Goal: Task Accomplishment & Management: Complete application form

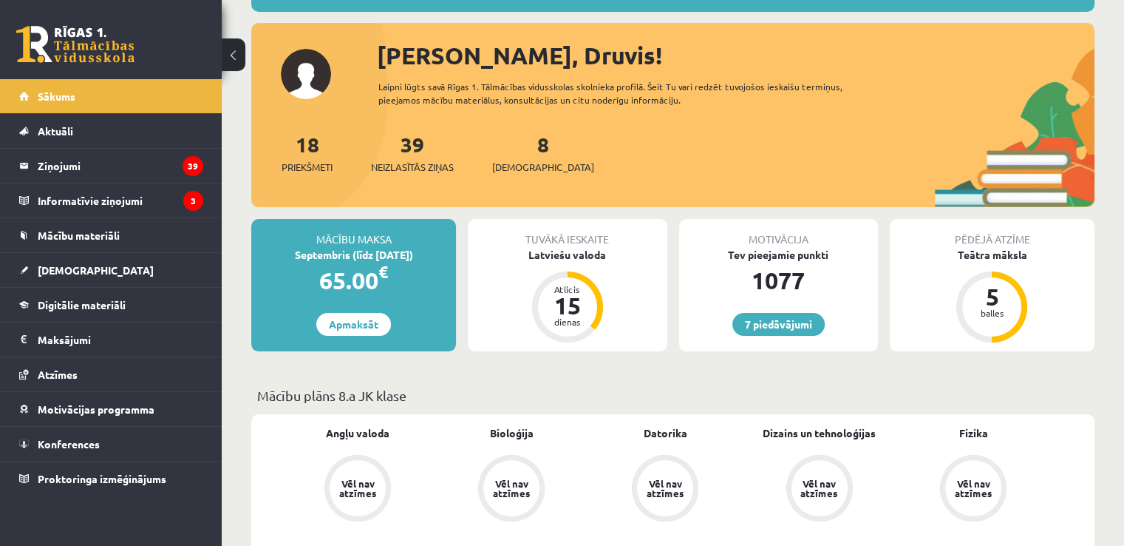
scroll to position [296, 0]
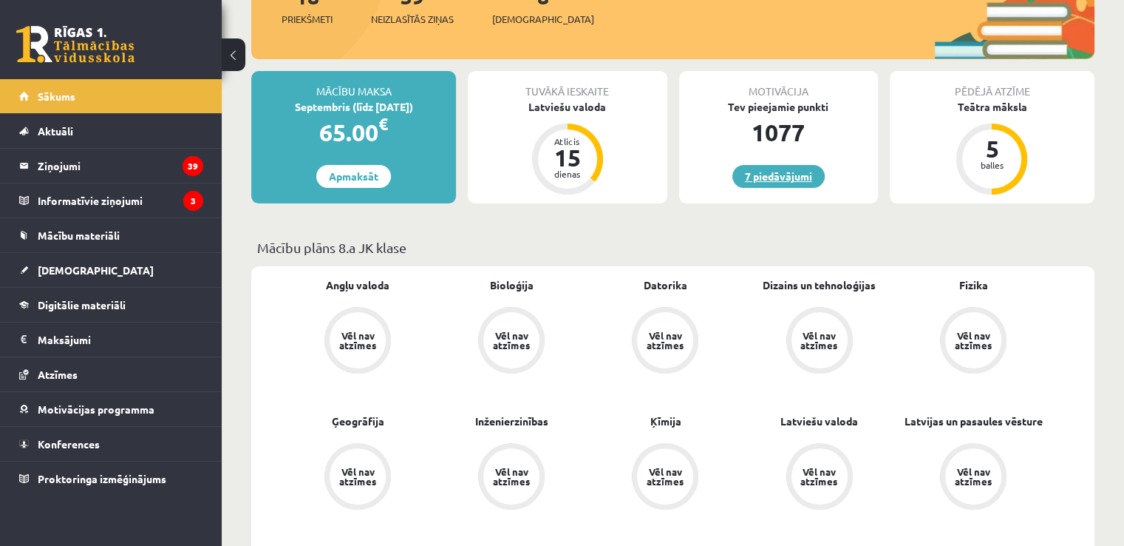
click at [771, 172] on link "7 piedāvājumi" at bounding box center [779, 176] width 92 height 23
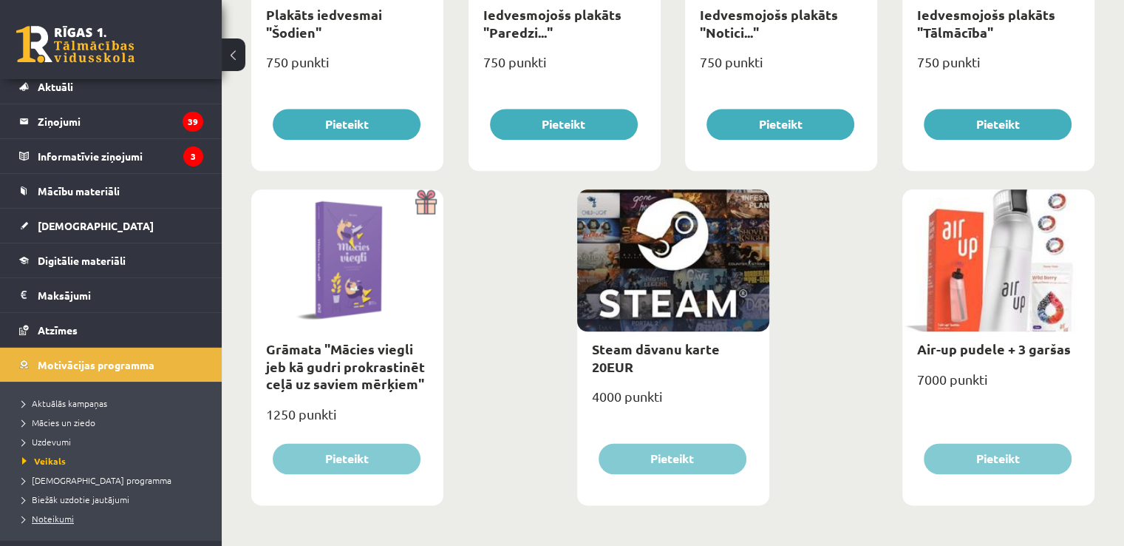
scroll to position [106, 0]
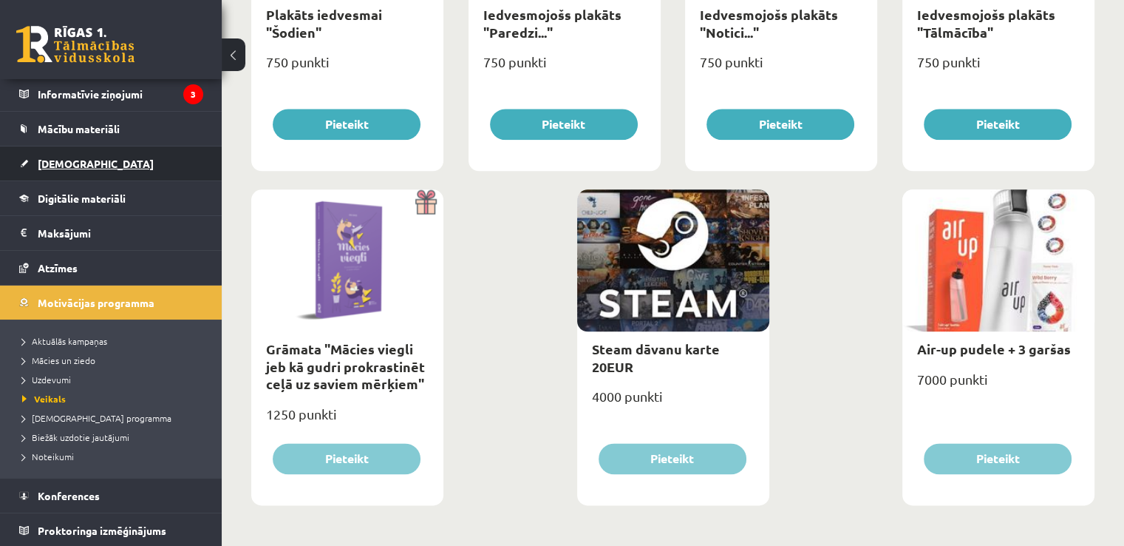
click at [69, 170] on link "[DEMOGRAPHIC_DATA]" at bounding box center [111, 163] width 184 height 34
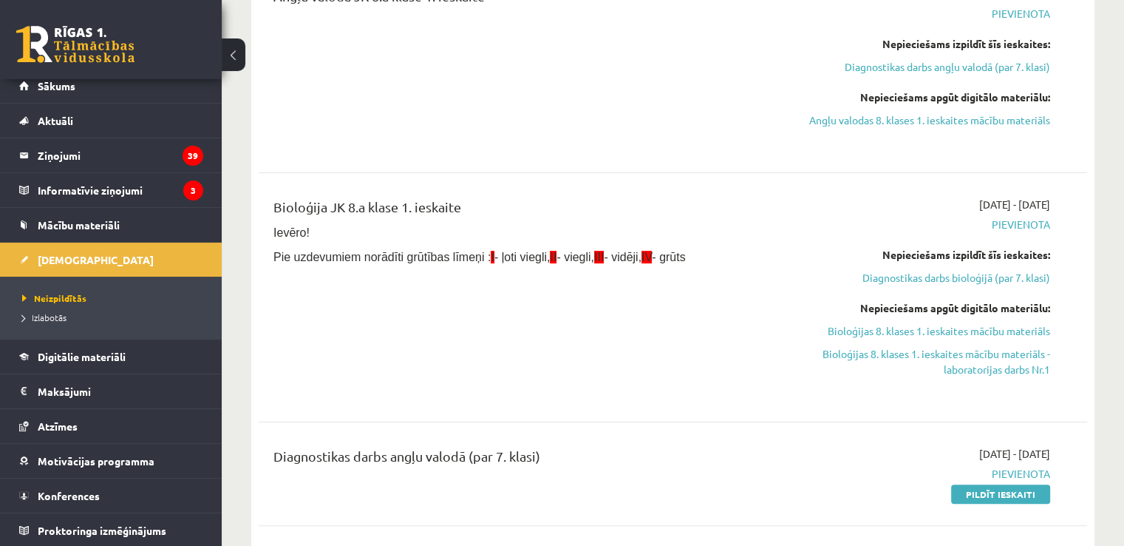
scroll to position [370, 0]
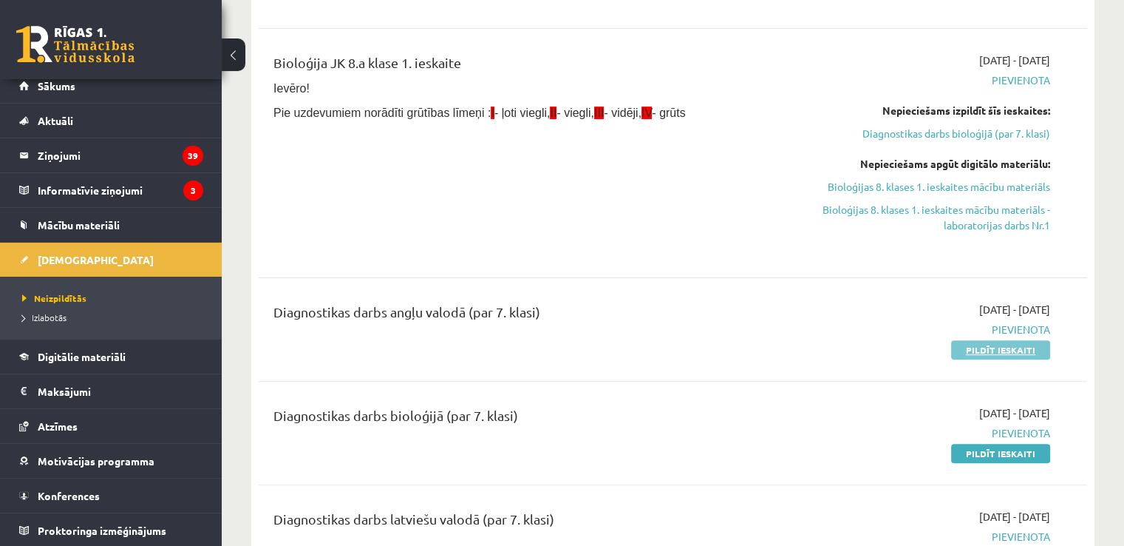
click at [1011, 348] on link "Pildīt ieskaiti" at bounding box center [1000, 349] width 99 height 19
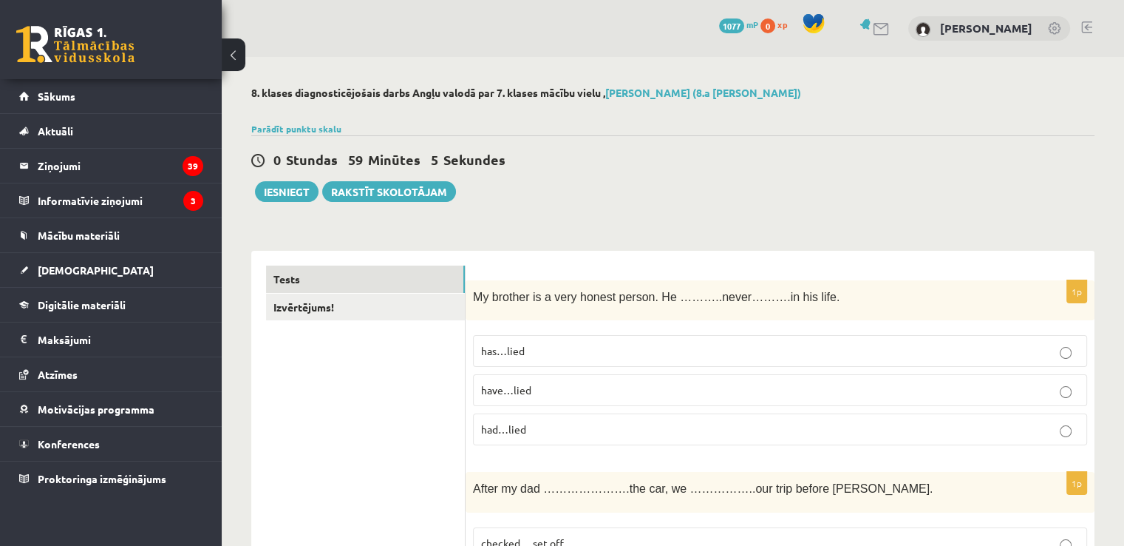
click at [636, 347] on p "has…lied" at bounding box center [780, 351] width 598 height 16
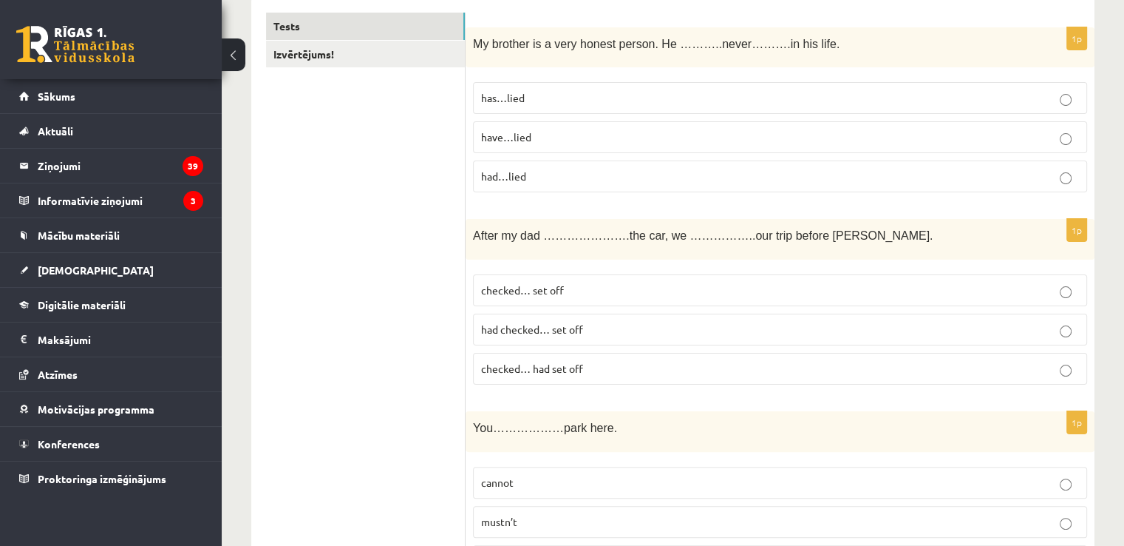
scroll to position [296, 0]
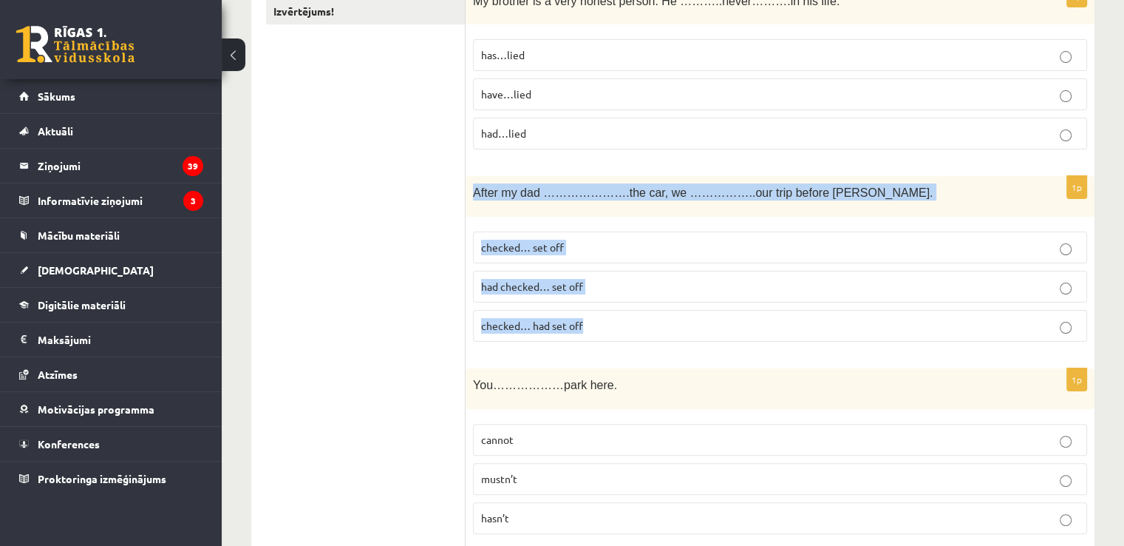
drag, startPoint x: 472, startPoint y: 189, endPoint x: 586, endPoint y: 323, distance: 176.7
click at [586, 323] on div "1p After my dad ………………….the car, we ……………..our trip before [PERSON_NAME]. check…" at bounding box center [780, 264] width 629 height 177
copy div "After my dad ………………….the car, we ……………..our trip before [PERSON_NAME]. checked……"
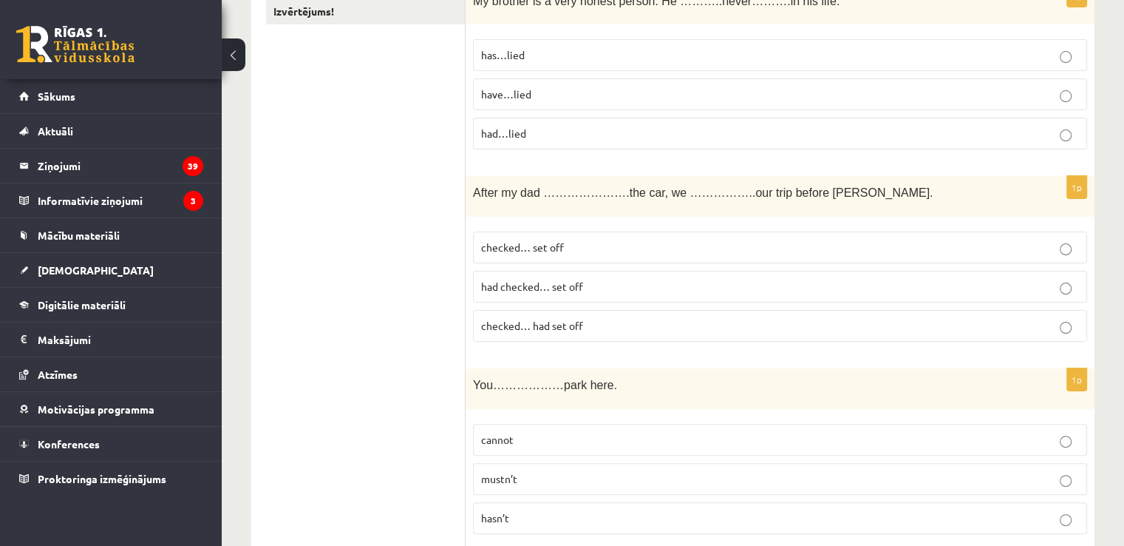
click at [574, 282] on span "had checked… set off" at bounding box center [532, 285] width 102 height 13
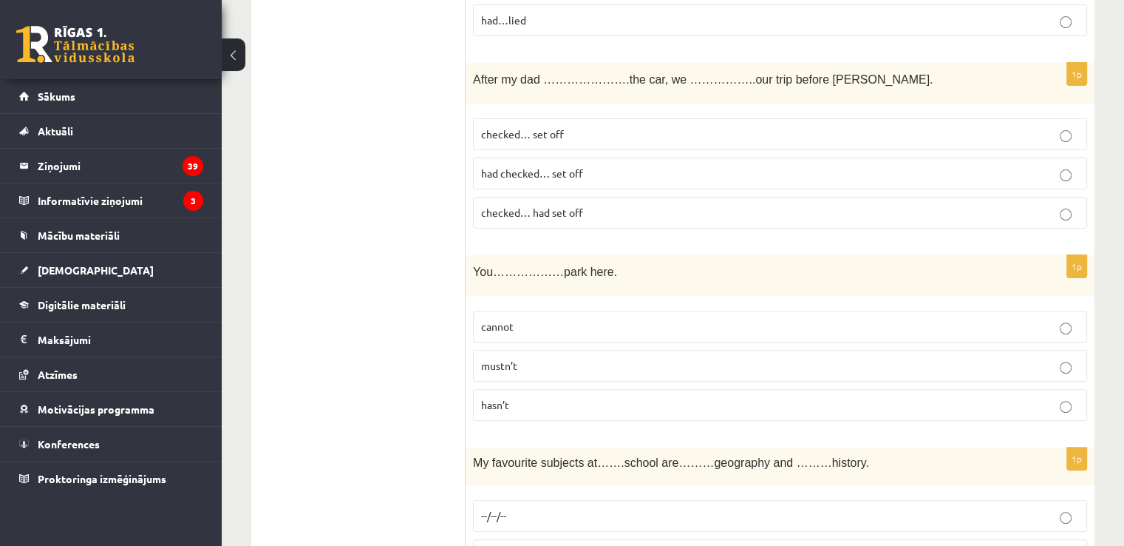
scroll to position [444, 0]
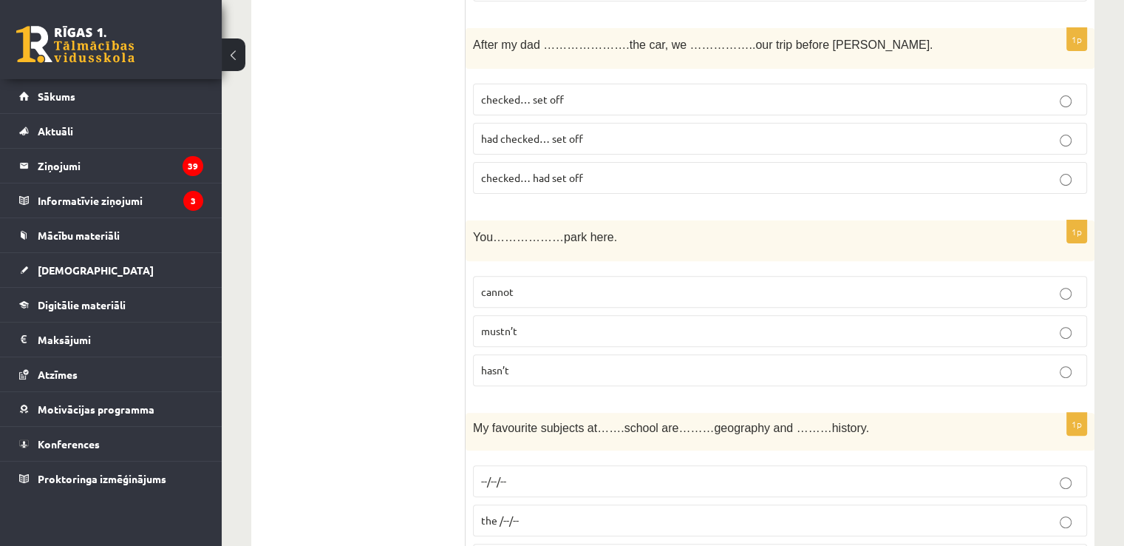
click at [524, 293] on p "cannot" at bounding box center [780, 292] width 598 height 16
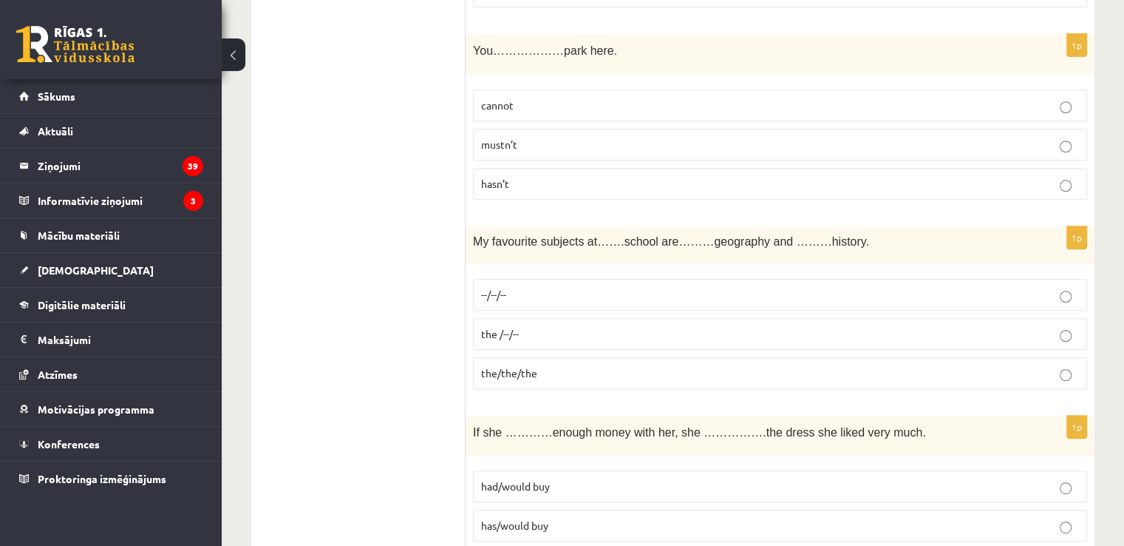
scroll to position [665, 0]
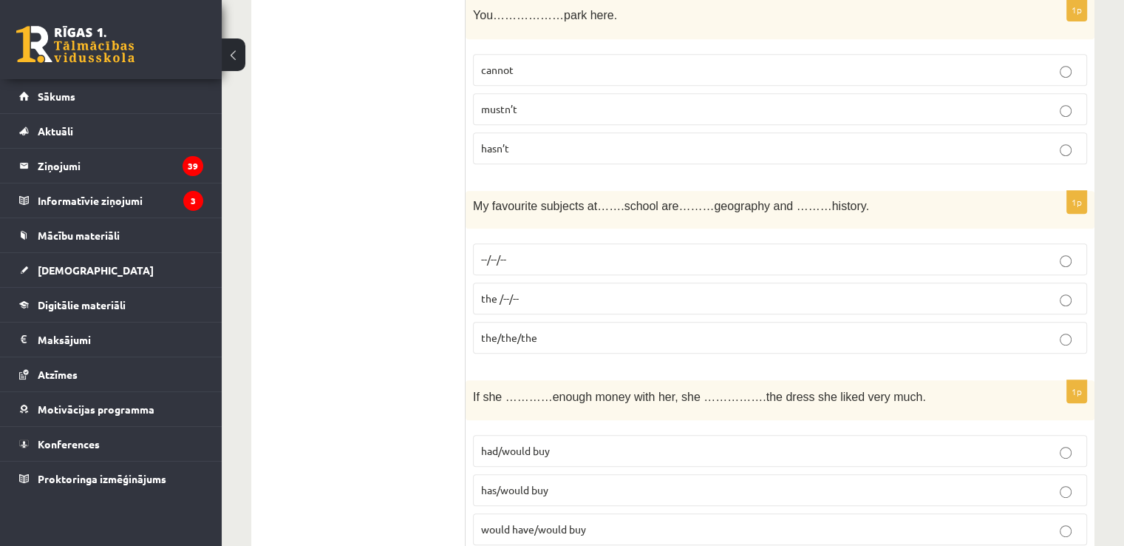
click at [523, 298] on p "the /--/--" at bounding box center [780, 299] width 598 height 16
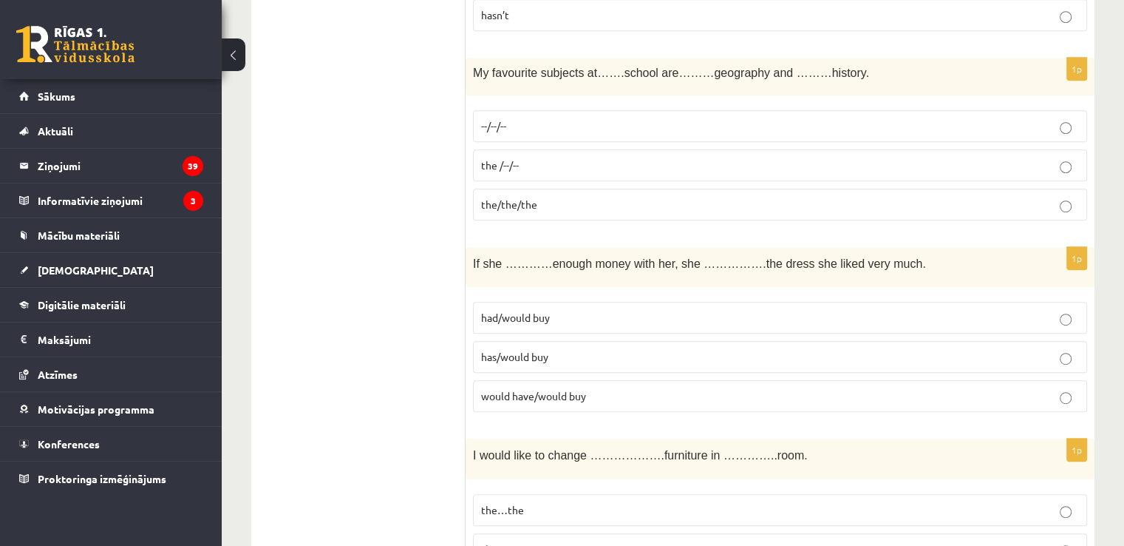
scroll to position [887, 0]
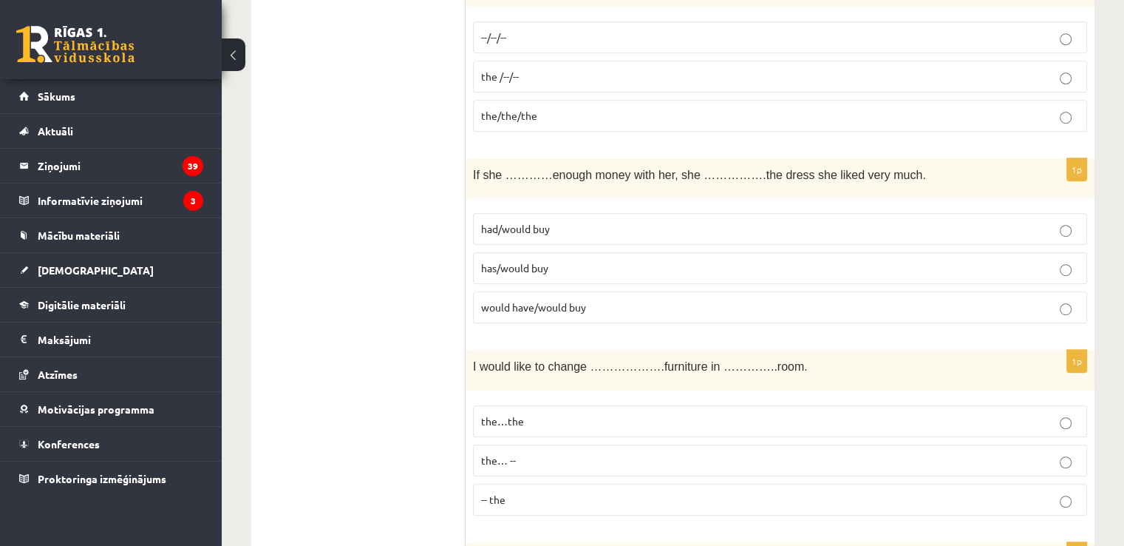
click at [540, 223] on span "had/would buy" at bounding box center [515, 228] width 69 height 13
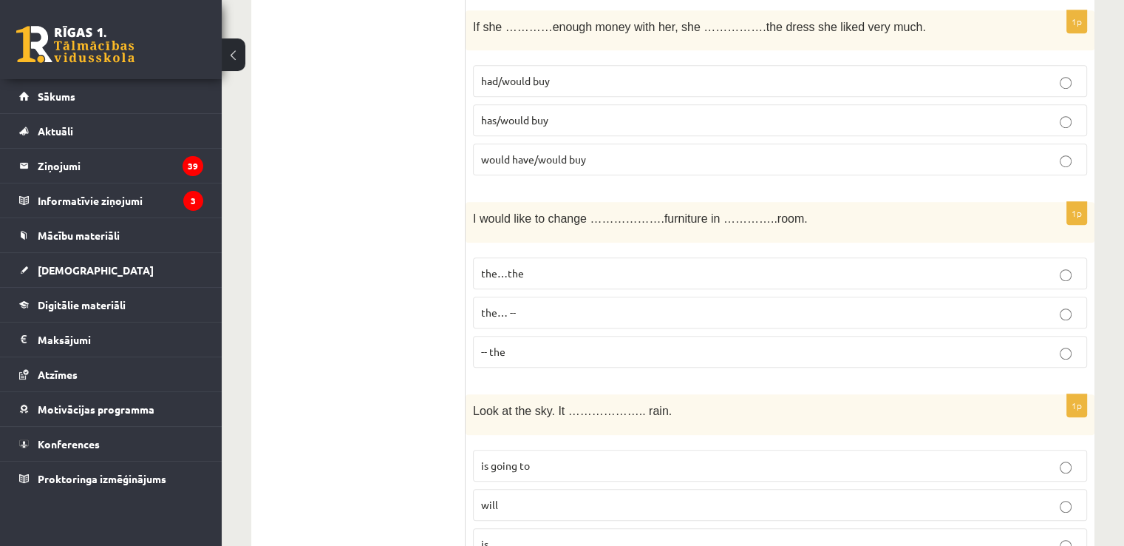
click at [531, 268] on p "the…the" at bounding box center [780, 273] width 598 height 16
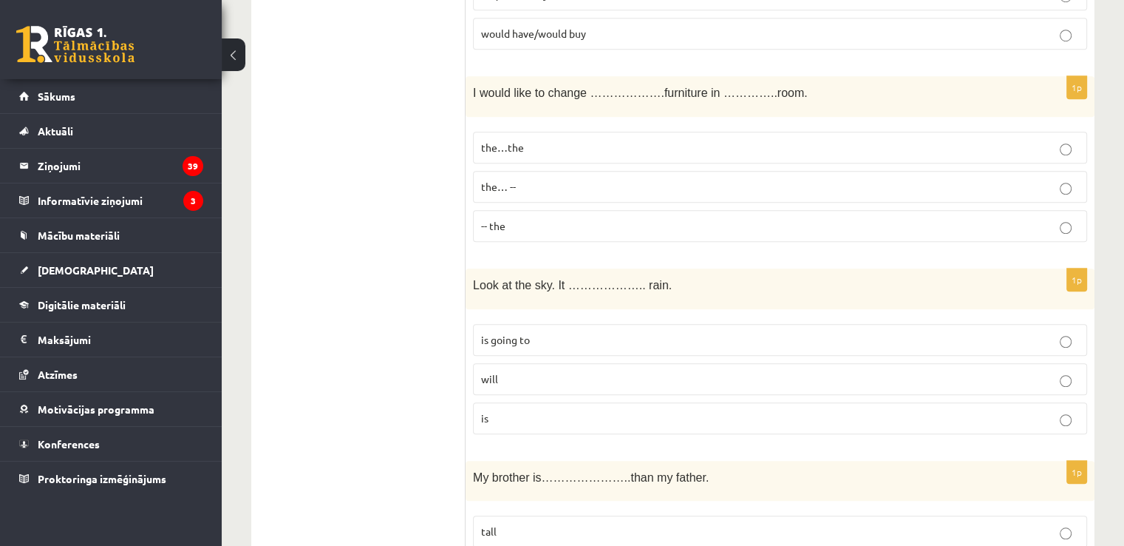
scroll to position [1183, 0]
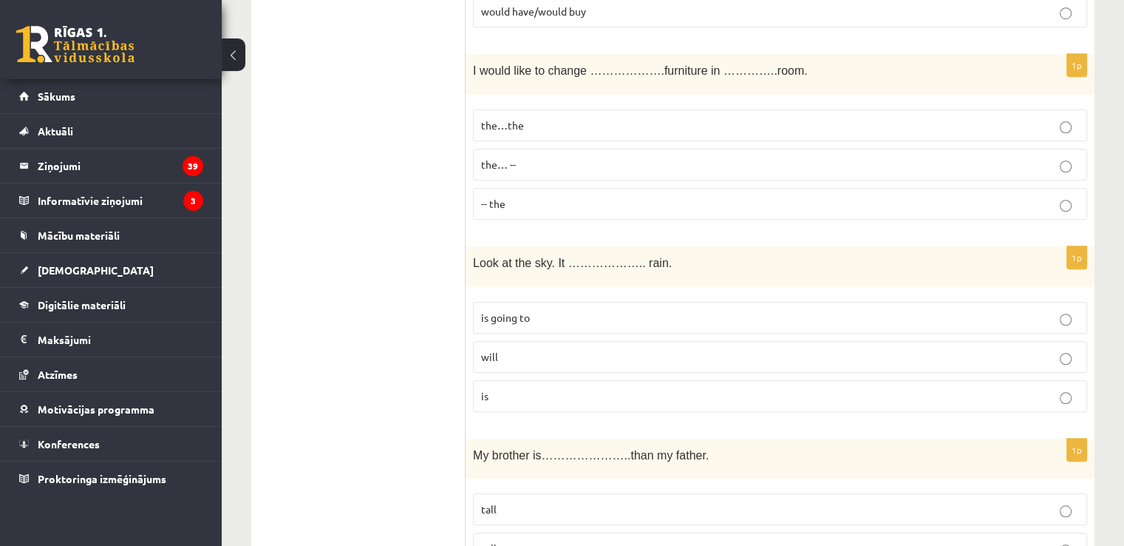
click at [510, 311] on span "is going to" at bounding box center [505, 317] width 49 height 13
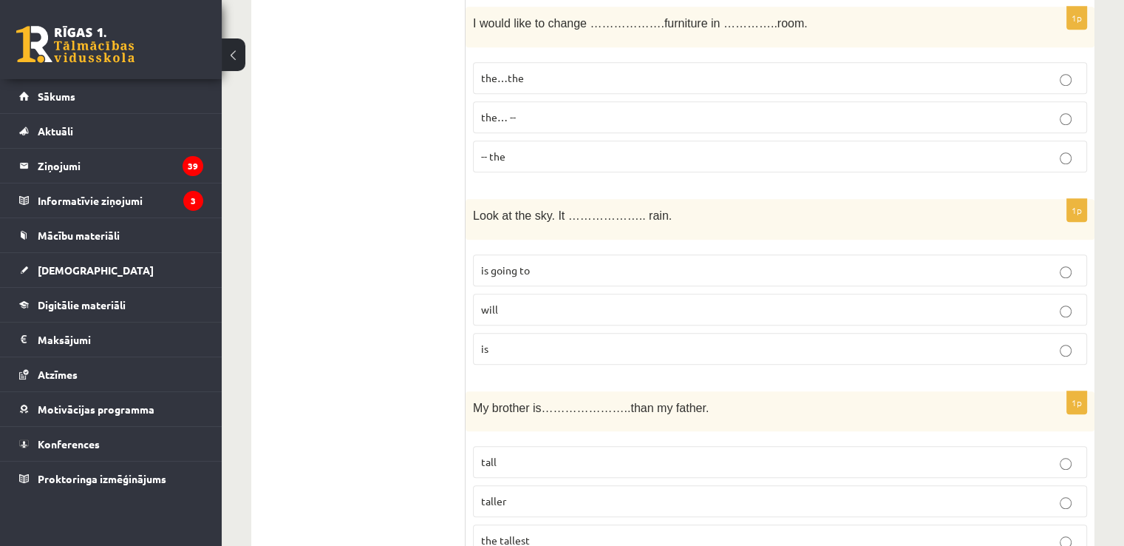
scroll to position [1331, 0]
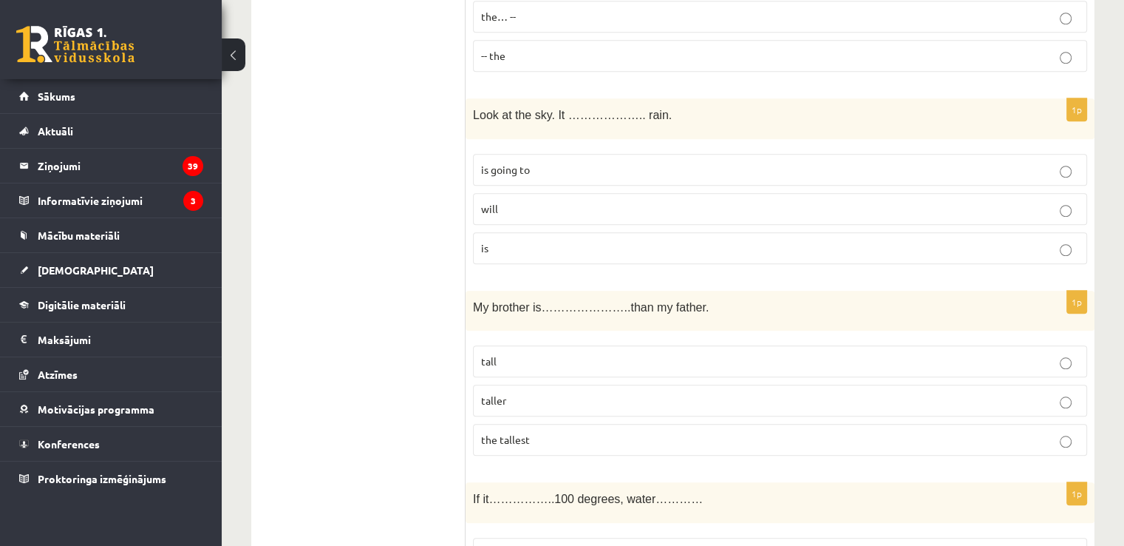
click at [512, 398] on p "taller" at bounding box center [780, 401] width 598 height 16
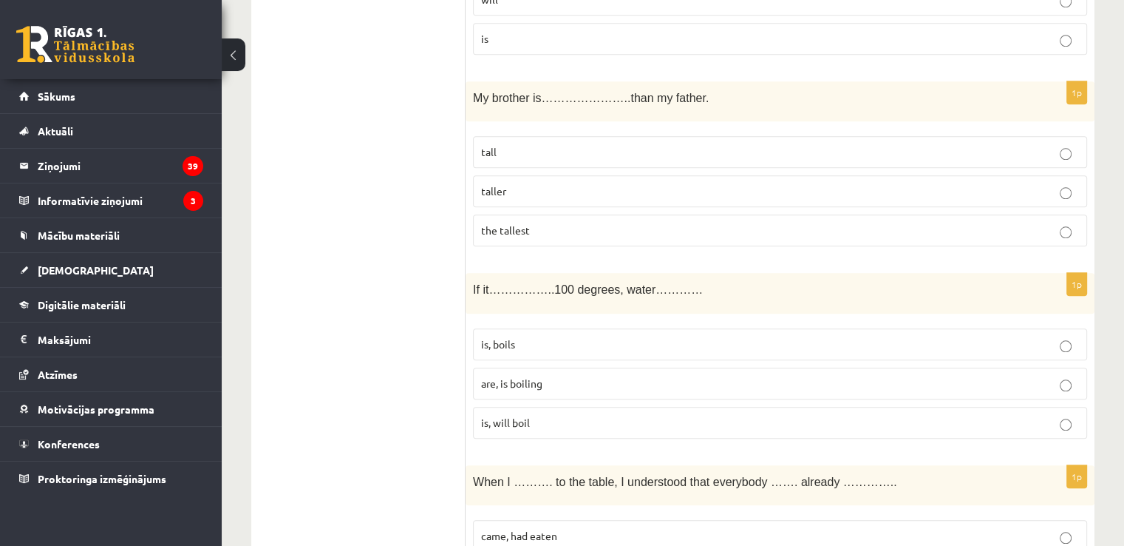
scroll to position [1553, 0]
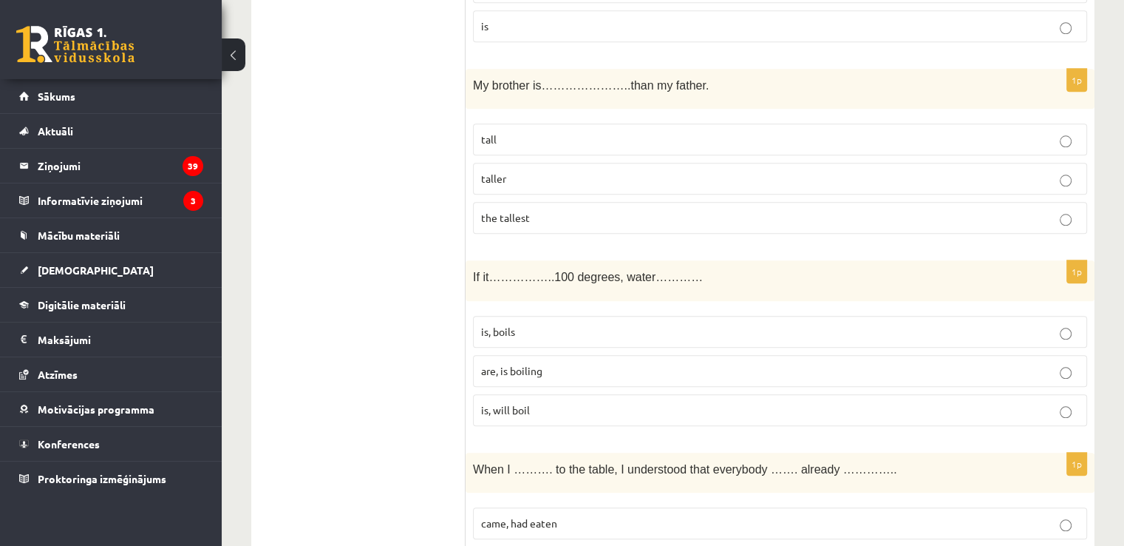
click at [580, 407] on p "is, will boil" at bounding box center [780, 410] width 598 height 16
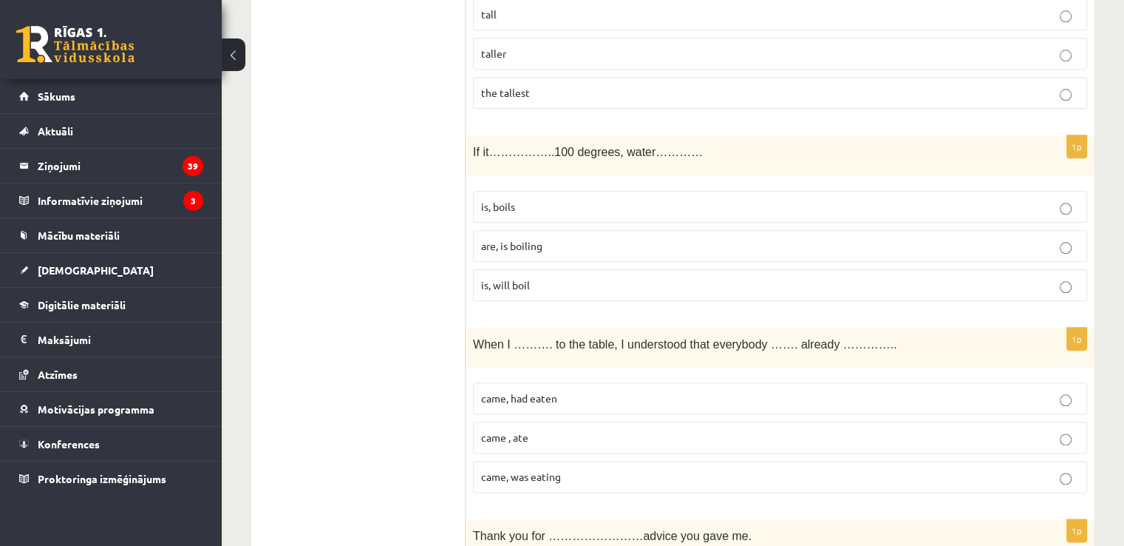
scroll to position [1700, 0]
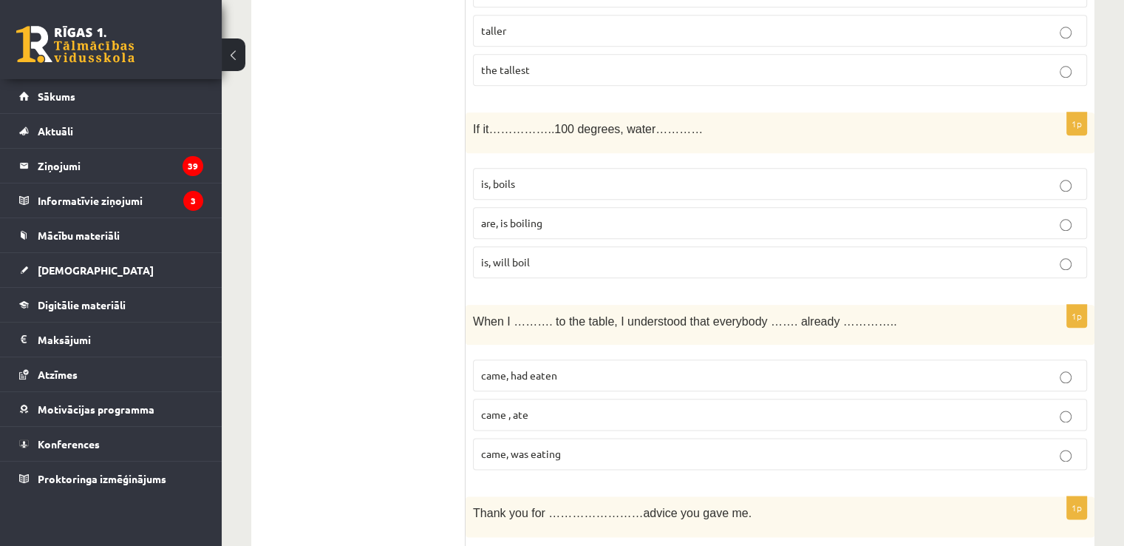
click at [524, 376] on label "came, had eaten" at bounding box center [780, 375] width 614 height 32
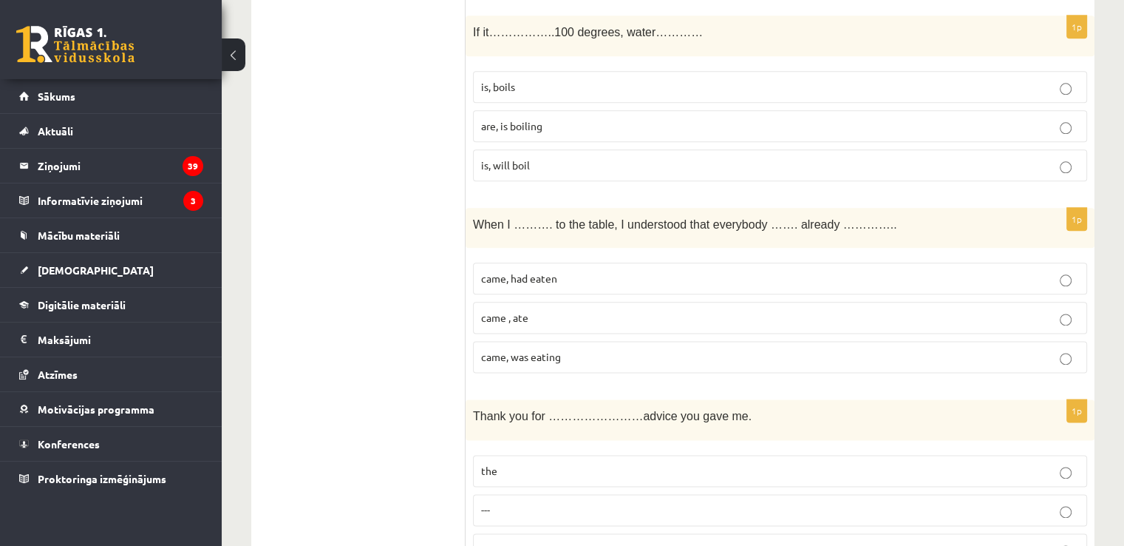
scroll to position [1922, 0]
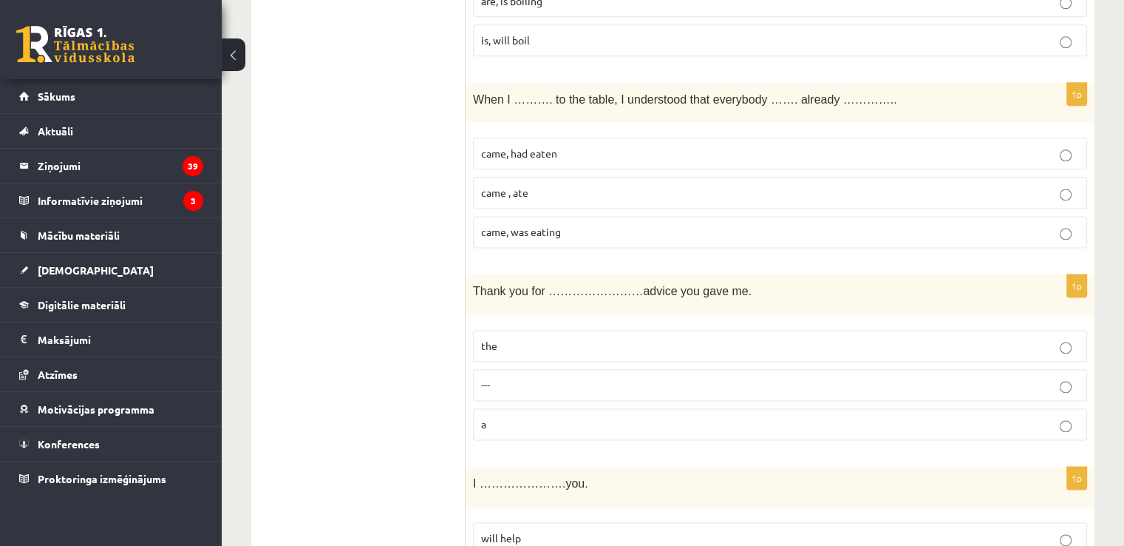
click at [550, 339] on p "the" at bounding box center [780, 346] width 598 height 16
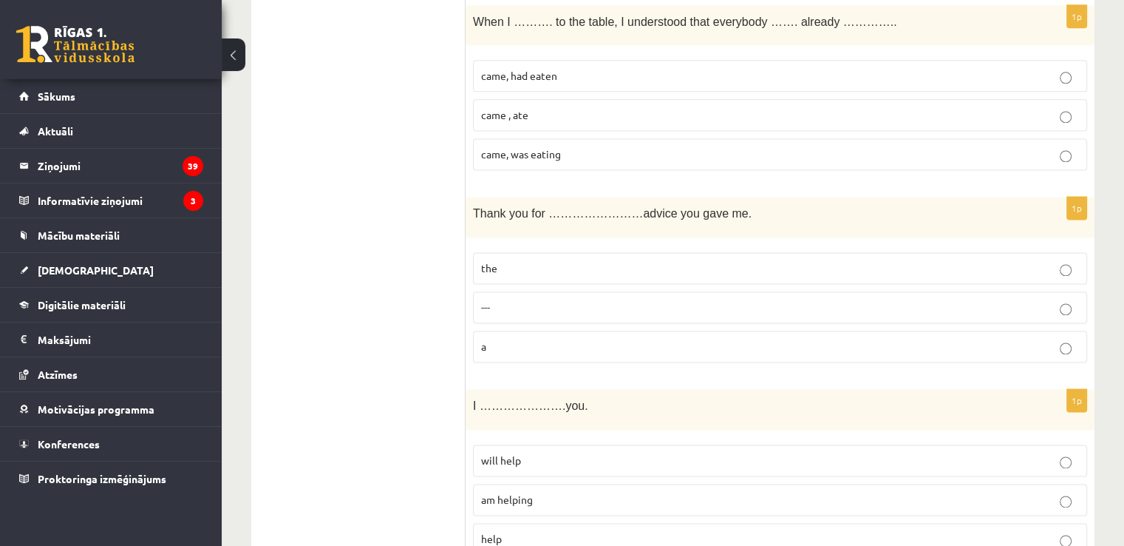
scroll to position [2144, 0]
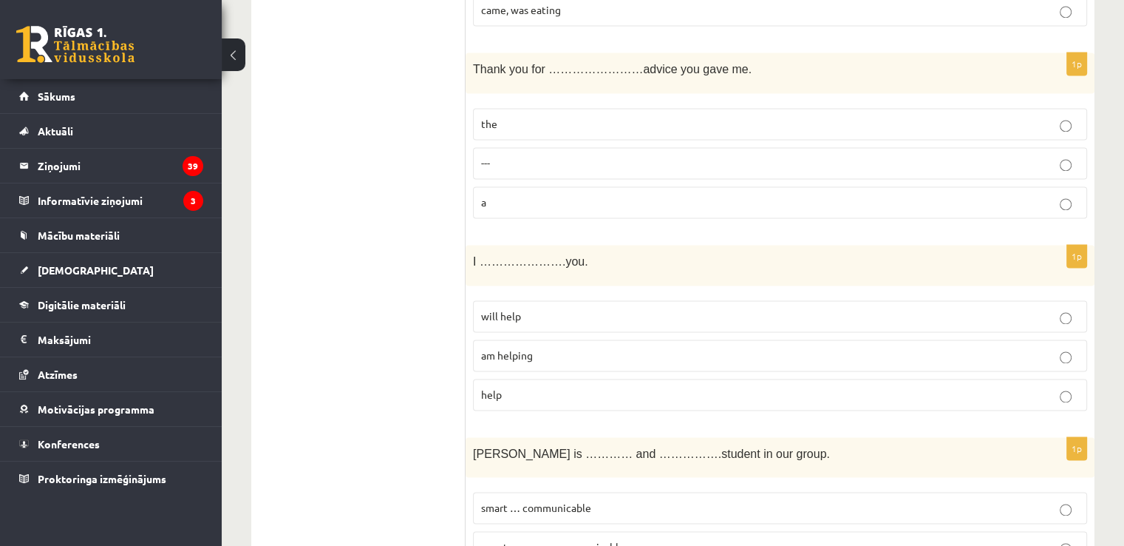
click at [573, 308] on p "will help" at bounding box center [780, 316] width 598 height 16
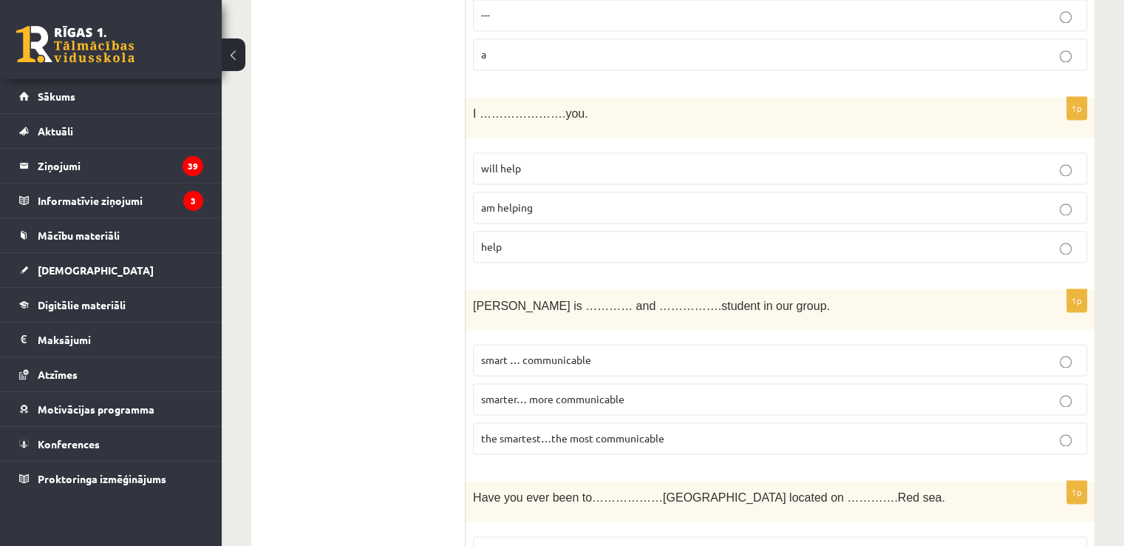
scroll to position [2366, 0]
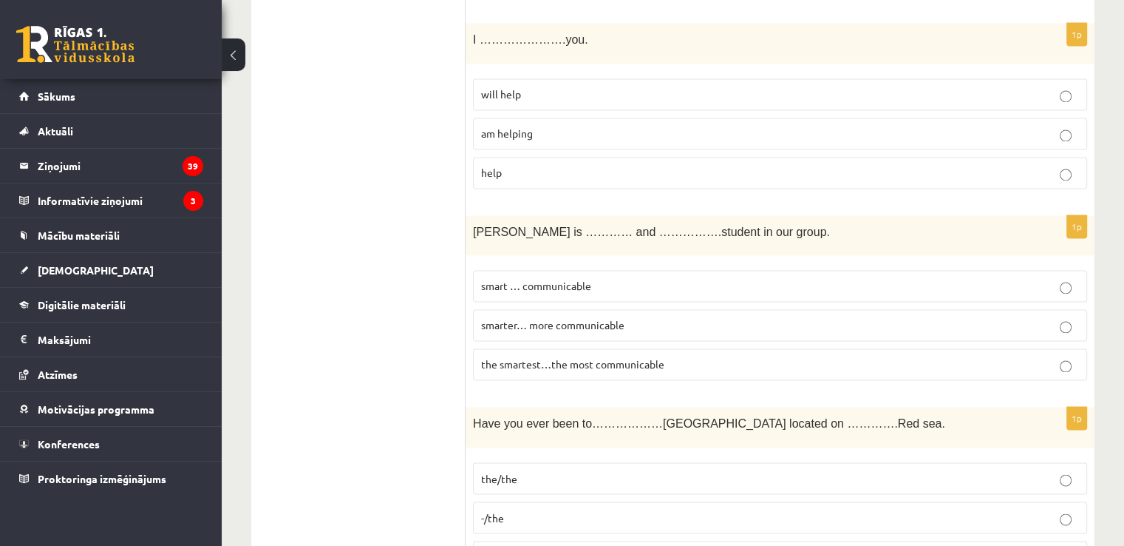
click at [640, 357] on span "the smartest…the most communicable" at bounding box center [572, 363] width 183 height 13
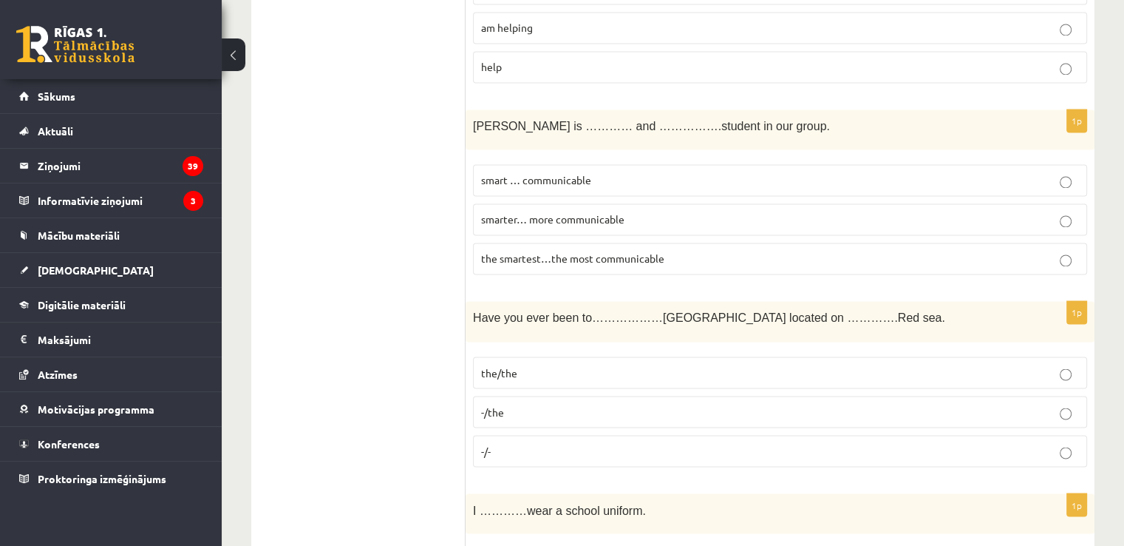
scroll to position [2588, 0]
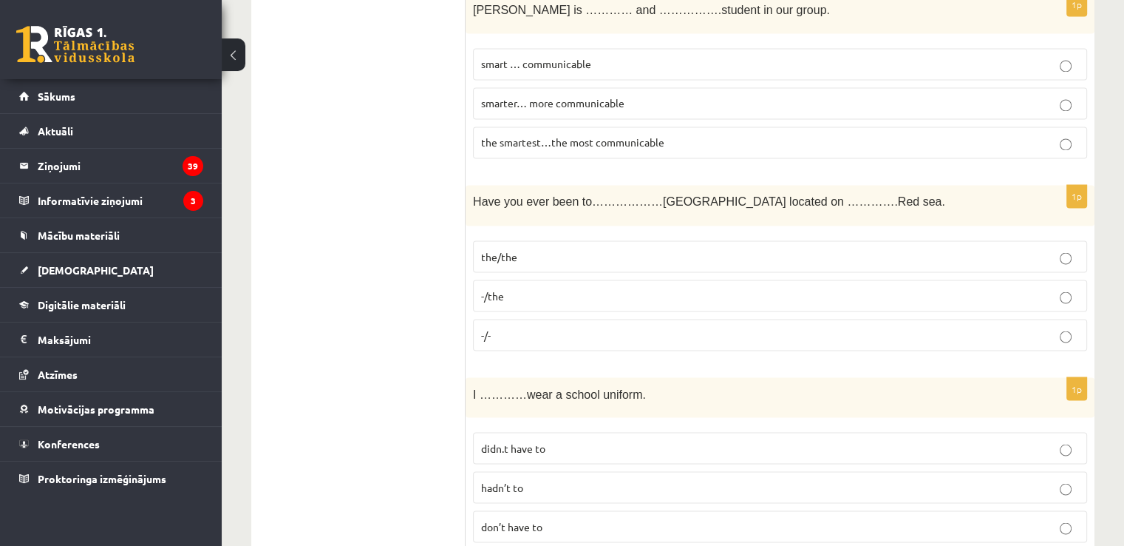
click at [559, 288] on p "-/the" at bounding box center [780, 296] width 598 height 16
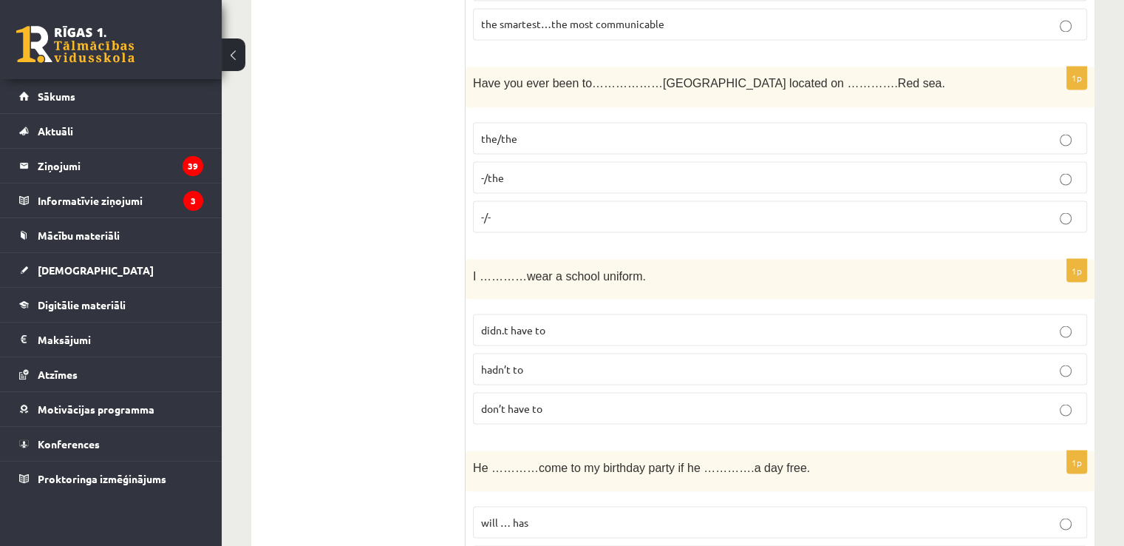
scroll to position [2735, 0]
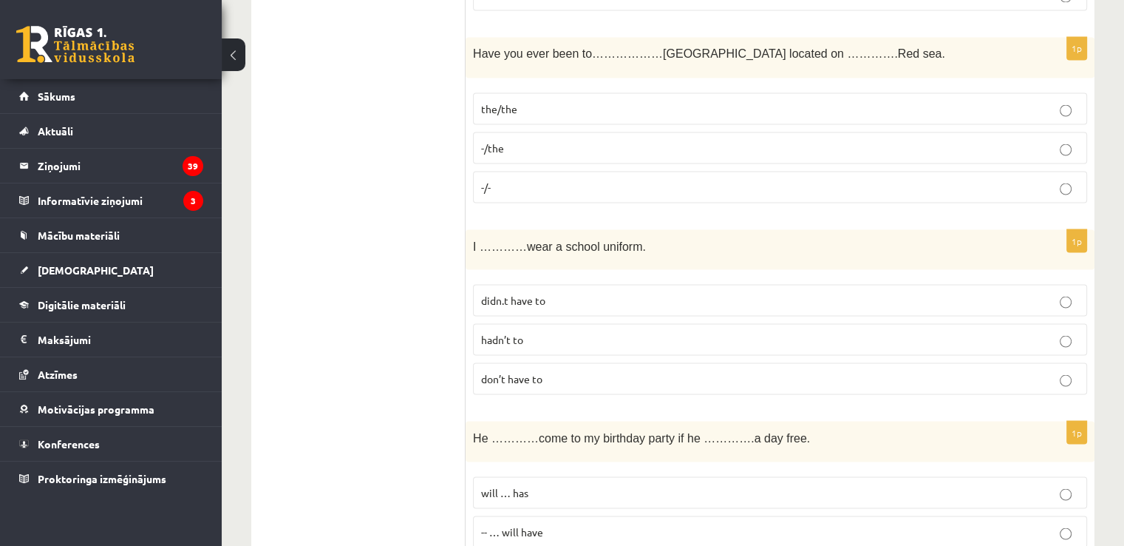
click at [531, 371] on span "don’t have to" at bounding box center [511, 377] width 61 height 13
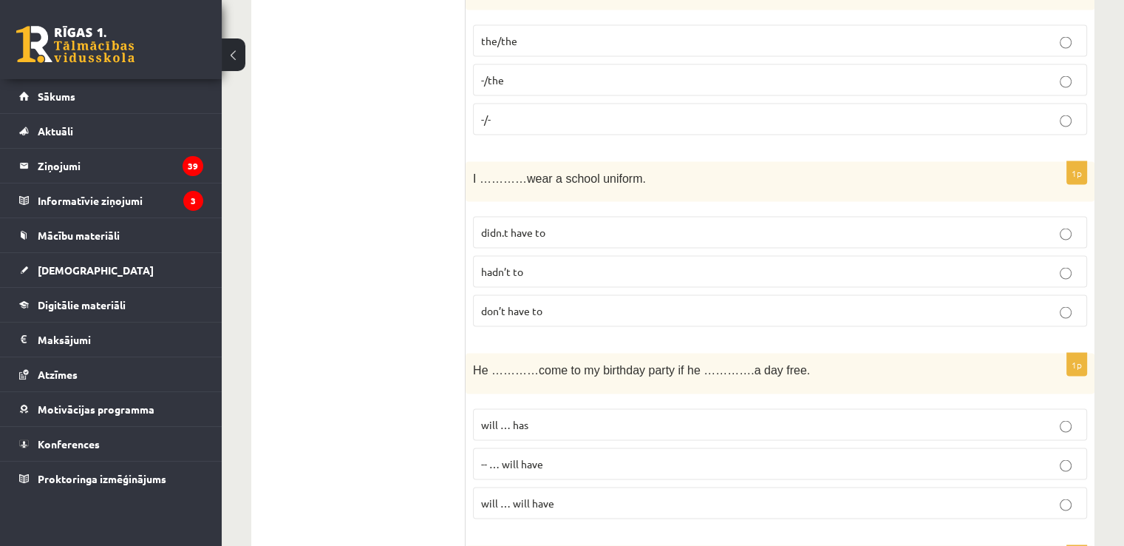
scroll to position [2883, 0]
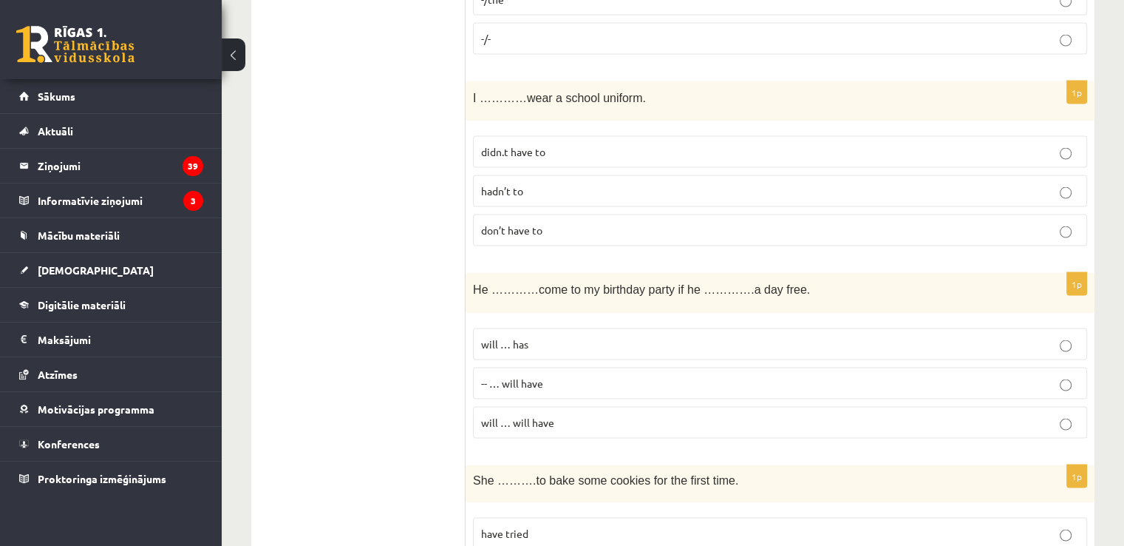
click at [557, 415] on p "will … will have" at bounding box center [780, 423] width 598 height 16
click at [549, 336] on p "will … has" at bounding box center [780, 344] width 598 height 16
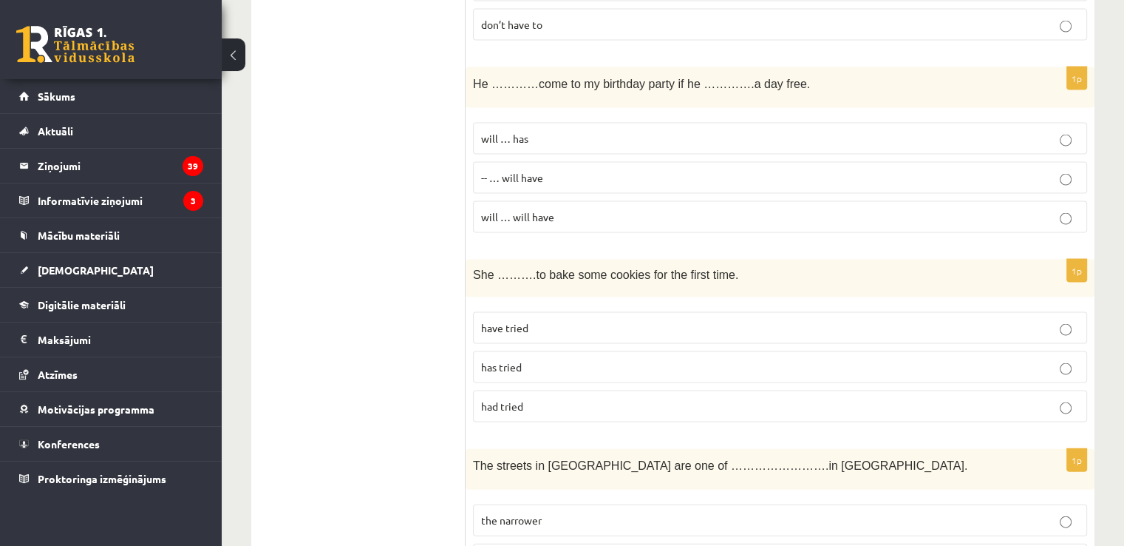
scroll to position [3179, 0]
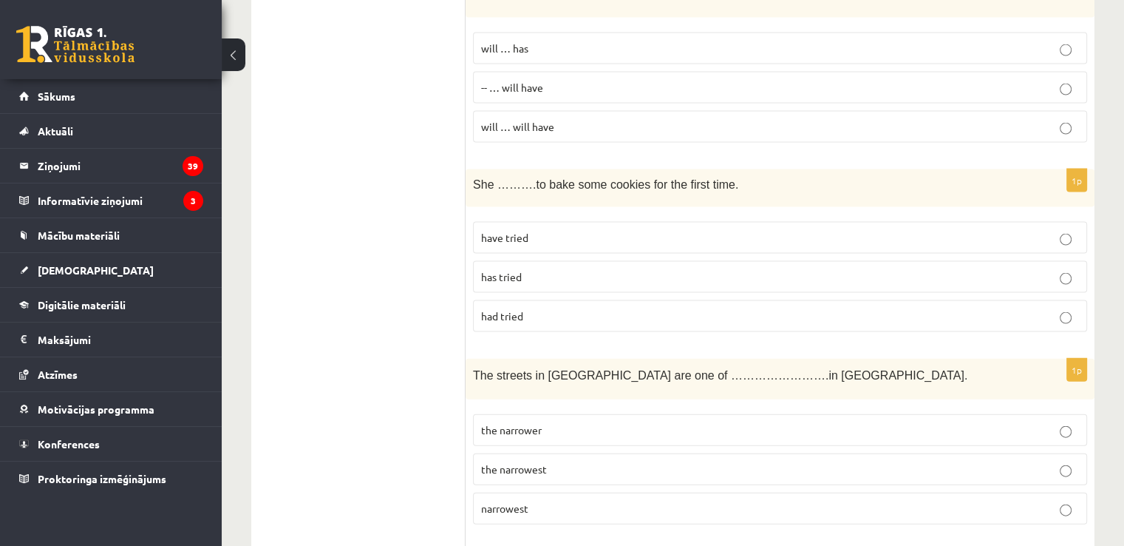
click at [546, 269] on p "has tried" at bounding box center [780, 277] width 598 height 16
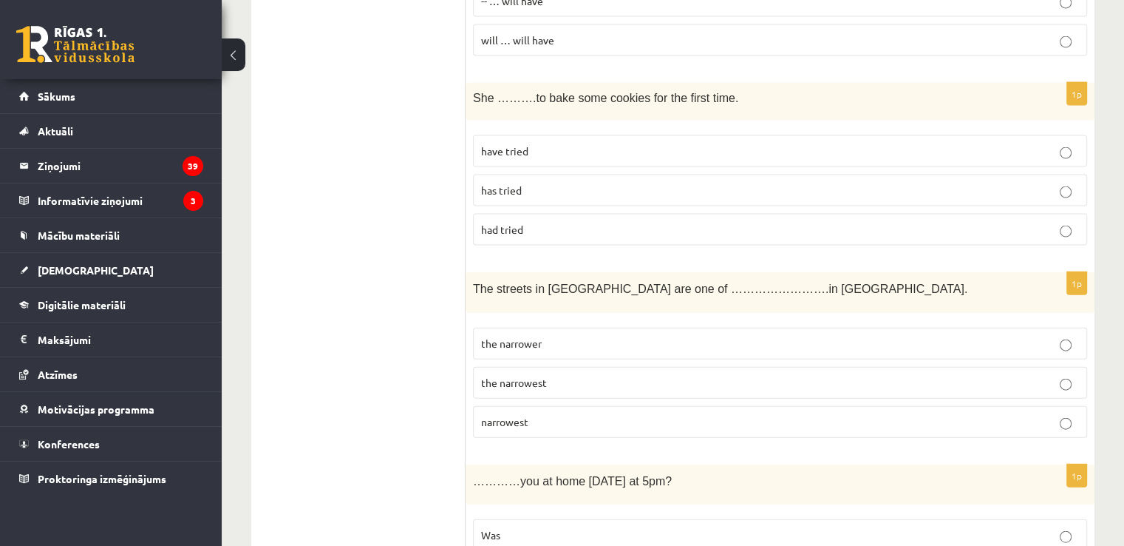
scroll to position [3327, 0]
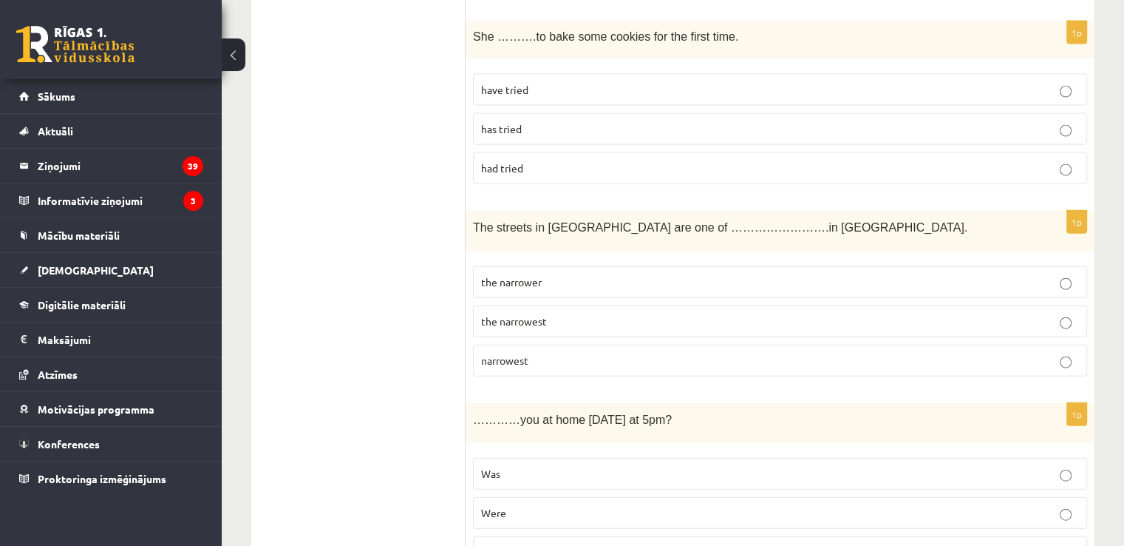
click at [543, 313] on p "the narrowest" at bounding box center [780, 321] width 598 height 16
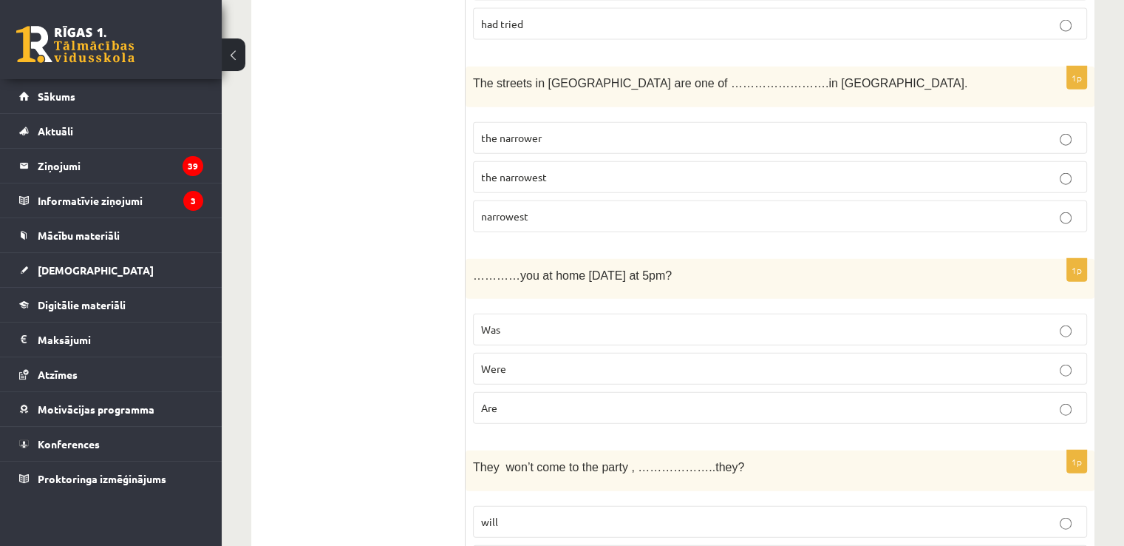
scroll to position [3475, 0]
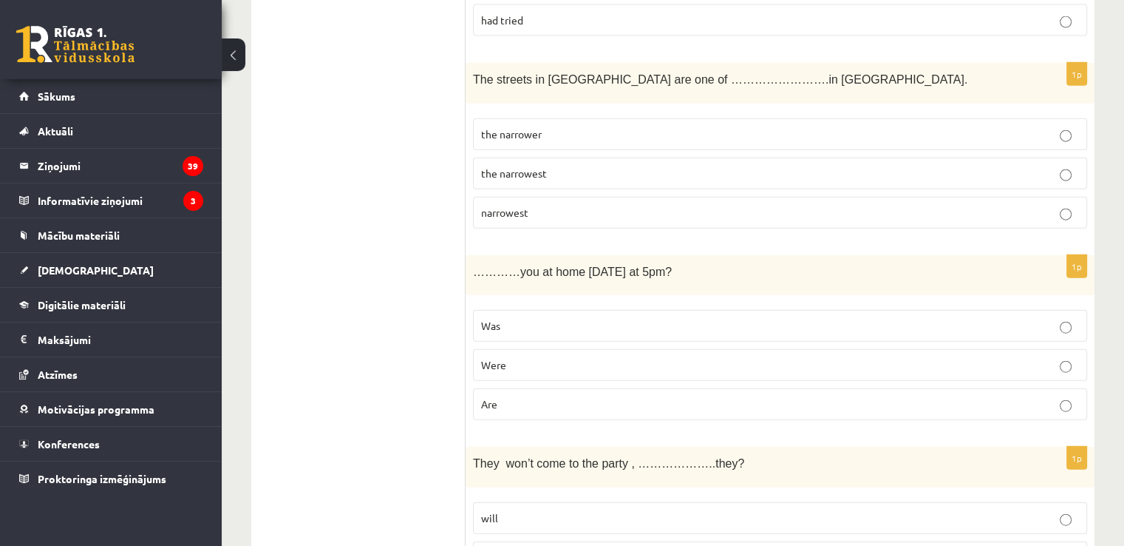
click at [519, 318] on p "Was" at bounding box center [780, 326] width 598 height 16
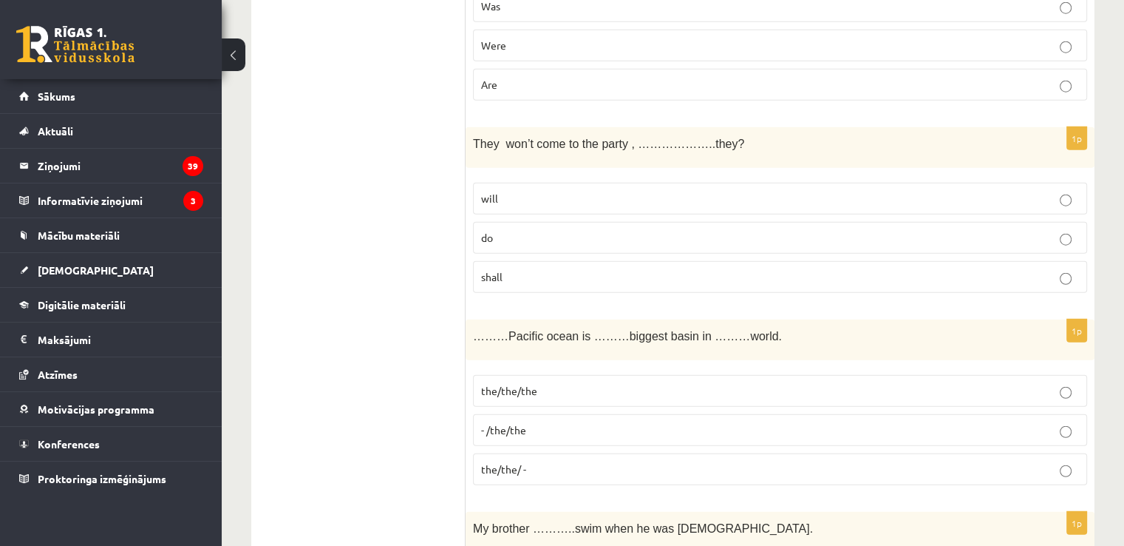
scroll to position [3770, 0]
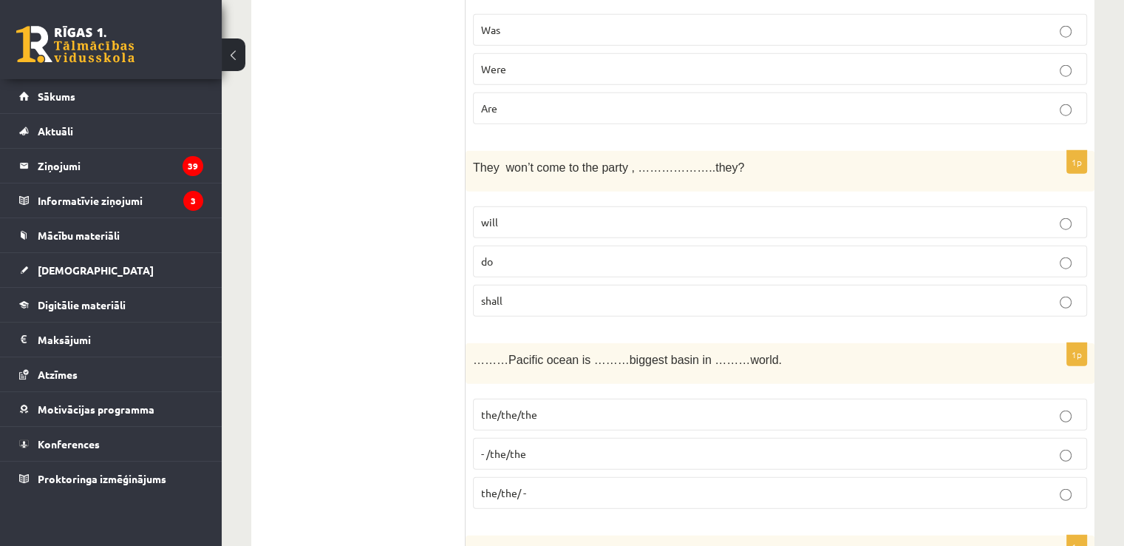
click at [571, 214] on p "will" at bounding box center [780, 222] width 598 height 16
click at [571, 446] on p "- /the/the" at bounding box center [780, 454] width 598 height 16
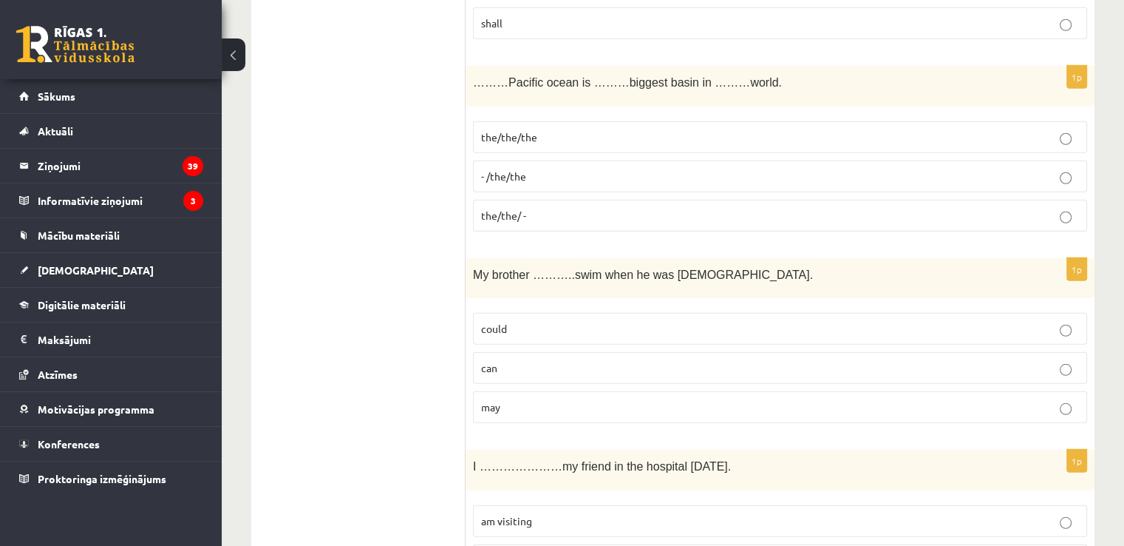
scroll to position [4140, 0]
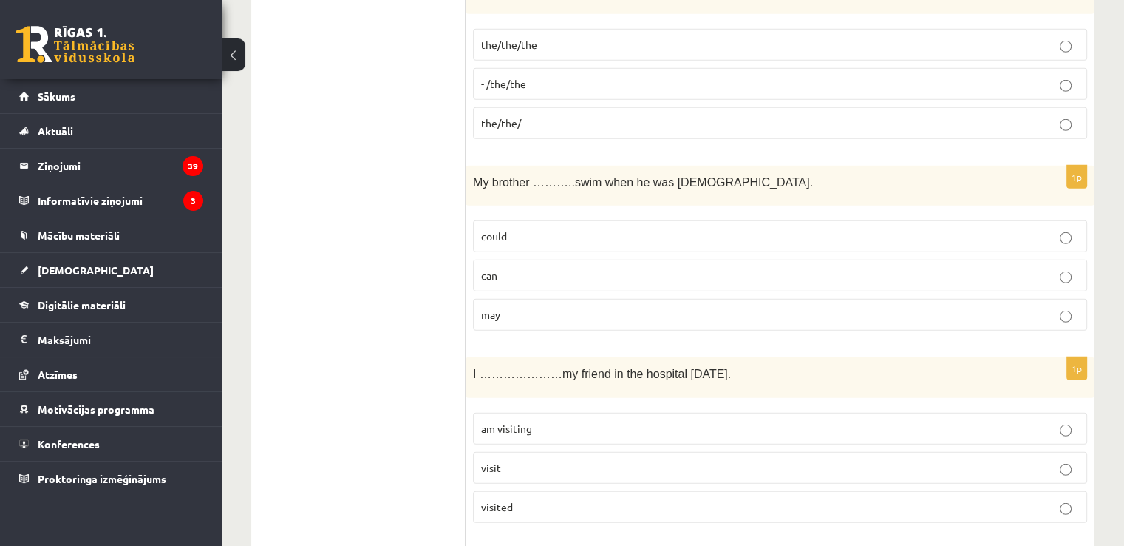
click at [536, 220] on label "could" at bounding box center [780, 236] width 614 height 32
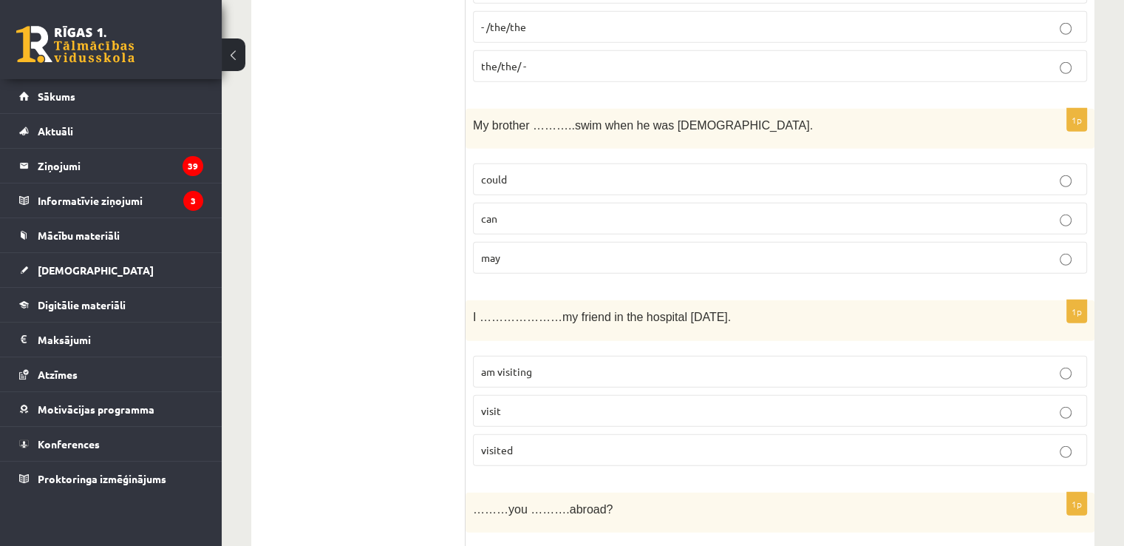
scroll to position [4288, 0]
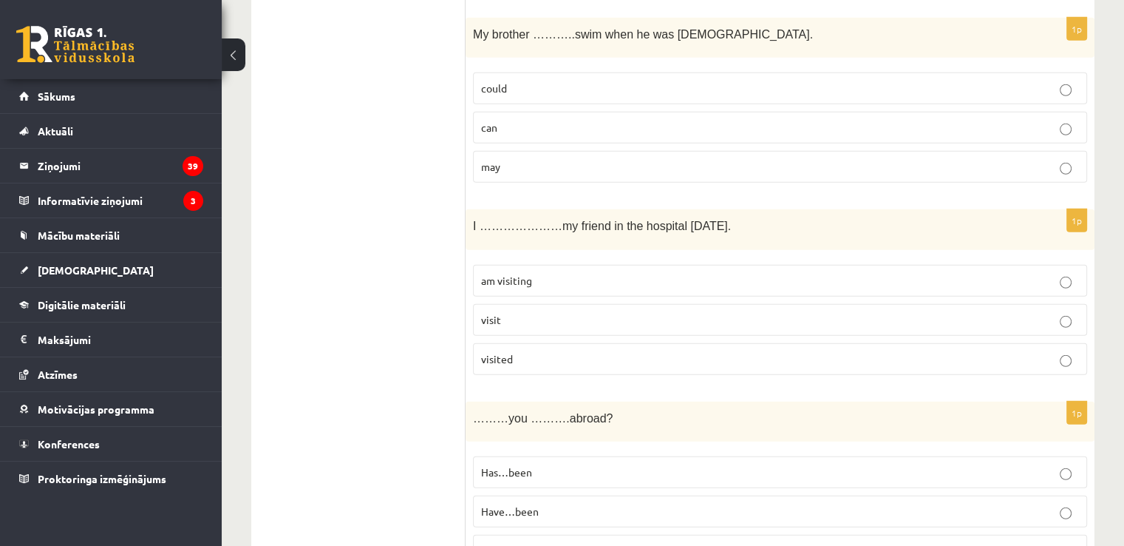
click at [512, 312] on p "visit" at bounding box center [780, 320] width 598 height 16
click at [547, 273] on p "am visiting" at bounding box center [780, 281] width 598 height 16
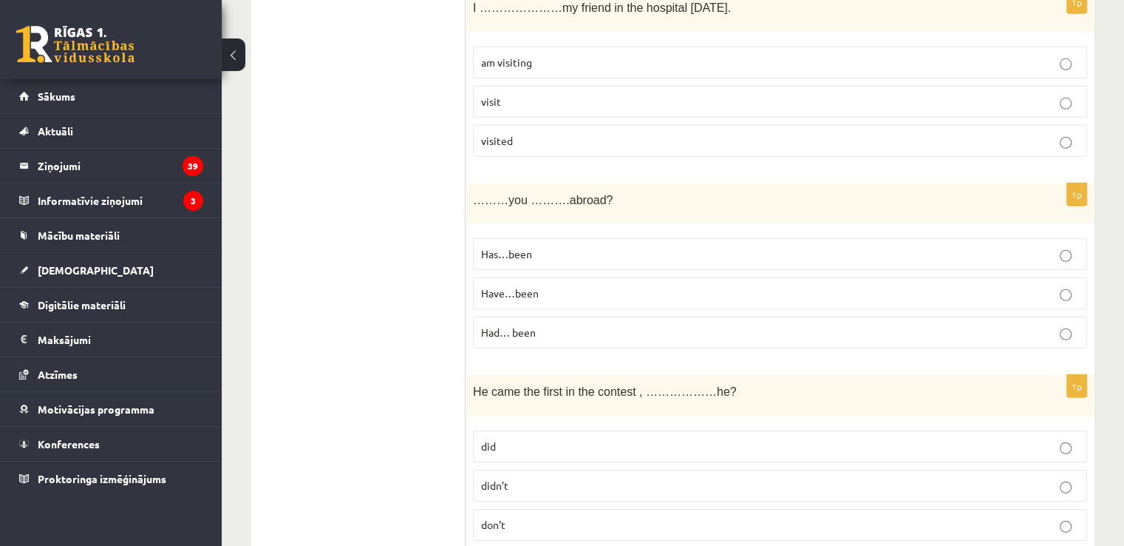
scroll to position [4510, 0]
click at [541, 282] on p "Have…been" at bounding box center [780, 290] width 598 height 16
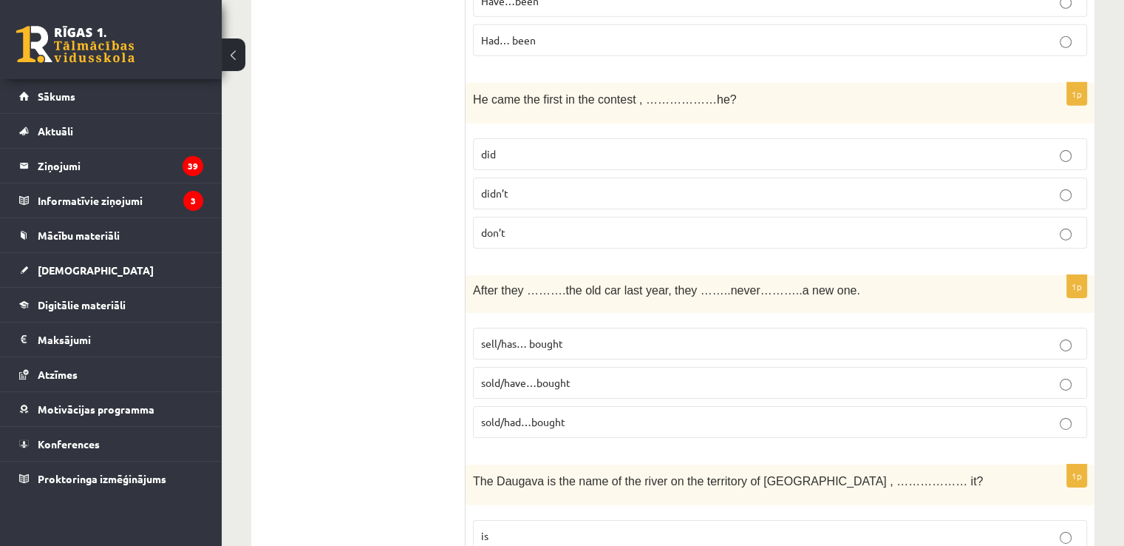
scroll to position [4773, 0]
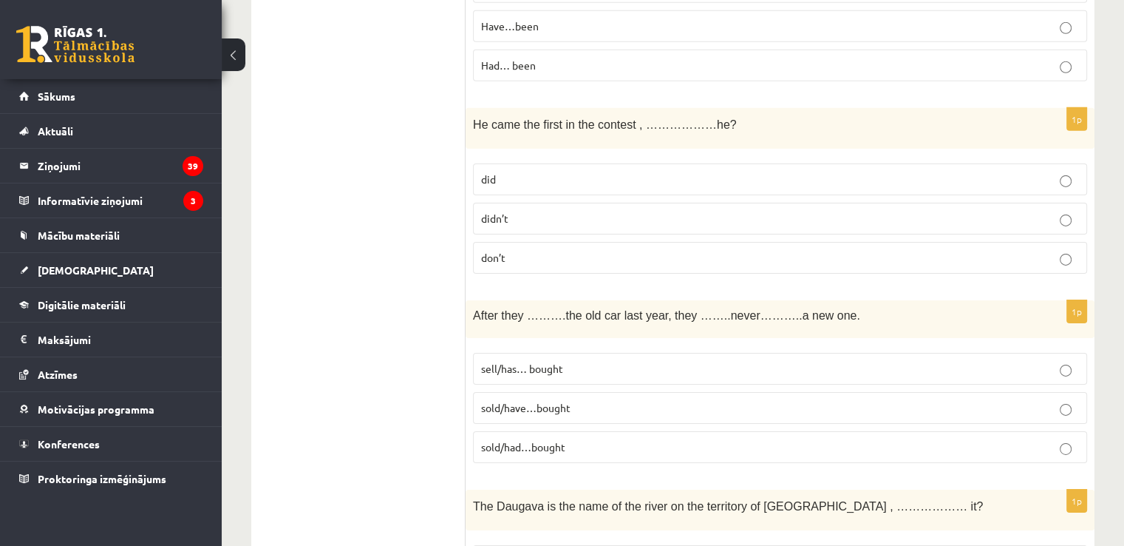
click at [526, 211] on p "didn’t" at bounding box center [780, 219] width 598 height 16
click at [529, 401] on span "sold/have…bought" at bounding box center [525, 407] width 89 height 13
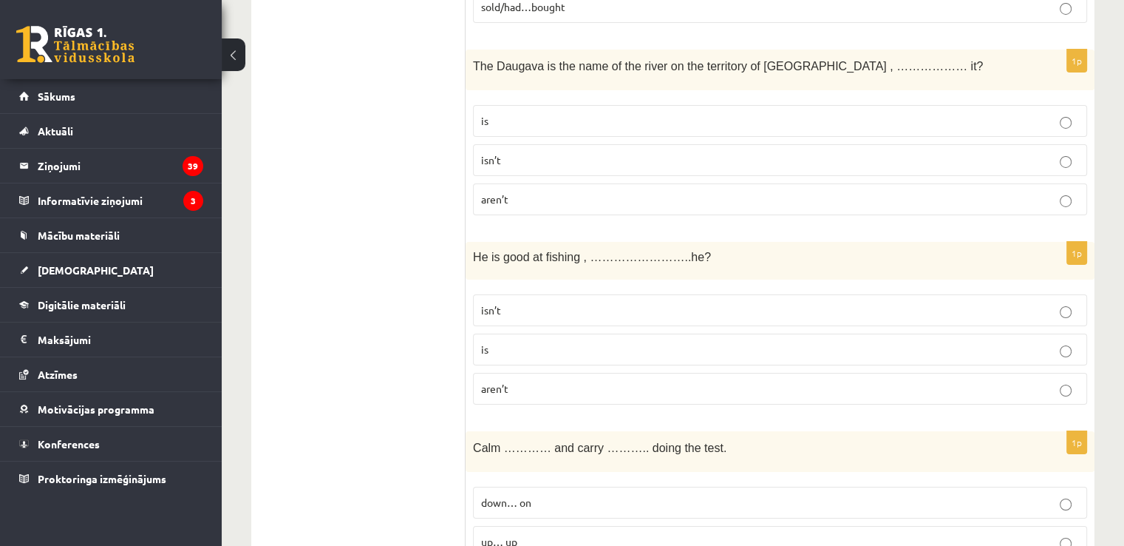
scroll to position [5217, 0]
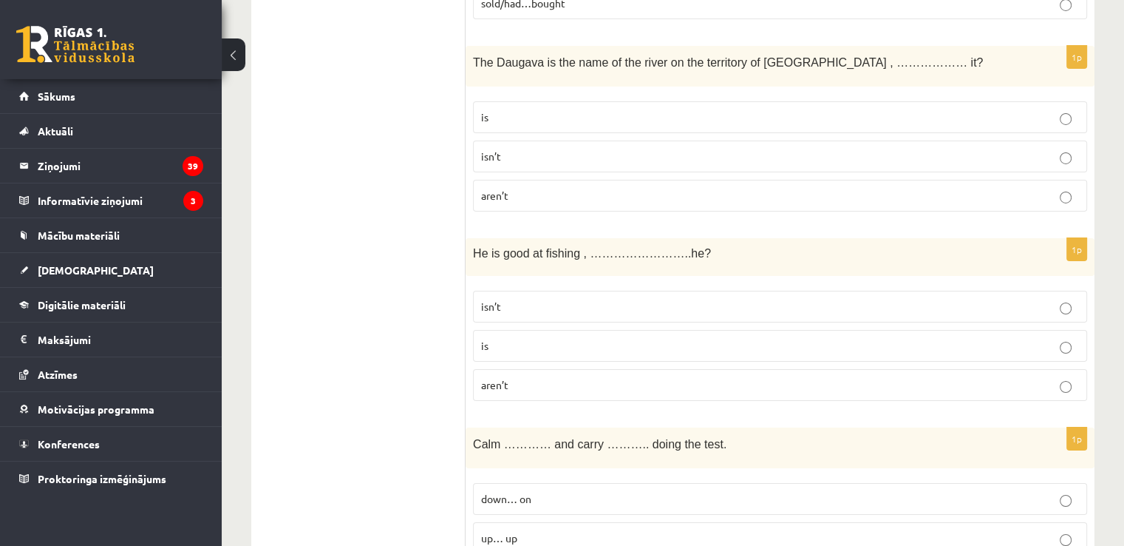
click at [563, 140] on label "isn’t" at bounding box center [780, 156] width 614 height 32
click at [600, 291] on label "isn’t" at bounding box center [780, 307] width 614 height 32
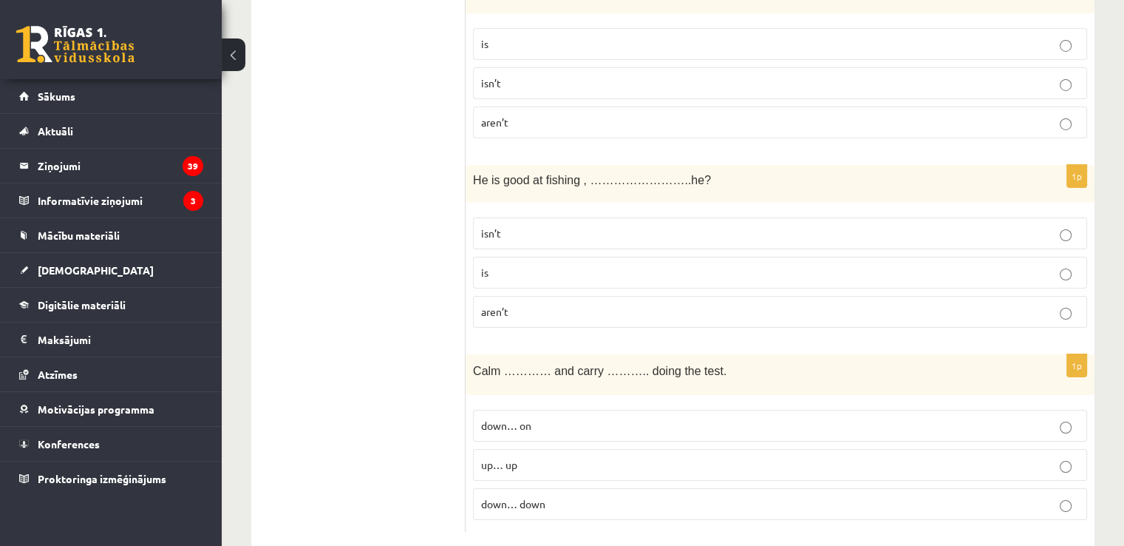
scroll to position [5290, 0]
click at [568, 417] on p "down… on" at bounding box center [780, 425] width 598 height 16
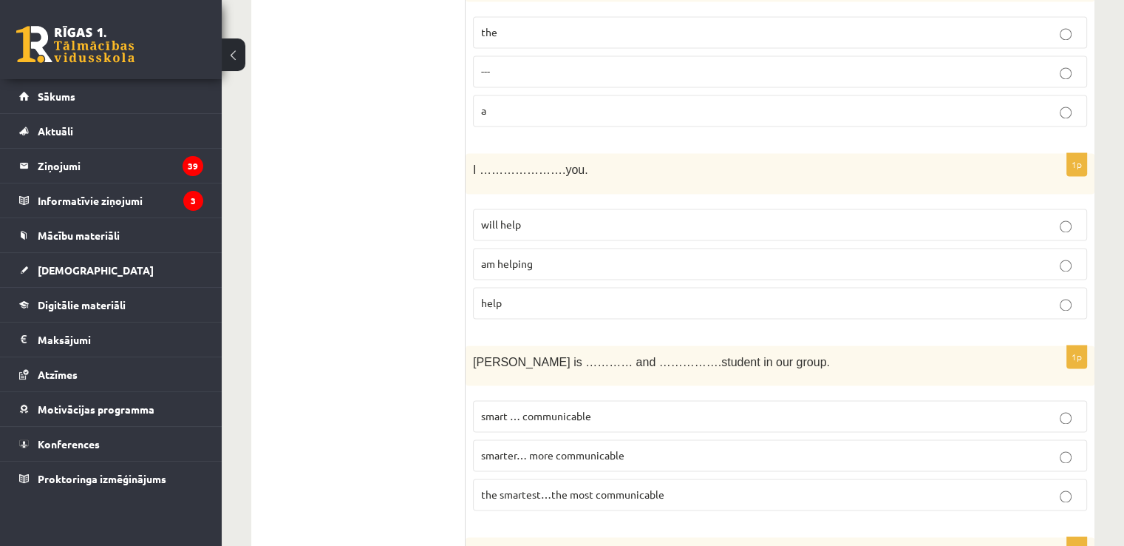
scroll to position [0, 0]
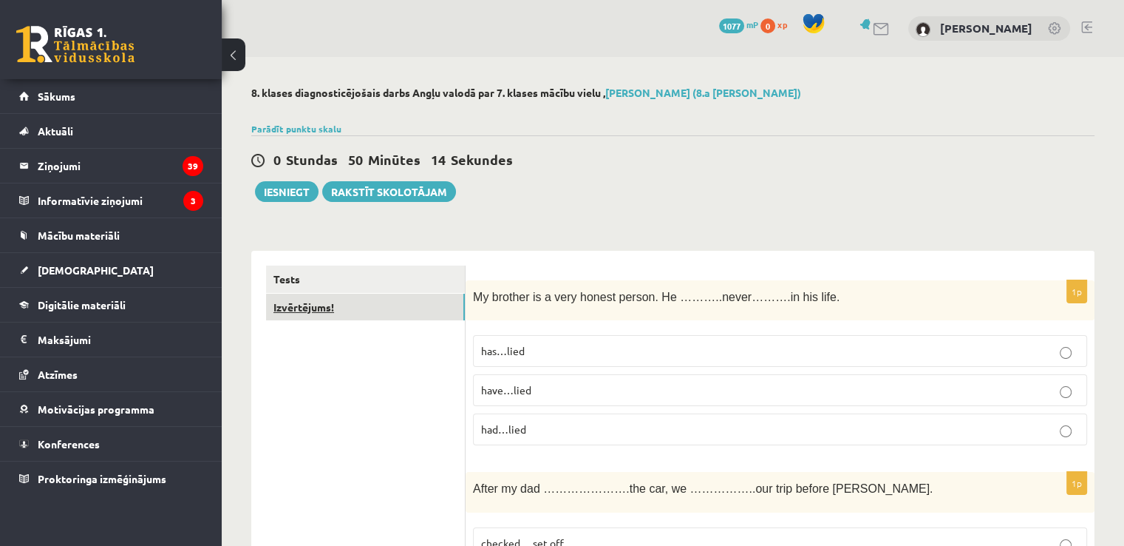
click at [353, 307] on link "Izvērtējums!" at bounding box center [365, 307] width 199 height 27
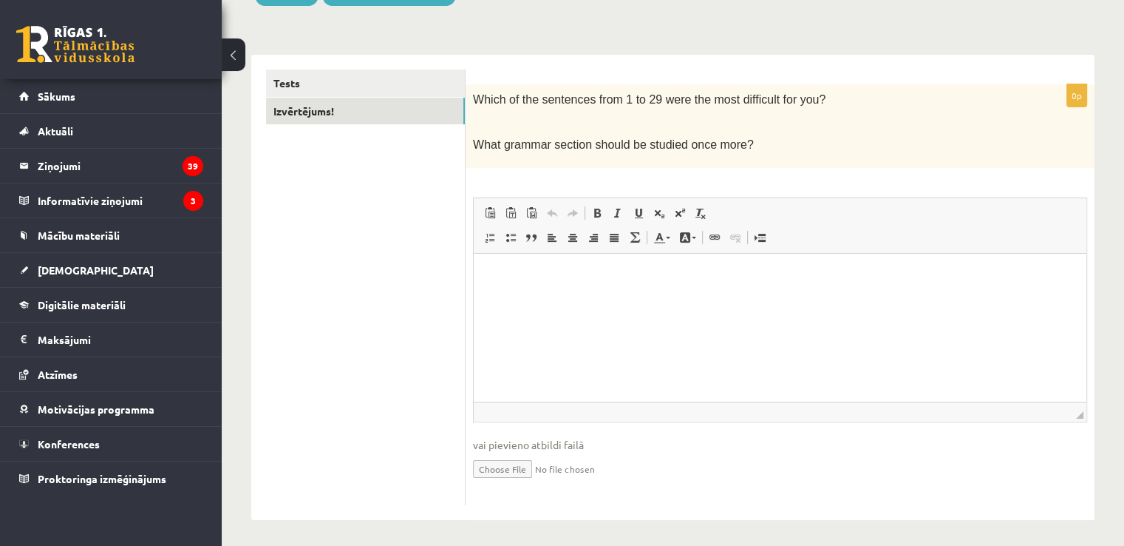
scroll to position [199, 0]
click at [526, 271] on p "Bagātinātā teksta redaktors, wiswyg-editor-user-answer-47364043338220" at bounding box center [780, 273] width 583 height 16
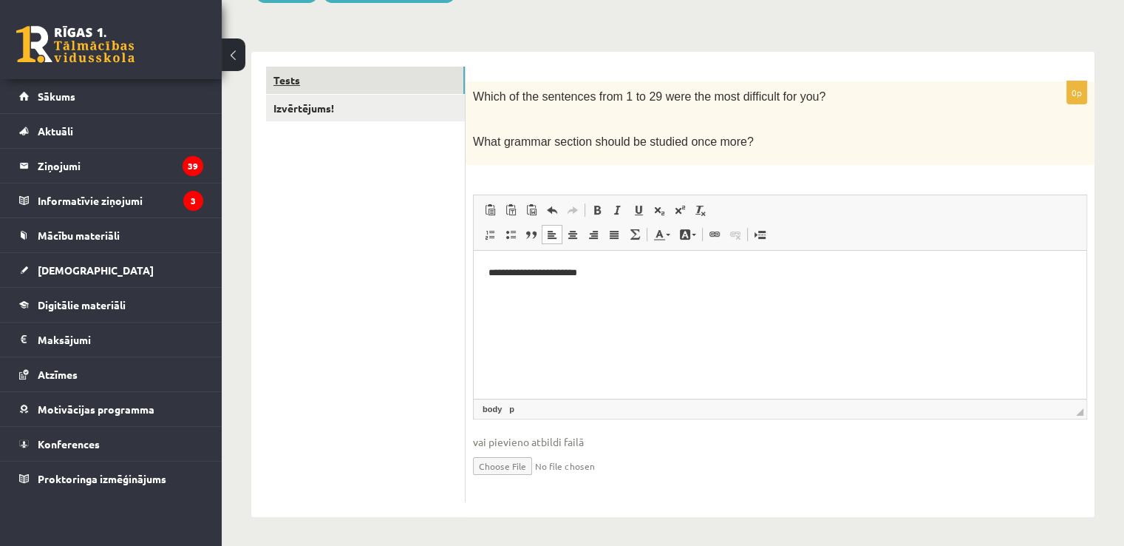
click at [364, 78] on link "Tests" at bounding box center [365, 80] width 199 height 27
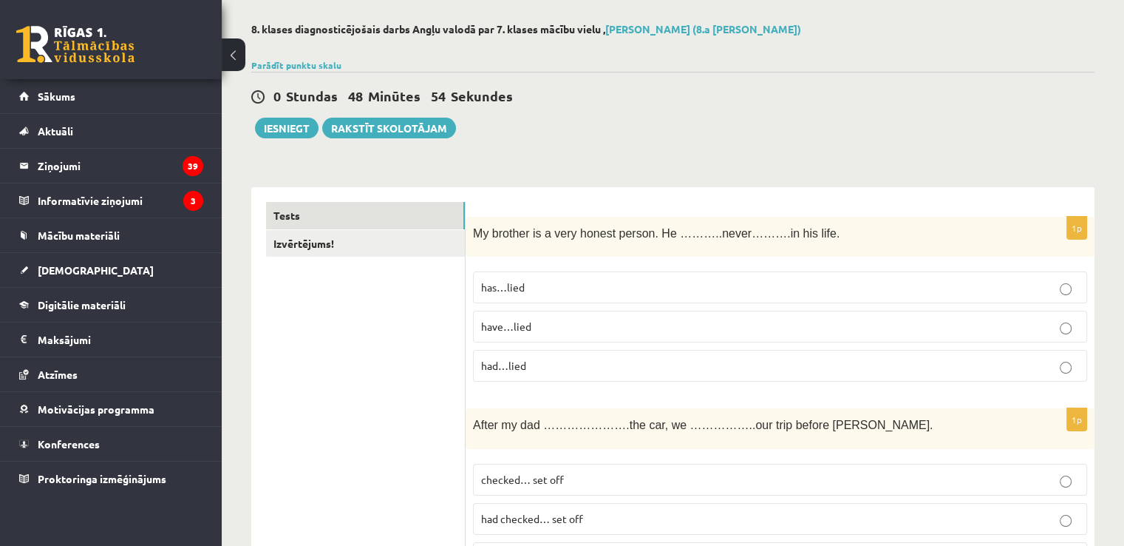
scroll to position [0, 0]
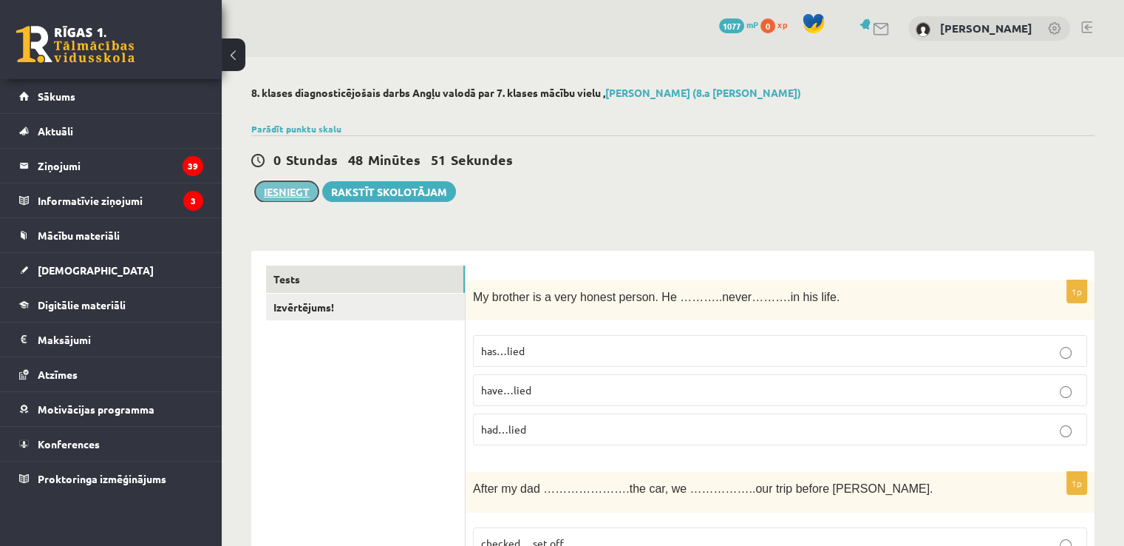
click at [284, 191] on button "Iesniegt" at bounding box center [287, 191] width 64 height 21
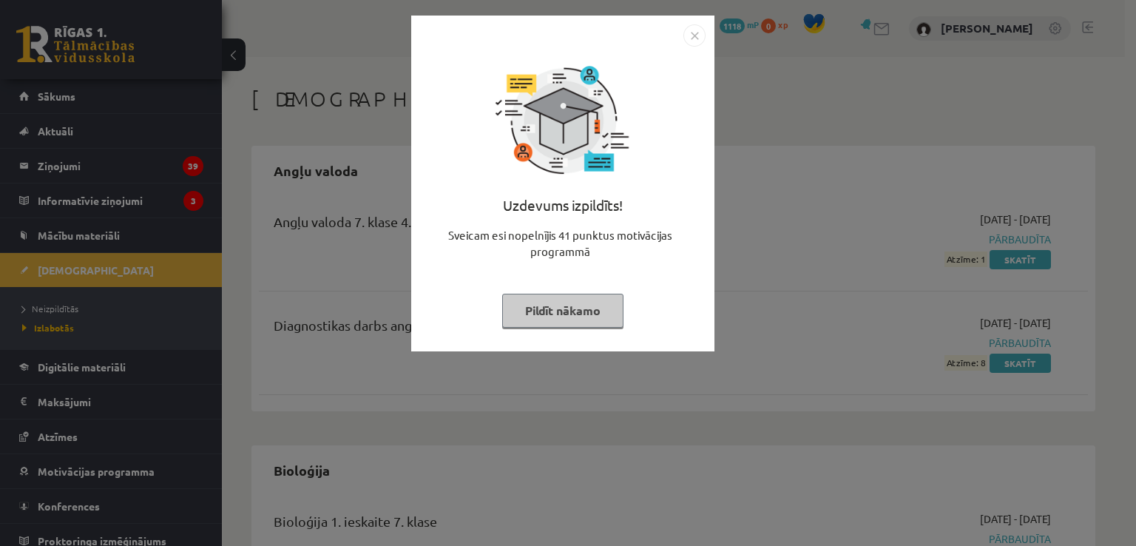
click at [692, 33] on img "Close" at bounding box center [694, 35] width 22 height 22
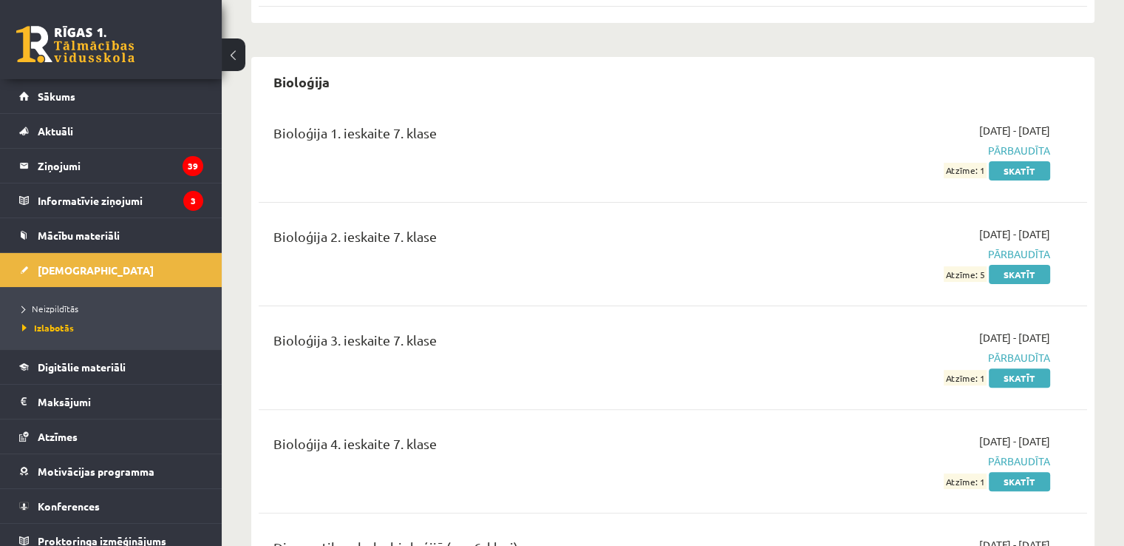
scroll to position [370, 0]
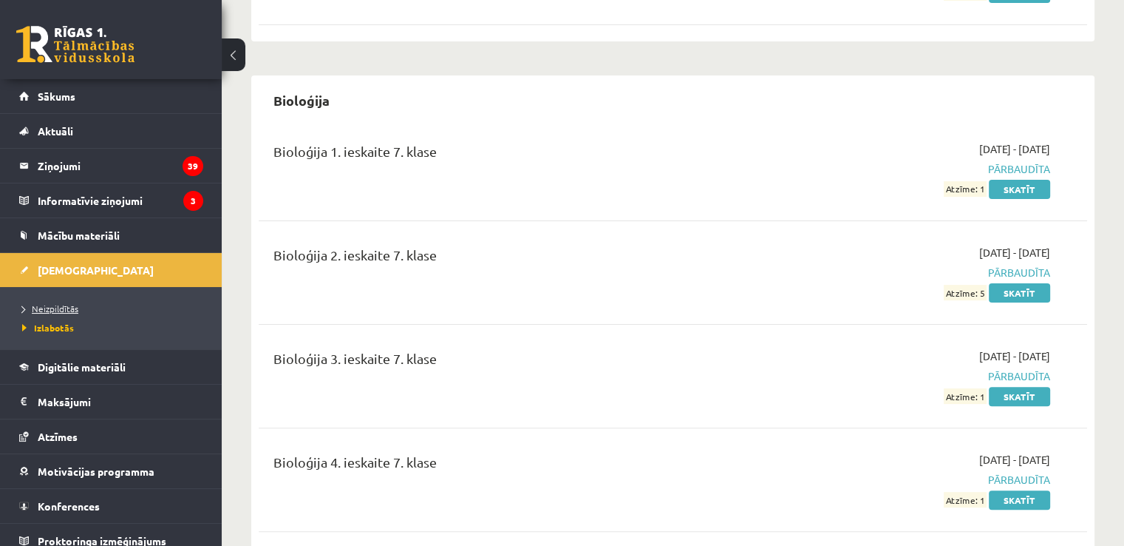
click at [59, 306] on span "Neizpildītās" at bounding box center [50, 308] width 56 height 12
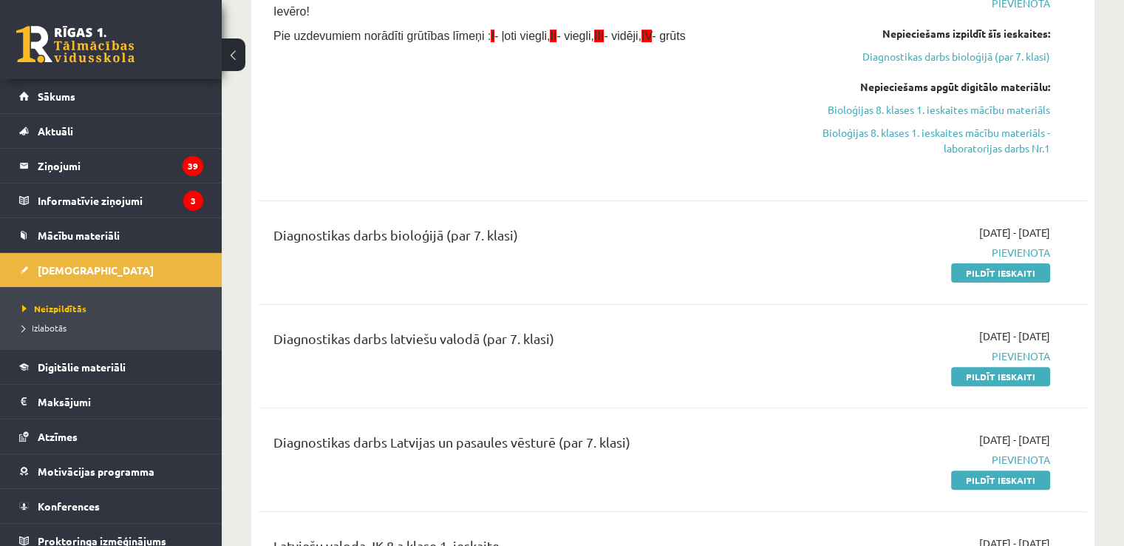
scroll to position [444, 0]
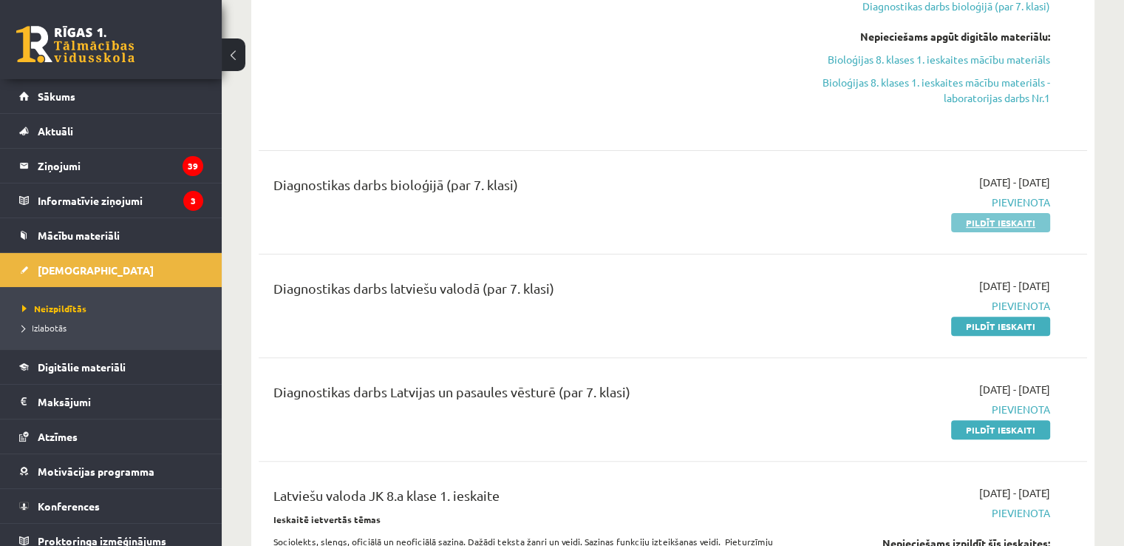
click at [994, 223] on link "Pildīt ieskaiti" at bounding box center [1000, 222] width 99 height 19
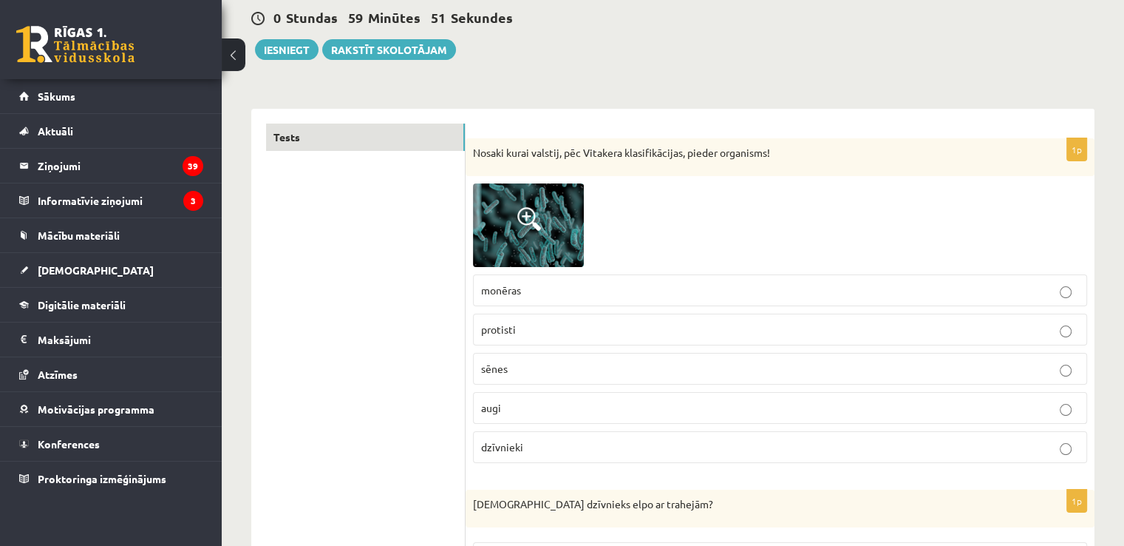
scroll to position [148, 0]
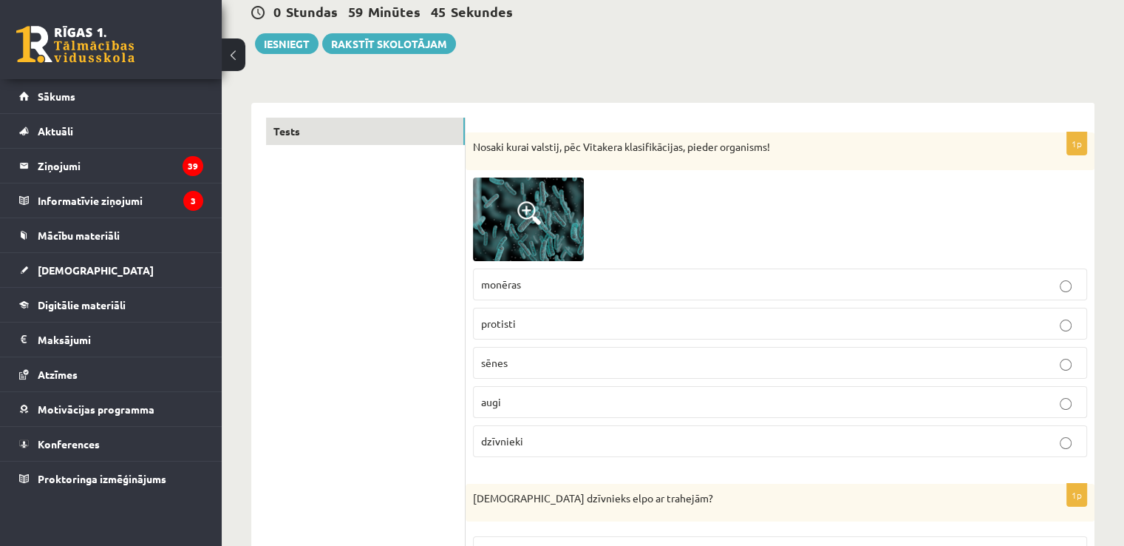
click at [526, 206] on span at bounding box center [530, 213] width 24 height 24
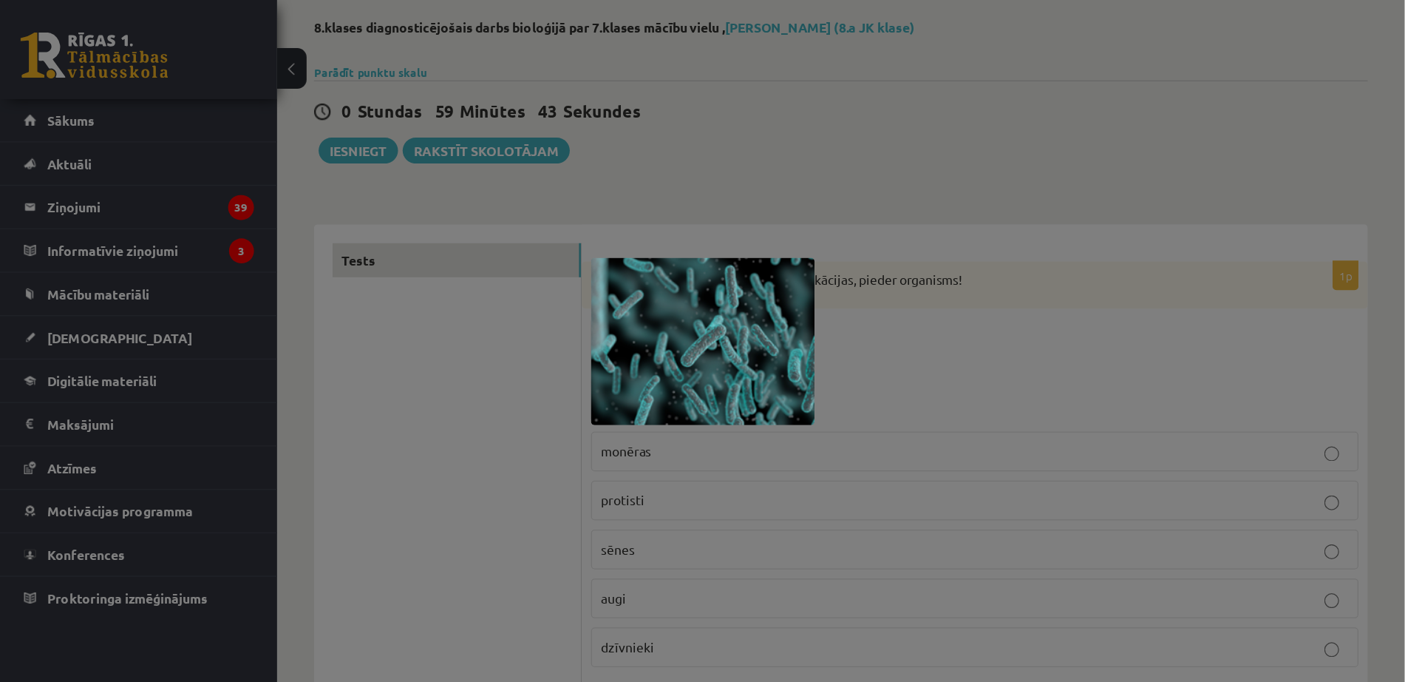
scroll to position [0, 0]
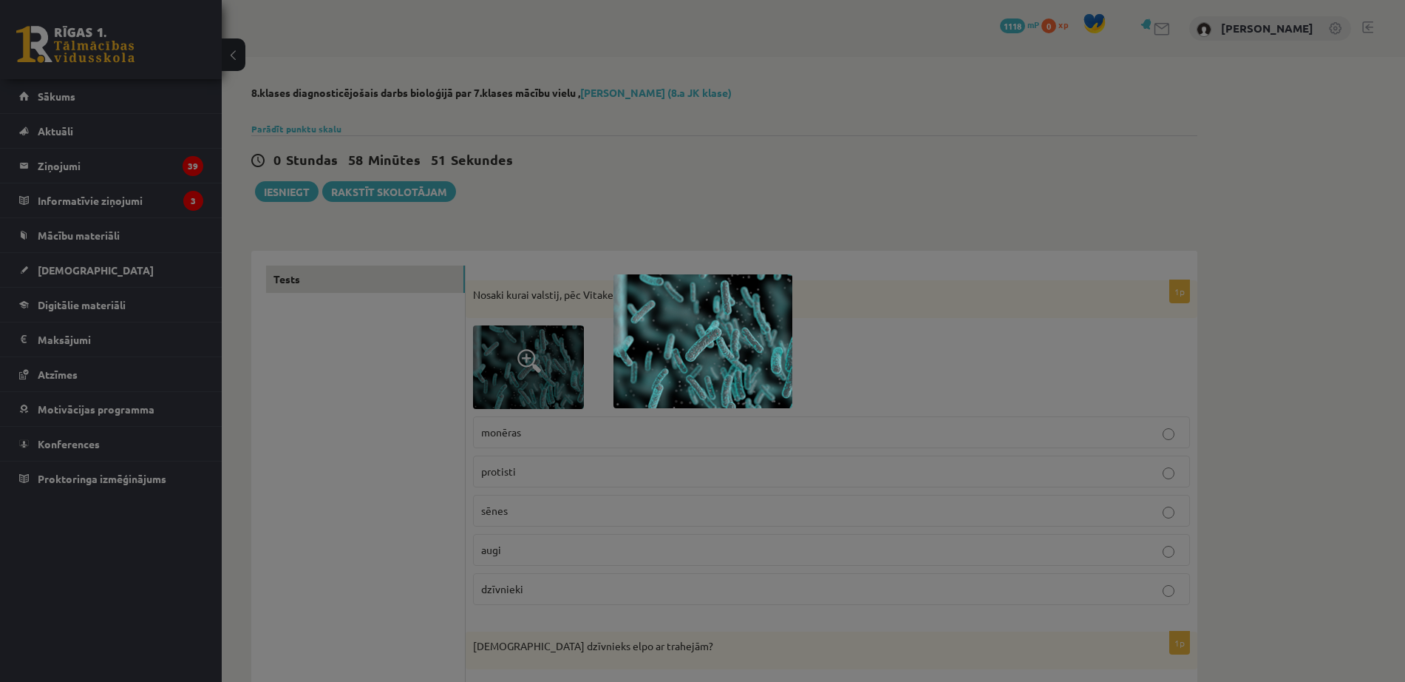
drag, startPoint x: 827, startPoint y: 176, endPoint x: 813, endPoint y: 186, distance: 18.0
click at [827, 176] on div at bounding box center [702, 341] width 1405 height 682
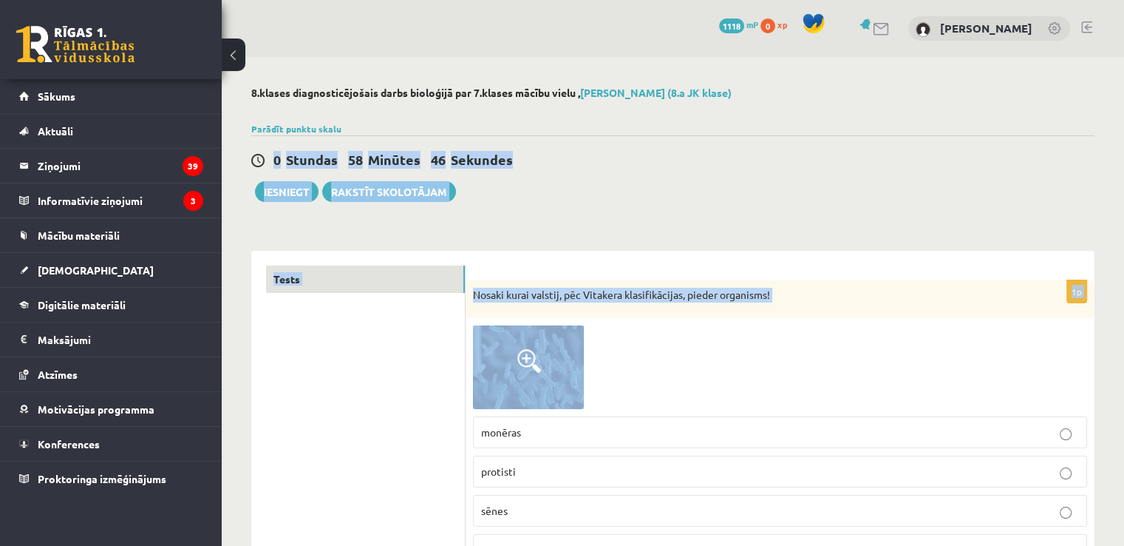
drag, startPoint x: 659, startPoint y: 344, endPoint x: 573, endPoint y: 135, distance: 226.4
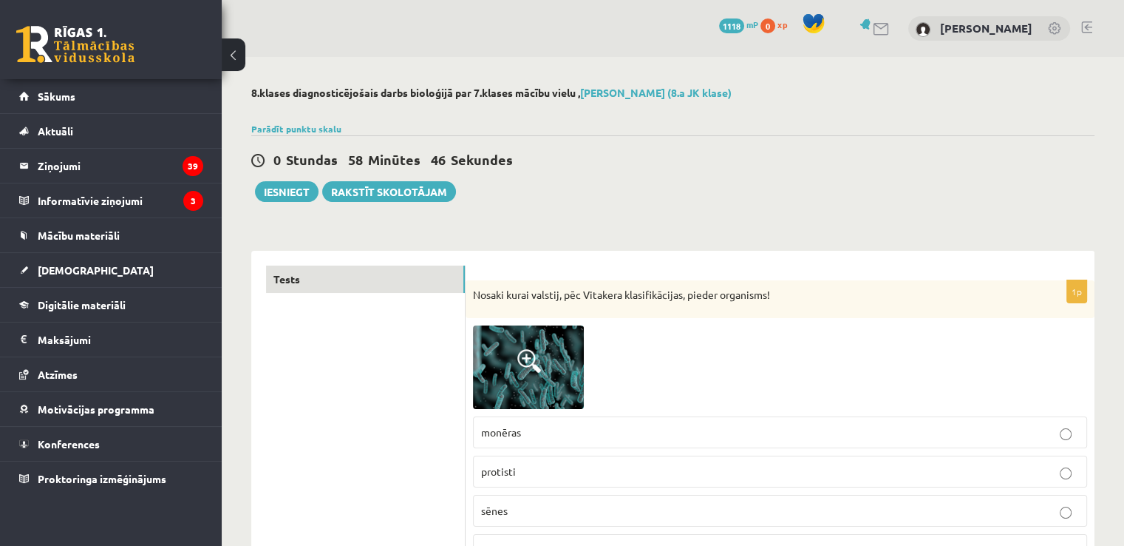
drag, startPoint x: 673, startPoint y: 353, endPoint x: 710, endPoint y: 279, distance: 82.7
click at [674, 339] on div at bounding box center [780, 366] width 614 height 83
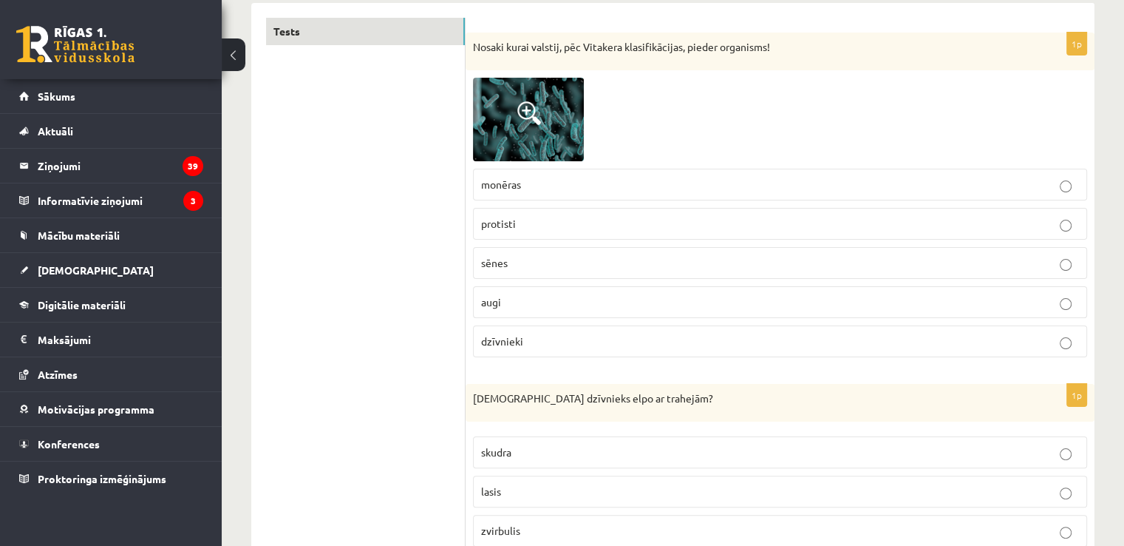
scroll to position [222, 0]
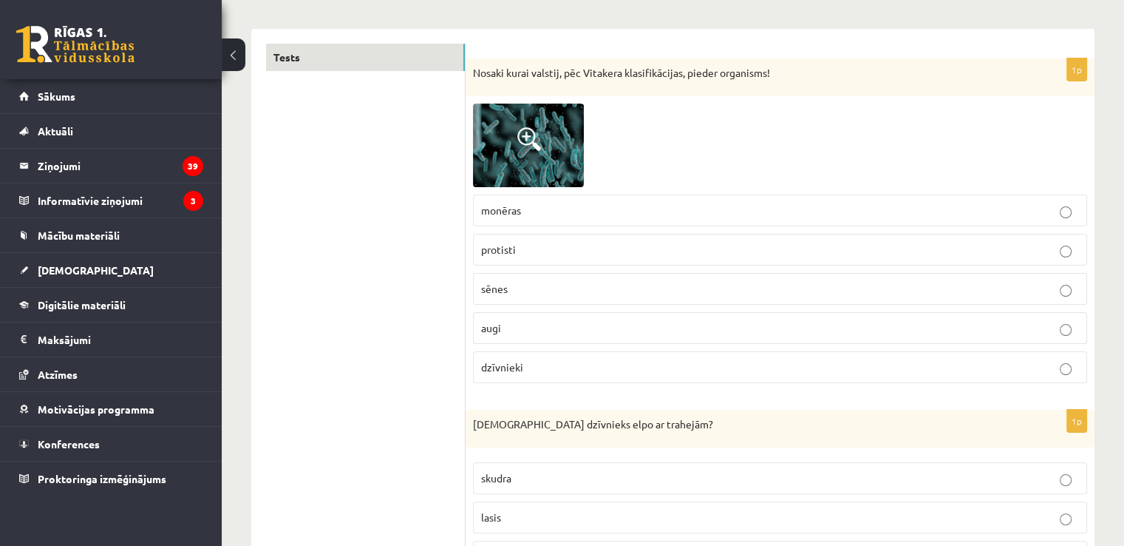
click at [591, 245] on p "protisti" at bounding box center [780, 250] width 598 height 16
drag, startPoint x: 476, startPoint y: 208, endPoint x: 543, endPoint y: 203, distance: 67.5
click at [543, 203] on label "monēras" at bounding box center [780, 210] width 614 height 32
copy span "monēras"
drag, startPoint x: 476, startPoint y: 248, endPoint x: 537, endPoint y: 247, distance: 61.4
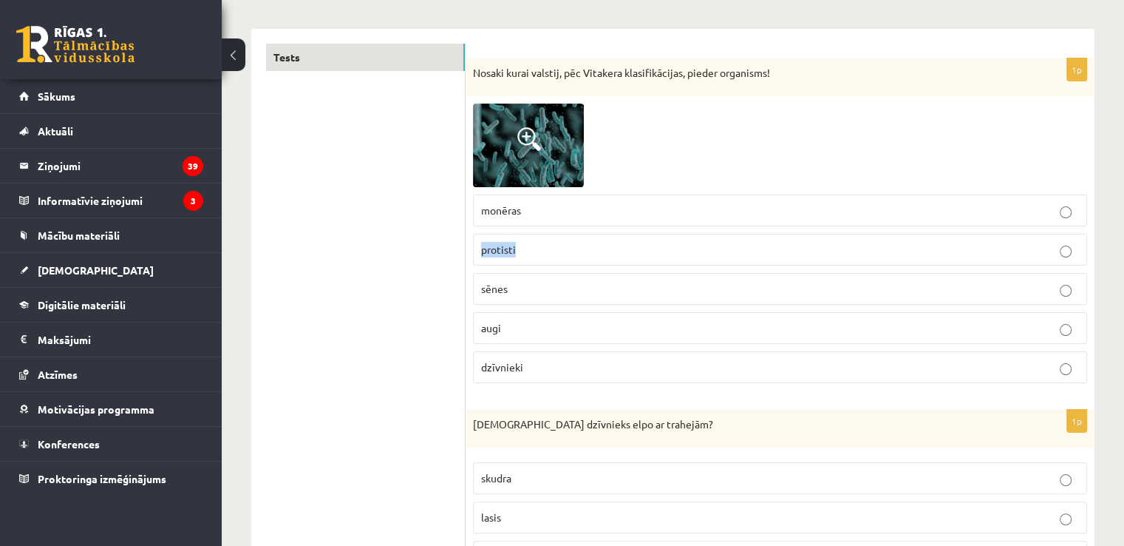
click at [537, 247] on label "protisti" at bounding box center [780, 250] width 614 height 32
copy span "protisti"
click at [568, 210] on p "monēras" at bounding box center [780, 211] width 598 height 16
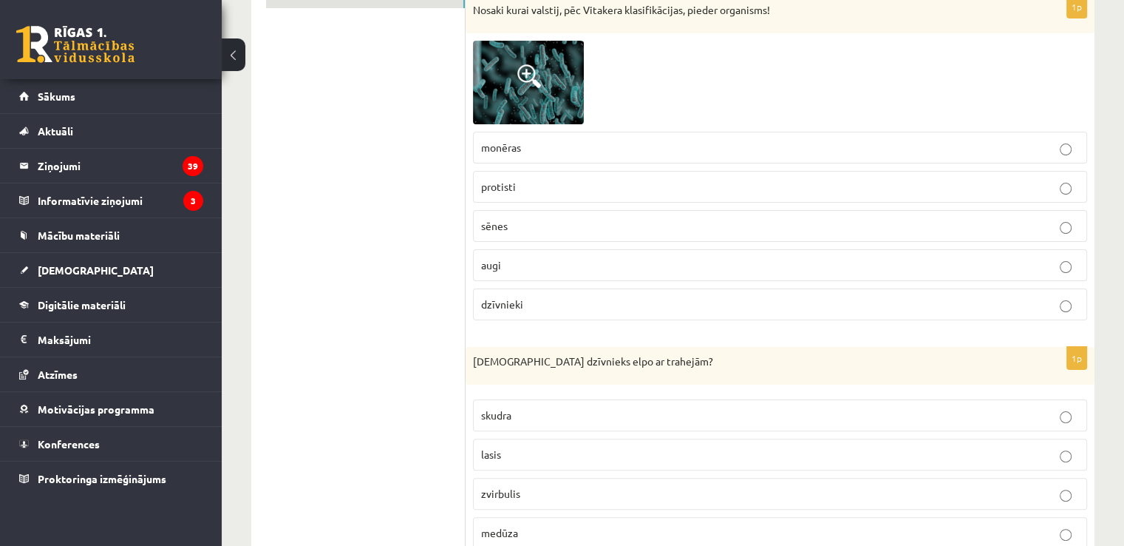
scroll to position [518, 0]
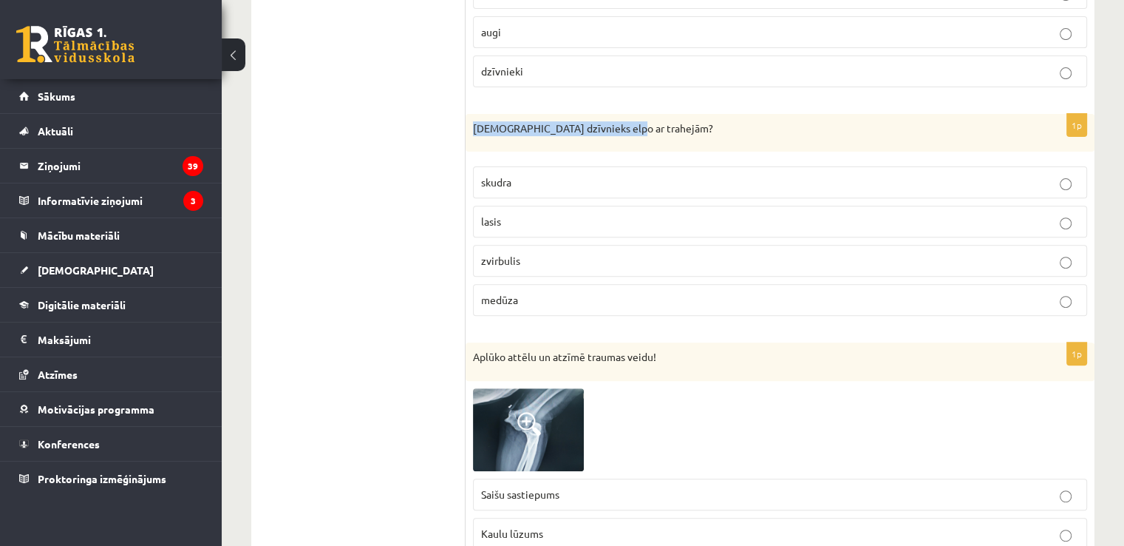
drag, startPoint x: 471, startPoint y: 125, endPoint x: 642, endPoint y: 124, distance: 170.8
click at [642, 124] on div "Kurš dzīvnieks elpo ar trahejām?" at bounding box center [780, 133] width 629 height 38
copy p "Kurš dzīvnieks elpo ar trahejām?"
click at [569, 175] on p "skudra" at bounding box center [780, 182] width 598 height 16
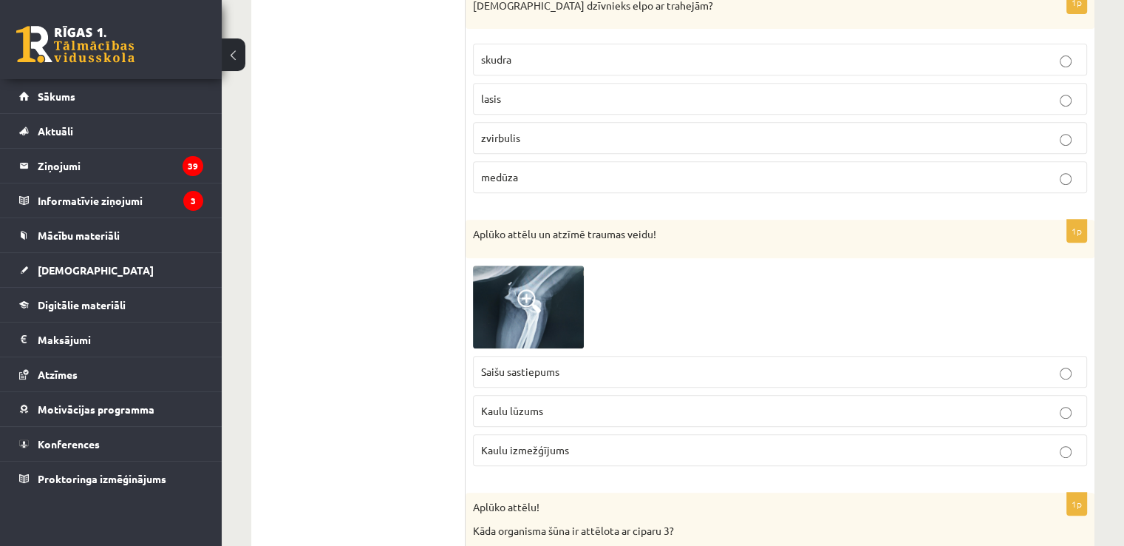
scroll to position [665, 0]
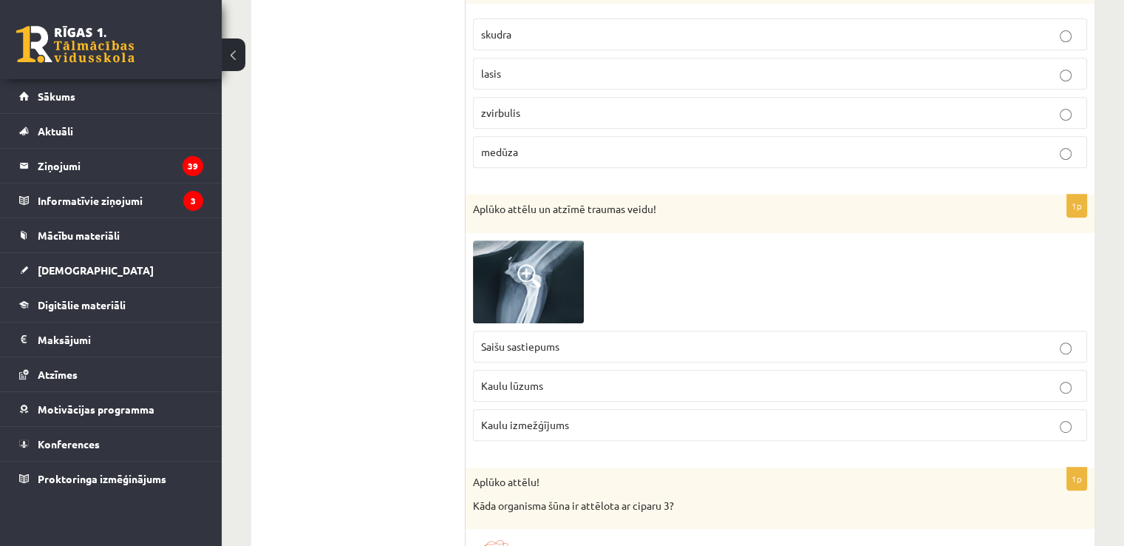
click at [528, 272] on span at bounding box center [530, 276] width 24 height 24
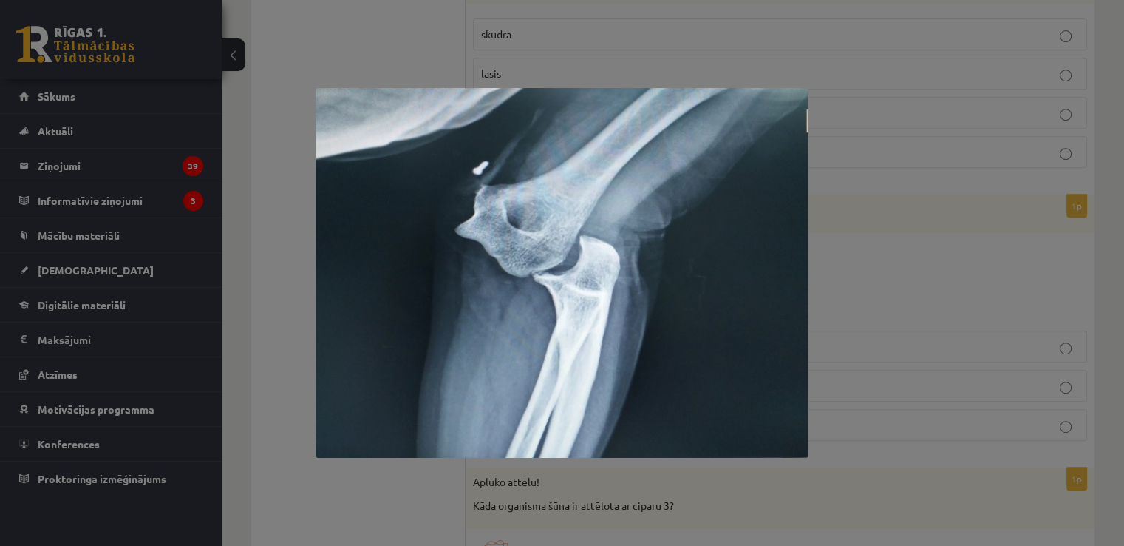
click at [868, 263] on div at bounding box center [562, 273] width 1124 height 546
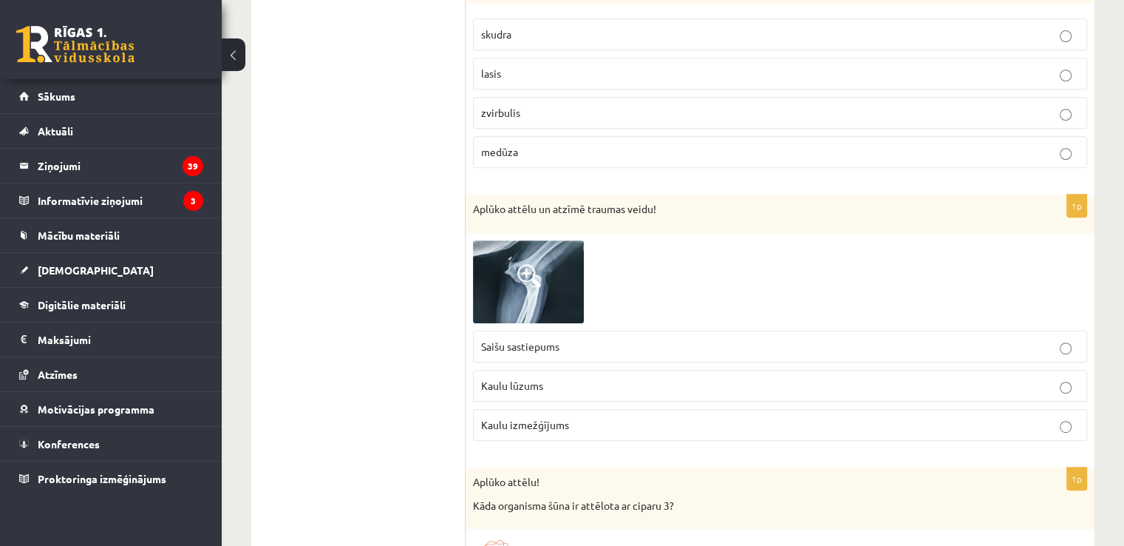
click at [571, 420] on p "Kaulu izmežģījums" at bounding box center [780, 425] width 598 height 16
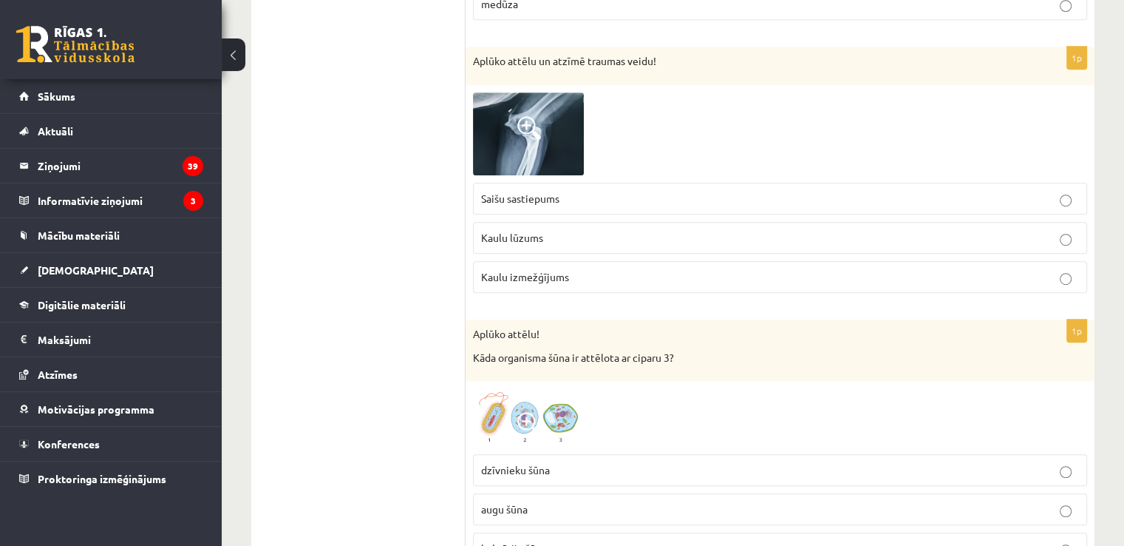
scroll to position [961, 0]
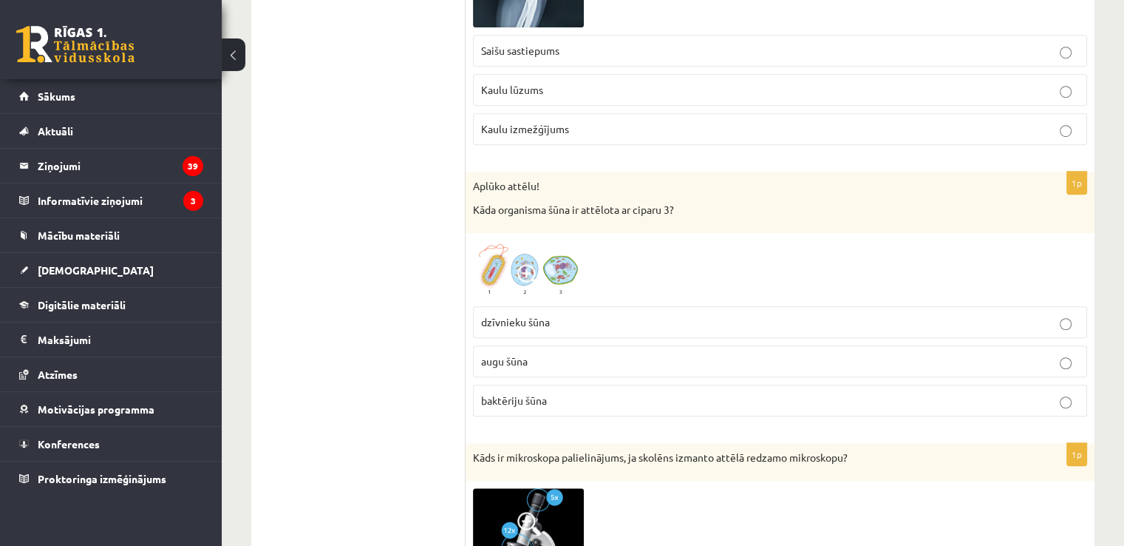
click at [563, 273] on img at bounding box center [528, 269] width 111 height 58
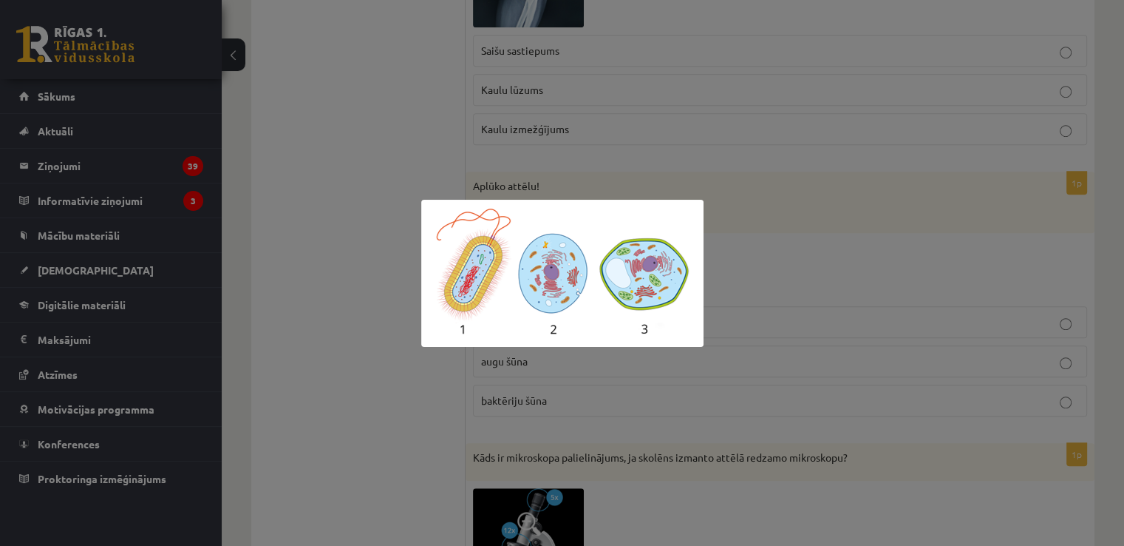
drag, startPoint x: 704, startPoint y: 267, endPoint x: 720, endPoint y: 264, distance: 16.5
click at [705, 267] on div at bounding box center [562, 273] width 1124 height 546
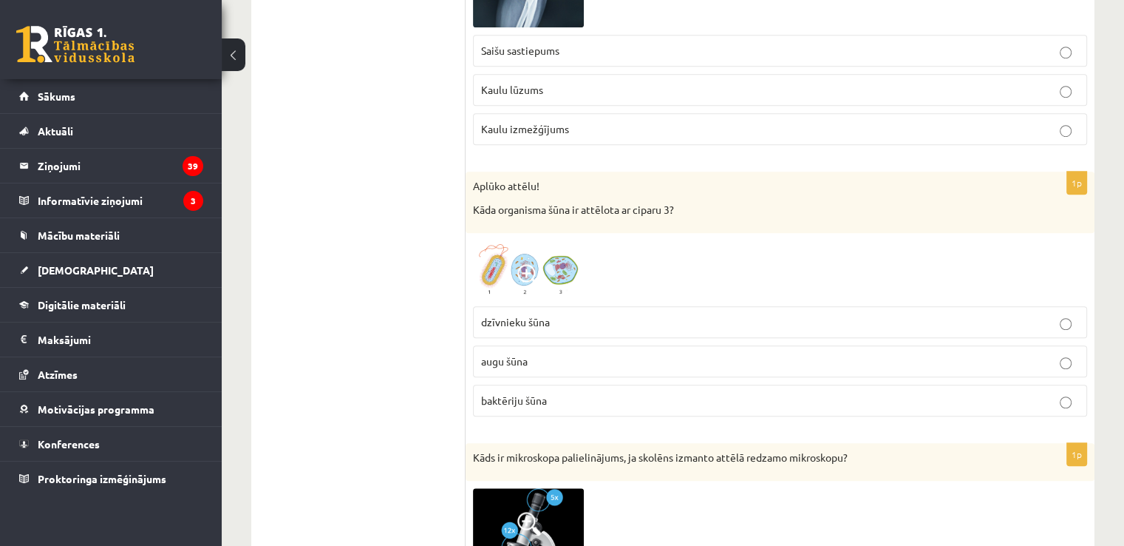
drag, startPoint x: 478, startPoint y: 315, endPoint x: 588, endPoint y: 291, distance: 113.5
click at [562, 278] on div "1p Aplūko attēlu! Kāda organisma šūna ir attēlota ar ciparu 3? dzīvnieku šūna a…" at bounding box center [780, 300] width 629 height 256
drag, startPoint x: 467, startPoint y: 321, endPoint x: 551, endPoint y: 324, distance: 83.6
click at [551, 324] on div "1p Aplūko attēlu! Kāda organisma šūna ir attēlota ar ciparu 3? dzīvnieku šūna a…" at bounding box center [780, 300] width 629 height 256
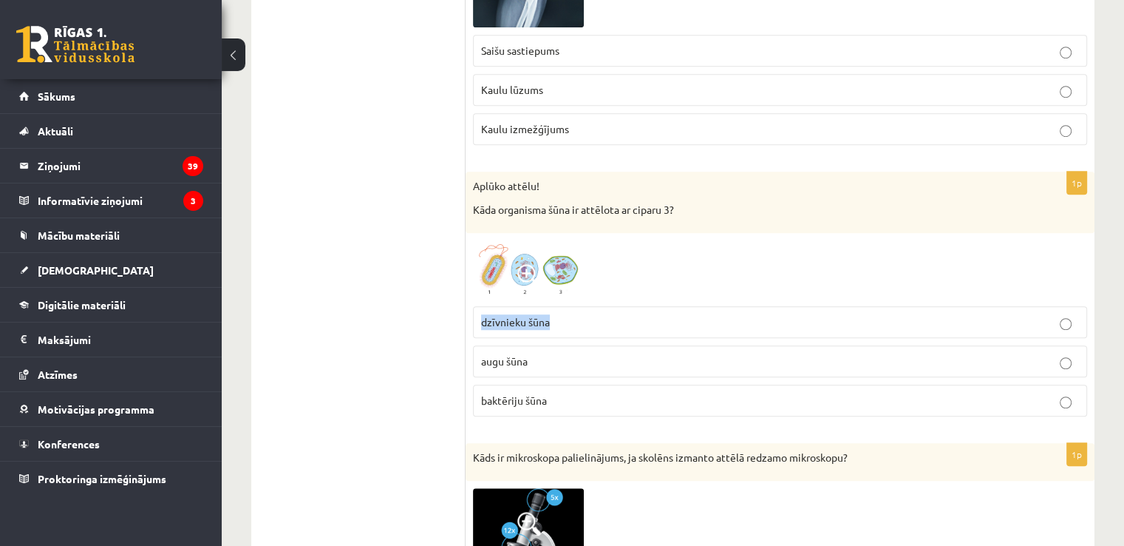
copy span "dzīvnieku šūna"
click at [558, 266] on img at bounding box center [528, 269] width 111 height 58
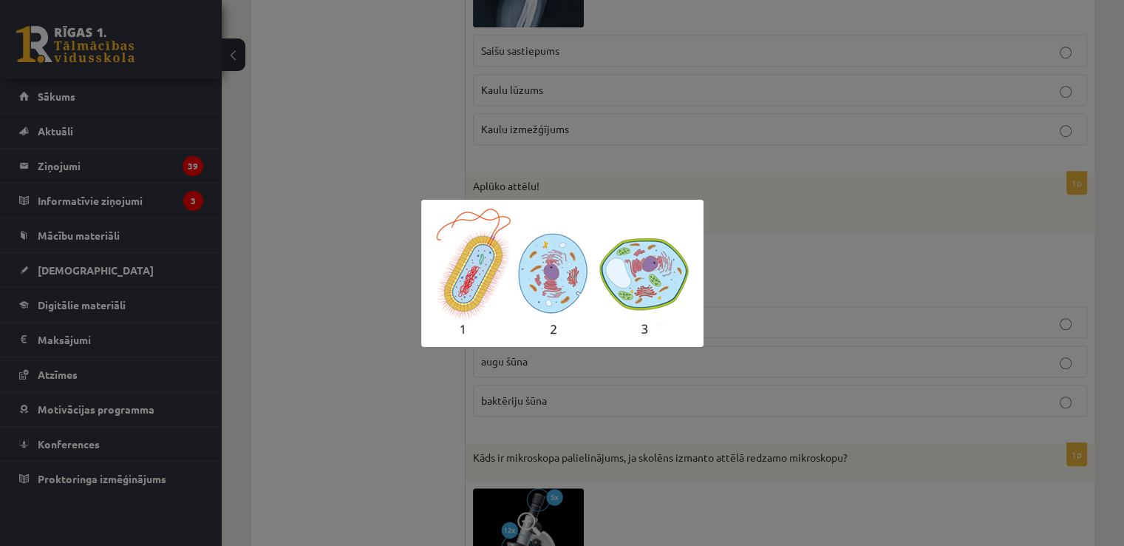
click at [822, 119] on div at bounding box center [562, 273] width 1124 height 546
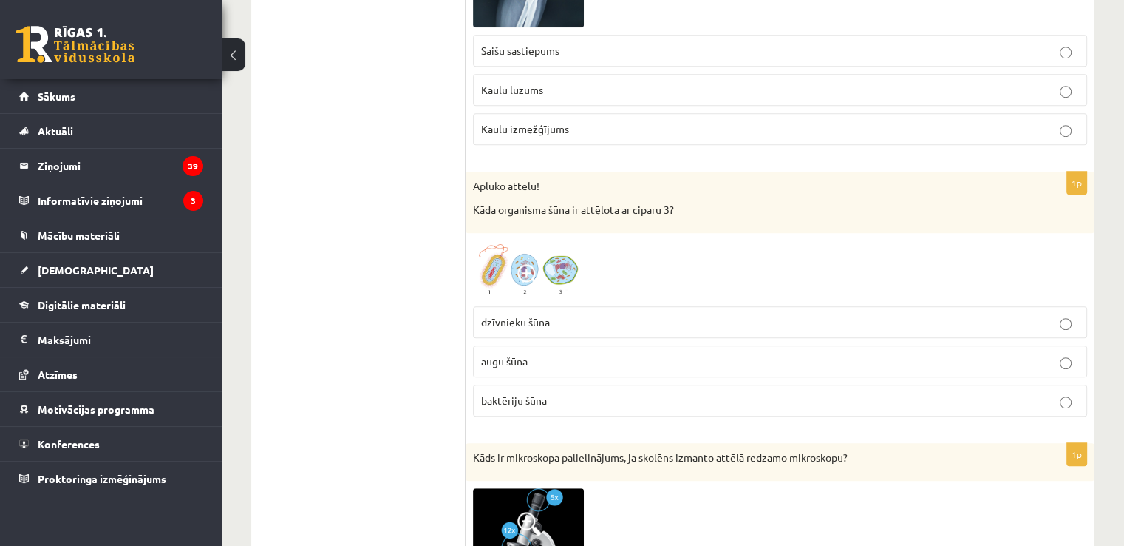
click at [541, 357] on p "augu šūna" at bounding box center [780, 361] width 598 height 16
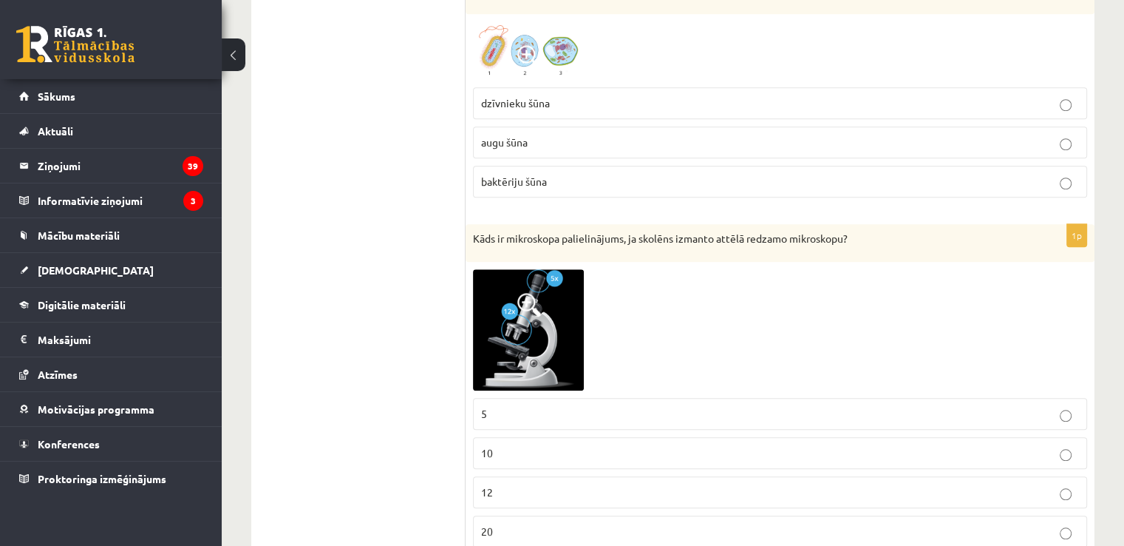
scroll to position [1183, 0]
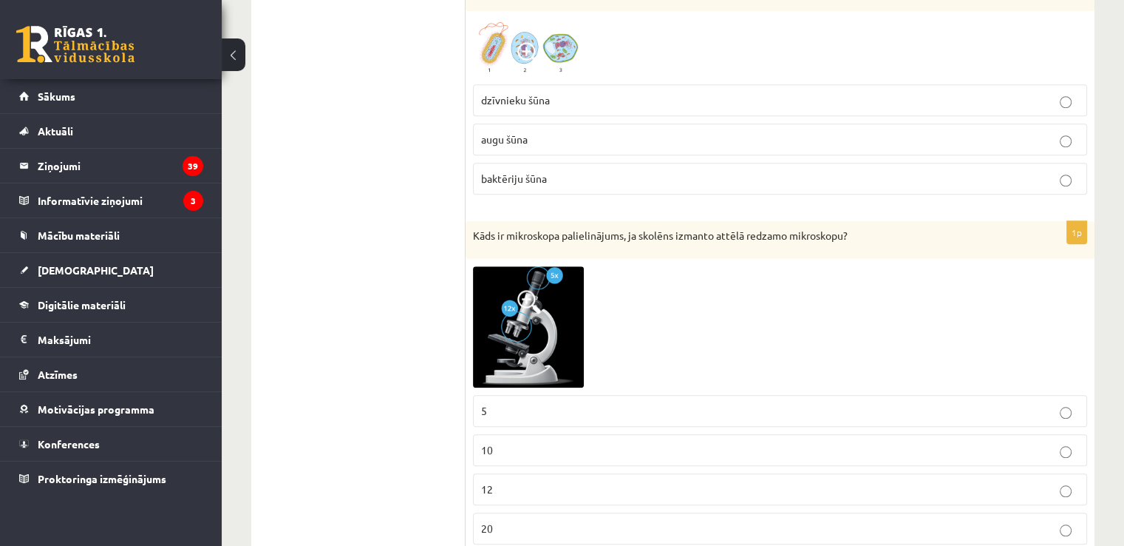
click at [520, 311] on img at bounding box center [528, 326] width 111 height 121
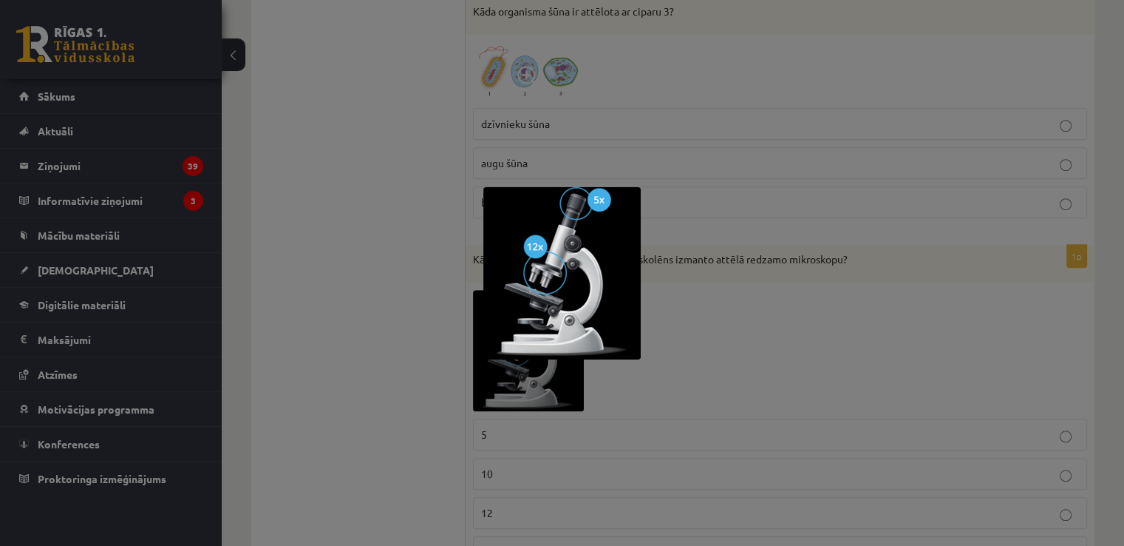
scroll to position [1257, 0]
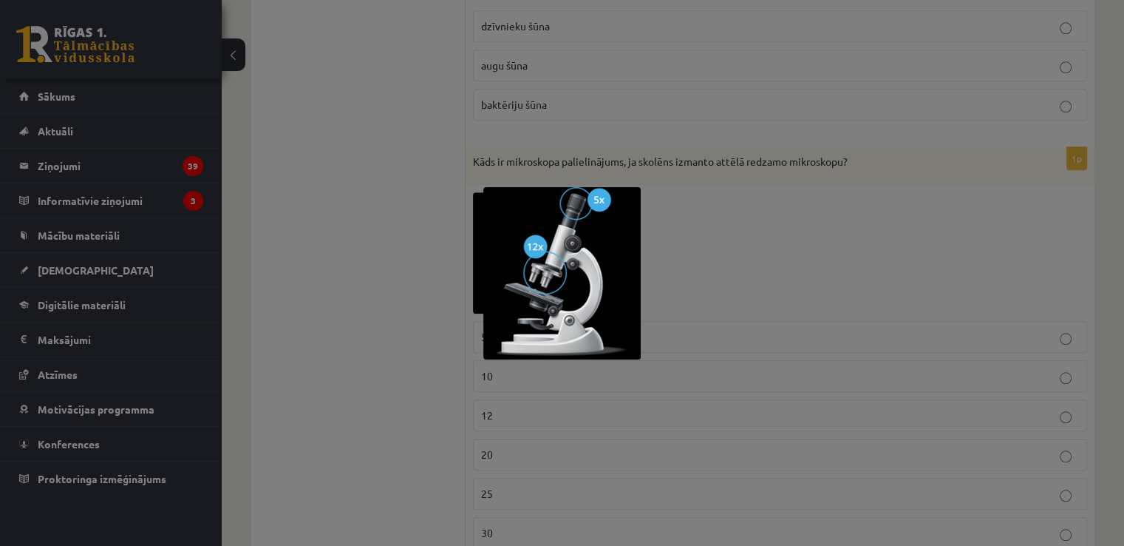
drag, startPoint x: 369, startPoint y: 406, endPoint x: 396, endPoint y: 415, distance: 28.8
click at [373, 406] on div at bounding box center [562, 273] width 1124 height 546
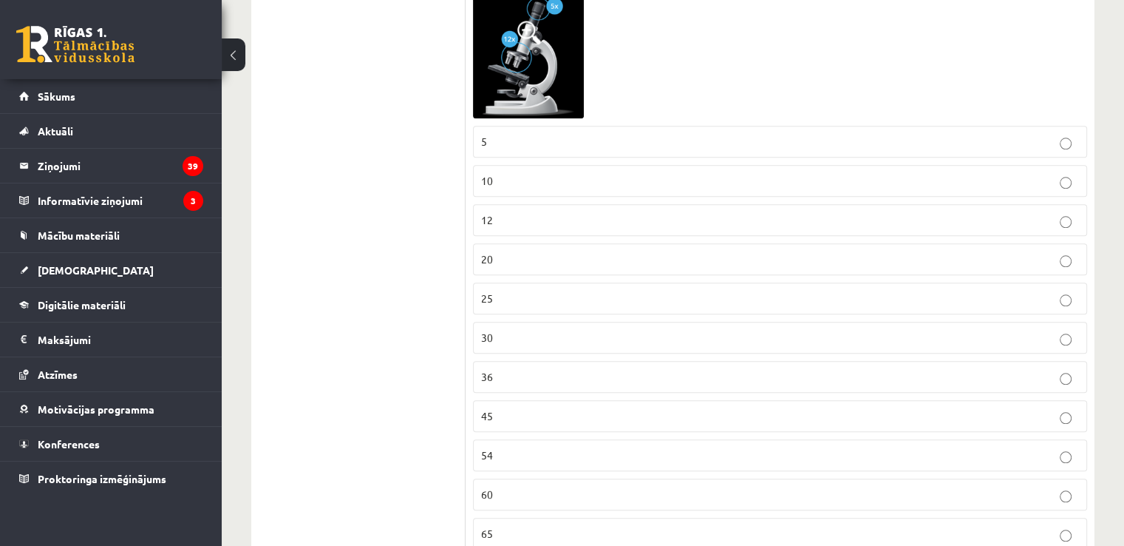
scroll to position [1479, 0]
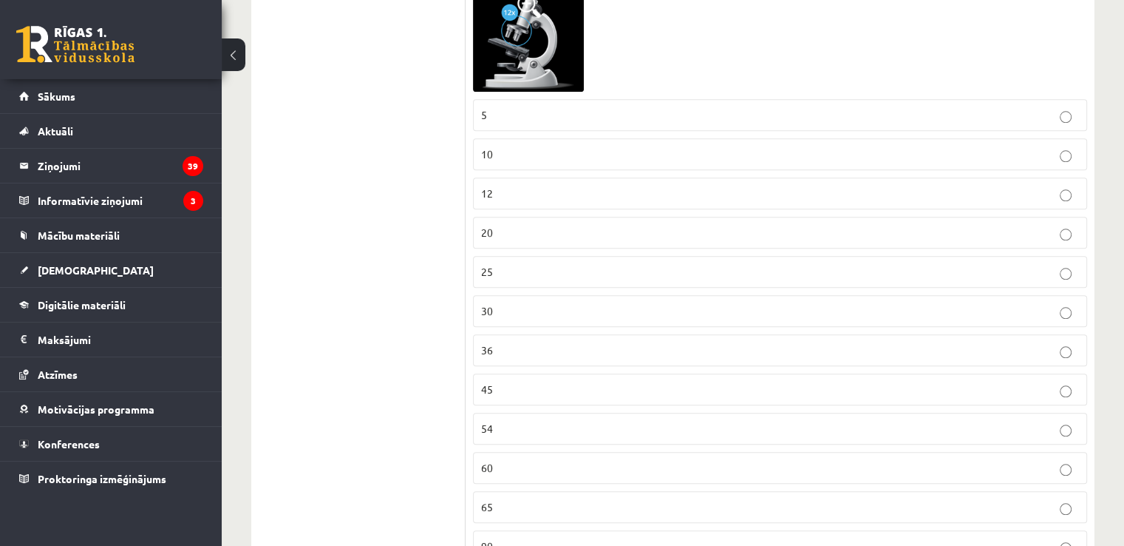
click at [526, 467] on p "60" at bounding box center [780, 468] width 598 height 16
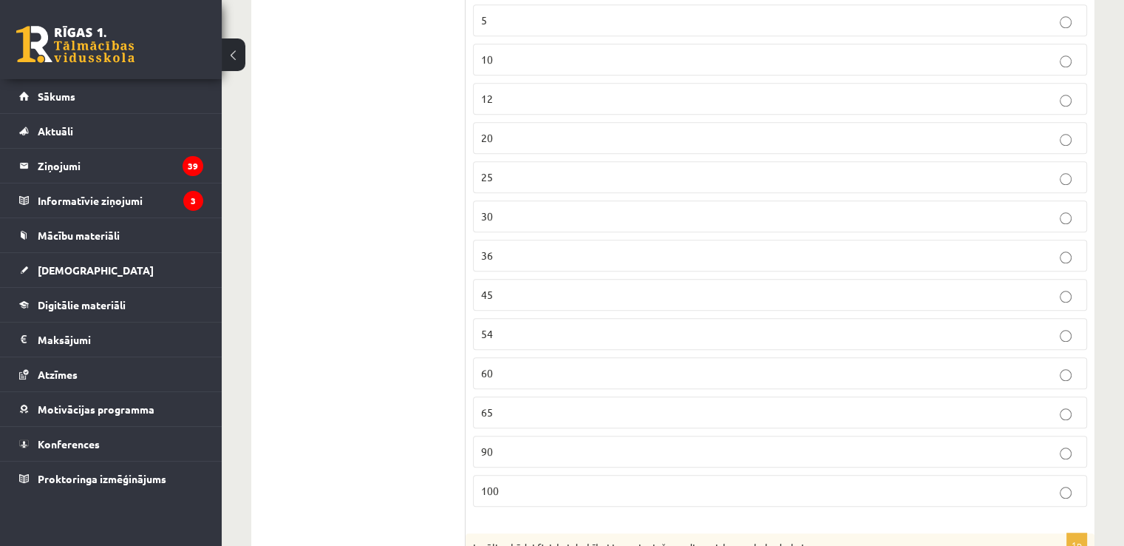
scroll to position [1774, 0]
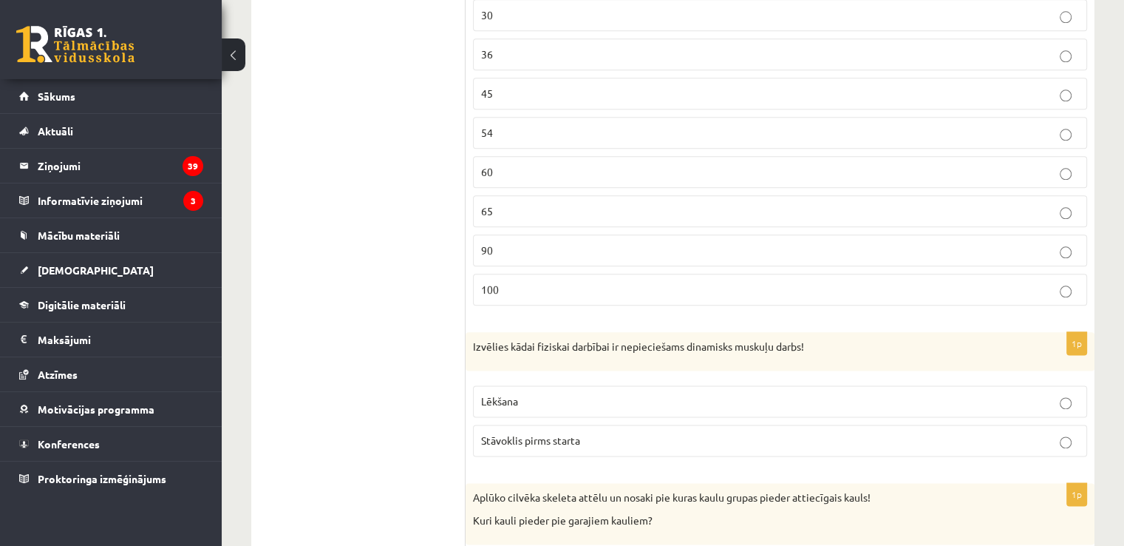
click at [562, 398] on p "Lēkšana" at bounding box center [780, 401] width 598 height 16
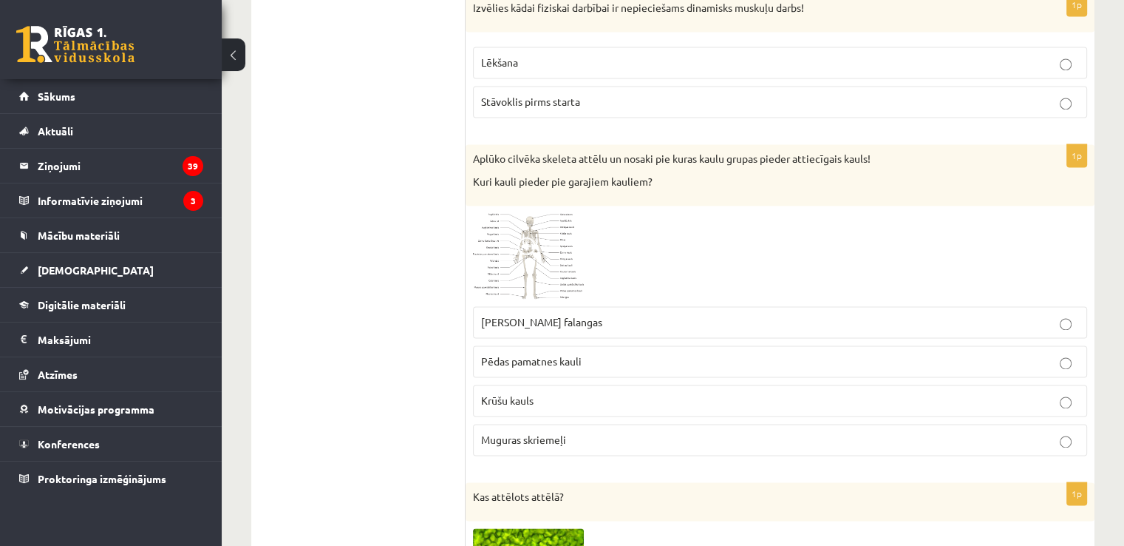
scroll to position [2144, 0]
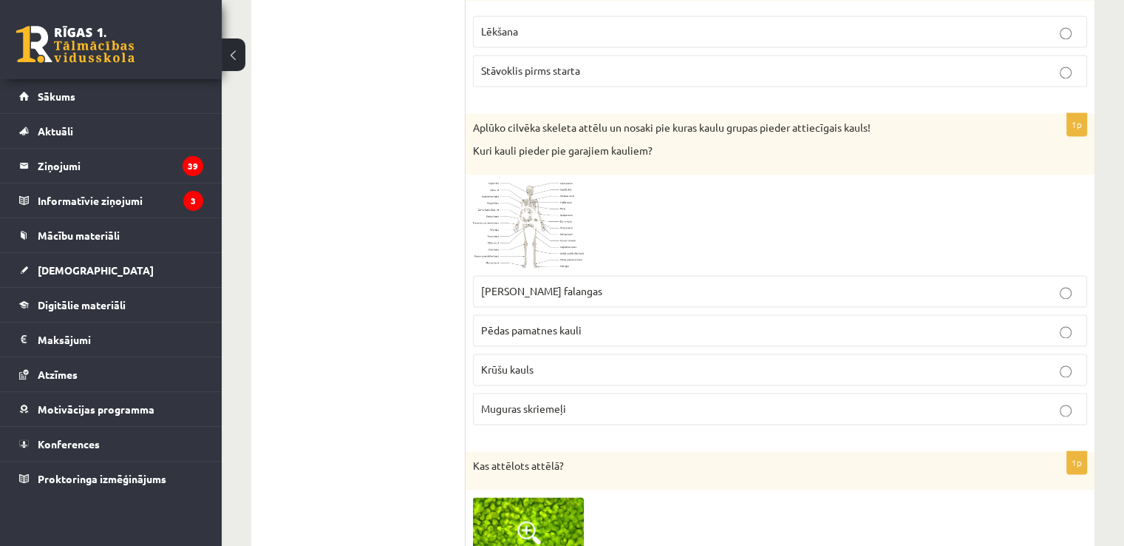
click at [532, 243] on img at bounding box center [528, 225] width 111 height 86
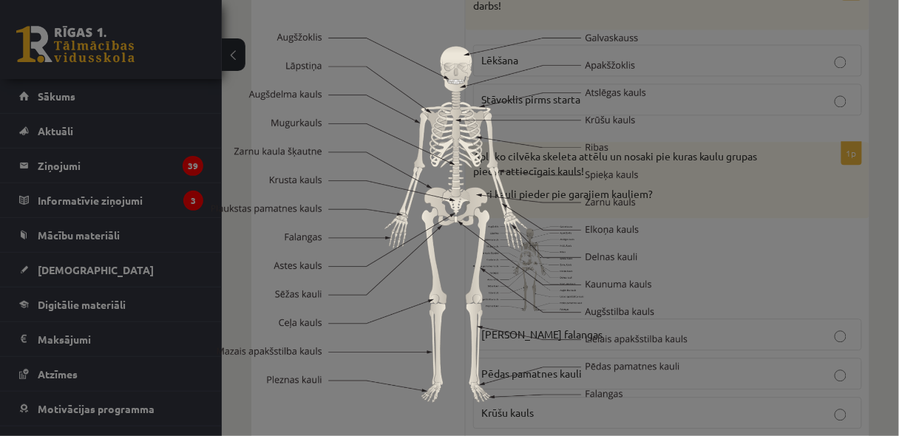
click at [886, 211] on div at bounding box center [449, 218] width 899 height 436
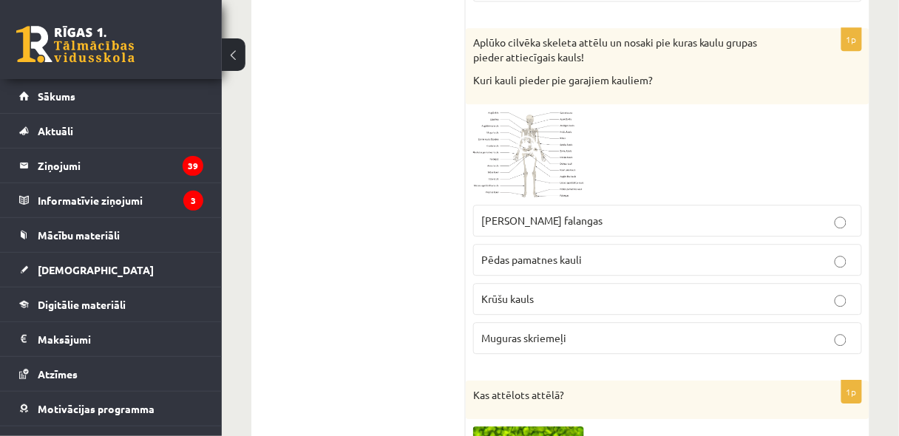
scroll to position [2262, 0]
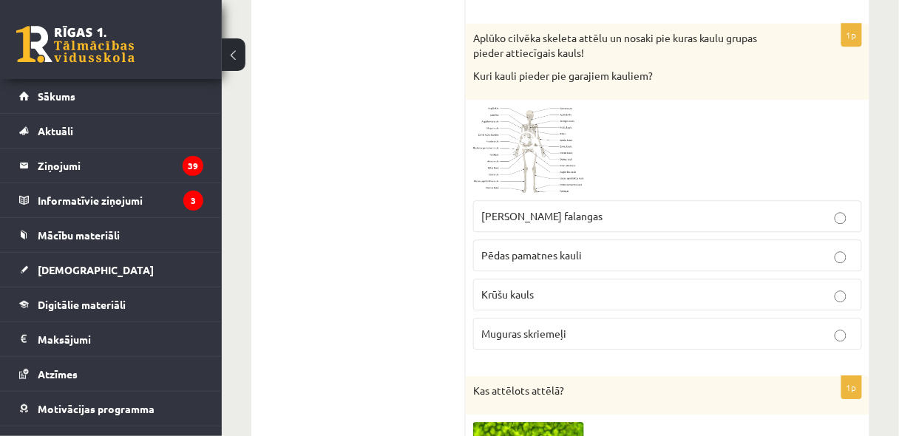
click at [579, 287] on p "Krūšu kauls" at bounding box center [667, 295] width 373 height 16
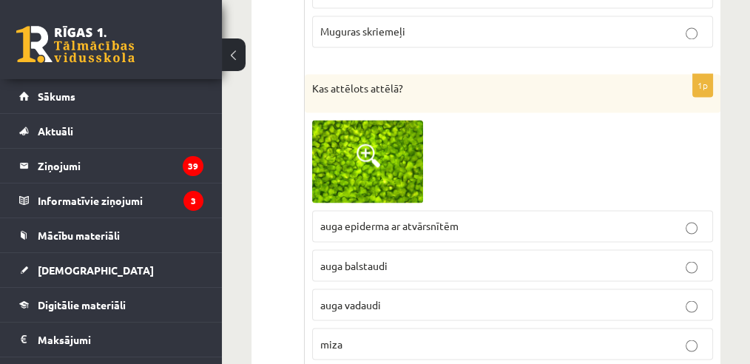
scroll to position [2574, 0]
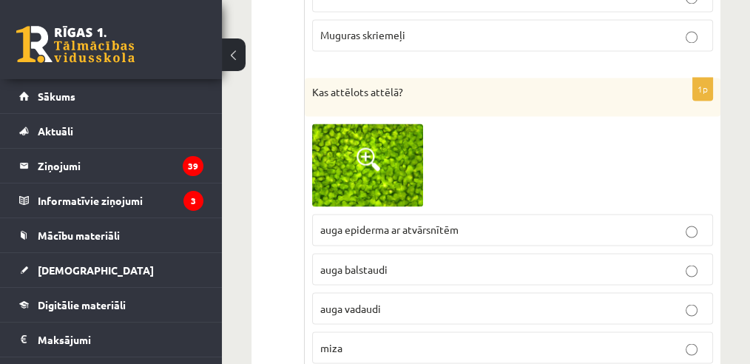
click at [314, 214] on label "auga epiderma ar atvārsnītēm" at bounding box center [512, 230] width 401 height 32
click at [364, 147] on span at bounding box center [368, 159] width 24 height 24
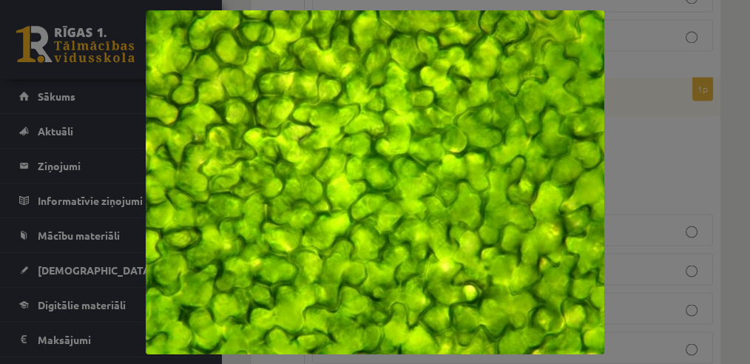
click at [665, 134] on div at bounding box center [375, 182] width 750 height 364
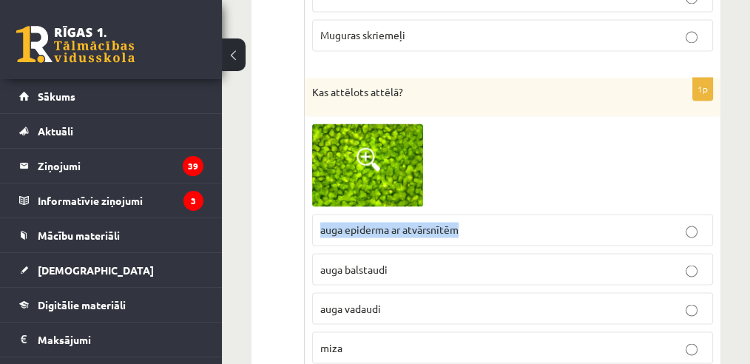
drag, startPoint x: 311, startPoint y: 206, endPoint x: 465, endPoint y: 208, distance: 153.8
click at [465, 214] on label "auga epiderma ar atvārsnītēm" at bounding box center [512, 230] width 401 height 32
copy span "auga epiderma ar atvārsnītēm"
click at [495, 222] on p "auga epiderma ar atvārsnītēm" at bounding box center [512, 230] width 384 height 16
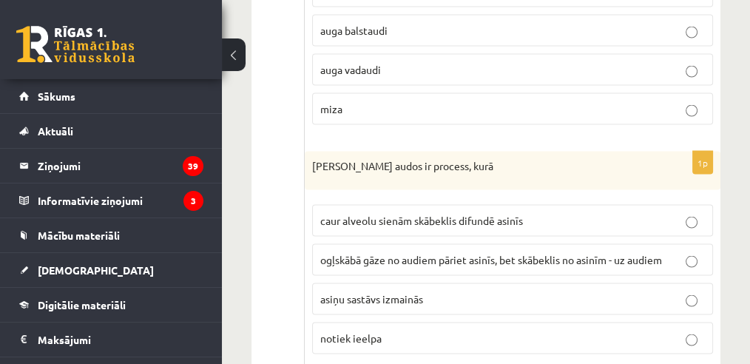
scroll to position [2820, 0]
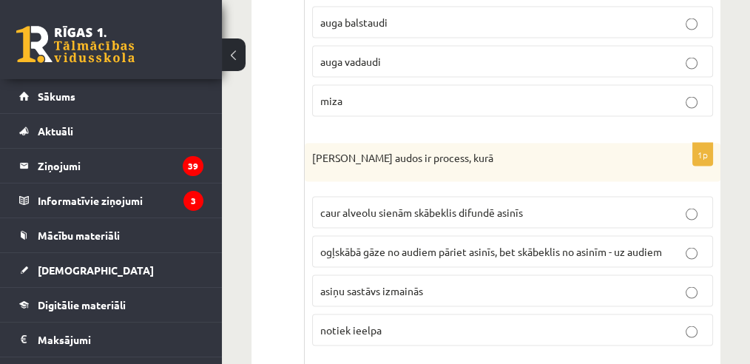
click at [343, 245] on span "ogļskābā gāze no audiem pāriet asinīs, bet skābeklis no asinīm - uz audiem" at bounding box center [491, 251] width 342 height 13
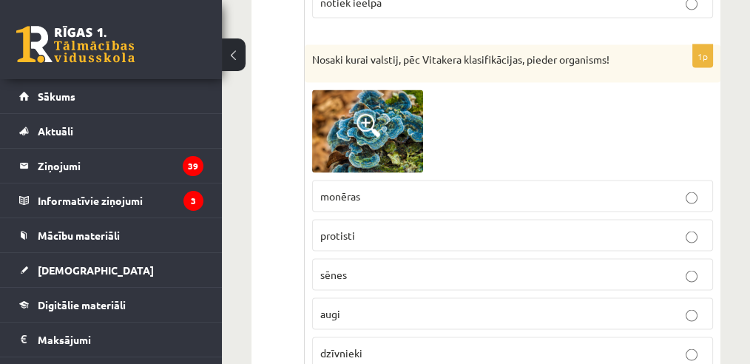
scroll to position [3165, 0]
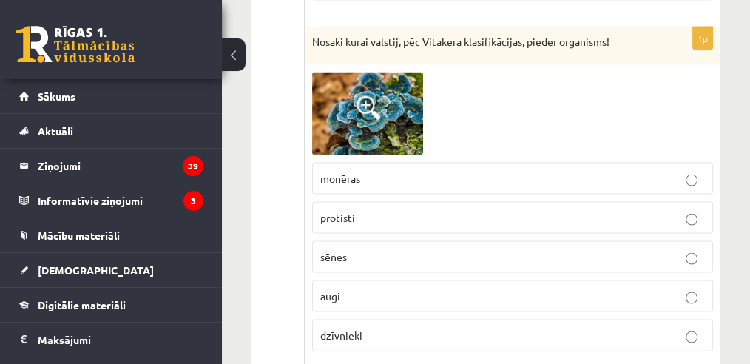
click at [334, 250] on span "sēnes" at bounding box center [333, 256] width 27 height 13
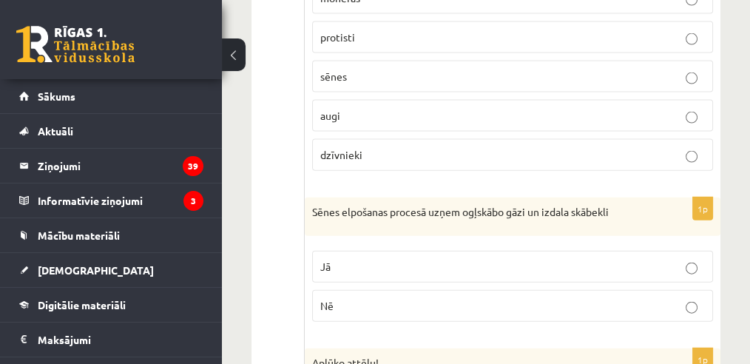
scroll to position [3362, 0]
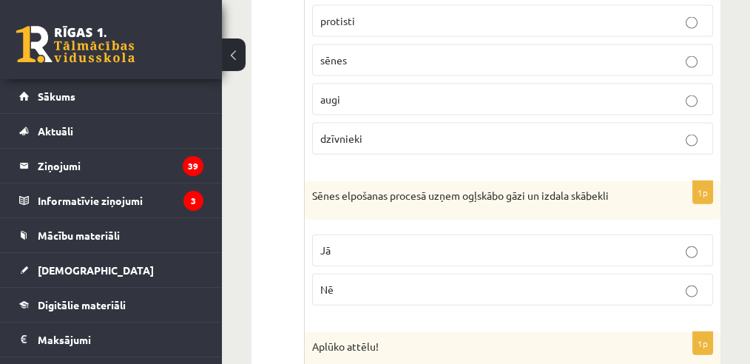
click at [340, 282] on p "Nē" at bounding box center [512, 290] width 384 height 16
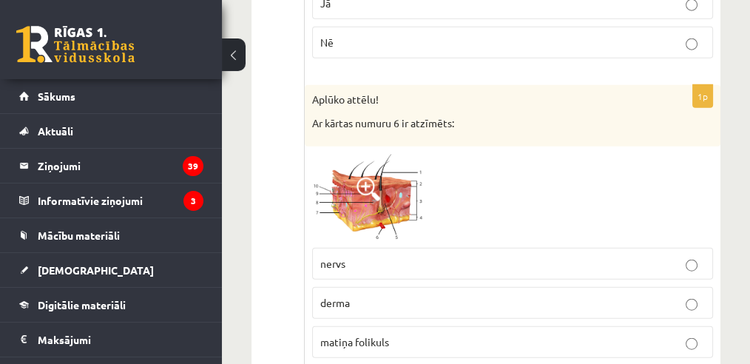
scroll to position [3657, 0]
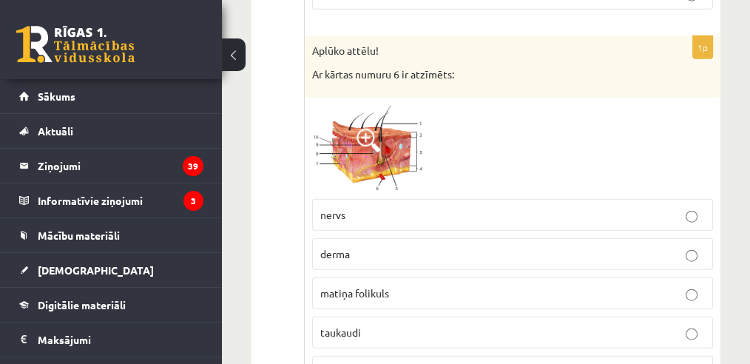
click at [371, 129] on span at bounding box center [368, 141] width 24 height 24
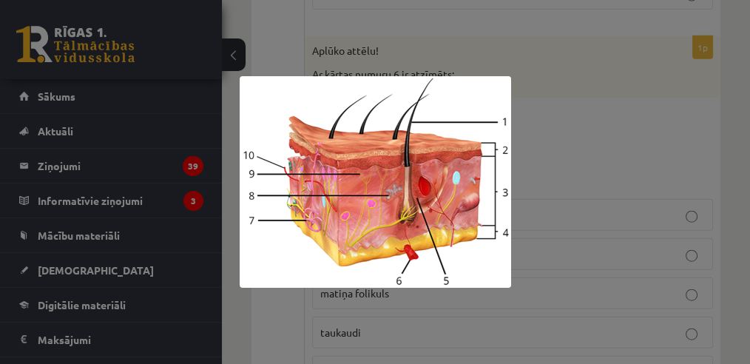
click at [584, 78] on div at bounding box center [375, 182] width 750 height 364
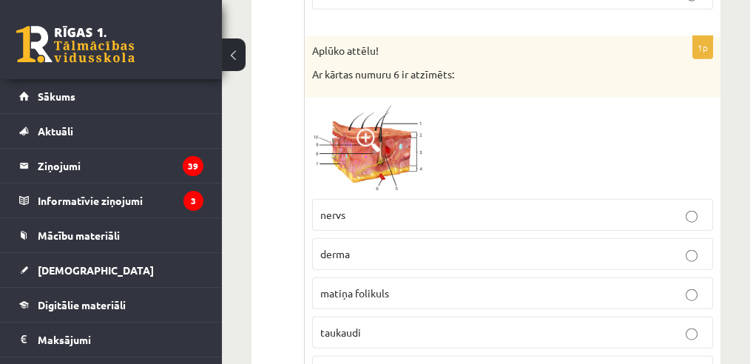
drag, startPoint x: 352, startPoint y: 333, endPoint x: 352, endPoint y: 322, distance: 10.4
click at [352, 364] on span "asinsvads" at bounding box center [342, 370] width 44 height 13
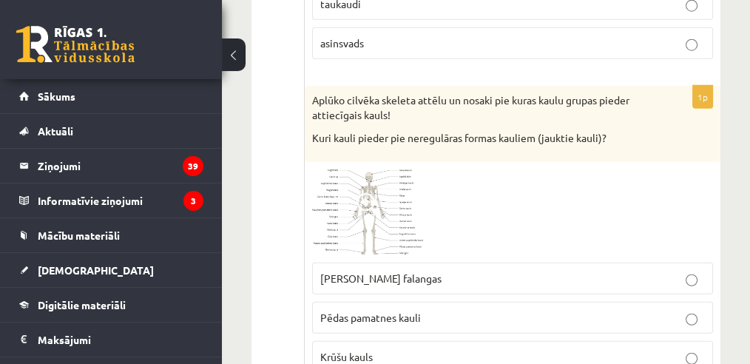
scroll to position [4003, 0]
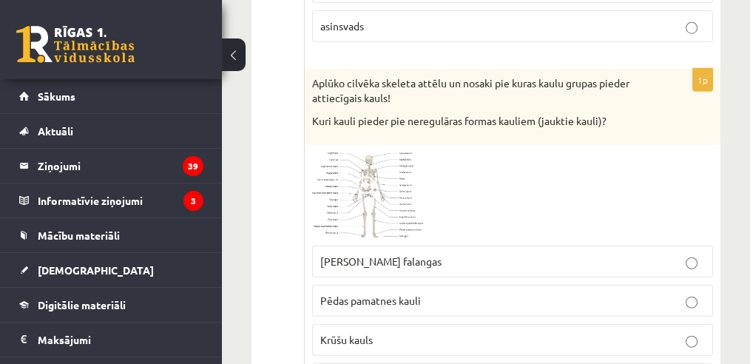
click at [414, 294] on span "Pēdas pamatnes kauli" at bounding box center [370, 300] width 101 height 13
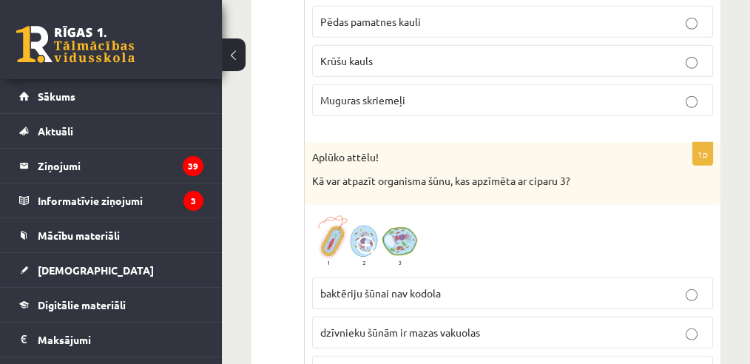
scroll to position [4298, 0]
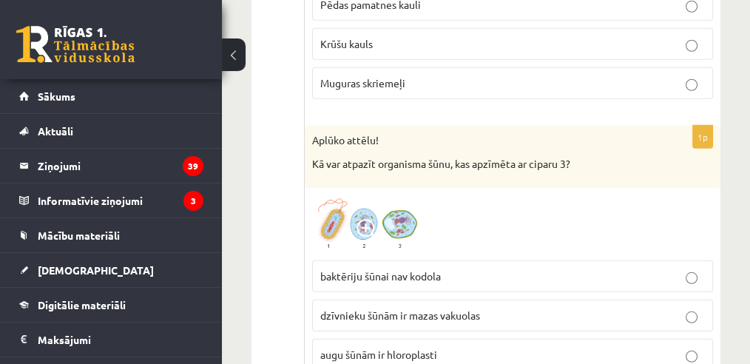
click at [393, 347] on span "augu šūnām ir hloroplasti" at bounding box center [378, 353] width 117 height 13
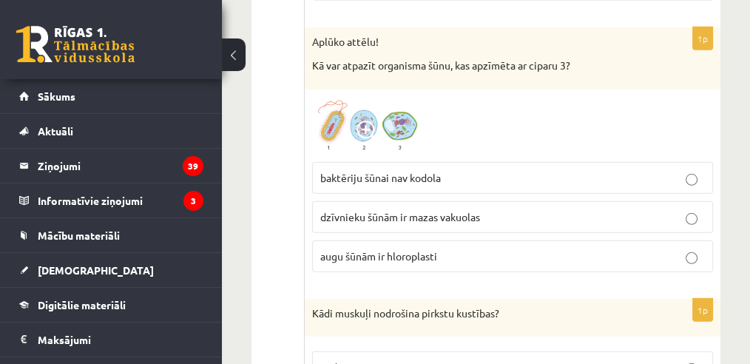
scroll to position [4545, 0]
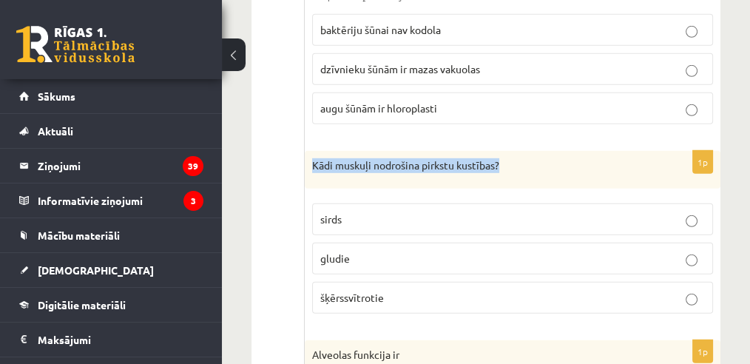
drag, startPoint x: 310, startPoint y: 123, endPoint x: 524, endPoint y: 114, distance: 214.6
click at [524, 151] on div "Kādi muskuļi nodrošina pirkstu kustības?" at bounding box center [512, 170] width 415 height 38
copy p "Kādi muskuļi nodrošina pirkstu kustības?"
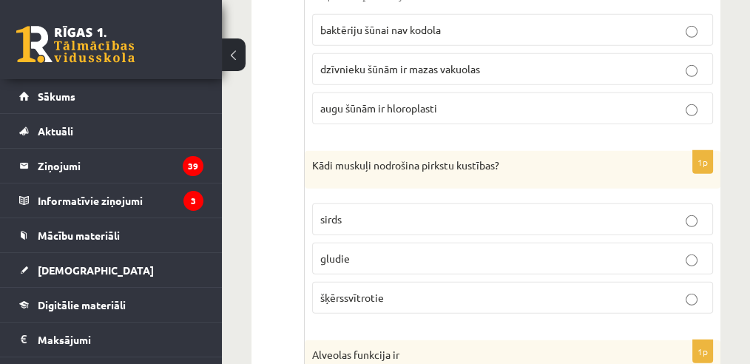
drag, startPoint x: 266, startPoint y: 127, endPoint x: 294, endPoint y: 113, distance: 30.8
click at [283, 120] on ul "Tests" at bounding box center [285, 6] width 38 height 8546
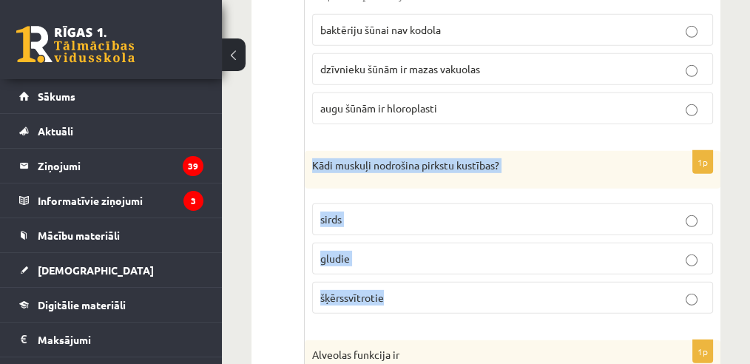
drag, startPoint x: 303, startPoint y: 107, endPoint x: 390, endPoint y: 254, distance: 170.4
click at [390, 254] on div "1p Nosaki kurai valstij, pēc Vitakera klasifikācijas, pieder organisms! monēras…" at bounding box center [512, 6] width 415 height 8575
copy div "Kādi muskuļi nodrošina pirkstu kustības? sirds gludie šķērssvītrotie"
click at [396, 290] on p "šķērssvītrotie" at bounding box center [512, 298] width 384 height 16
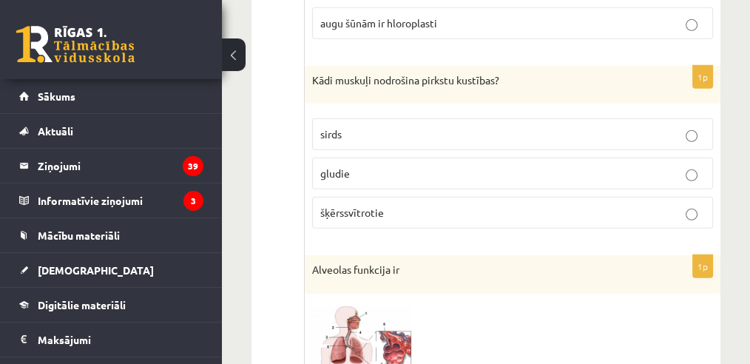
scroll to position [4742, 0]
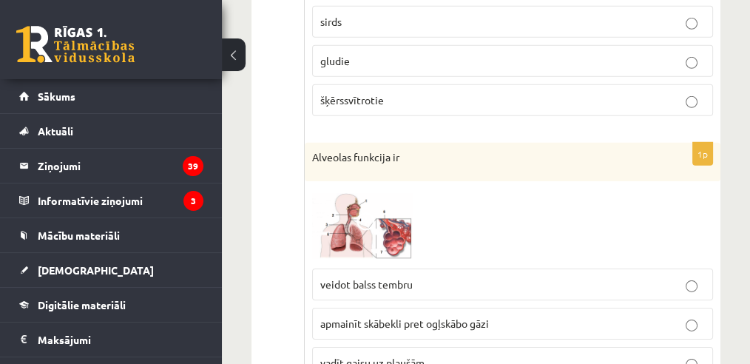
click at [526, 316] on p "apmainīt skābekli pret ogļskābo gāzi" at bounding box center [512, 324] width 384 height 16
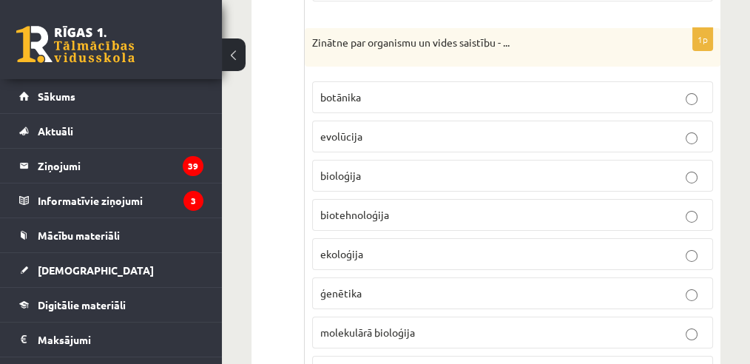
scroll to position [5136, 0]
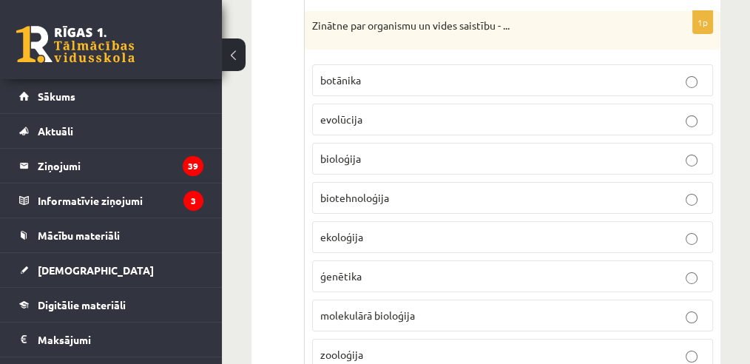
click at [341, 230] on span "ekoloģija" at bounding box center [341, 236] width 43 height 13
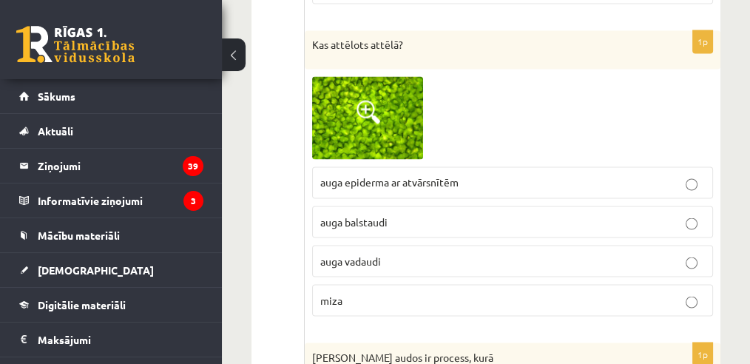
scroll to position [2622, 0]
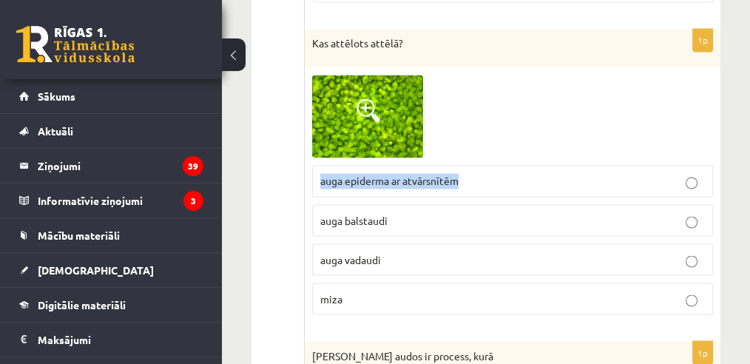
drag, startPoint x: 319, startPoint y: 155, endPoint x: 463, endPoint y: 162, distance: 143.6
click at [462, 173] on p "auga epiderma ar atvārsnītēm" at bounding box center [512, 181] width 384 height 16
copy span "auga epiderma ar atvārsnītēm"
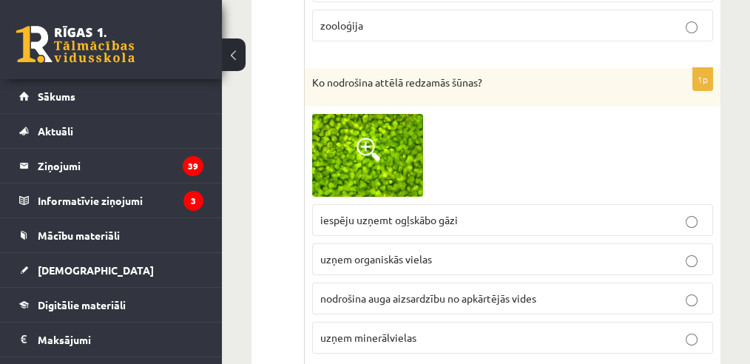
scroll to position [5481, 0]
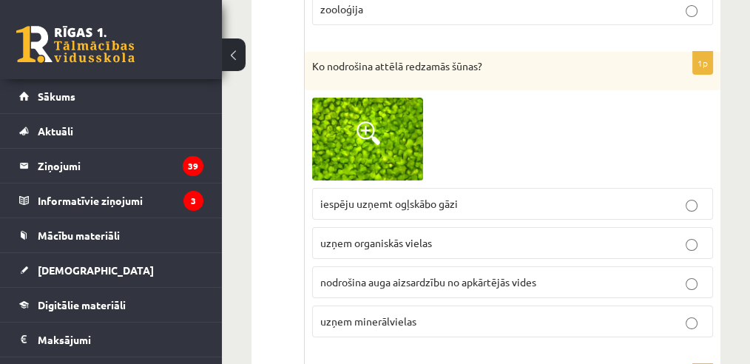
click at [373, 275] on span "nodrošina auga aizsardzību no apkārtējās vides" at bounding box center [428, 281] width 216 height 13
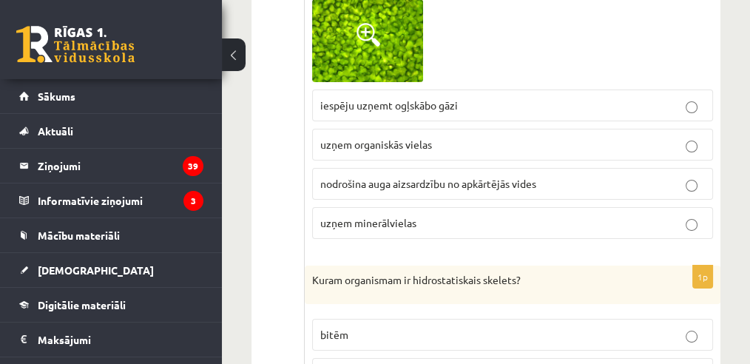
scroll to position [5679, 0]
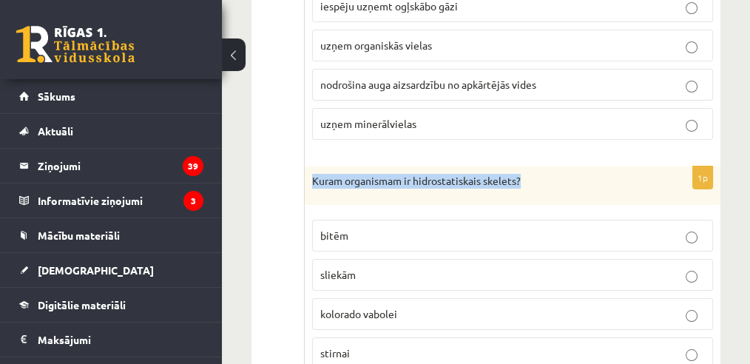
drag, startPoint x: 309, startPoint y: 122, endPoint x: 550, endPoint y: 119, distance: 241.0
click at [550, 166] on div "Kuram organismam ir hidrostatiskais skelets?" at bounding box center [512, 185] width 415 height 38
copy p "Kuram organismam ir hidrostatiskais skelets?"
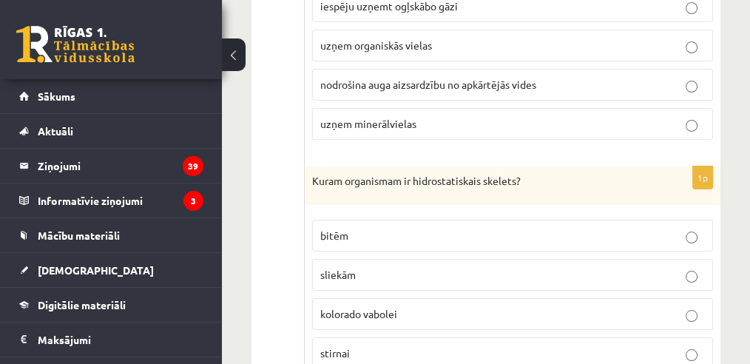
click at [384, 267] on p "sliekām" at bounding box center [512, 275] width 384 height 16
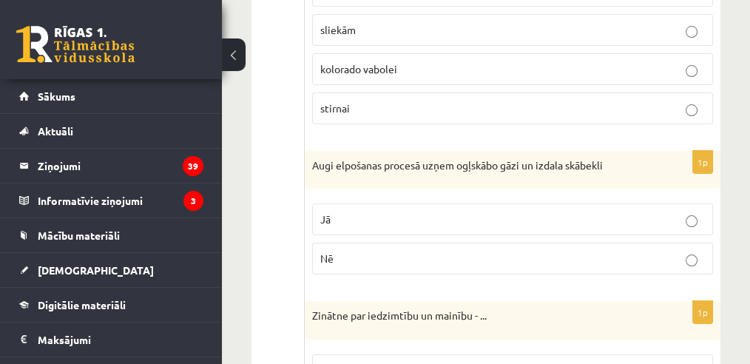
scroll to position [5875, 0]
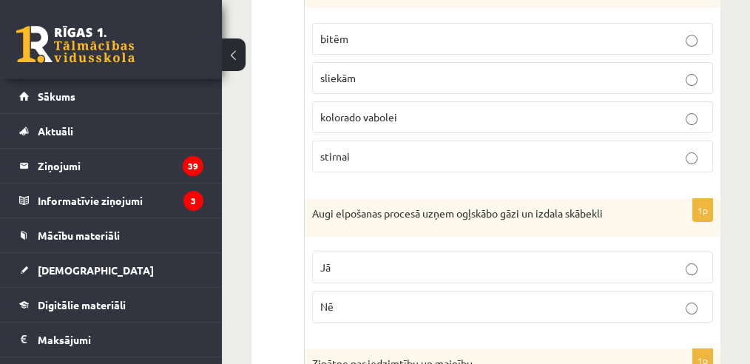
click at [448, 299] on p "Nē" at bounding box center [512, 307] width 384 height 16
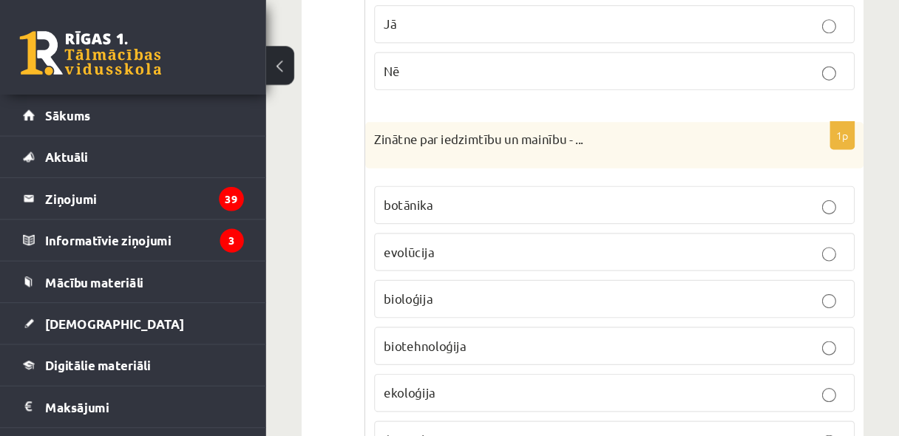
scroll to position [6121, 0]
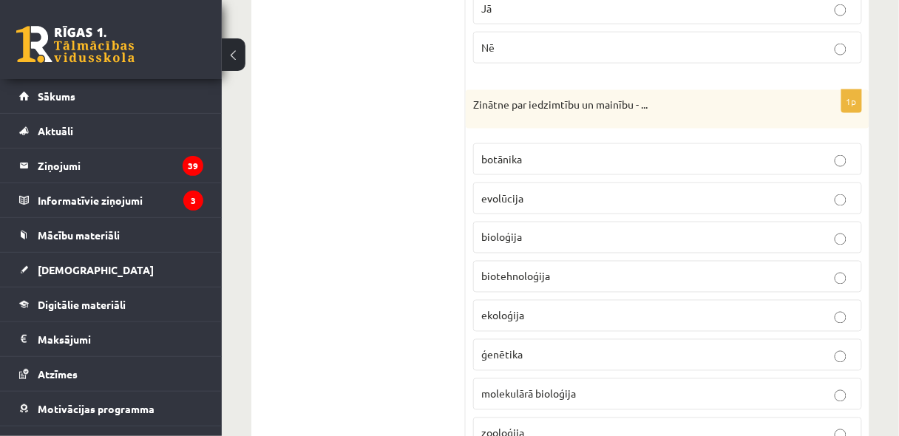
click at [518, 348] on span "ģenētika" at bounding box center [501, 354] width 41 height 13
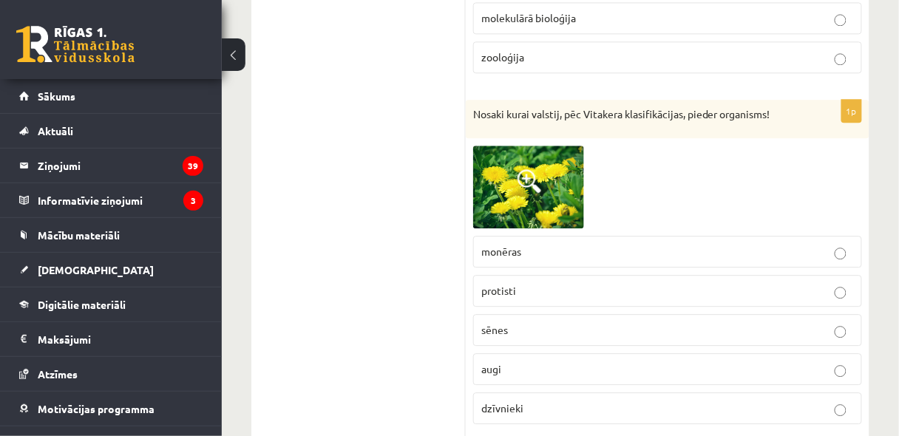
scroll to position [6476, 0]
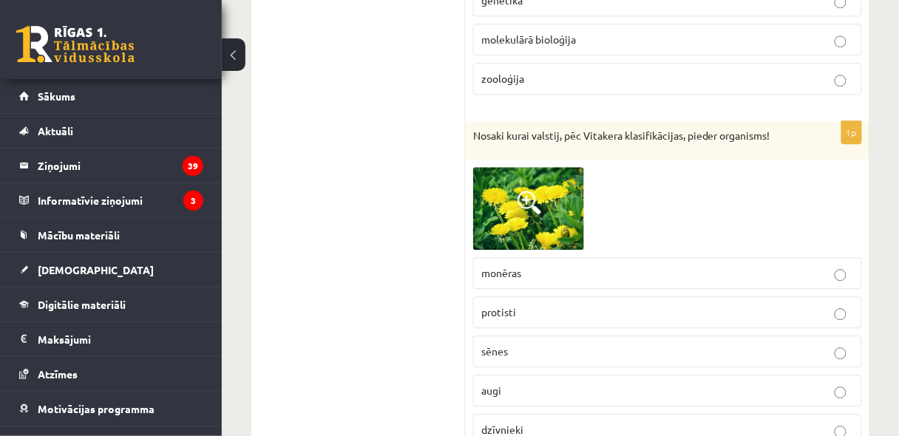
click at [513, 383] on p "augi" at bounding box center [667, 391] width 373 height 16
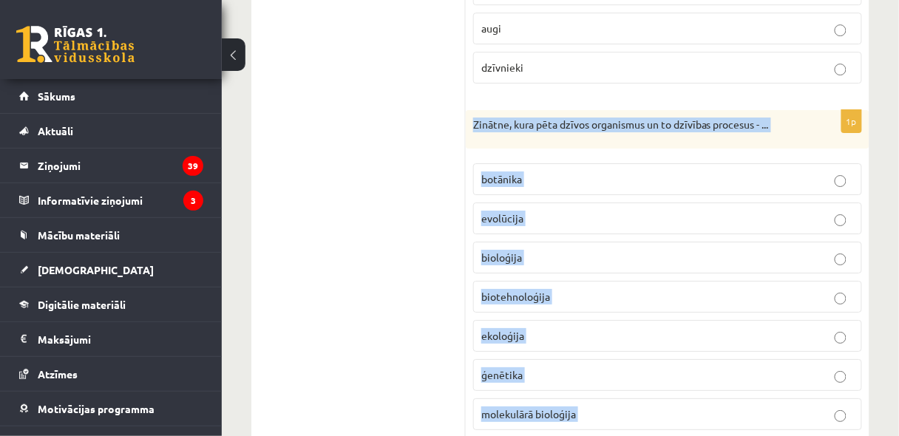
scroll to position [6844, 0]
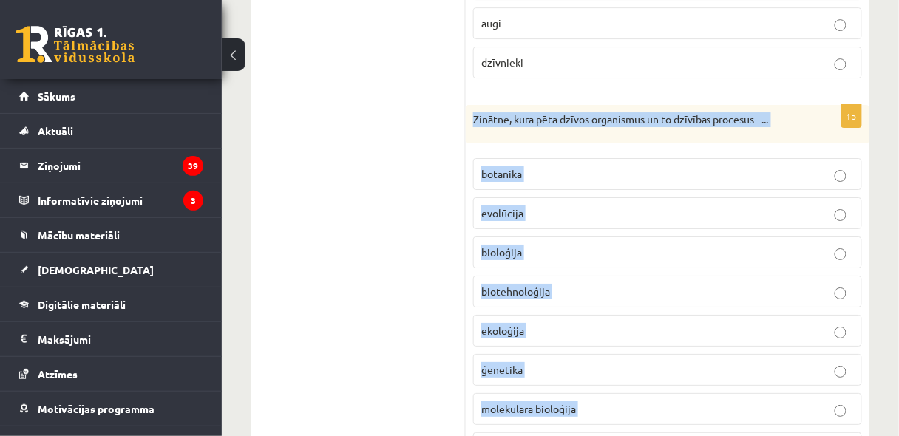
drag, startPoint x: 467, startPoint y: 76, endPoint x: 588, endPoint y: 398, distance: 344.6
click at [588, 398] on div "1p Zinātne, kura pēta dzīvos organismus un to dzīvības procesus - ... botānika …" at bounding box center [668, 290] width 404 height 371
copy div "Zinātne, kura pēta dzīvos organismus un to dzīvības procesus - ... botānika evo…"
click at [600, 245] on p "bioloģija" at bounding box center [667, 253] width 373 height 16
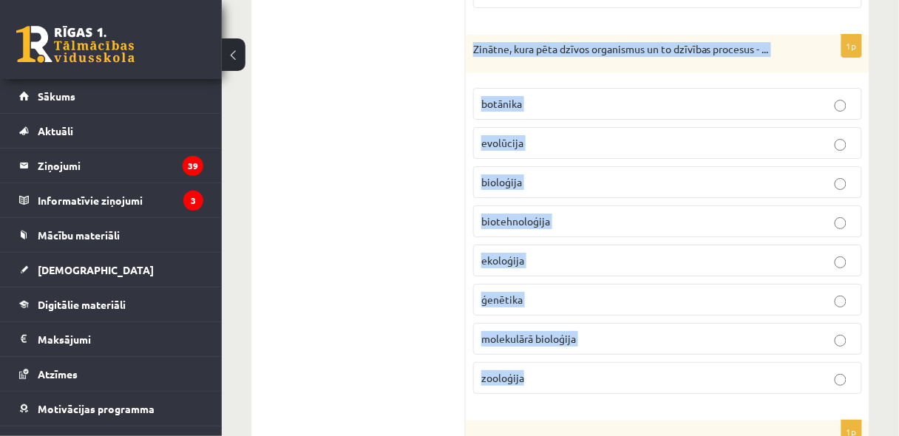
scroll to position [7021, 0]
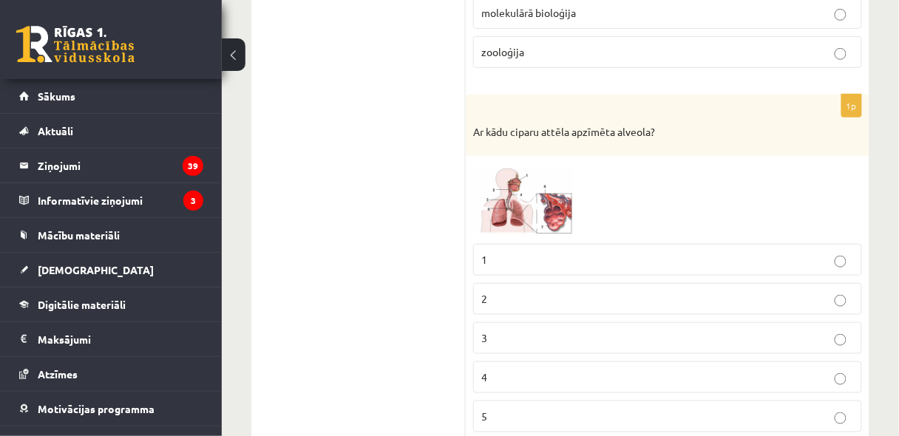
scroll to position [7258, 0]
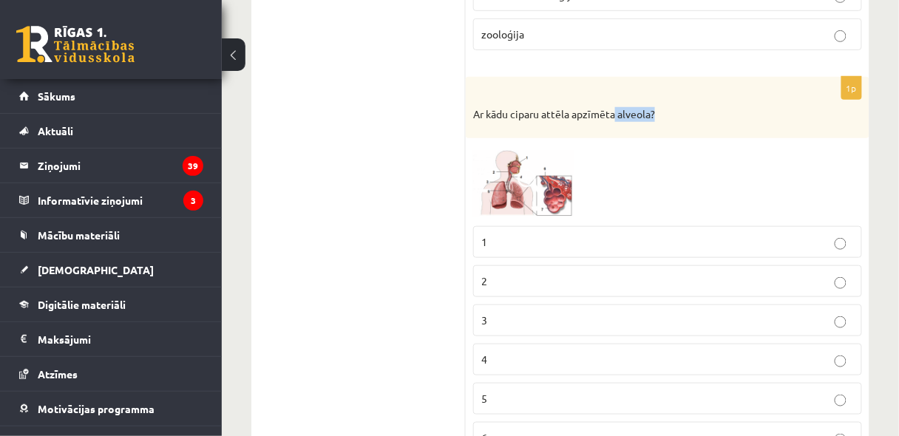
drag, startPoint x: 614, startPoint y: 59, endPoint x: 669, endPoint y: 59, distance: 54.7
click at [669, 107] on p "Ar kādu ciparu attēla apzīmēta alveola?" at bounding box center [630, 114] width 315 height 15
drag, startPoint x: 621, startPoint y: 84, endPoint x: 618, endPoint y: 76, distance: 8.0
click at [619, 78] on div "1p Ar kādu ciparu attēla apzīmēta alveola? 1 2 3 4 5 6 7" at bounding box center [668, 291] width 404 height 428
click at [616, 107] on p "Ar kādu ciparu attēla apzīmēta alveola?" at bounding box center [630, 114] width 315 height 15
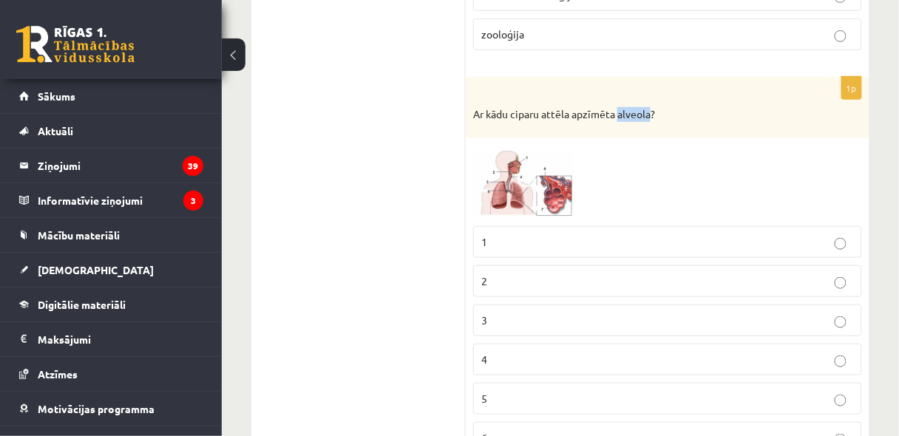
drag, startPoint x: 618, startPoint y: 58, endPoint x: 651, endPoint y: 58, distance: 33.3
click at [651, 107] on p "Ar kādu ciparu attēla apzīmēta alveola?" at bounding box center [630, 114] width 315 height 15
click at [549, 146] on img at bounding box center [528, 182] width 111 height 72
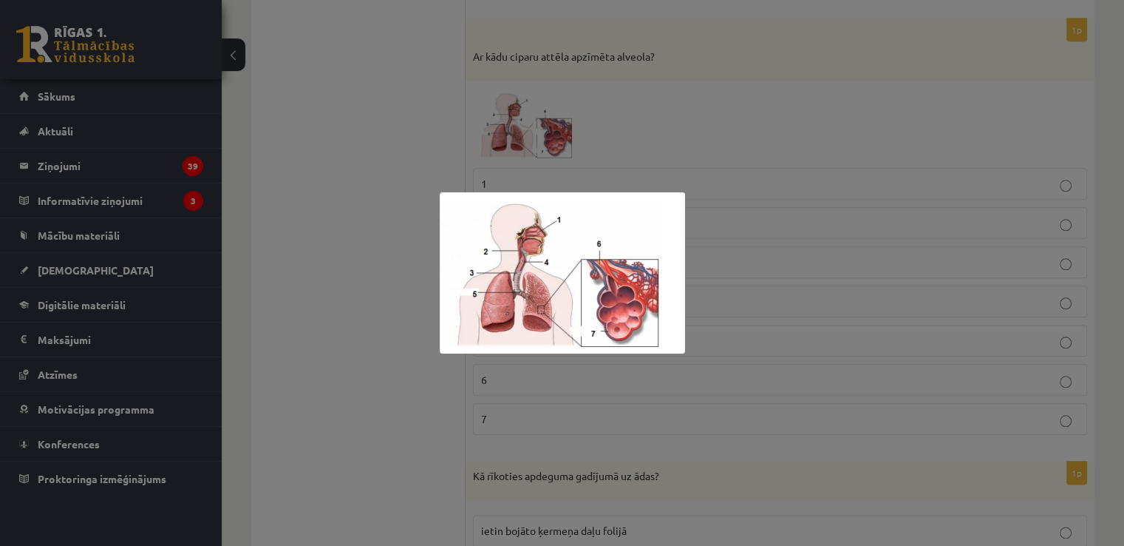
drag, startPoint x: 407, startPoint y: 392, endPoint x: 429, endPoint y: 388, distance: 22.5
click at [421, 390] on div at bounding box center [562, 273] width 1124 height 546
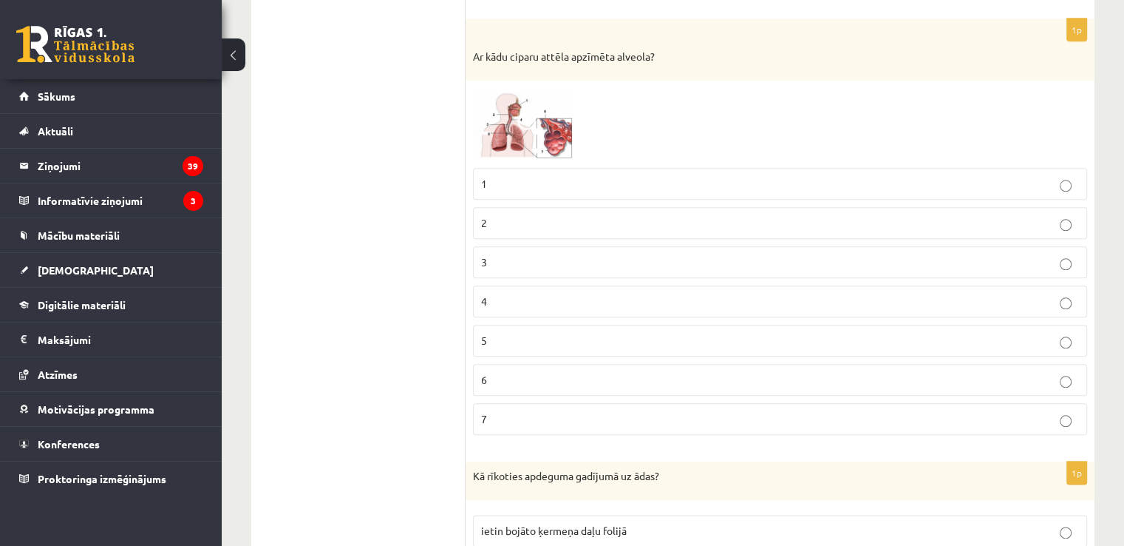
click at [512, 411] on p "7" at bounding box center [780, 419] width 598 height 16
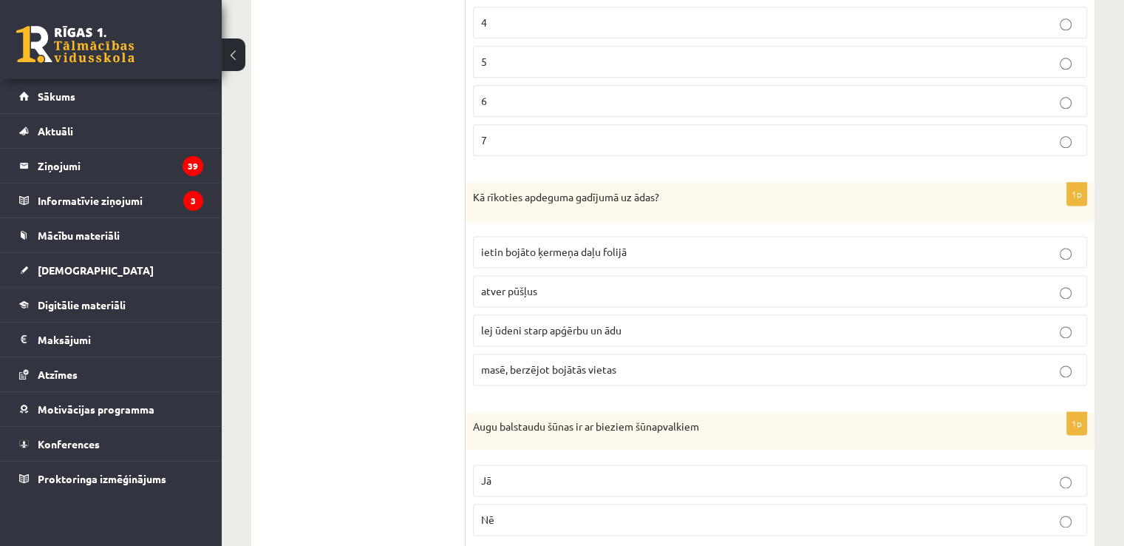
scroll to position [7627, 0]
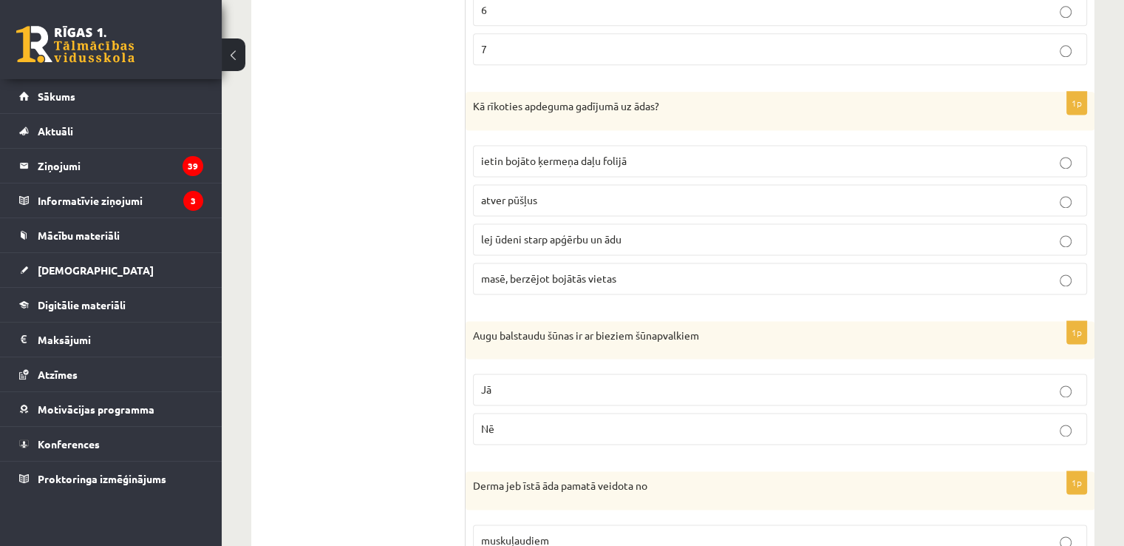
click at [681, 231] on p "lej ūdeni starp apģērbu un ādu" at bounding box center [780, 239] width 598 height 16
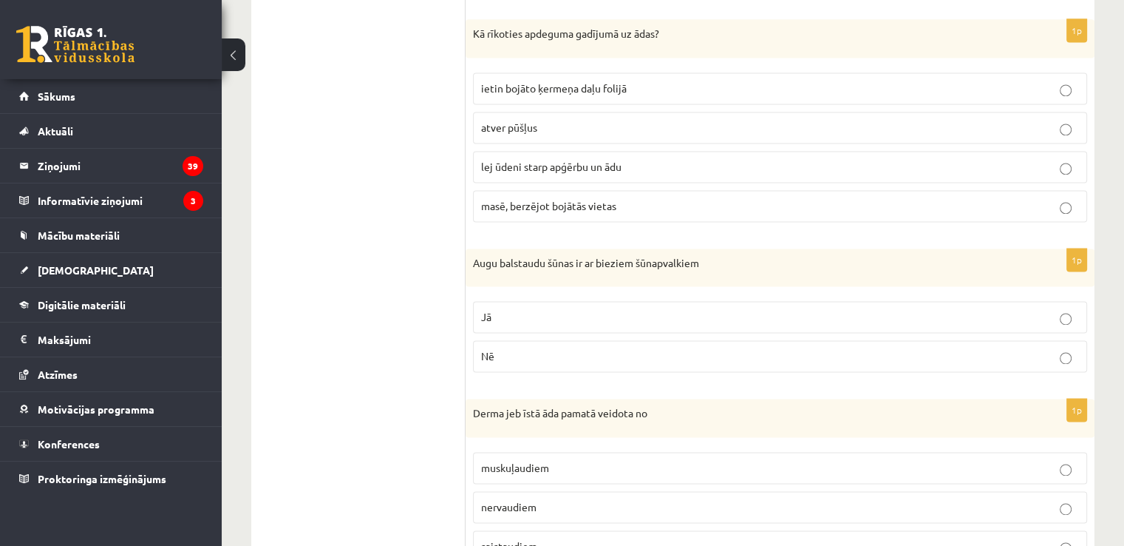
scroll to position [7701, 0]
click at [607, 308] on p "Jā" at bounding box center [780, 316] width 598 height 16
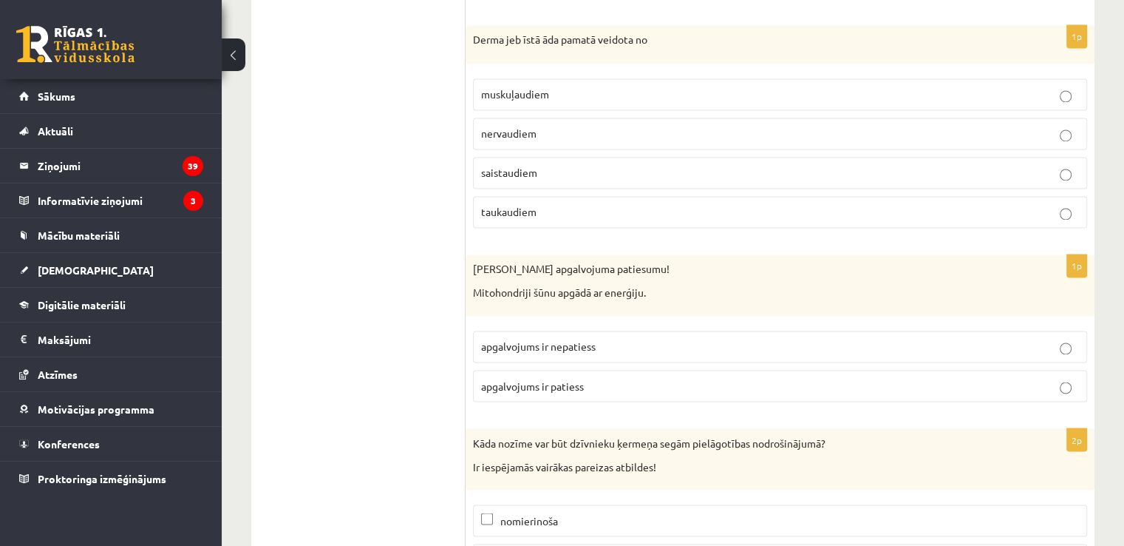
scroll to position [7978, 0]
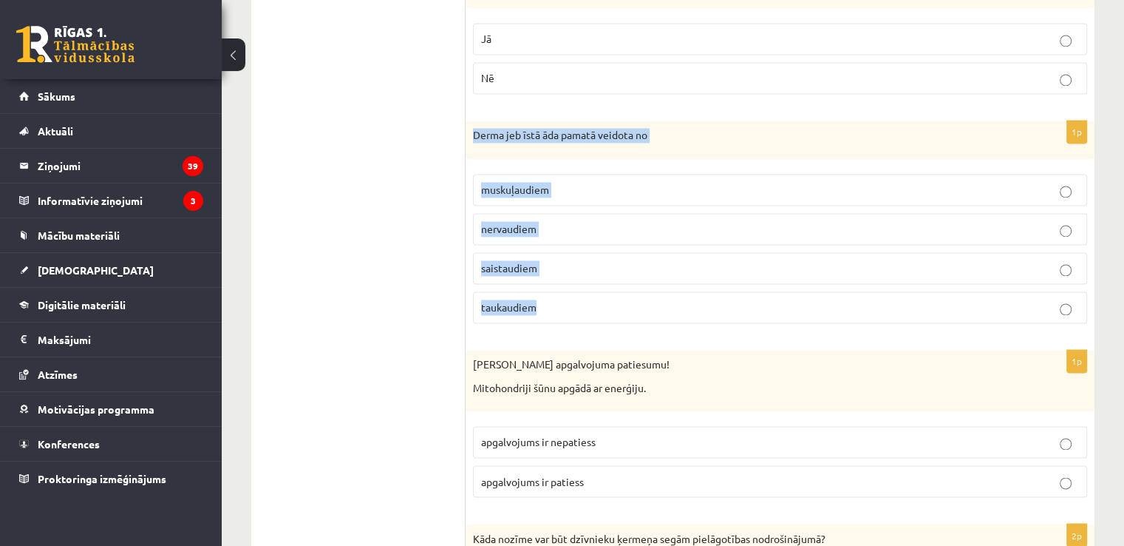
drag, startPoint x: 467, startPoint y: 95, endPoint x: 588, endPoint y: 288, distance: 228.5
click at [588, 288] on div "1p Derma jeb īstā āda pamatā veidota no muskuļaudiem nervaudiem saistaudiem tau…" at bounding box center [780, 228] width 629 height 214
click at [550, 260] on p "saistaudiem" at bounding box center [780, 268] width 598 height 16
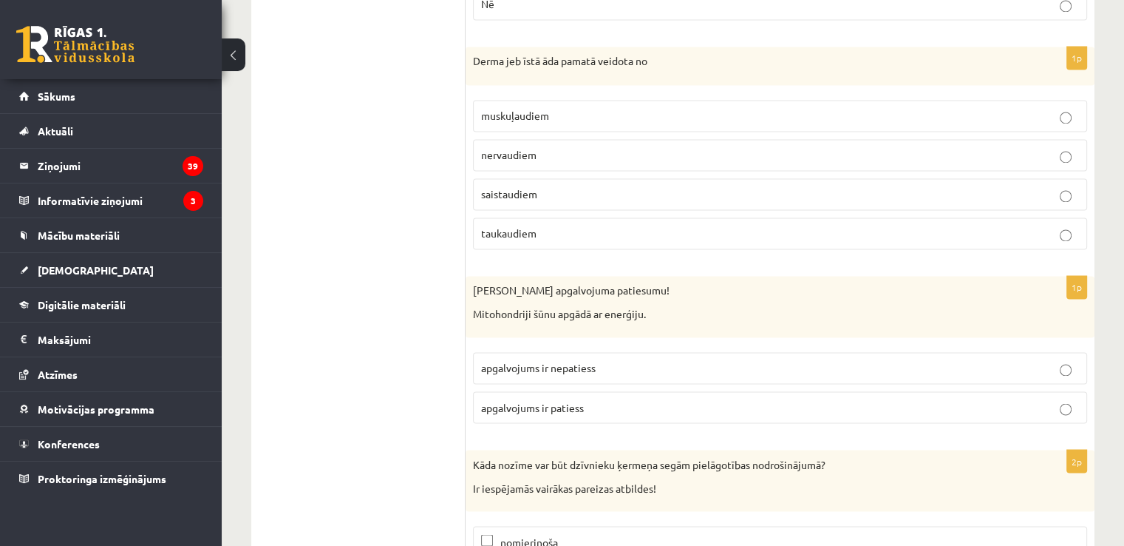
scroll to position [8200, 0]
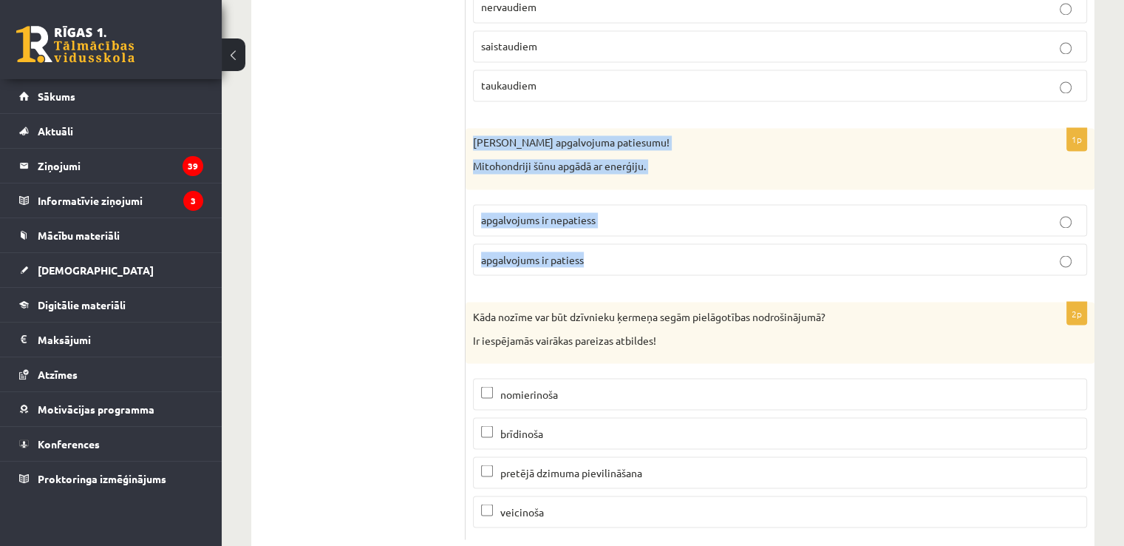
drag, startPoint x: 471, startPoint y: 93, endPoint x: 614, endPoint y: 228, distance: 196.1
click at [614, 228] on div "1p Nosaki apgalvojuma patiesumu! Mitohondriji šūnu apgādā ar enerģiju. apgalvoj…" at bounding box center [780, 207] width 629 height 159
click at [554, 252] on span "apgalvojums ir patiess" at bounding box center [532, 258] width 103 height 13
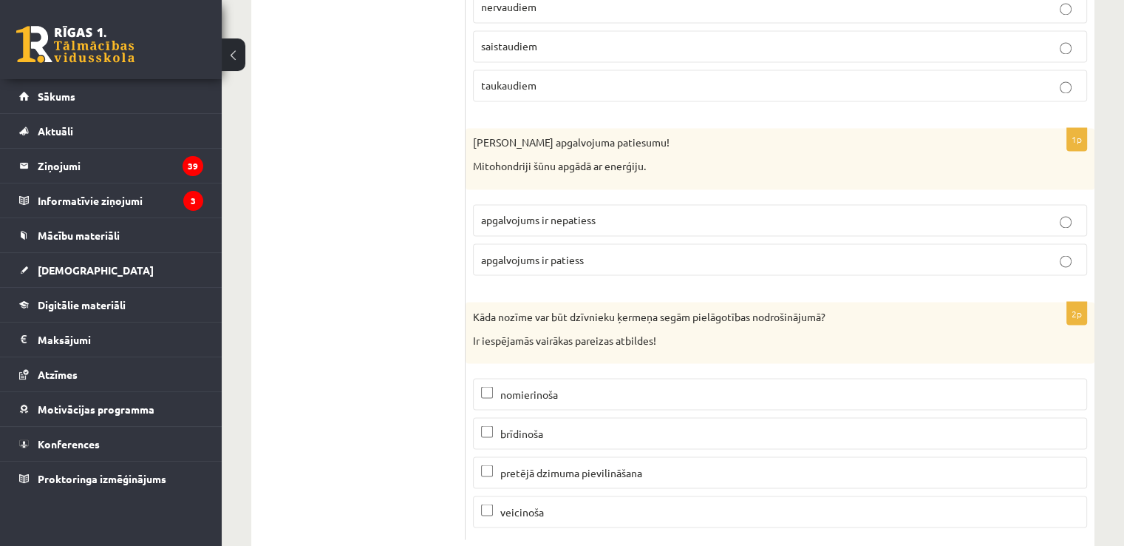
drag, startPoint x: 691, startPoint y: 474, endPoint x: 691, endPoint y: 442, distance: 31.8
click at [691, 503] on p "veicinoša" at bounding box center [780, 511] width 598 height 16
drag, startPoint x: 694, startPoint y: 430, endPoint x: 695, endPoint y: 453, distance: 23.7
click at [696, 464] on p "pretējā dzimuma pievilināšana" at bounding box center [780, 472] width 598 height 16
drag, startPoint x: 693, startPoint y: 464, endPoint x: 698, endPoint y: 434, distance: 30.6
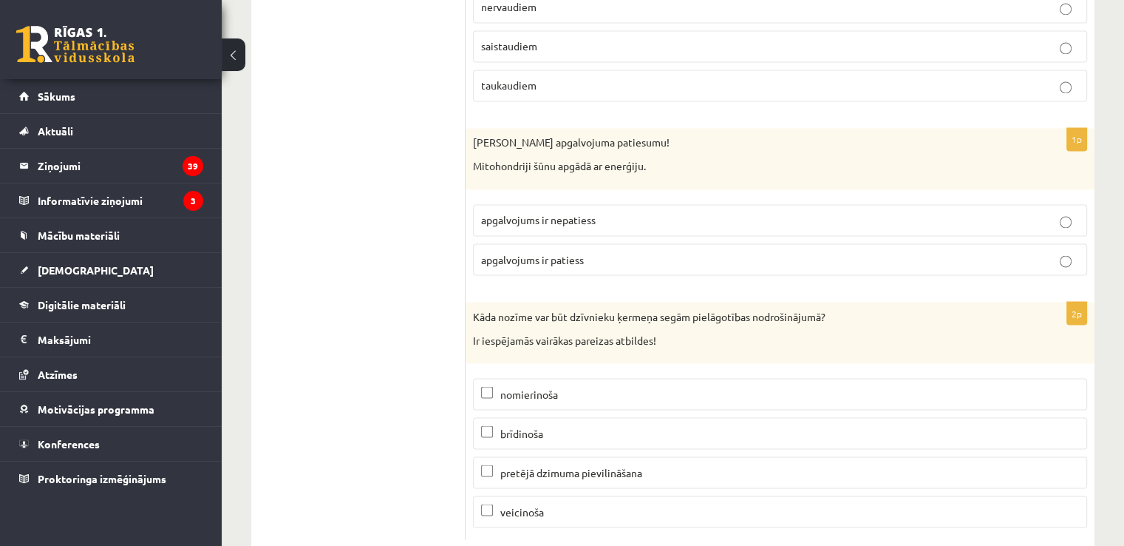
click at [693, 453] on fieldset "nomierinoša brīdinoša pretējā dzimuma pievilināšana veicinoša" at bounding box center [780, 450] width 614 height 161
click at [698, 464] on p "pretējā dzimuma pievilināšana" at bounding box center [780, 472] width 598 height 16
click at [692, 503] on p "veicinoša" at bounding box center [780, 511] width 598 height 16
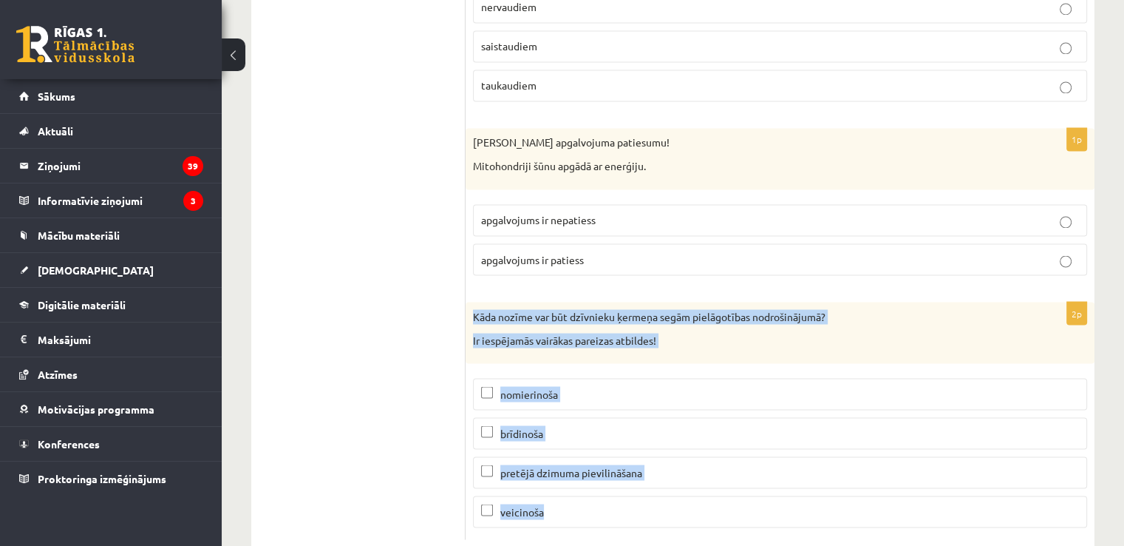
drag, startPoint x: 467, startPoint y: 262, endPoint x: 603, endPoint y: 501, distance: 274.8
click at [570, 386] on p "nomierinoša" at bounding box center [780, 394] width 598 height 16
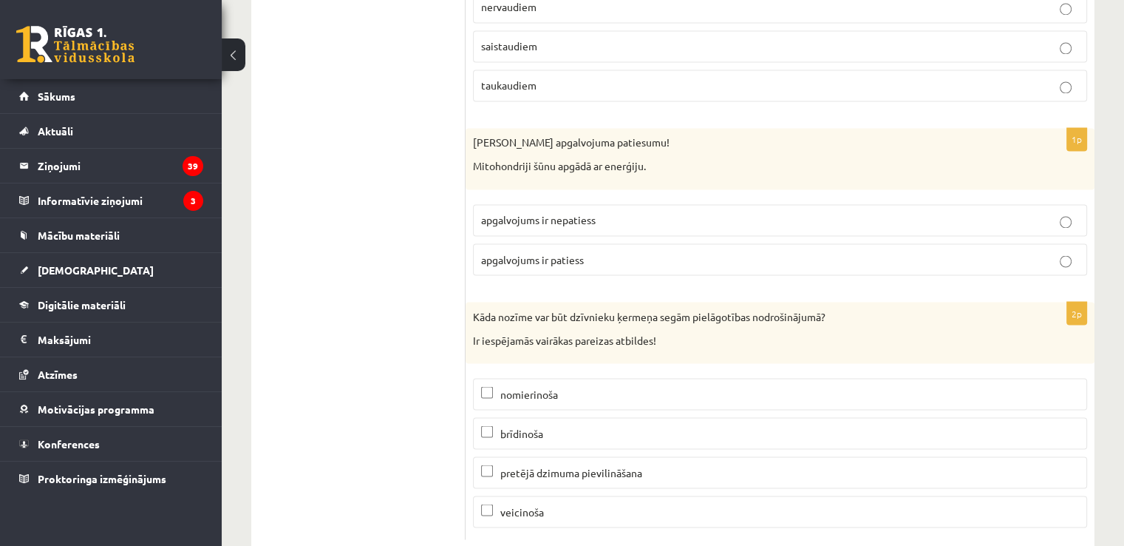
click at [572, 425] on p "brīdinoša" at bounding box center [780, 433] width 598 height 16
click at [576, 465] on span "pretējā dzimuma pievilināšana" at bounding box center [572, 471] width 142 height 13
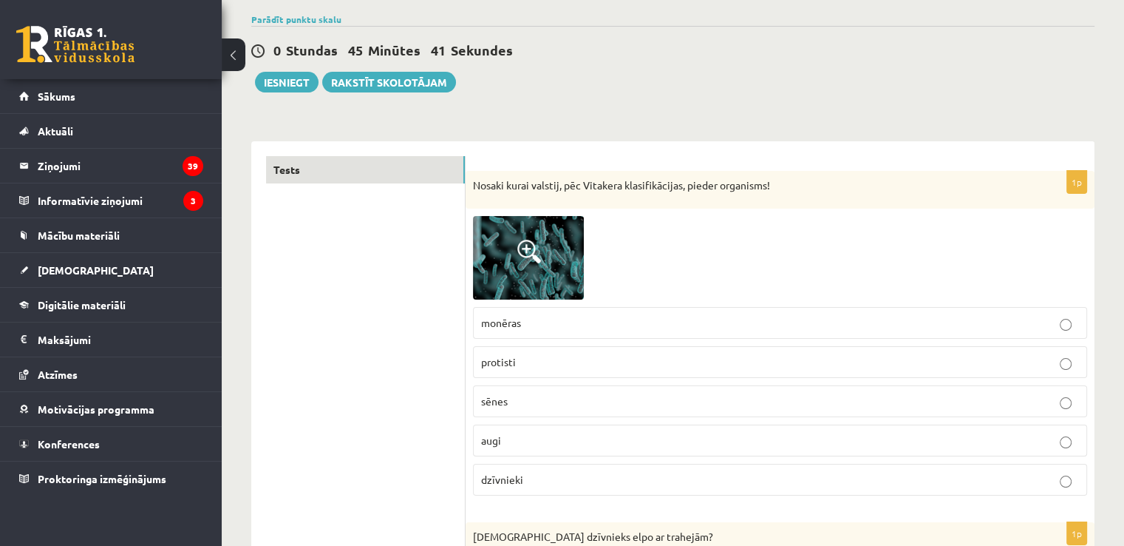
scroll to position [0, 0]
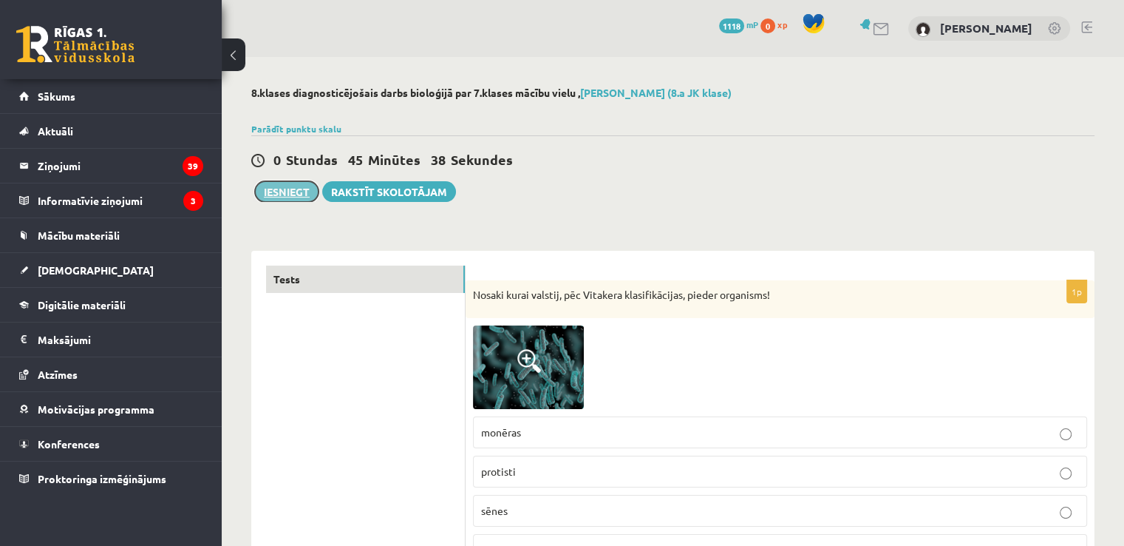
click at [280, 189] on button "Iesniegt" at bounding box center [287, 191] width 64 height 21
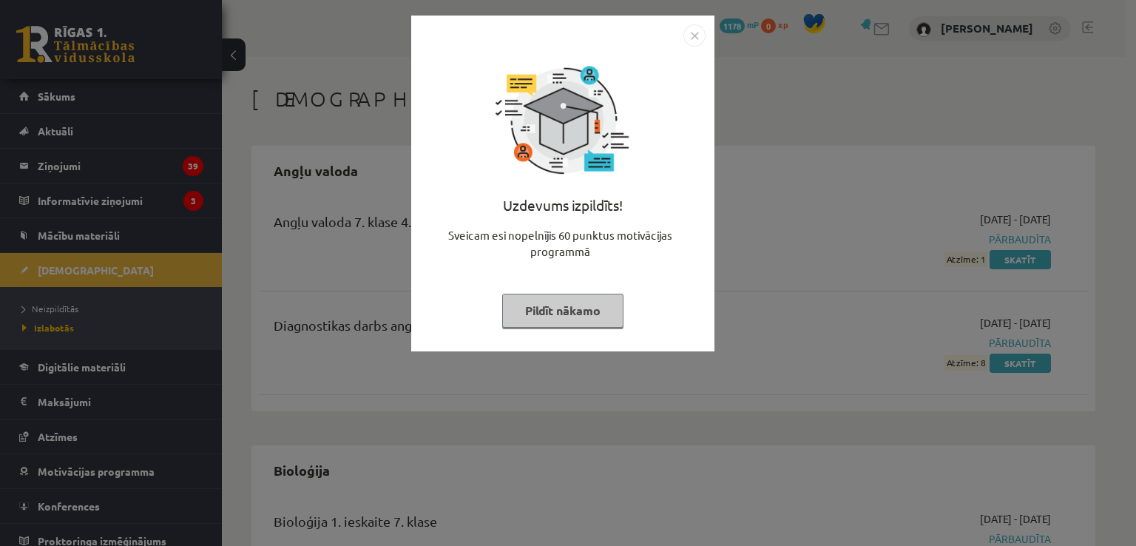
click at [691, 29] on img "Close" at bounding box center [694, 35] width 22 height 22
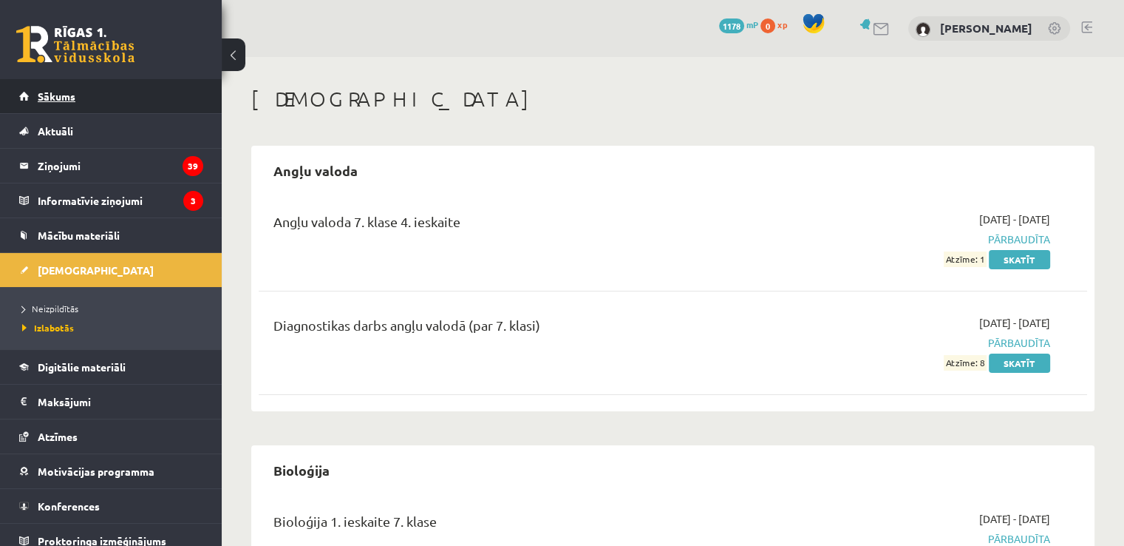
click at [55, 86] on link "Sākums" at bounding box center [111, 96] width 184 height 34
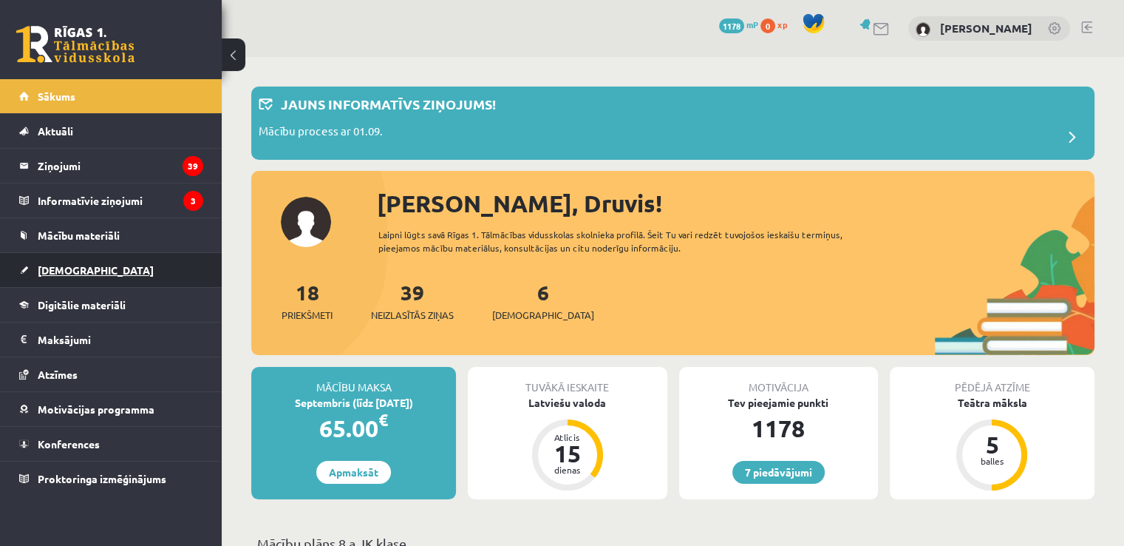
click at [54, 268] on span "[DEMOGRAPHIC_DATA]" at bounding box center [96, 269] width 116 height 13
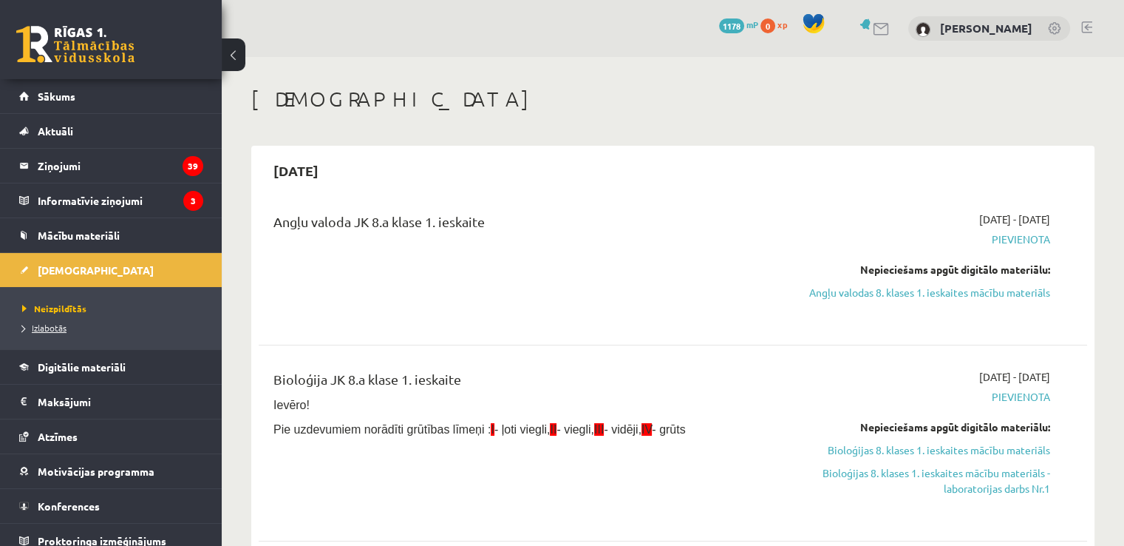
click at [52, 324] on span "Izlabotās" at bounding box center [44, 328] width 44 height 12
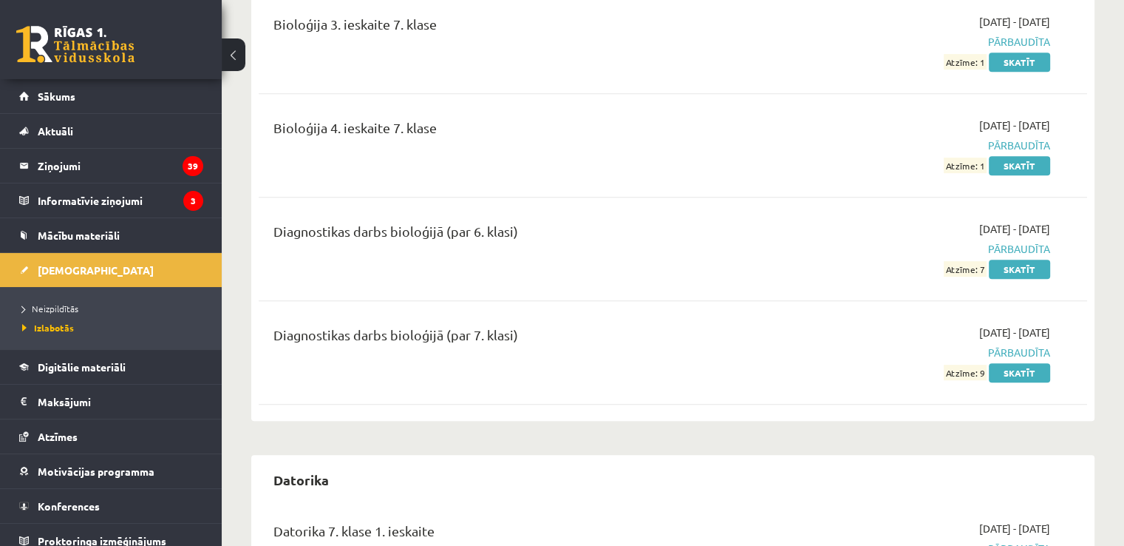
scroll to position [739, 0]
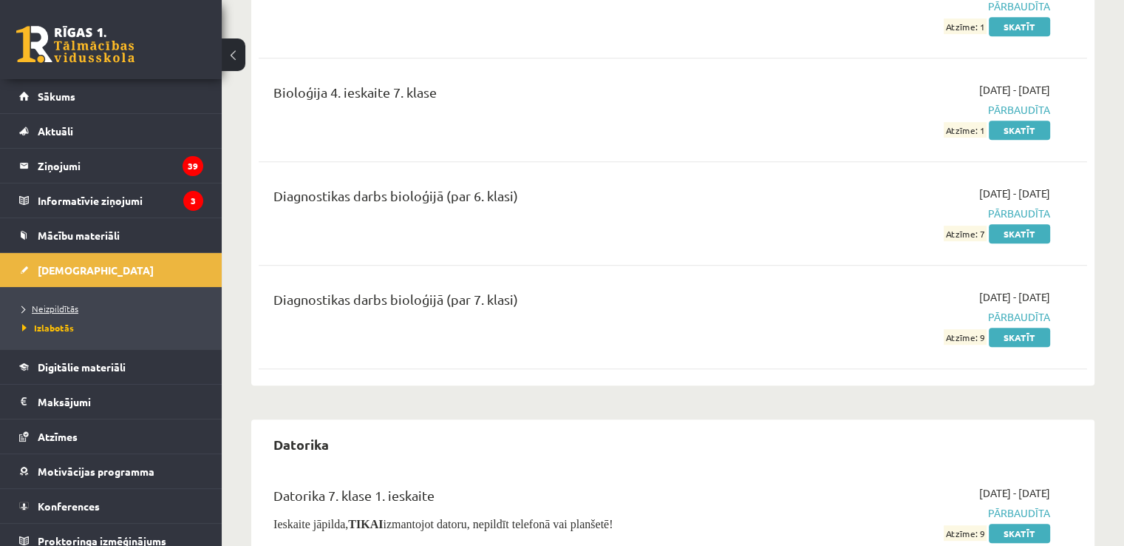
click at [74, 309] on span "Neizpildītās" at bounding box center [50, 308] width 56 height 12
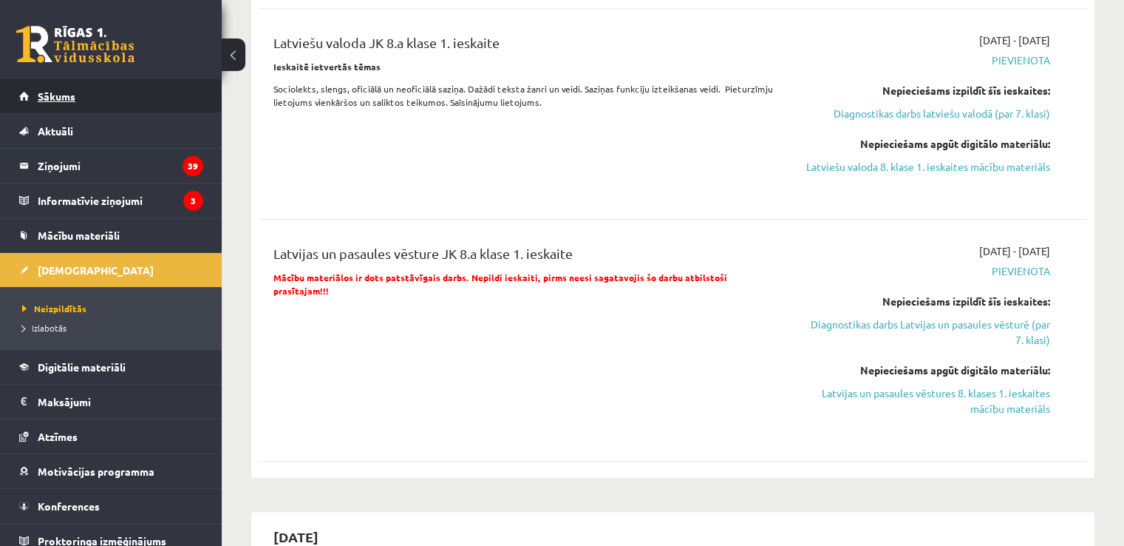
click at [58, 96] on span "Sākums" at bounding box center [57, 95] width 38 height 13
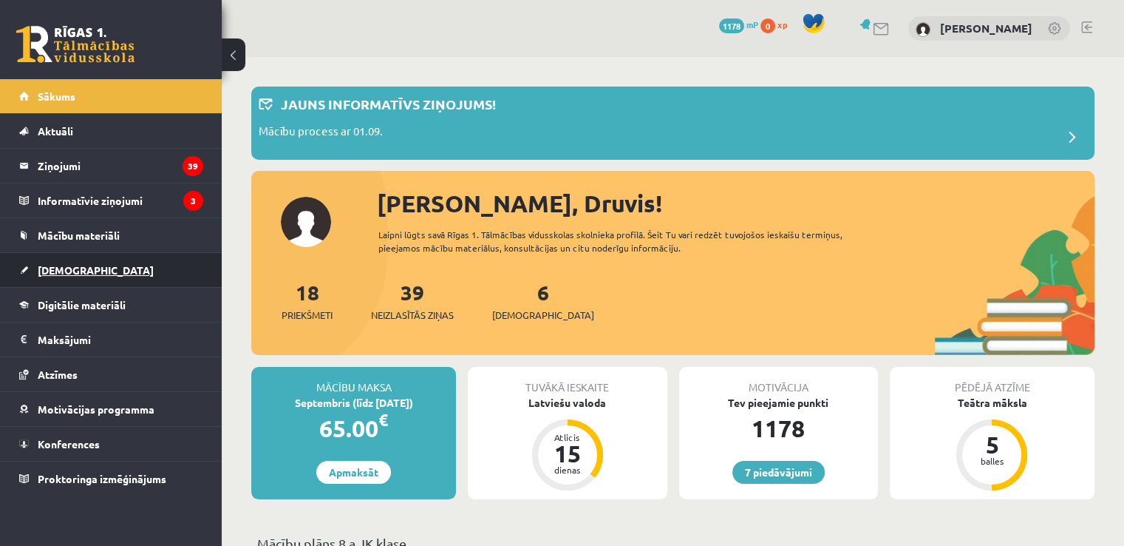
click at [63, 268] on span "[DEMOGRAPHIC_DATA]" at bounding box center [96, 269] width 116 height 13
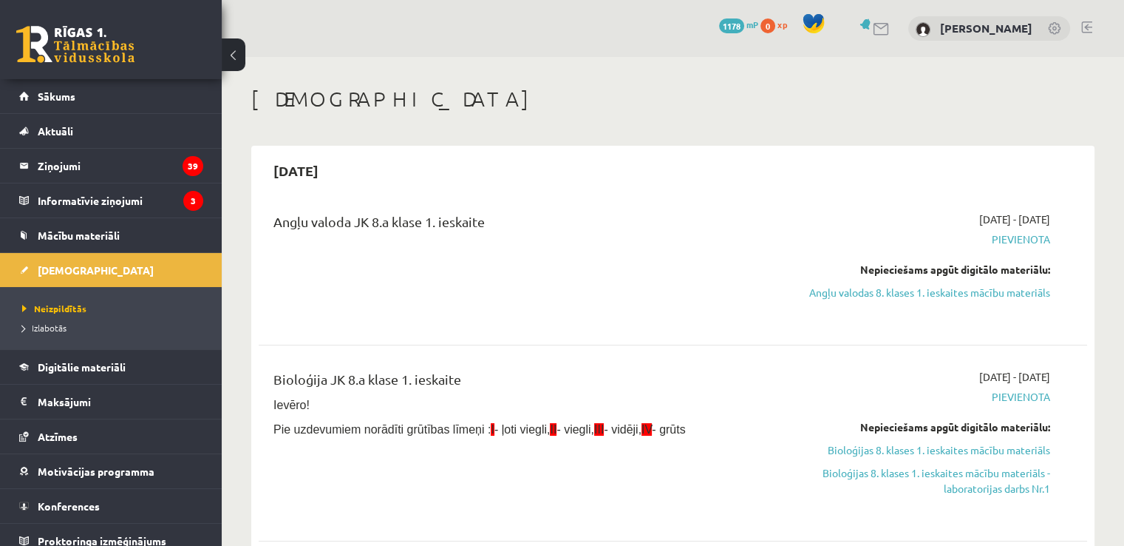
scroll to position [74, 0]
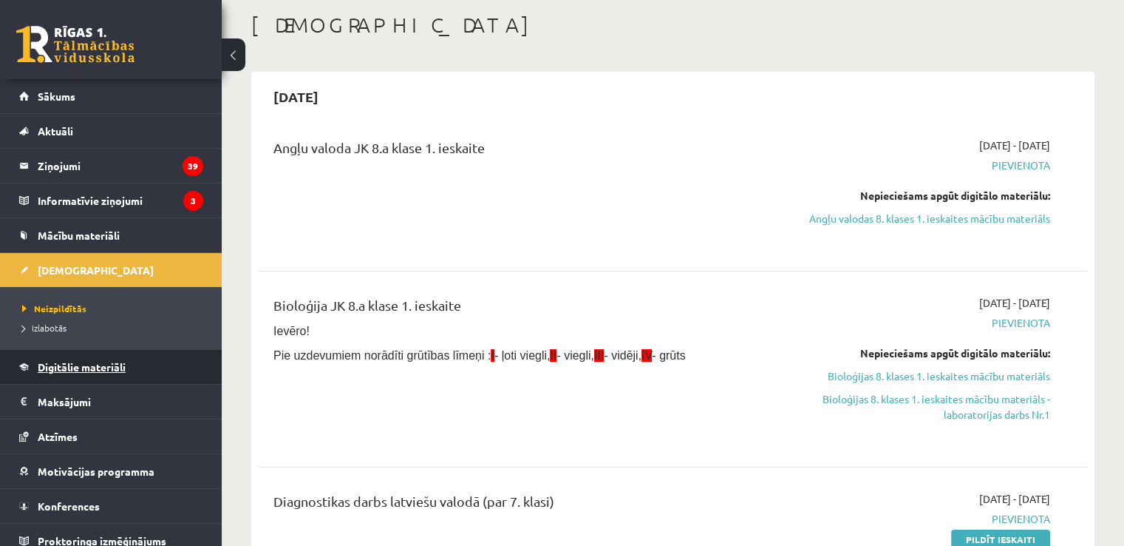
click at [72, 364] on span "Digitālie materiāli" at bounding box center [82, 366] width 88 height 13
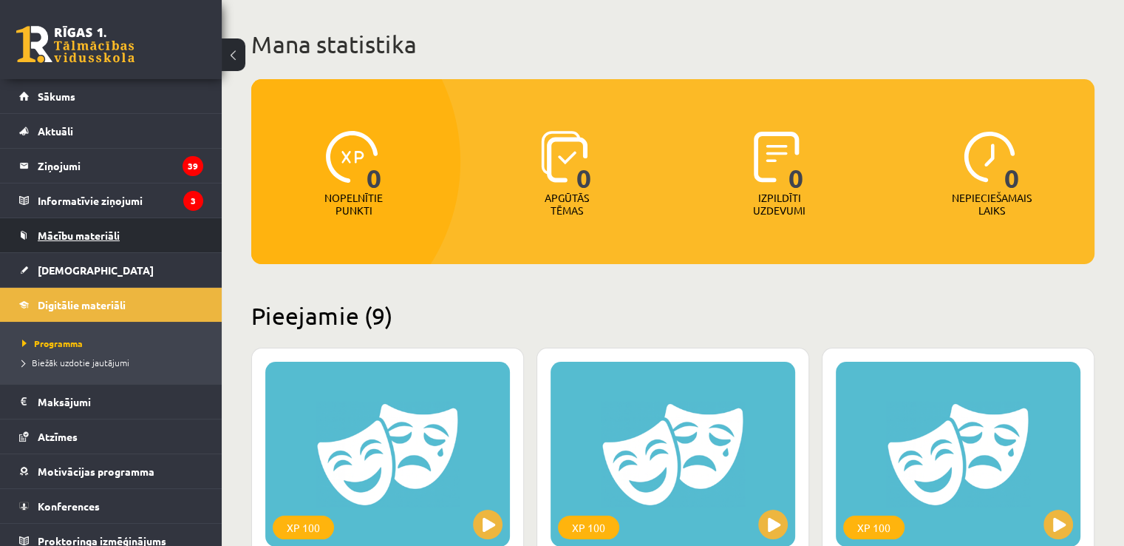
click at [74, 229] on span "Mācību materiāli" at bounding box center [79, 234] width 82 height 13
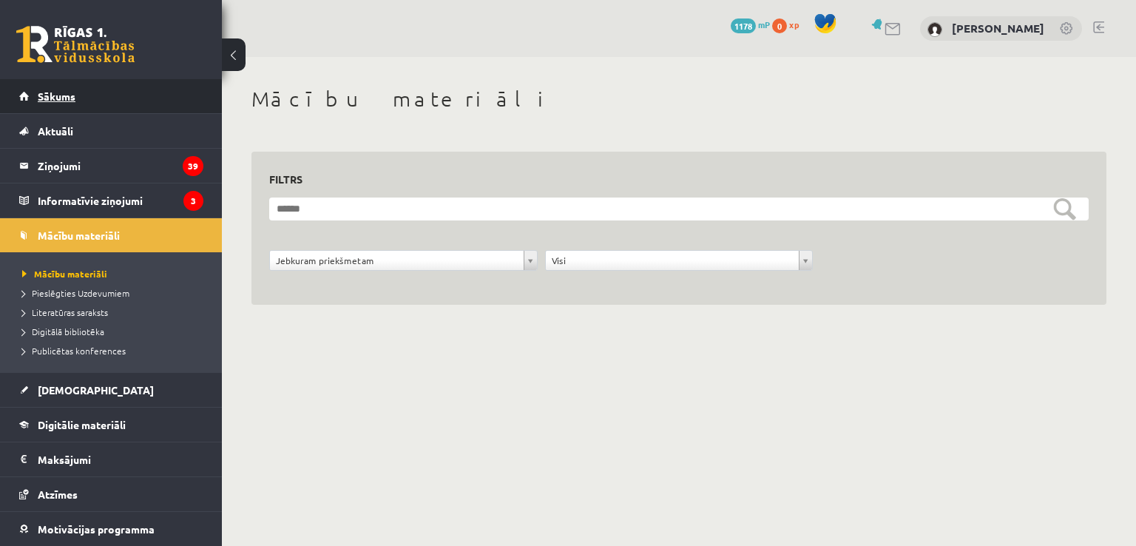
click at [89, 89] on link "Sākums" at bounding box center [111, 96] width 184 height 34
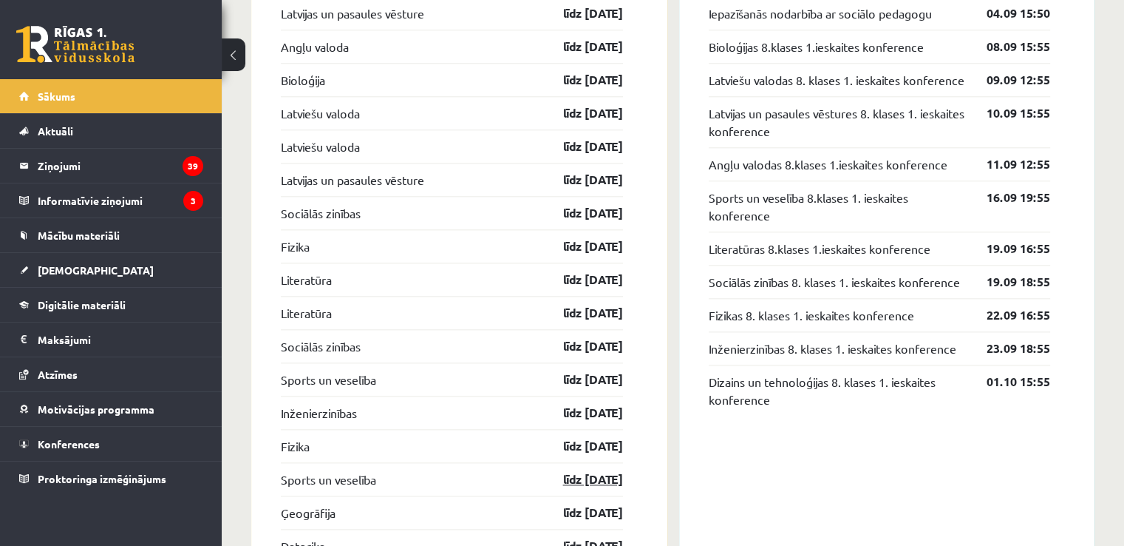
scroll to position [1553, 0]
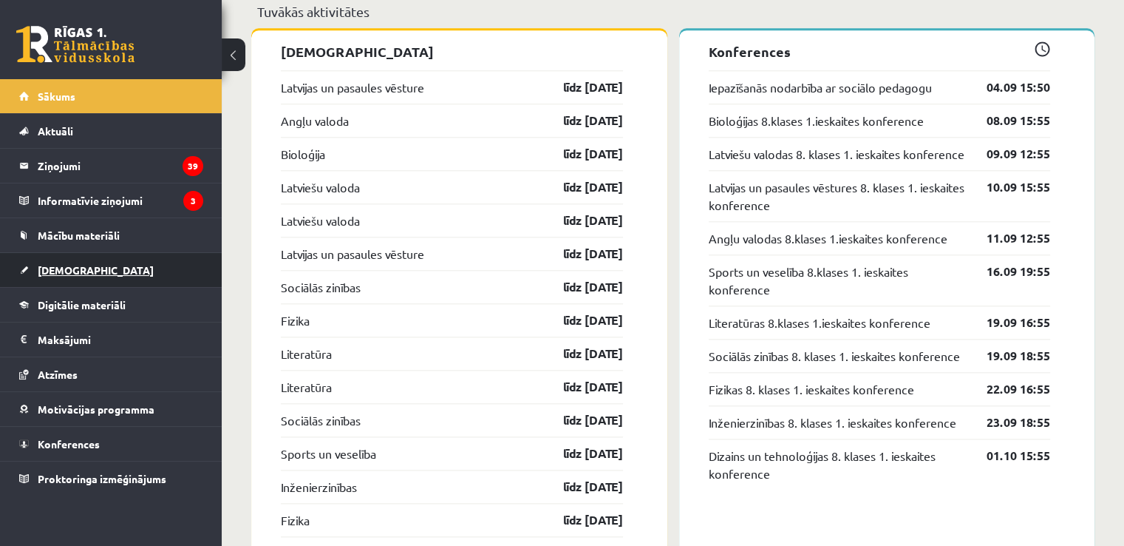
click at [74, 258] on link "[DEMOGRAPHIC_DATA]" at bounding box center [111, 270] width 184 height 34
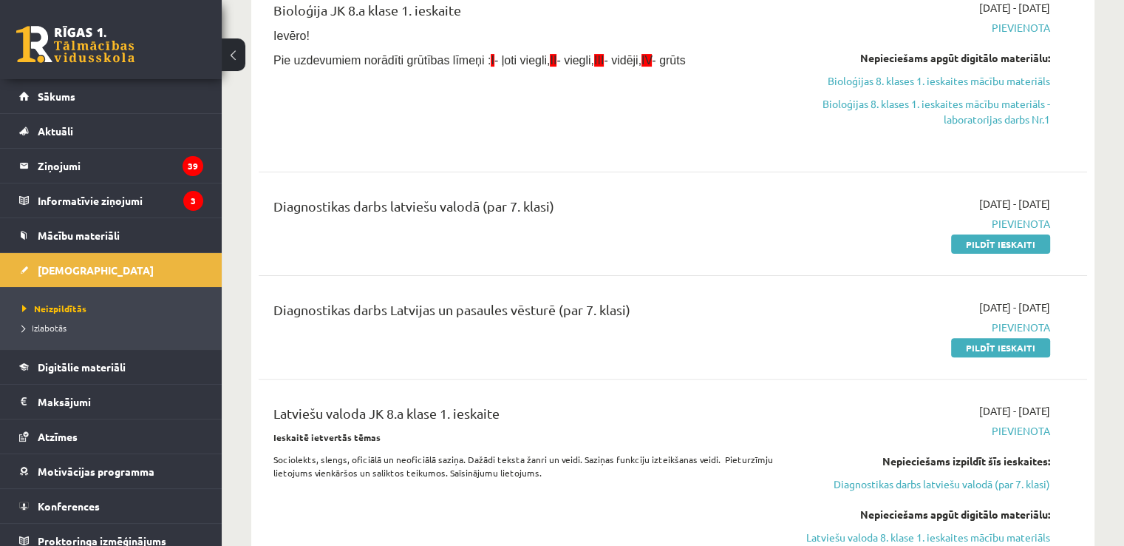
scroll to position [370, 0]
drag, startPoint x: 990, startPoint y: 345, endPoint x: 900, endPoint y: 328, distance: 91.2
click at [900, 328] on span "Pievienota" at bounding box center [929, 327] width 244 height 16
click at [971, 345] on link "Pildīt ieskaiti" at bounding box center [1000, 346] width 99 height 19
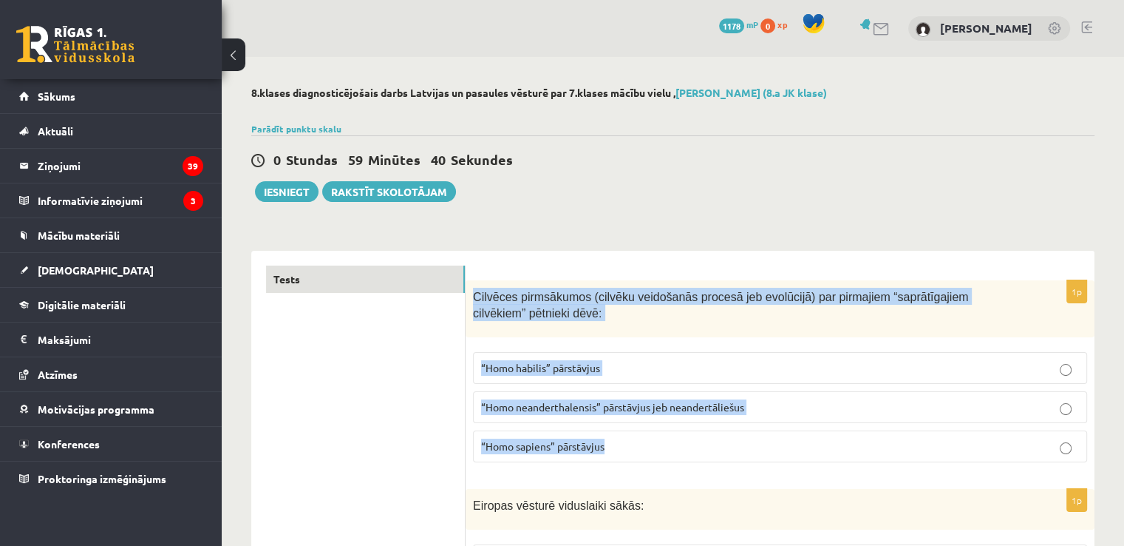
drag, startPoint x: 473, startPoint y: 282, endPoint x: 618, endPoint y: 452, distance: 224.0
click at [619, 454] on div "1p Cilvēces pirmsākumos (cilvēku veidošanās procesā jeb evolūcijā) par pirmajie…" at bounding box center [780, 377] width 629 height 194
copy div "Cilvēces pirmsākumos (cilvēku veidošanās procesā jeb evolūcijā) par pirmajiem “…"
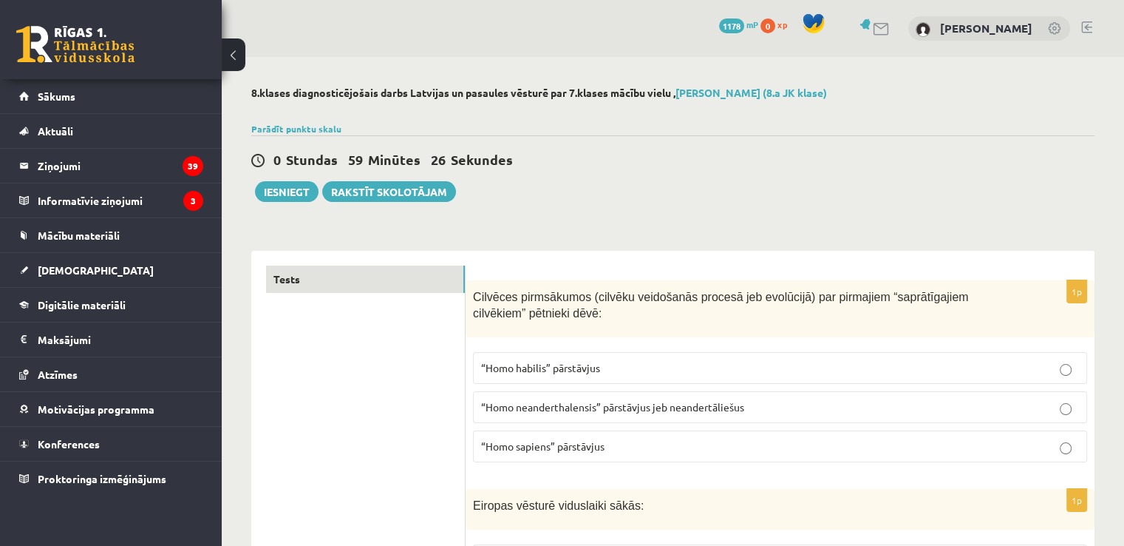
click at [551, 367] on span "“Homo habilis” pārstāvjus" at bounding box center [540, 367] width 119 height 13
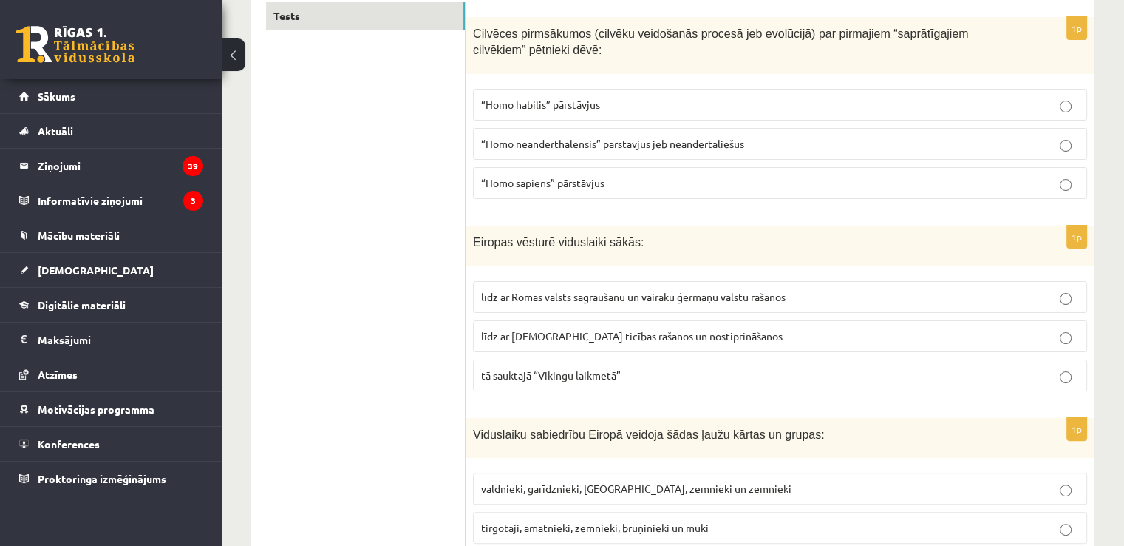
scroll to position [222, 0]
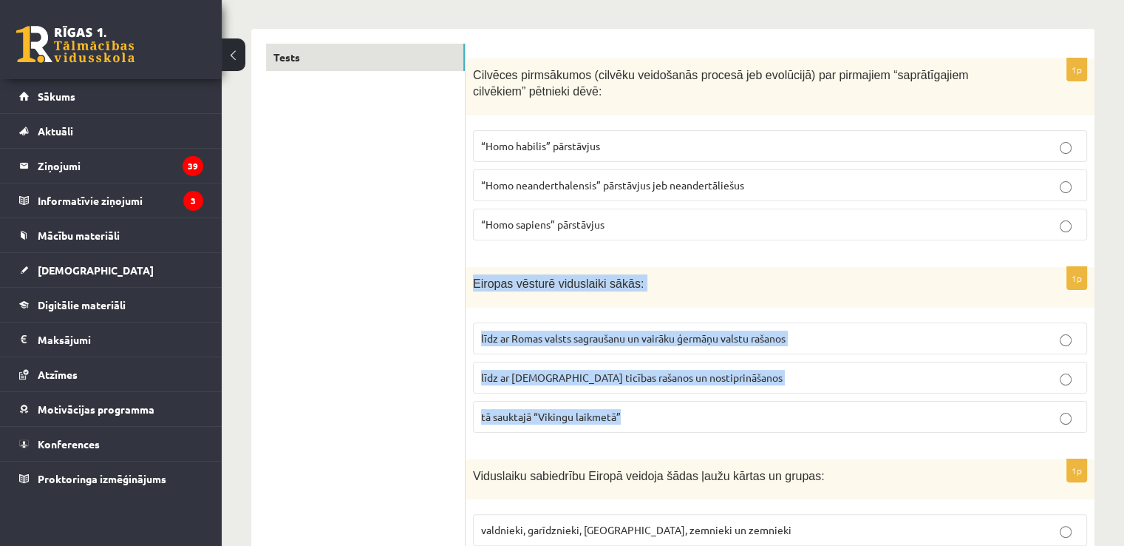
drag, startPoint x: 471, startPoint y: 276, endPoint x: 631, endPoint y: 421, distance: 216.7
click at [631, 422] on div "1p Eiropas vēsturē viduslaiki sākās: līdz ar Romas valsts sagraušanu un vairāku…" at bounding box center [780, 355] width 629 height 177
copy div "Eiropas vēsturē viduslaiki sākās: līdz ar Romas valsts sagraušanu un vairāku ģe…"
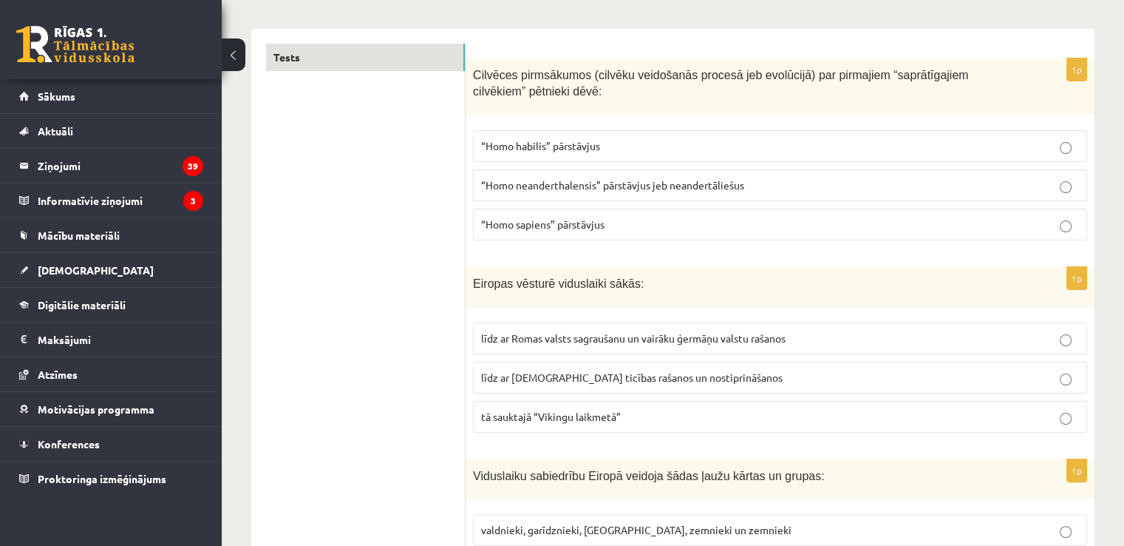
click at [551, 337] on span "līdz ar Romas valsts sagraušanu un vairāku ģermāņu valstu rašanos" at bounding box center [633, 337] width 305 height 13
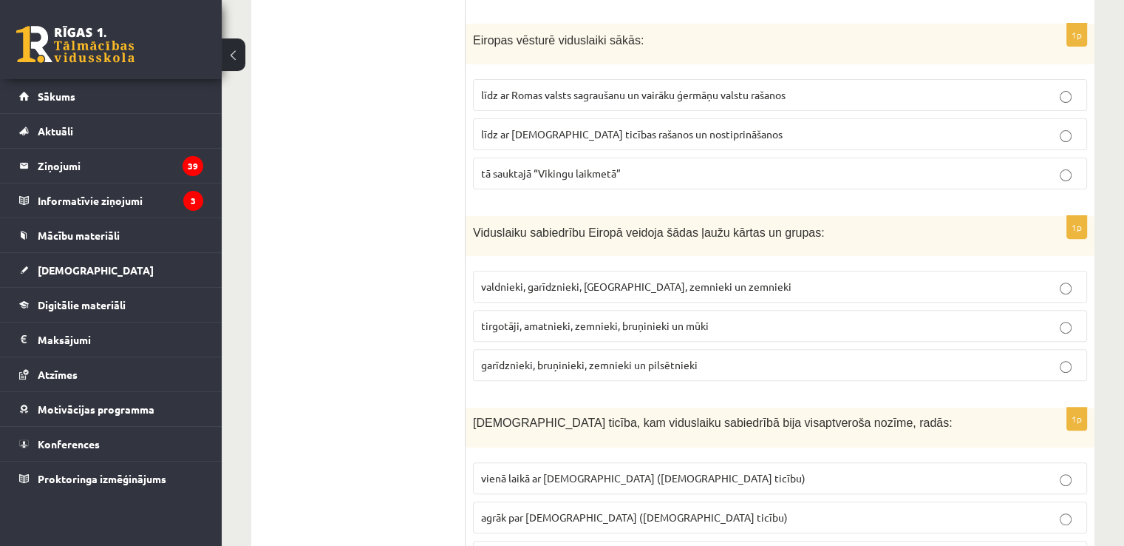
scroll to position [444, 0]
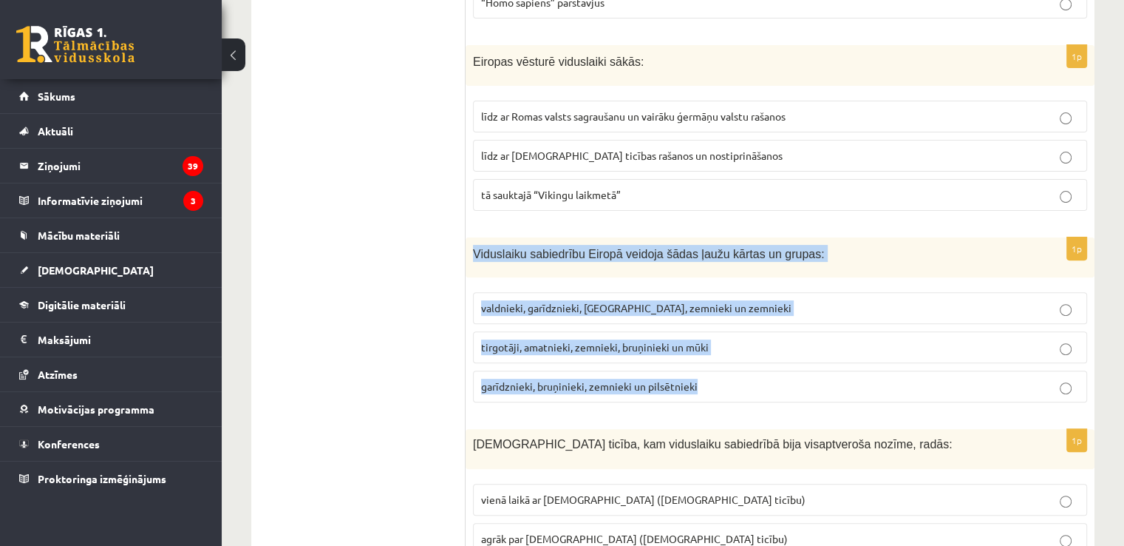
drag, startPoint x: 474, startPoint y: 246, endPoint x: 700, endPoint y: 389, distance: 267.5
click at [700, 389] on div "1p Viduslaiku sabiedrību Eiropā veidoja šādas ļaužu kārtas un grupas: valdnieki…" at bounding box center [780, 325] width 629 height 177
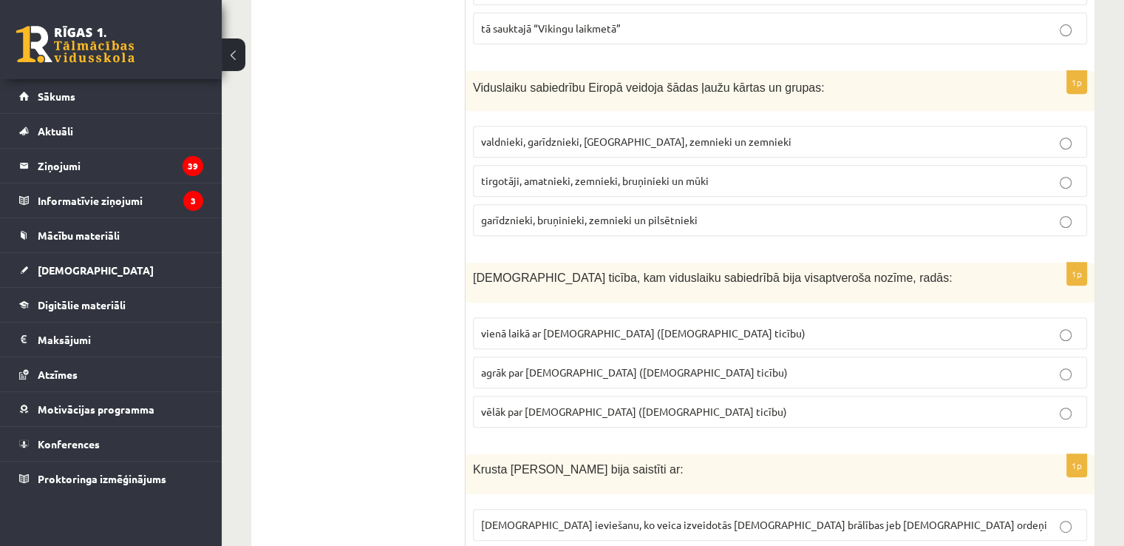
scroll to position [674, 0]
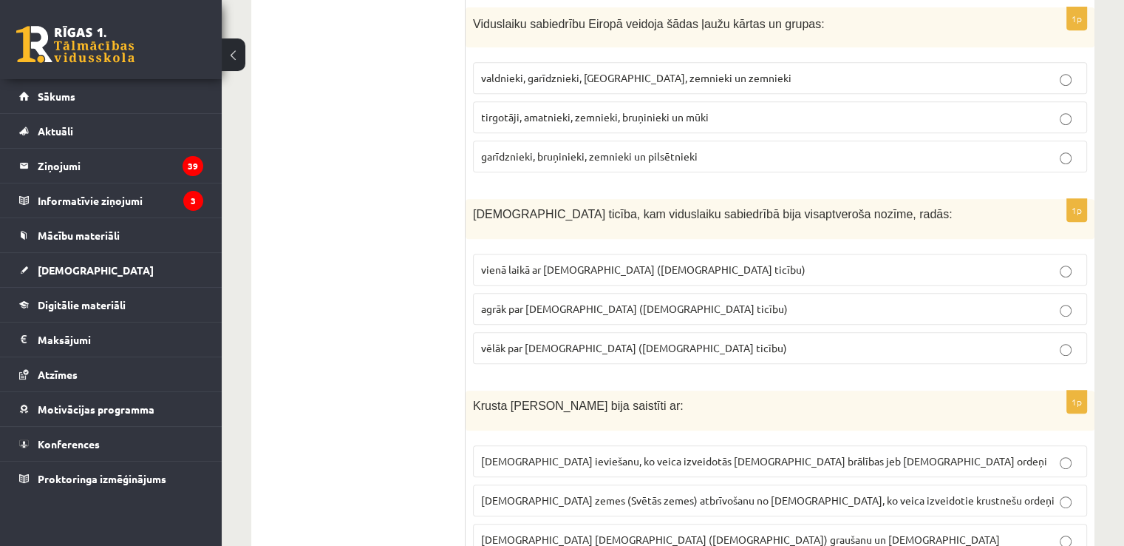
click at [645, 112] on span "tirgotāji, amatnieki, zemnieki, bruņinieki un mūki" at bounding box center [595, 116] width 228 height 13
click at [577, 347] on span "vēlāk par islamu (musulmaņu ticību)" at bounding box center [634, 347] width 306 height 13
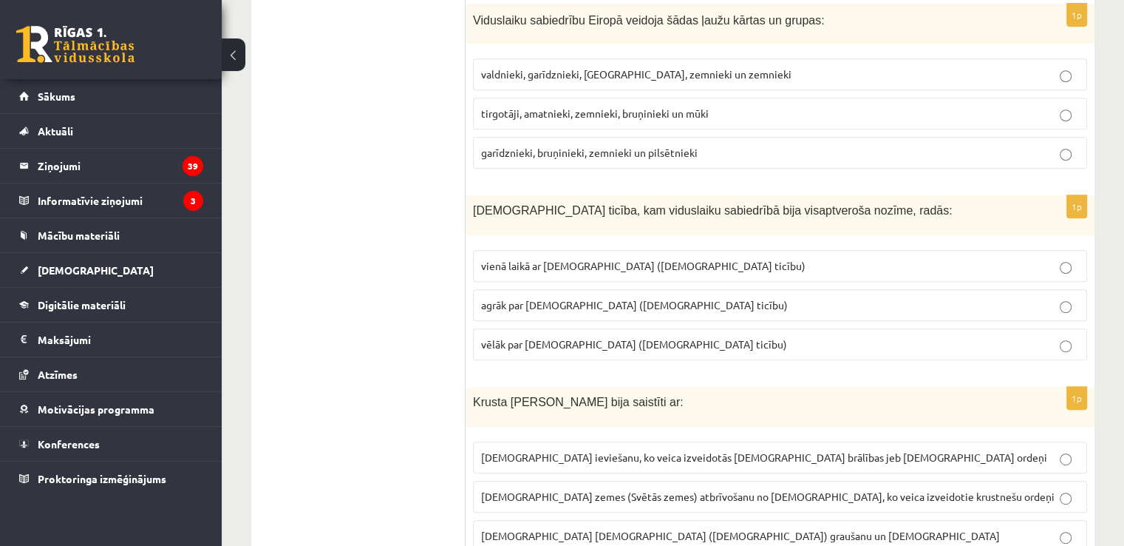
scroll to position [821, 0]
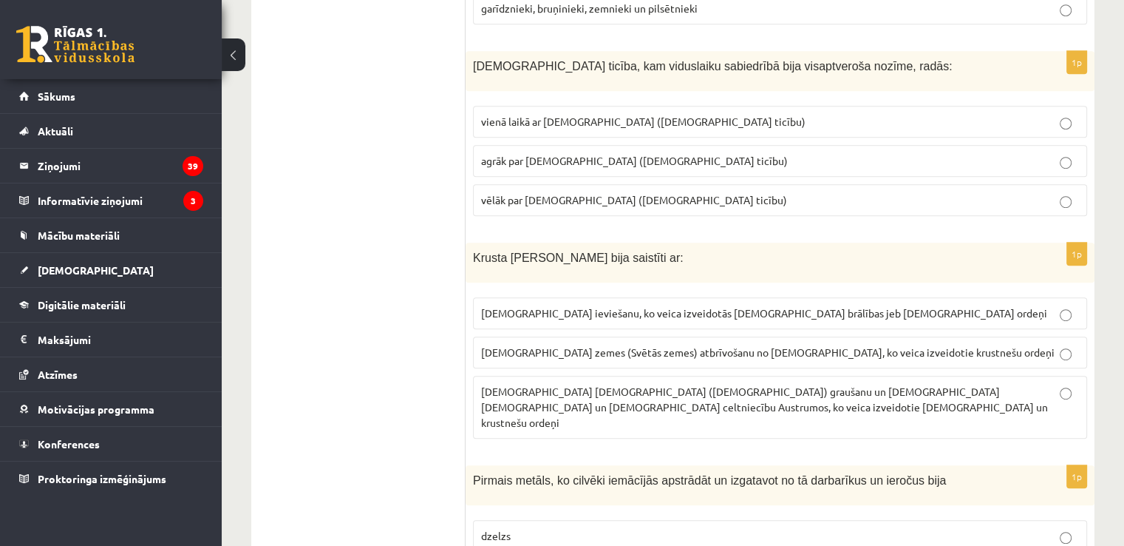
click at [680, 306] on span "kristīgās ticības ieviešanu, ko veica izveidotās kristiešu brālības jeb kristie…" at bounding box center [764, 312] width 566 height 13
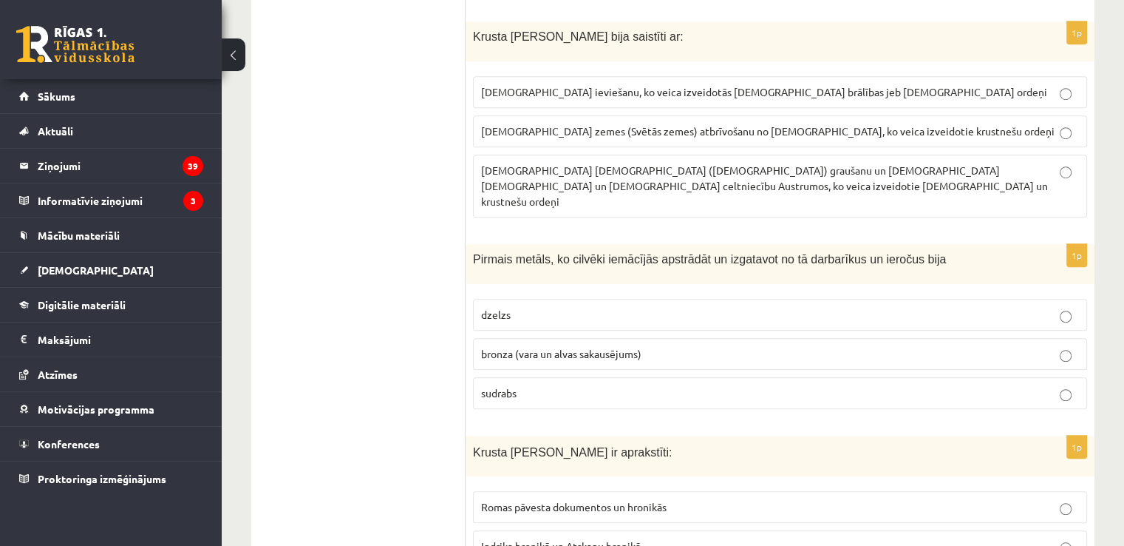
scroll to position [1043, 0]
click at [659, 345] on p "bronza (vara un alvas sakausējums)" at bounding box center [780, 353] width 598 height 16
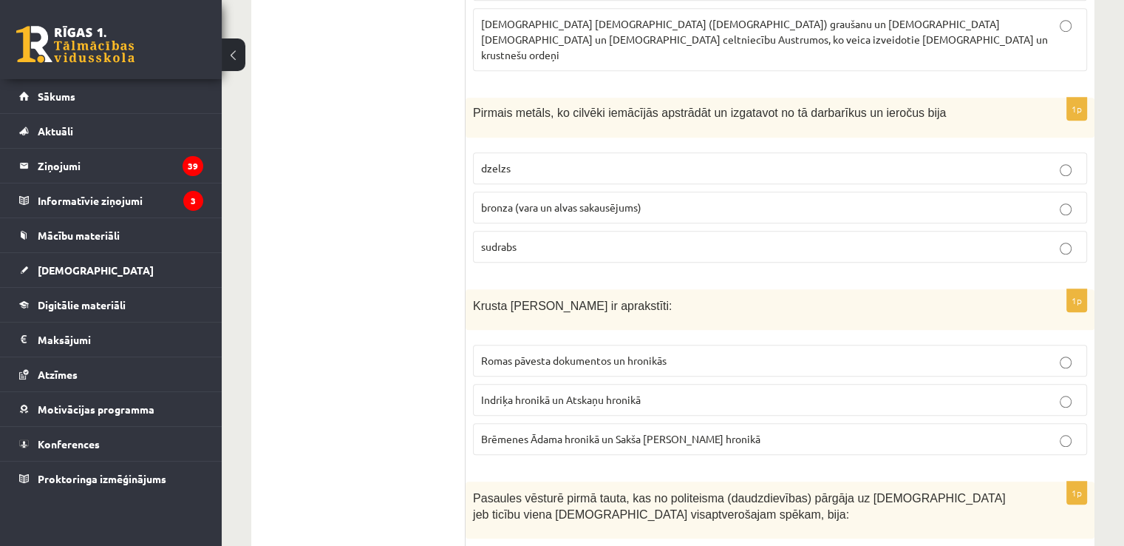
scroll to position [1191, 0]
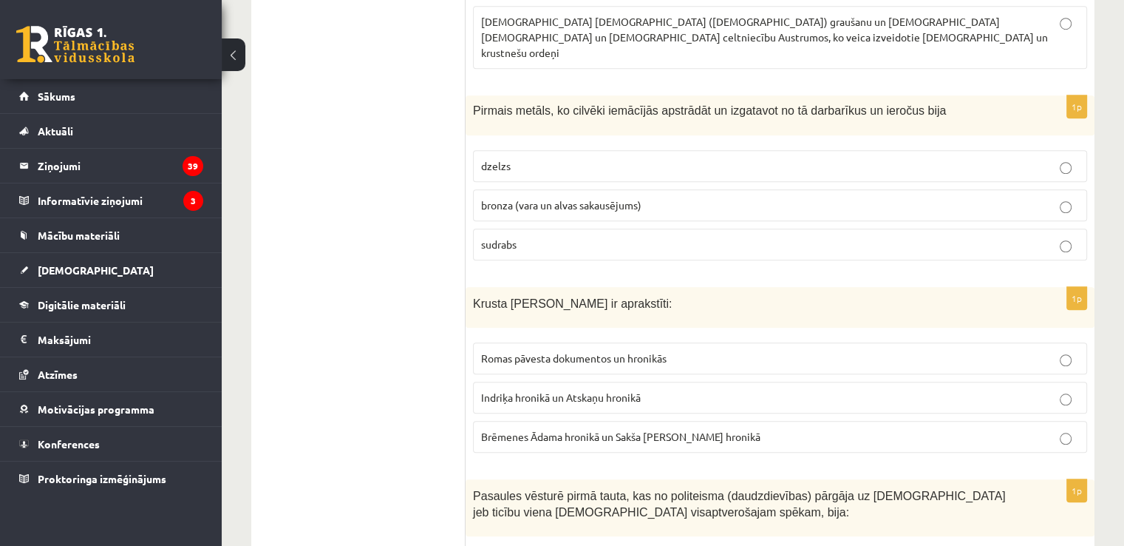
click at [633, 390] on span "Indriķa hronikā un Atskaņu hronikā" at bounding box center [561, 396] width 160 height 13
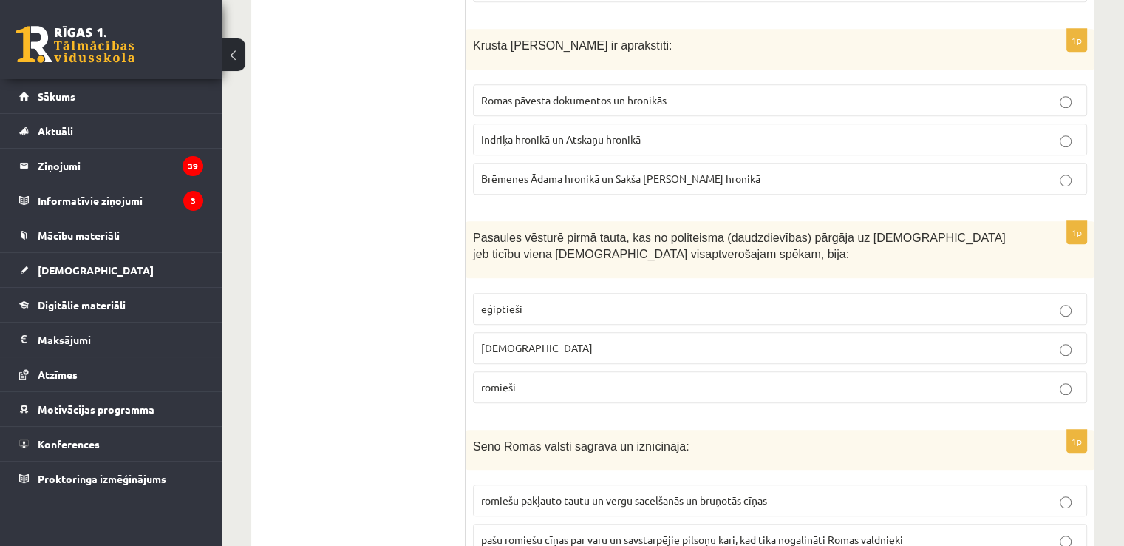
scroll to position [1487, 0]
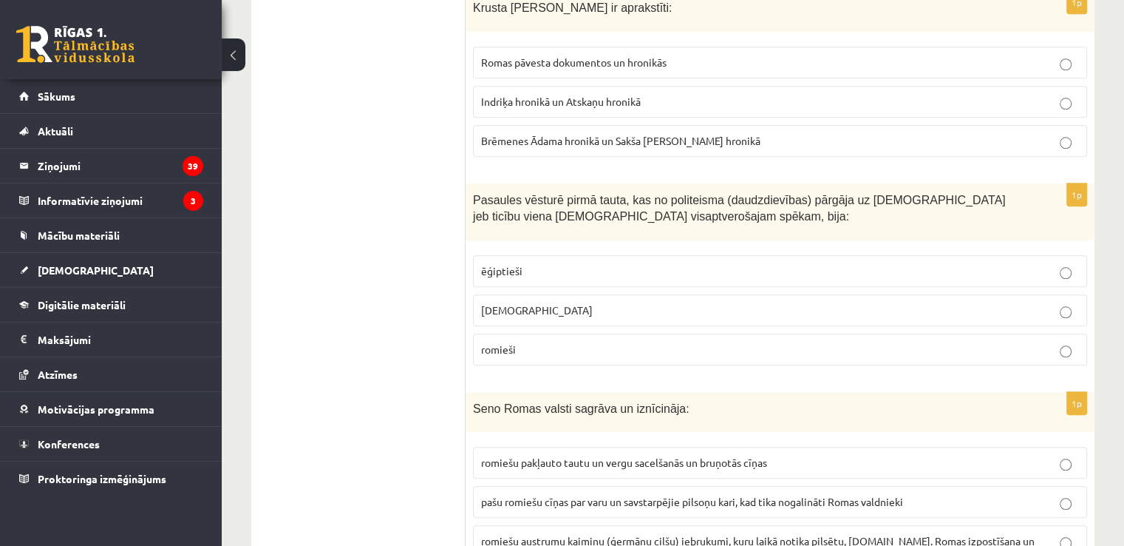
click at [650, 263] on p "ēģiptieši" at bounding box center [780, 271] width 598 height 16
click at [668, 333] on label "romieši" at bounding box center [780, 349] width 614 height 32
click at [681, 342] on p "romieši" at bounding box center [780, 350] width 598 height 16
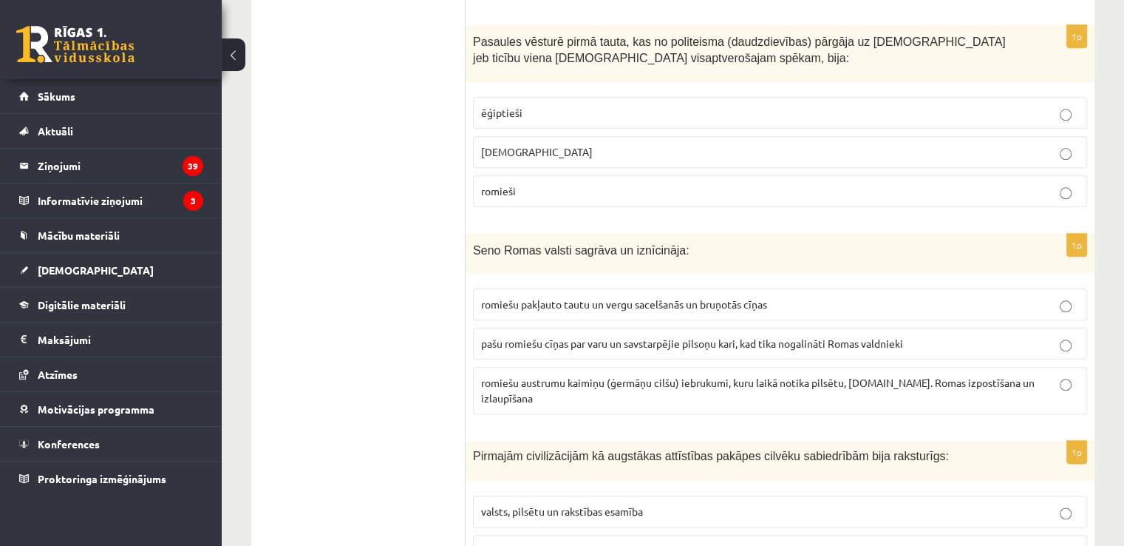
scroll to position [1709, 0]
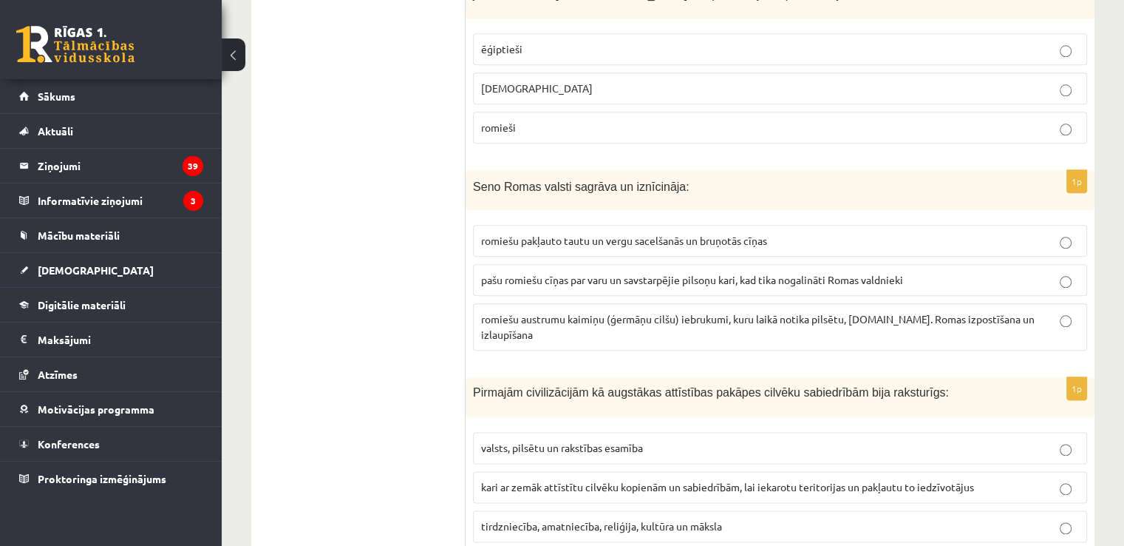
click at [803, 273] on span "pašu romiešu cīņas par varu un savstarpējie pilsoņu kari, kad tika nogalināti R…" at bounding box center [692, 279] width 422 height 13
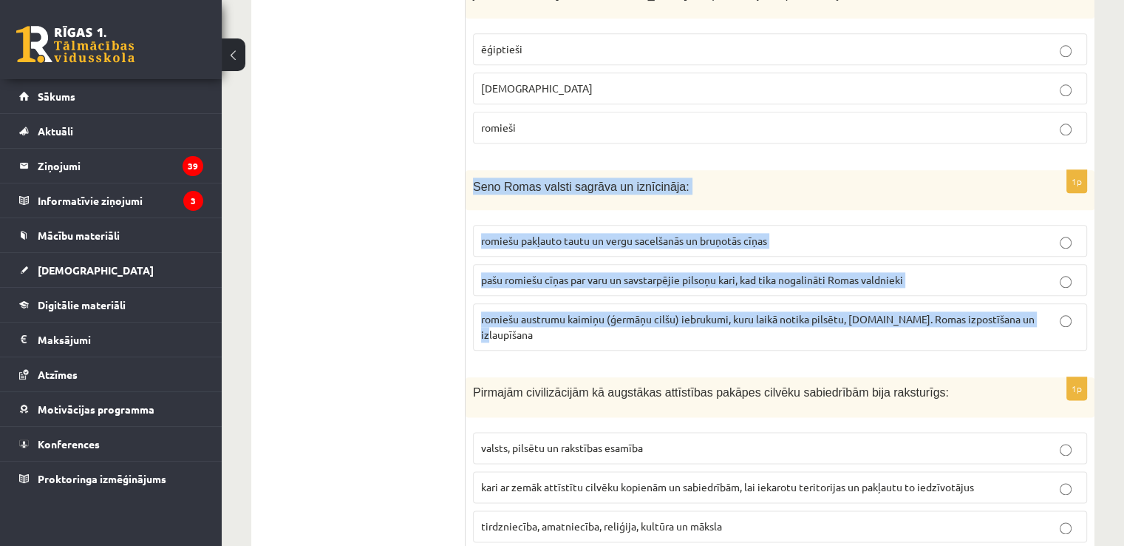
drag, startPoint x: 475, startPoint y: 154, endPoint x: 1039, endPoint y: 289, distance: 580.1
click at [1038, 289] on div "1p Seno Romas valsti sagrāva un iznīcināja: romiešu pakļauto tautu un vergu sac…" at bounding box center [780, 266] width 629 height 193
copy div "Seno Romas valsti sagrāva un iznīcināja: romiešu pakļauto tautu un vergu sacelš…"
click at [576, 312] on span "romiešu austrumu kaimiņu (ģermāņu cilšu) iebrukumi, kuru laikā notika pilsētu, …" at bounding box center [758, 326] width 554 height 29
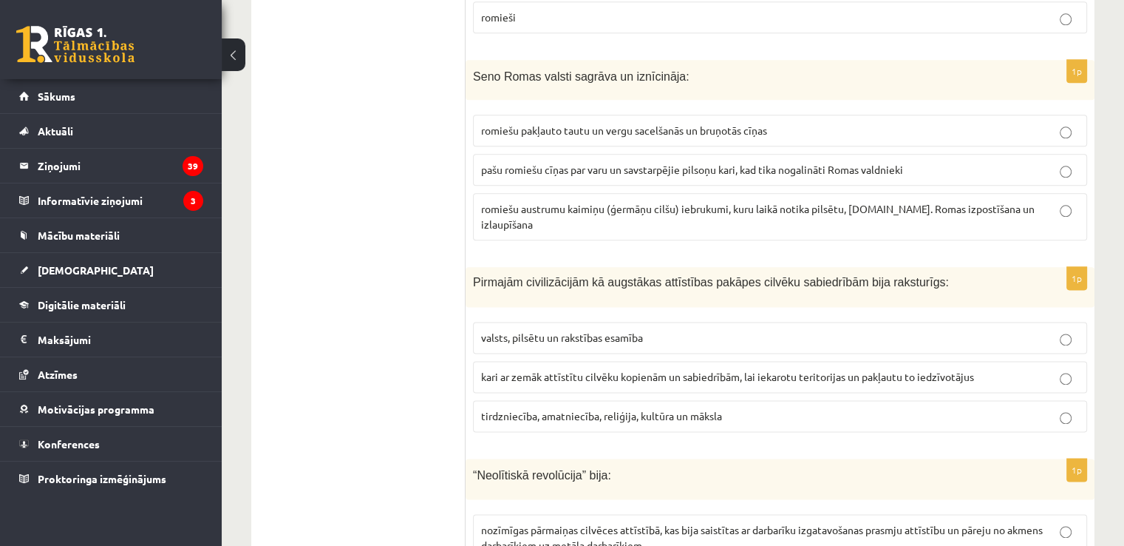
scroll to position [1856, 0]
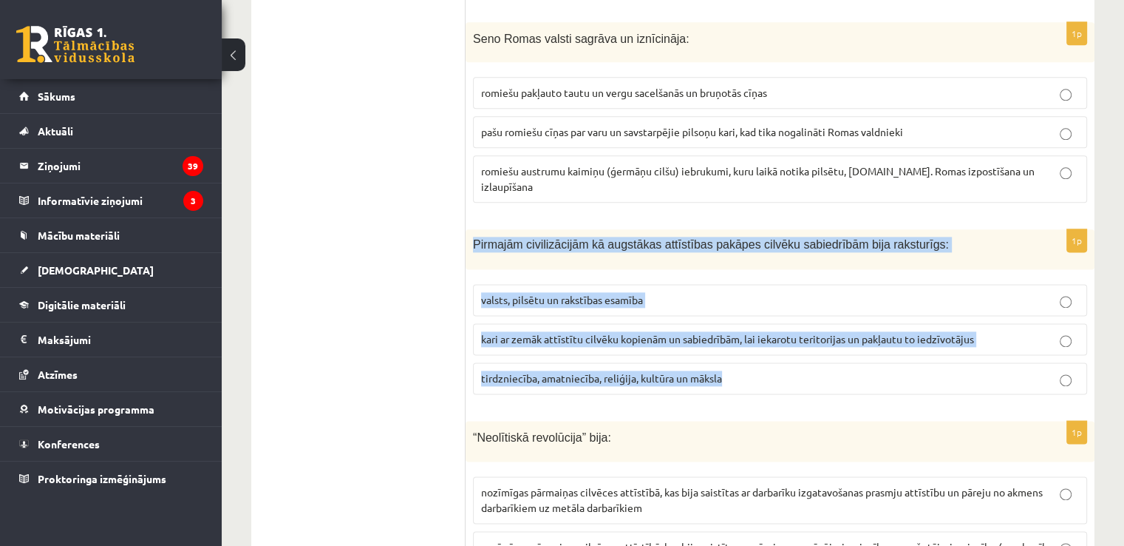
drag, startPoint x: 472, startPoint y: 201, endPoint x: 737, endPoint y: 332, distance: 295.9
click at [737, 333] on div "1p Pirmajām civilizācijām kā augstākas attīstības pakāpes cilvēku sabiedrībām b…" at bounding box center [780, 317] width 629 height 177
copy div "Pirmajām civilizācijām kā augstākas attīstības pakāpes cilvēku sabiedrībām bija…"
click at [541, 293] on span "valsts, pilsētu un rakstības esamība" at bounding box center [562, 299] width 162 height 13
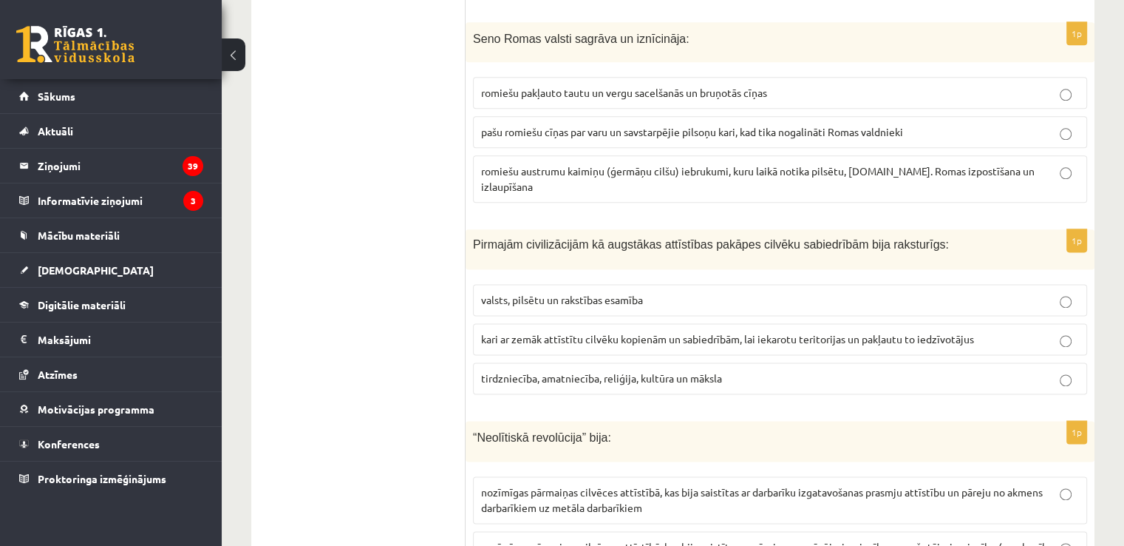
drag, startPoint x: 353, startPoint y: 308, endPoint x: 405, endPoint y: 309, distance: 51.8
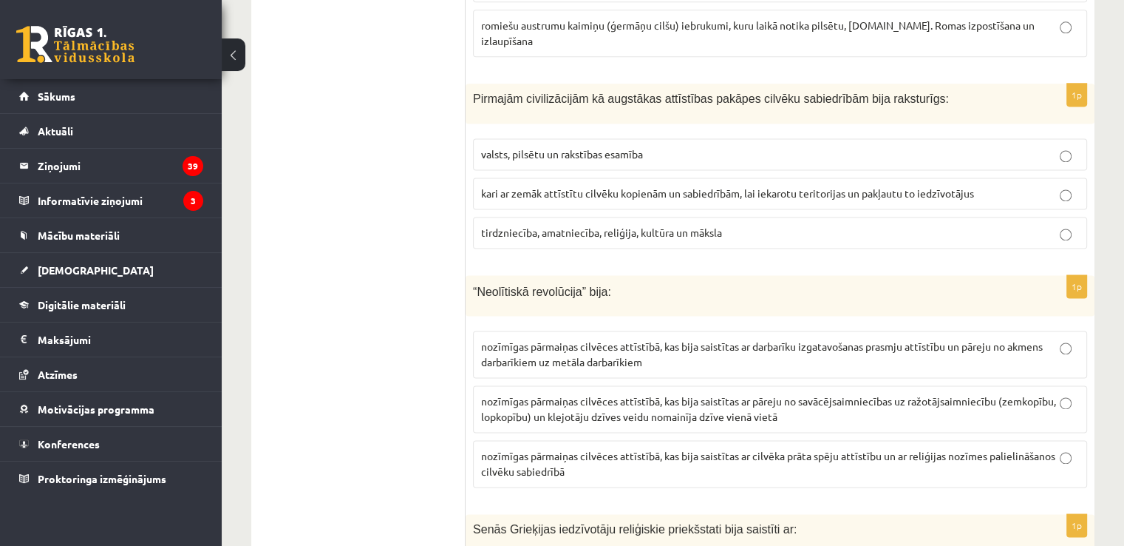
scroll to position [2004, 0]
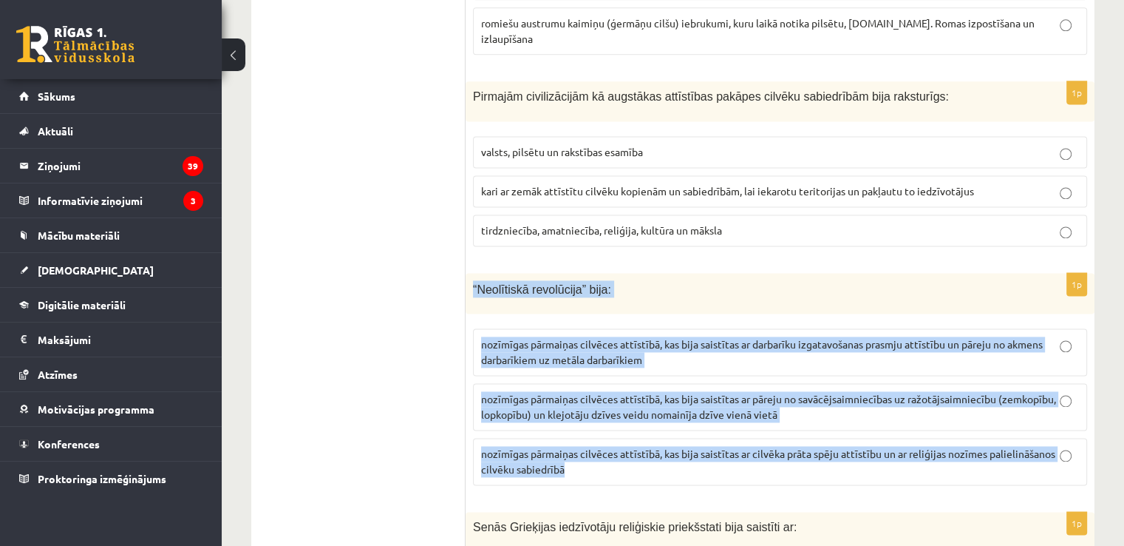
drag, startPoint x: 471, startPoint y: 234, endPoint x: 586, endPoint y: 430, distance: 226.7
click at [586, 430] on div "1p “Neolītiskā revolūcija” bija: nozīmīgas pārmaiņas cilvēces attīstībā, kas bi…" at bounding box center [780, 385] width 629 height 224
copy div "“Neolītiskā revolūcija” bija: nozīmīgas pārmaiņas cilvēces attīstībā, kas bija …"
click at [605, 391] on p "nozīmīgas pārmaiņas cilvēces attīstībā, kas bija saistītas ar pāreju no savācēj…" at bounding box center [780, 406] width 598 height 31
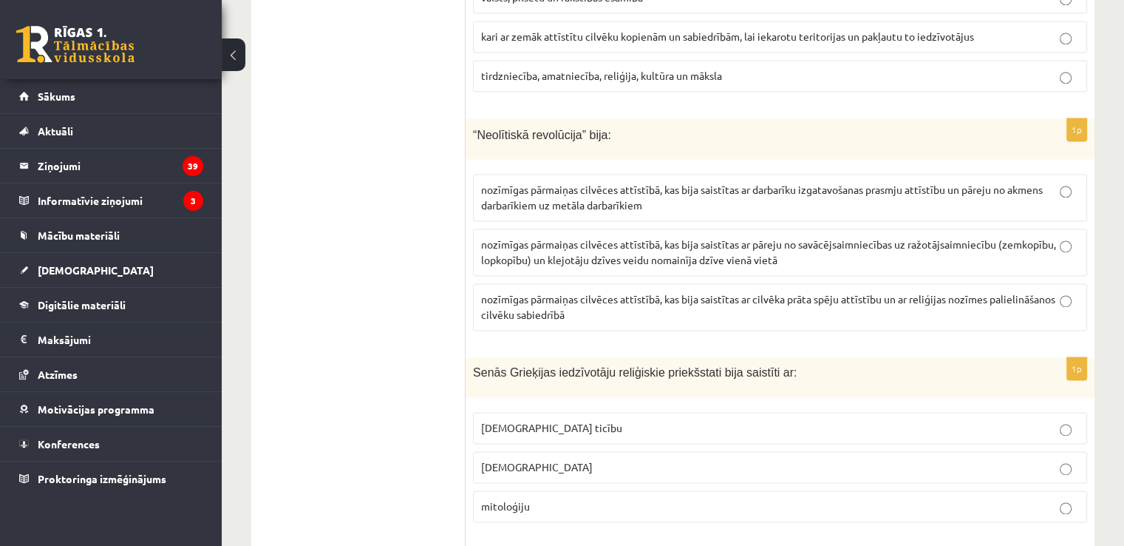
scroll to position [2226, 0]
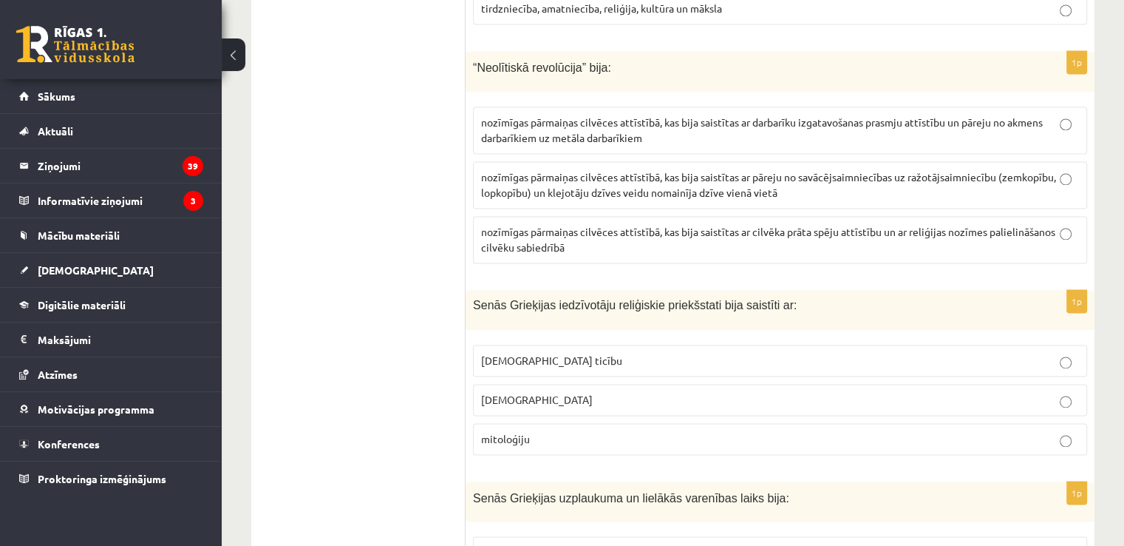
click at [540, 431] on p "mitoloģiju" at bounding box center [780, 439] width 598 height 16
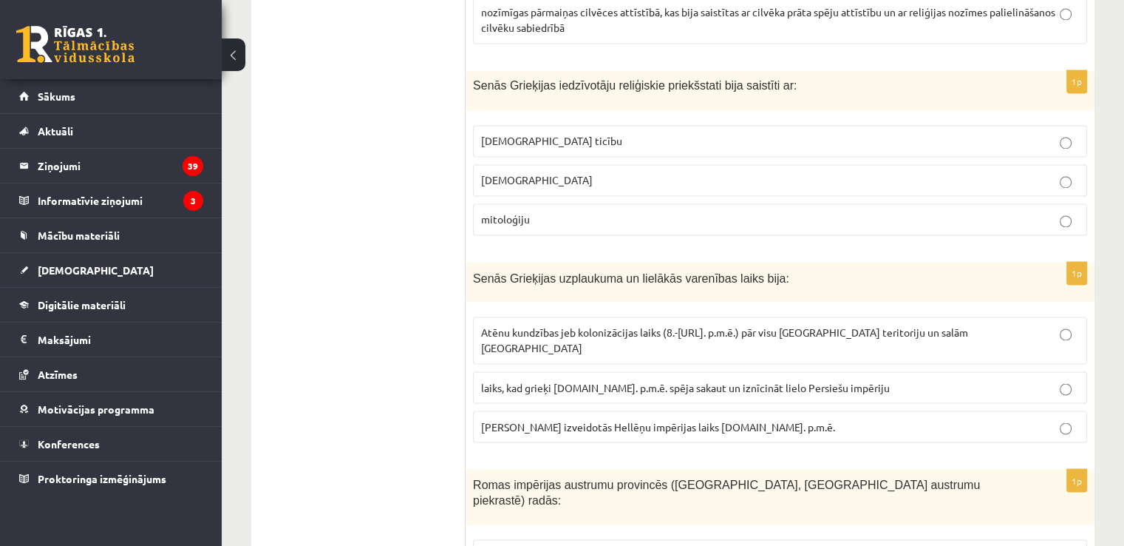
scroll to position [2374, 0]
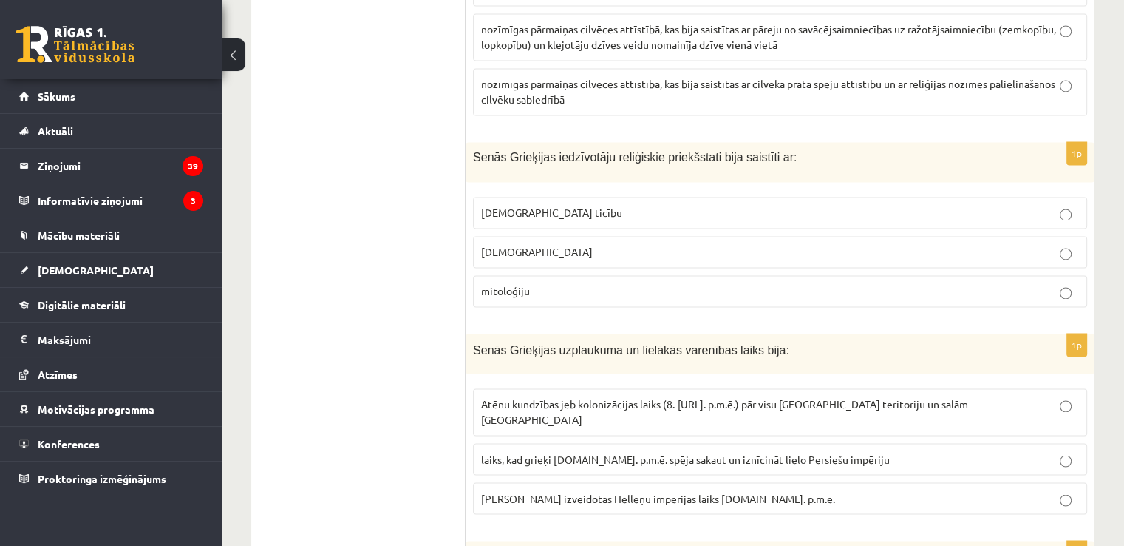
click at [821, 397] on span "Atēnu kundzības jeb kolonizācijas laiks (8.-6.gs. p.m.ē.) pār visu Grieķijas te…" at bounding box center [724, 411] width 487 height 29
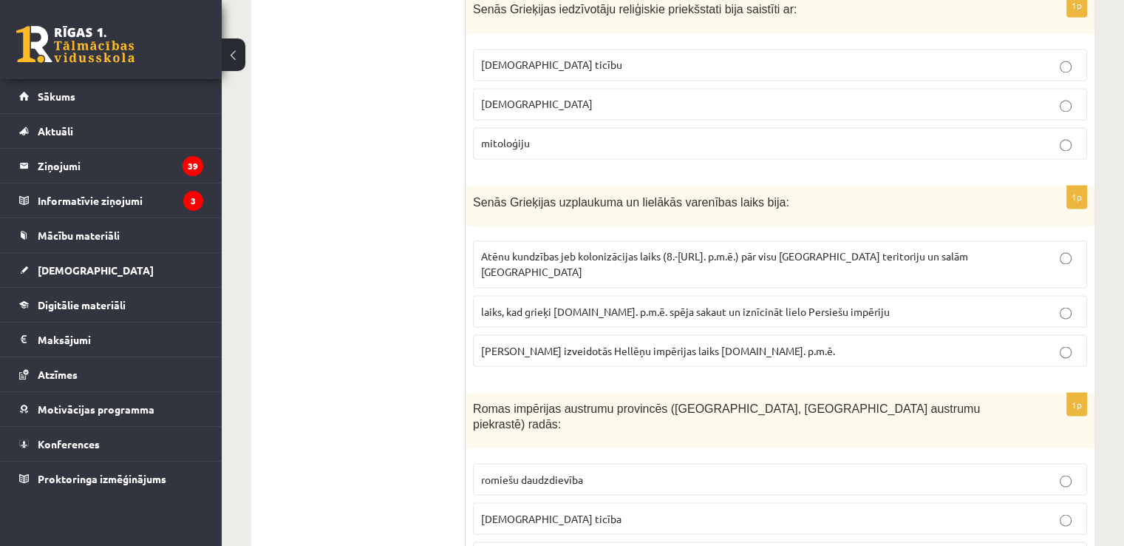
scroll to position [2670, 0]
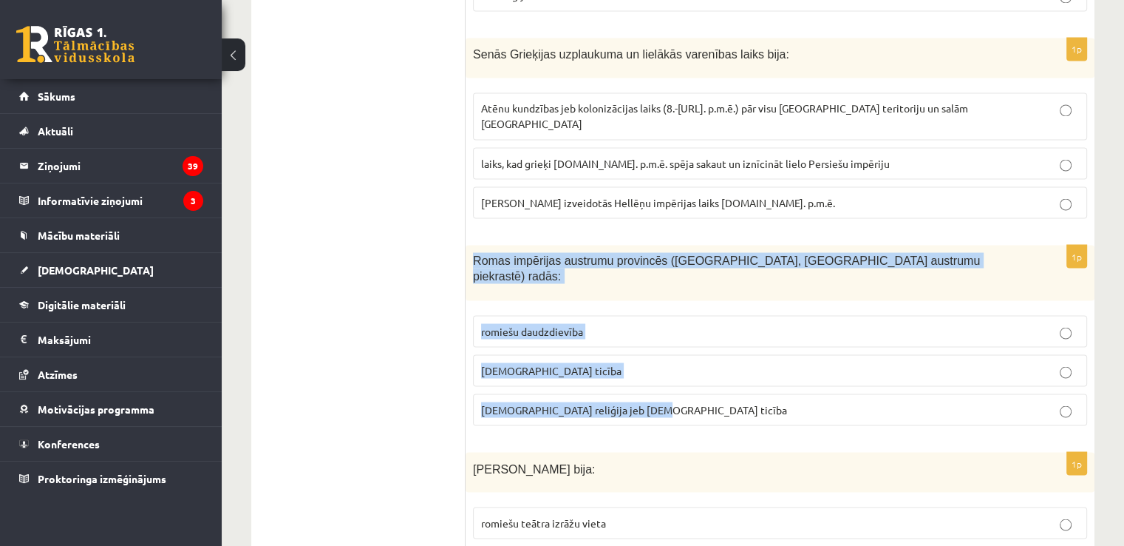
drag, startPoint x: 467, startPoint y: 196, endPoint x: 685, endPoint y: 348, distance: 266.0
click at [685, 348] on div "1p Romas impērijas austrumu provincēs (Palestīnā, Vidusjūras austrumu piekrastē…" at bounding box center [780, 341] width 629 height 192
copy div "Romas impērijas austrumu provincēs (Palestīnā, Vidusjūras austrumu piekrastē) r…"
click at [535, 362] on p "kristīgā ticība" at bounding box center [780, 370] width 598 height 16
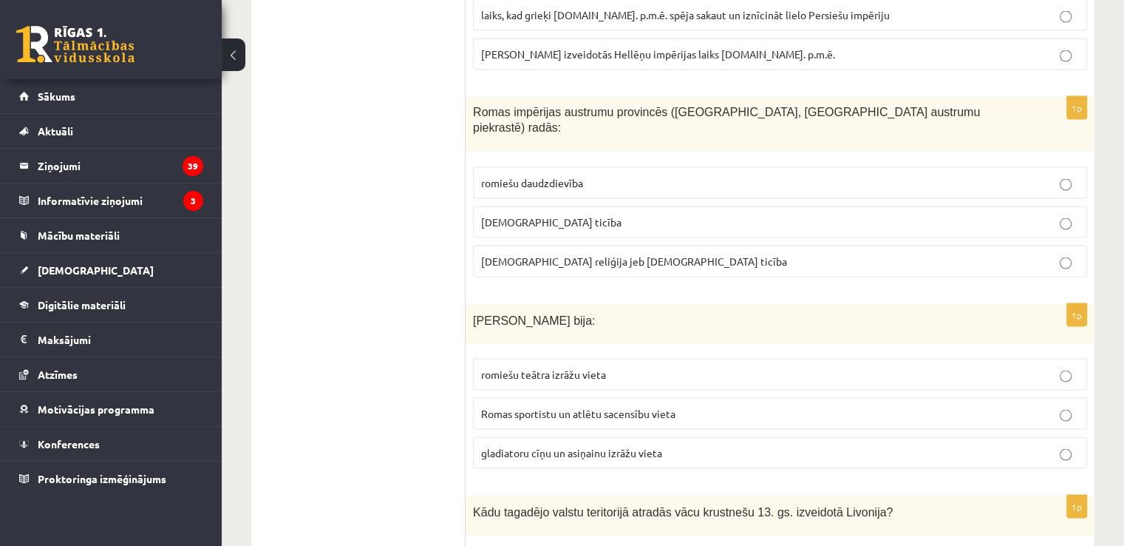
scroll to position [2891, 0]
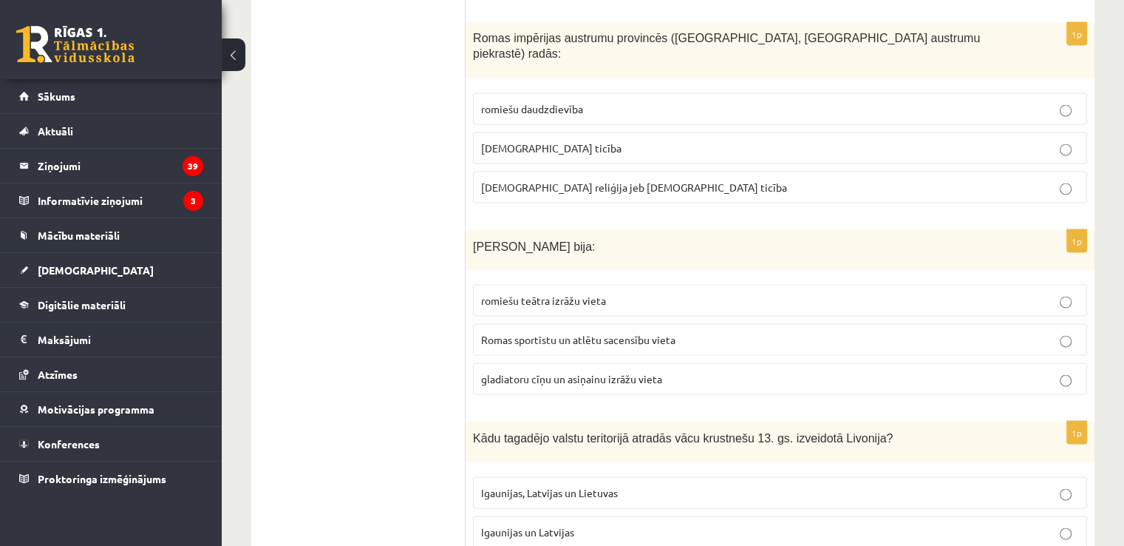
click at [631, 372] on span "gladiatoru cīņu un asiņainu izrāžu vieta" at bounding box center [571, 378] width 181 height 13
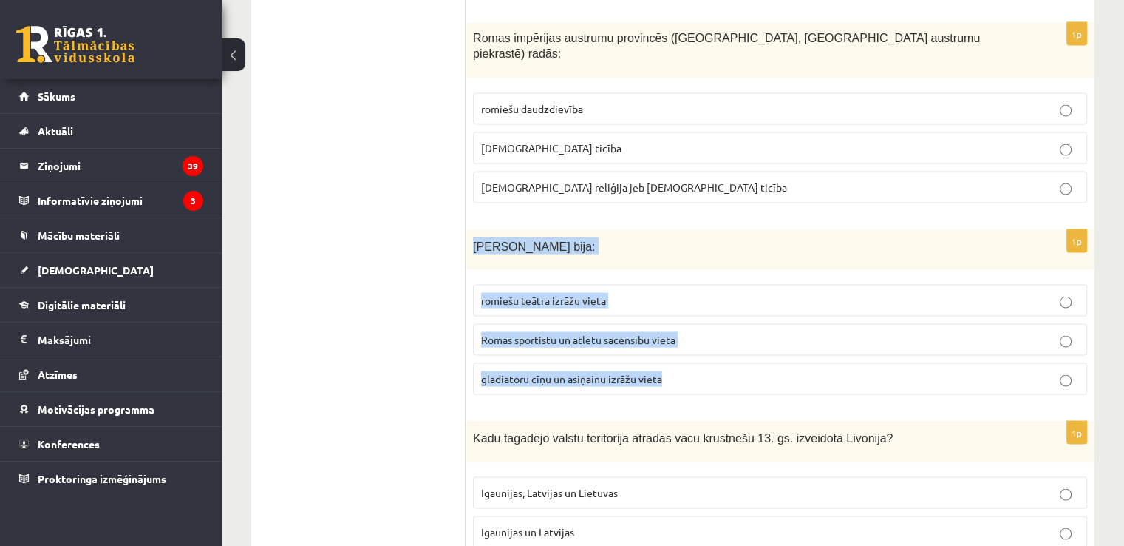
drag, startPoint x: 467, startPoint y: 168, endPoint x: 671, endPoint y: 313, distance: 250.3
click at [671, 313] on div "1p Romas Kolizejs bija: romiešu teātra izrāžu vieta Romas sportistu un atlētu s…" at bounding box center [780, 318] width 629 height 177
copy div "Romas Kolizejs bija: romiešu teātra izrāžu vieta Romas sportistu un atlētu sace…"
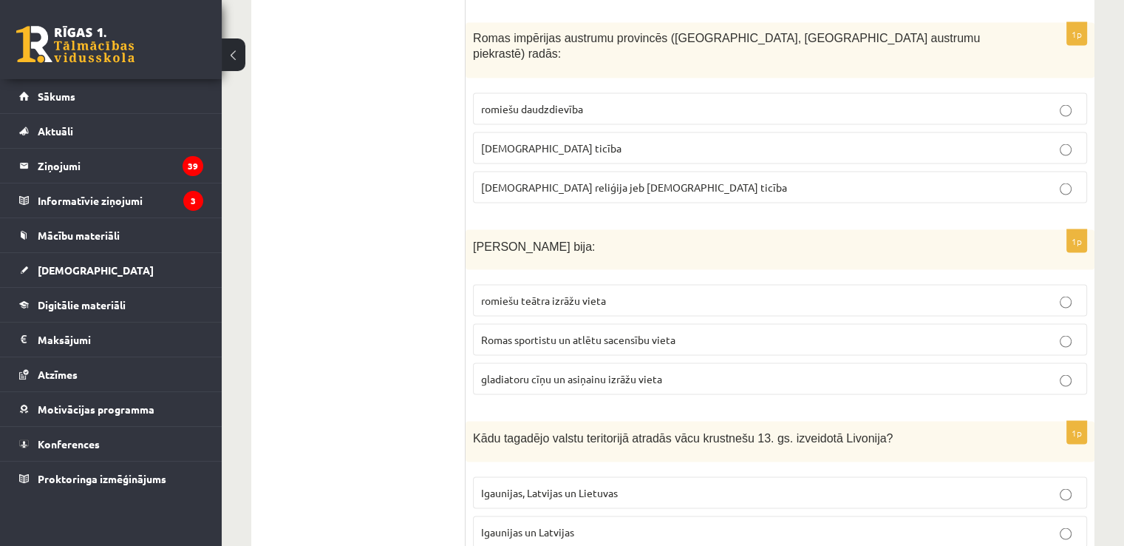
drag, startPoint x: 379, startPoint y: 405, endPoint x: 408, endPoint y: 421, distance: 33.4
click at [382, 407] on ul "Tests" at bounding box center [366, 346] width 200 height 5944
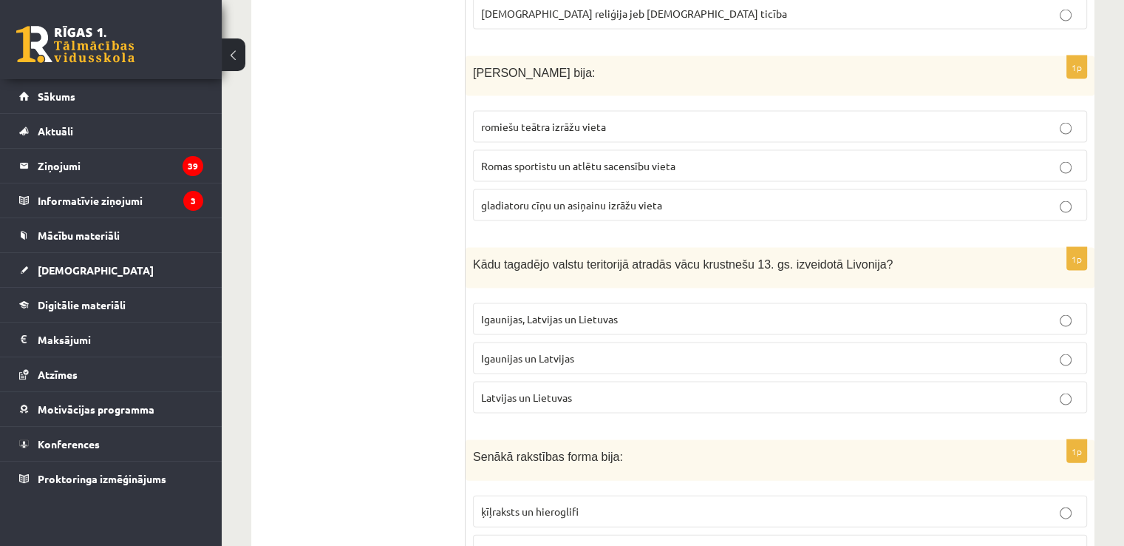
scroll to position [3039, 0]
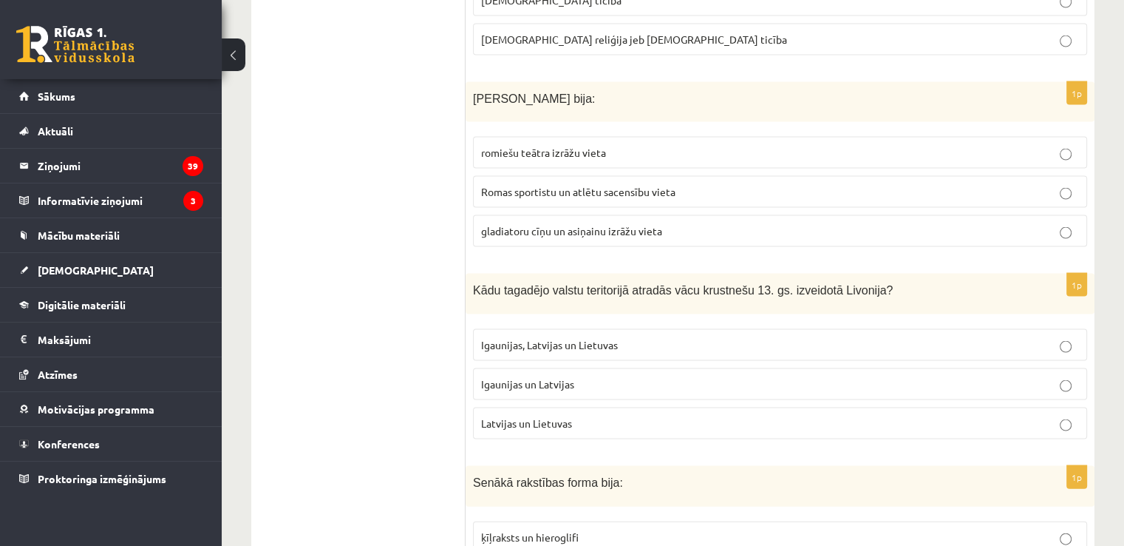
click at [636, 368] on label "Igaunijas un Latvijas" at bounding box center [780, 384] width 614 height 32
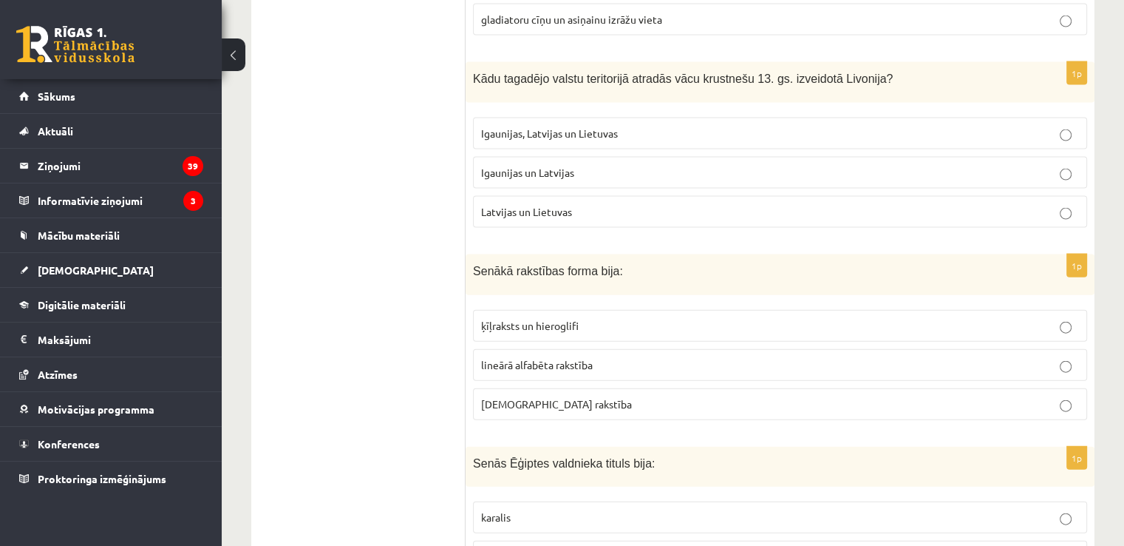
scroll to position [3261, 0]
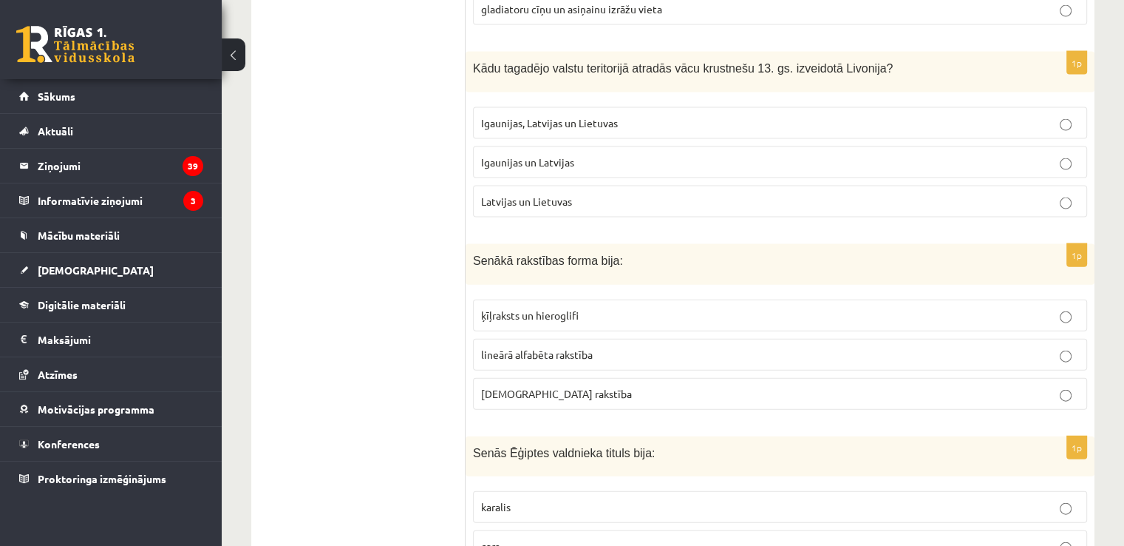
click at [641, 308] on p "ķīļraksts un hieroglifi" at bounding box center [780, 316] width 598 height 16
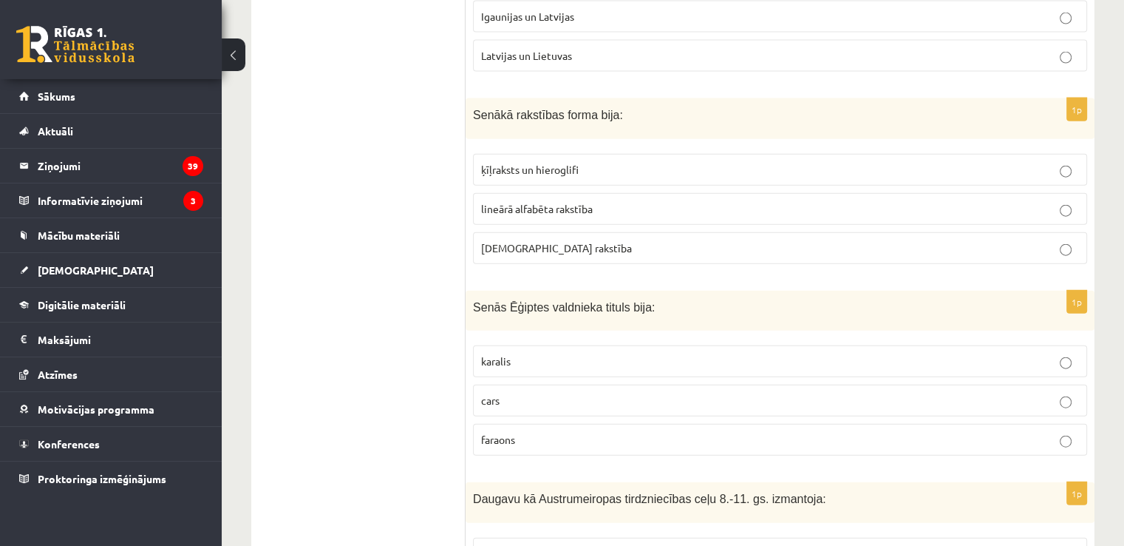
scroll to position [3409, 0]
click at [603, 430] on p "faraons" at bounding box center [780, 438] width 598 height 16
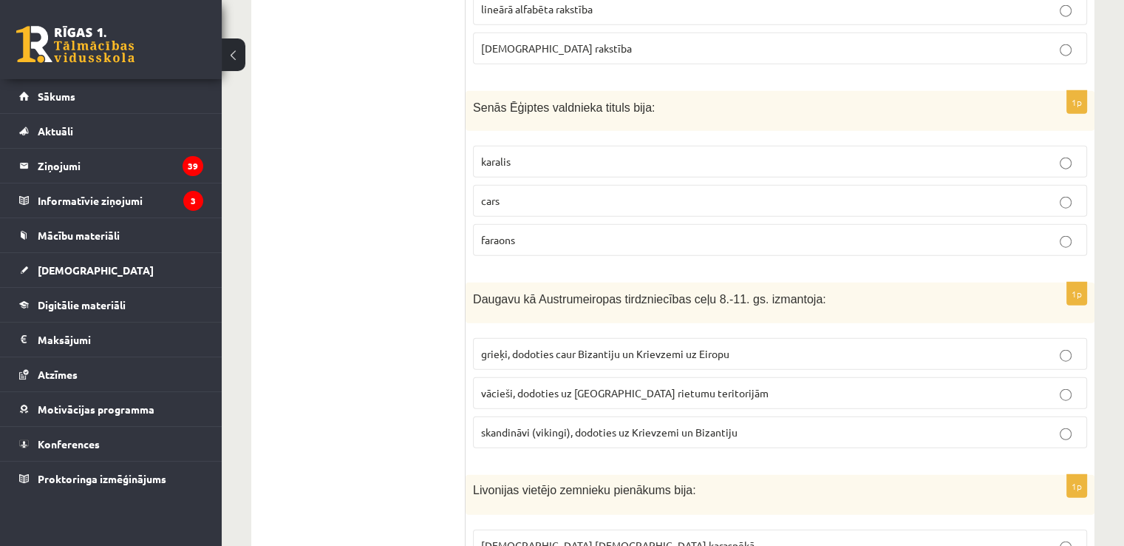
scroll to position [3631, 0]
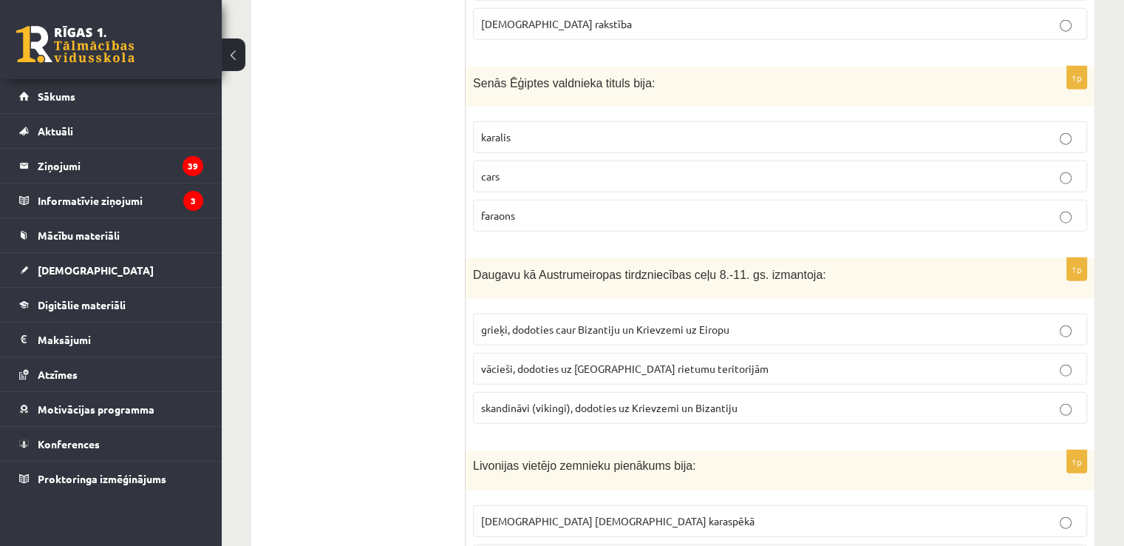
click at [640, 401] on span "skandināvi (vikingi), dodoties uz Krievzemi un Bizantiju" at bounding box center [609, 407] width 257 height 13
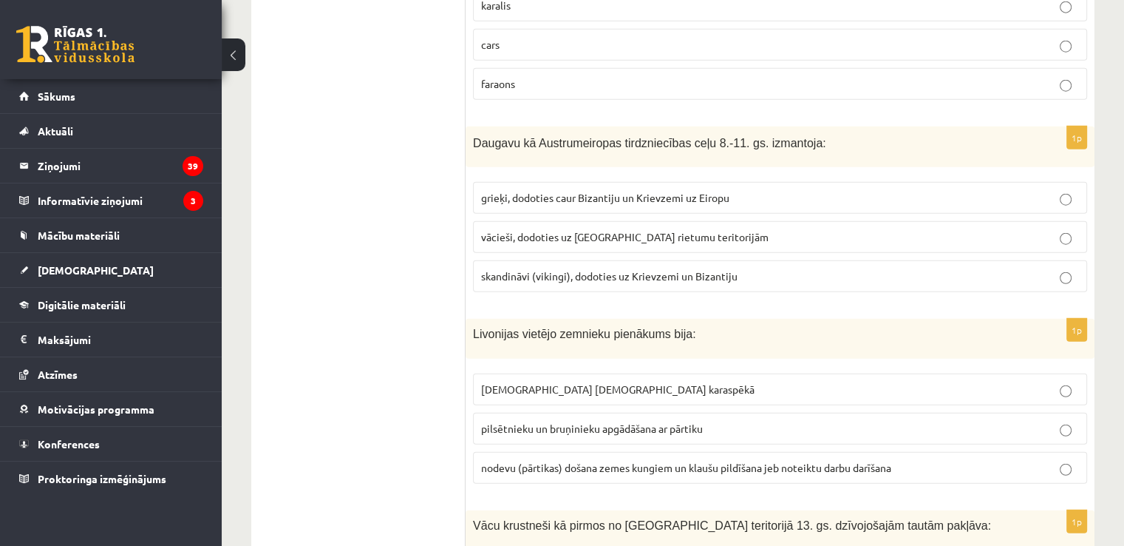
scroll to position [3853, 0]
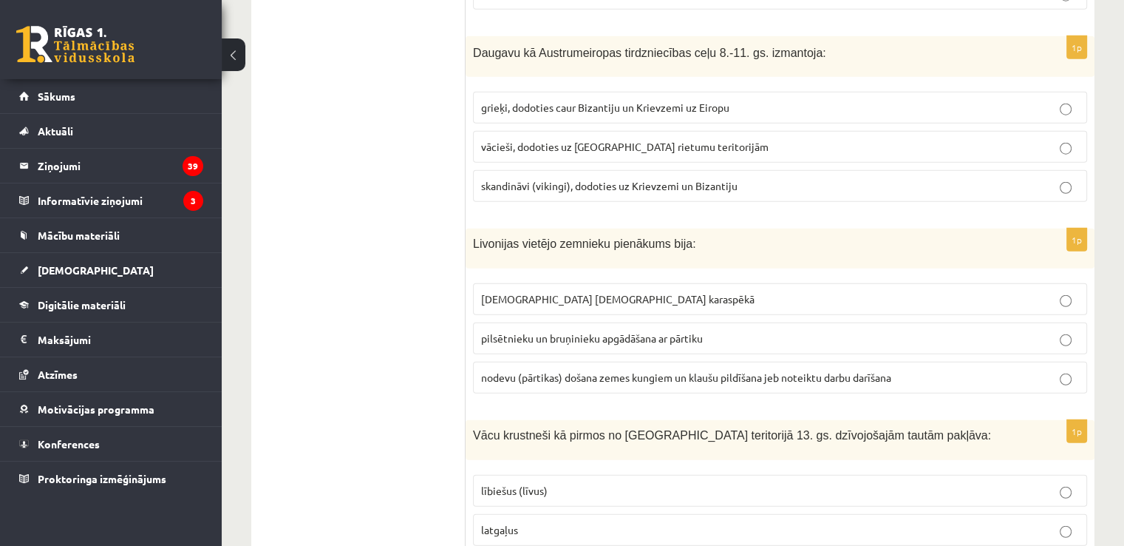
click at [648, 370] on span "nodevu (pārtikas) došana zemes kungiem un klaušu pildīšana jeb noteiktu darbu d…" at bounding box center [686, 376] width 410 height 13
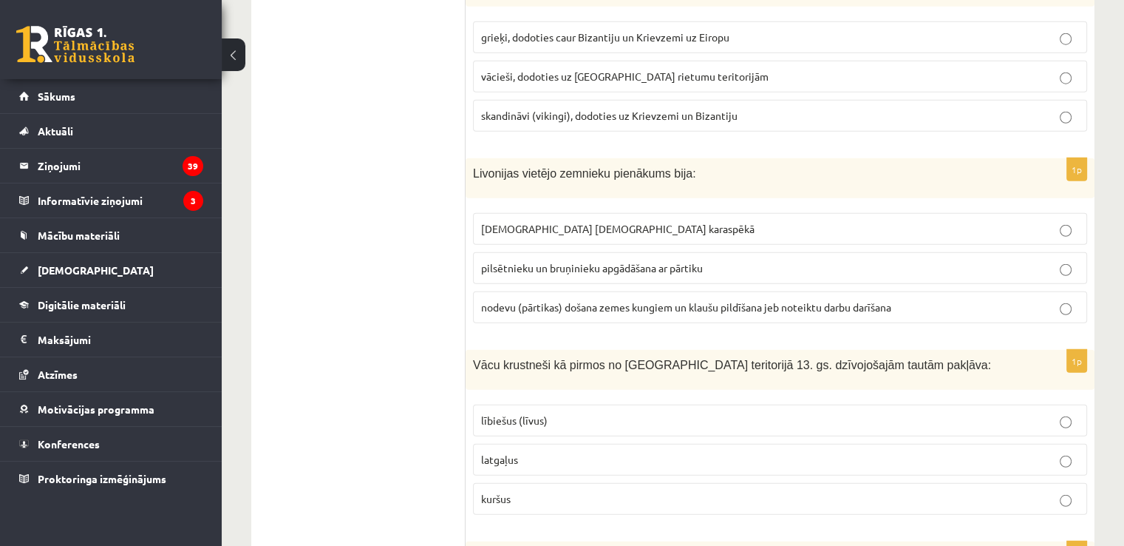
scroll to position [4000, 0]
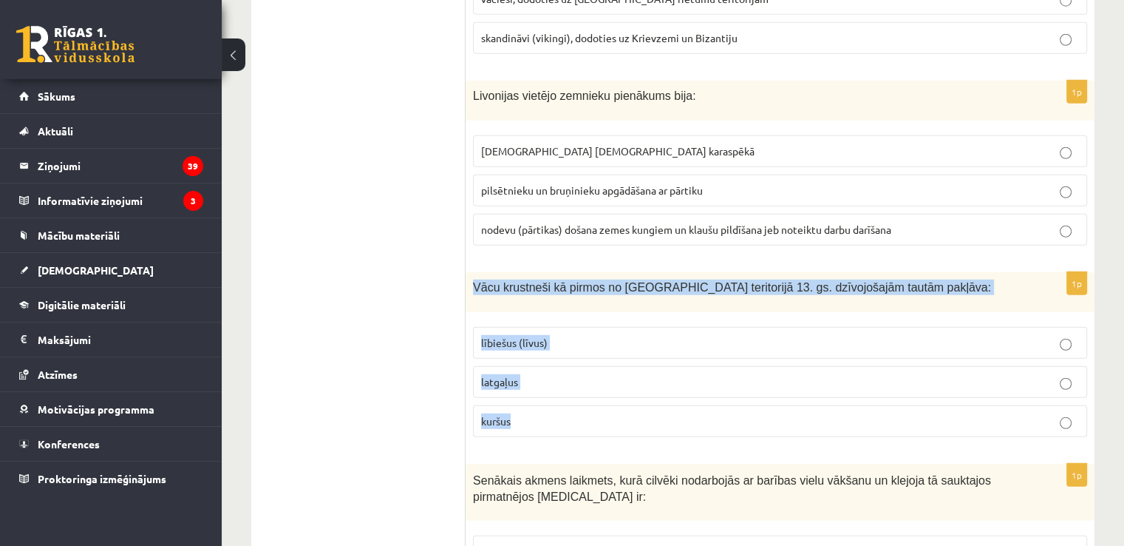
drag, startPoint x: 469, startPoint y: 194, endPoint x: 523, endPoint y: 331, distance: 147.0
click at [525, 339] on div "1p Vācu krustneši kā pirmos no Latvijas teritorijā 13. gs. dzīvojošajām tautām …" at bounding box center [780, 360] width 629 height 177
copy div "Vācu krustneši kā pirmos no Latvijas teritorijā 13. gs. dzīvojošajām tautām pak…"
click at [556, 374] on p "latgaļus" at bounding box center [780, 382] width 598 height 16
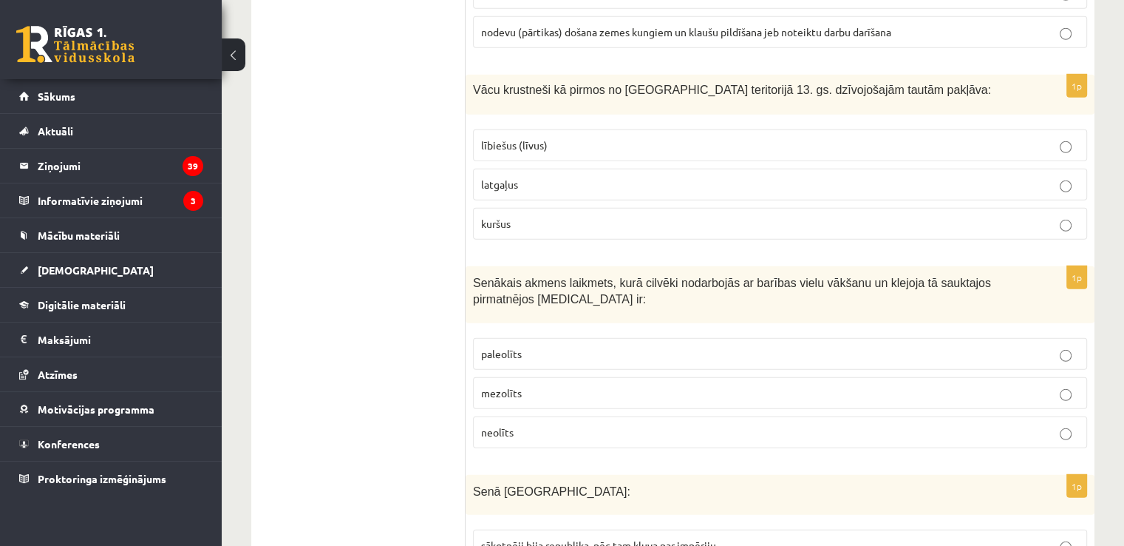
scroll to position [4222, 0]
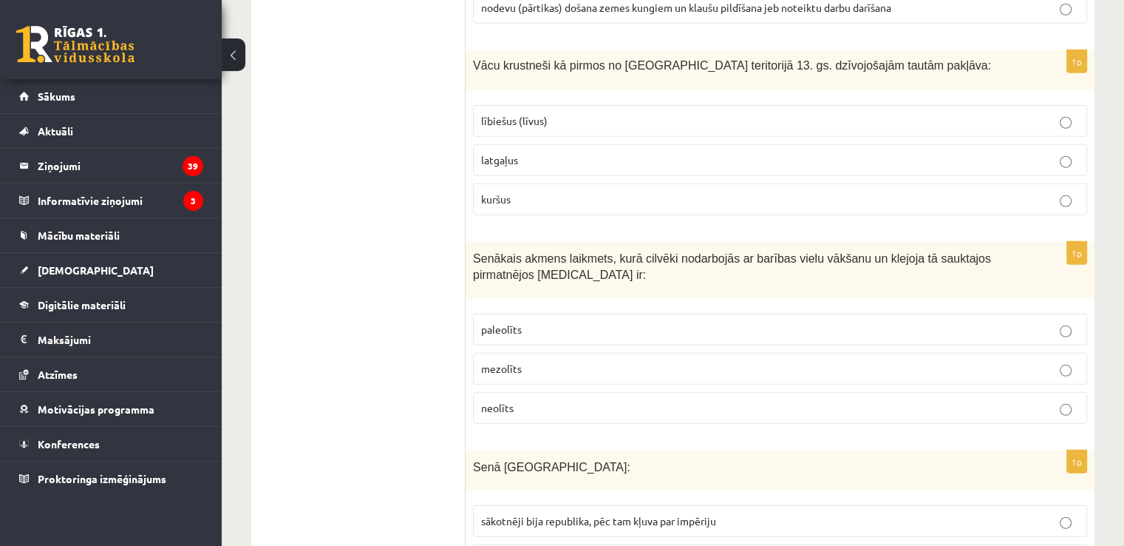
click at [555, 322] on p "paleolīts" at bounding box center [780, 330] width 598 height 16
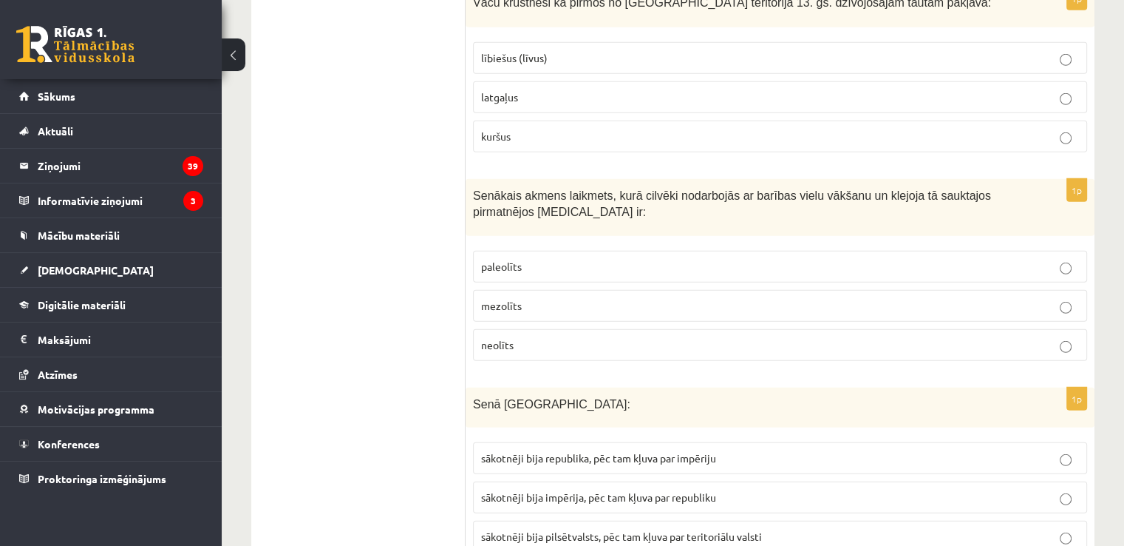
scroll to position [4444, 0]
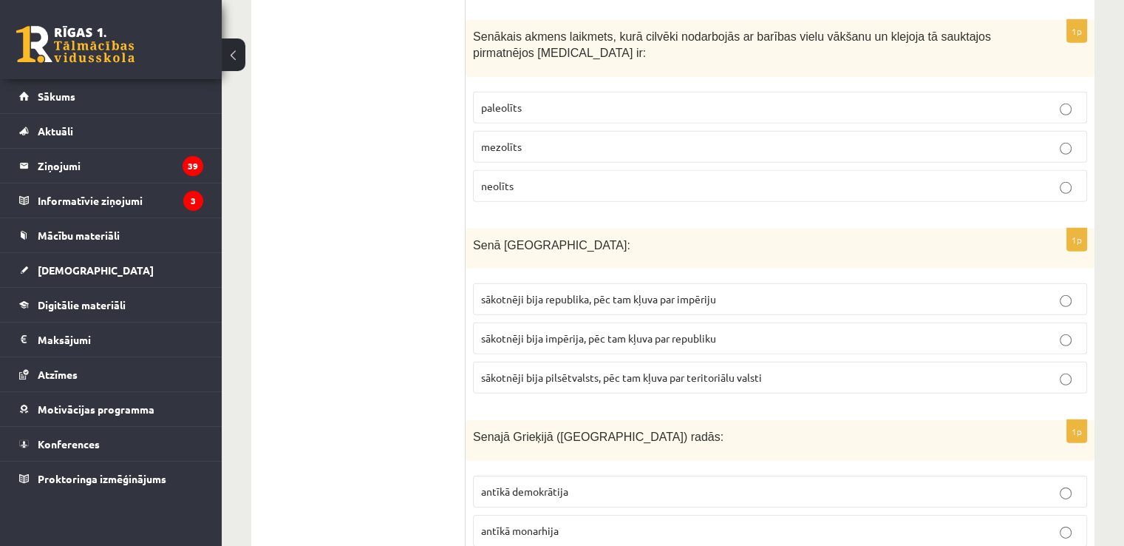
click at [612, 331] on span "sākotnēji bija impērija, pēc tam kļuva par republiku" at bounding box center [598, 337] width 235 height 13
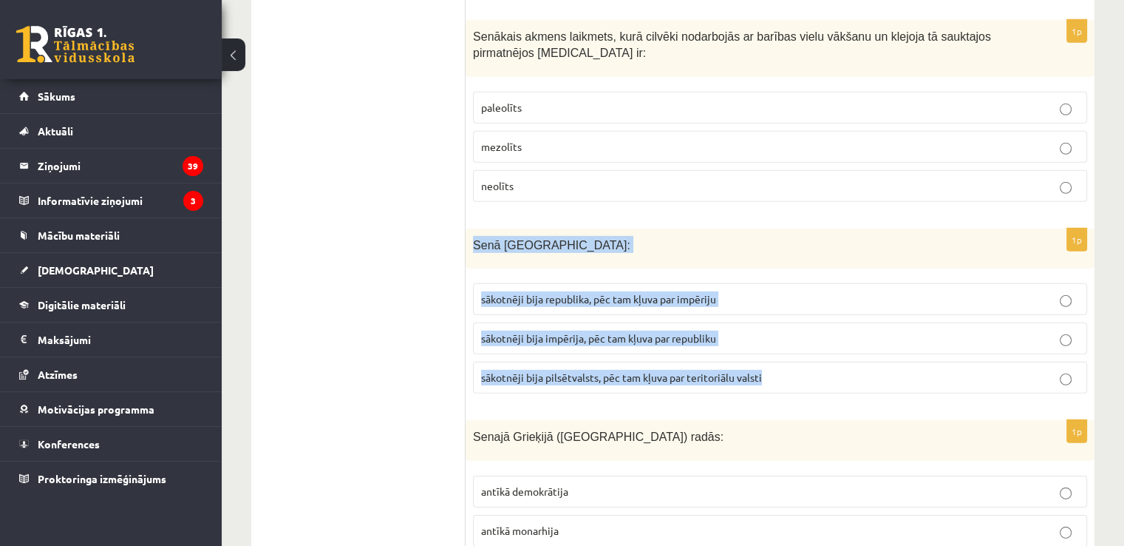
drag, startPoint x: 467, startPoint y: 158, endPoint x: 776, endPoint y: 302, distance: 341.4
click at [776, 302] on div "1p Senā Roma: sākotnēji bija republika, pēc tam kļuva par impēriju sākotnēji bi…" at bounding box center [780, 316] width 629 height 177
copy div "Senā Roma: sākotnēji bija republika, pēc tam kļuva par impēriju sākotnēji bija …"
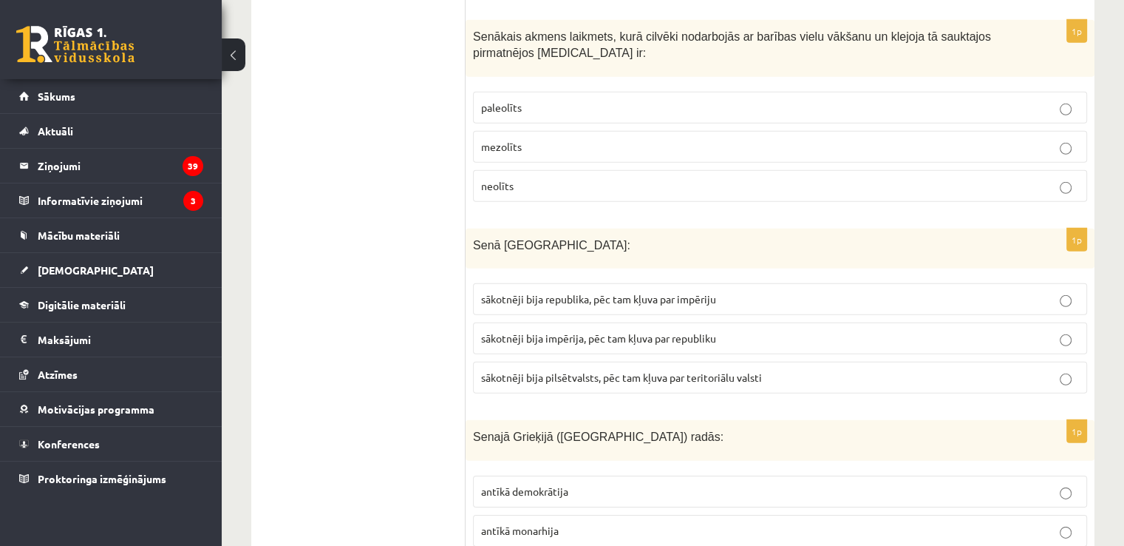
drag, startPoint x: 376, startPoint y: 274, endPoint x: 411, endPoint y: 264, distance: 36.8
click at [562, 292] on span "sākotnēji bija republika, pēc tam kļuva par impēriju" at bounding box center [598, 298] width 235 height 13
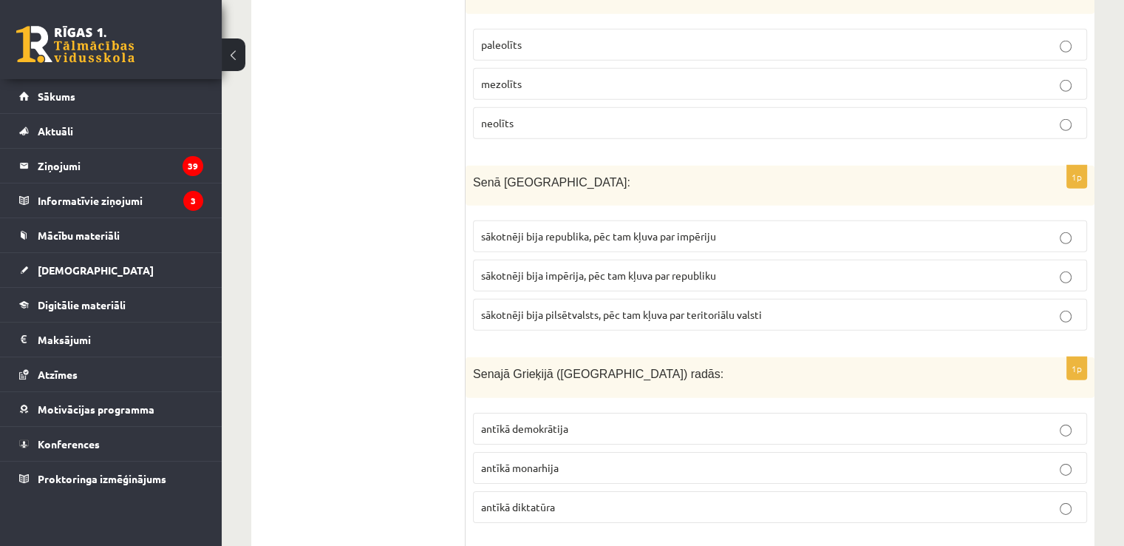
scroll to position [4592, 0]
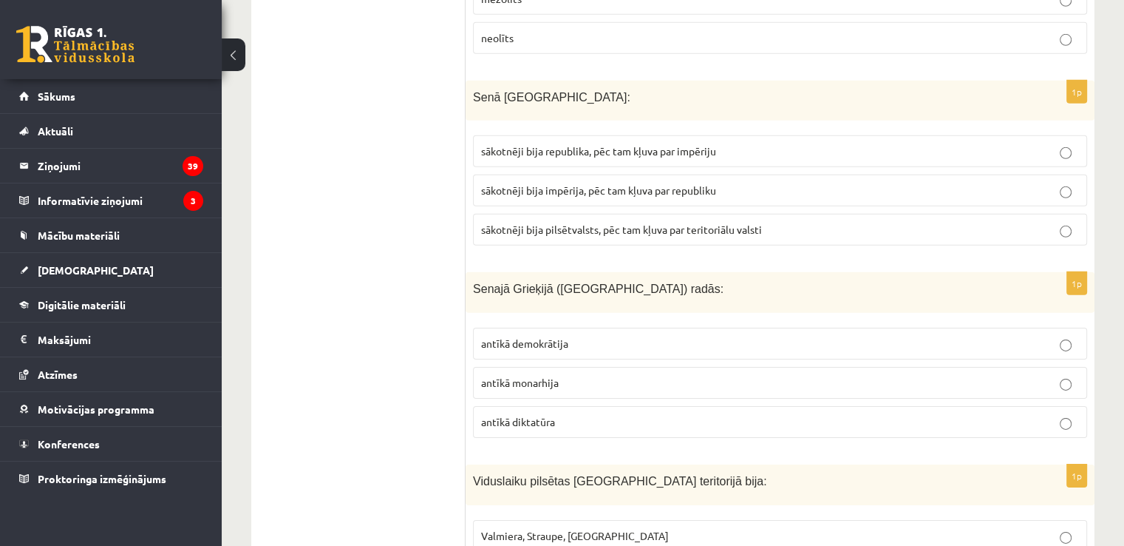
drag, startPoint x: 475, startPoint y: 214, endPoint x: 591, endPoint y: 328, distance: 163.1
drag, startPoint x: 420, startPoint y: 240, endPoint x: 438, endPoint y: 228, distance: 21.3
click at [468, 272] on div "Senajā Grieķijā (Atēnās) radās:" at bounding box center [780, 292] width 629 height 41
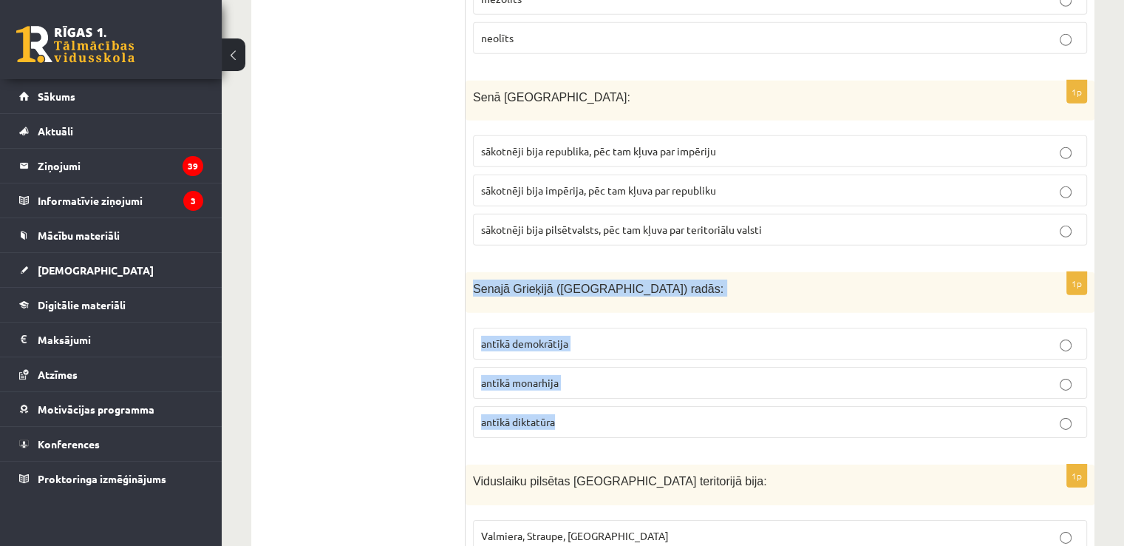
drag, startPoint x: 470, startPoint y: 200, endPoint x: 565, endPoint y: 335, distance: 165.1
click at [565, 335] on div "1p Senajā Grieķijā (Atēnās) radās: antīkā demokrātija antīkā monarhija antīkā d…" at bounding box center [780, 360] width 629 height 177
copy div "Senajā Grieķijā (Atēnās) radās: antīkā demokrātija antīkā monarhija antīkā dikt…"
click at [577, 336] on p "antīkā demokrātija" at bounding box center [780, 344] width 598 height 16
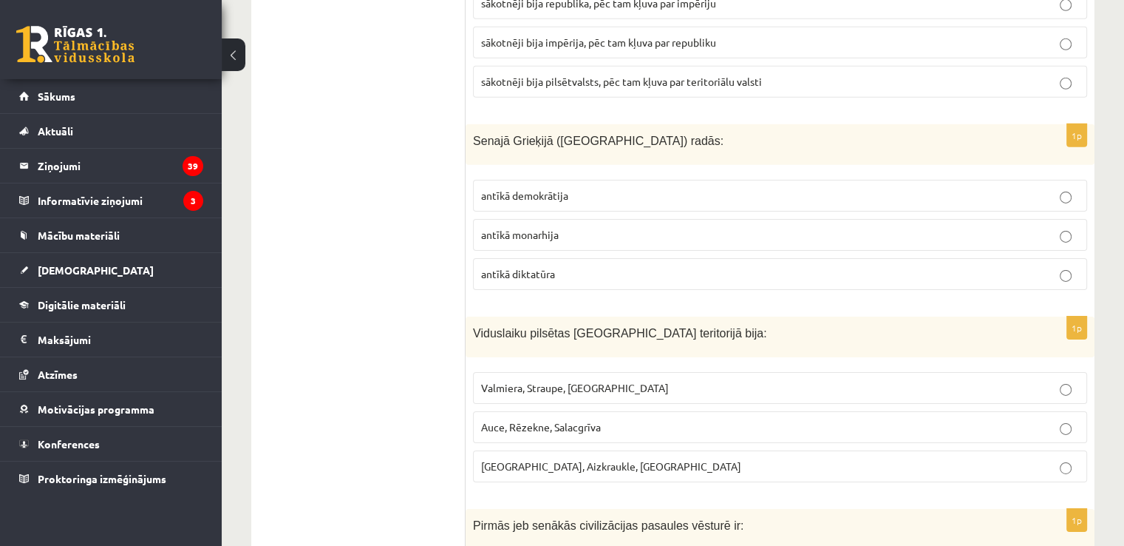
scroll to position [4888, 0]
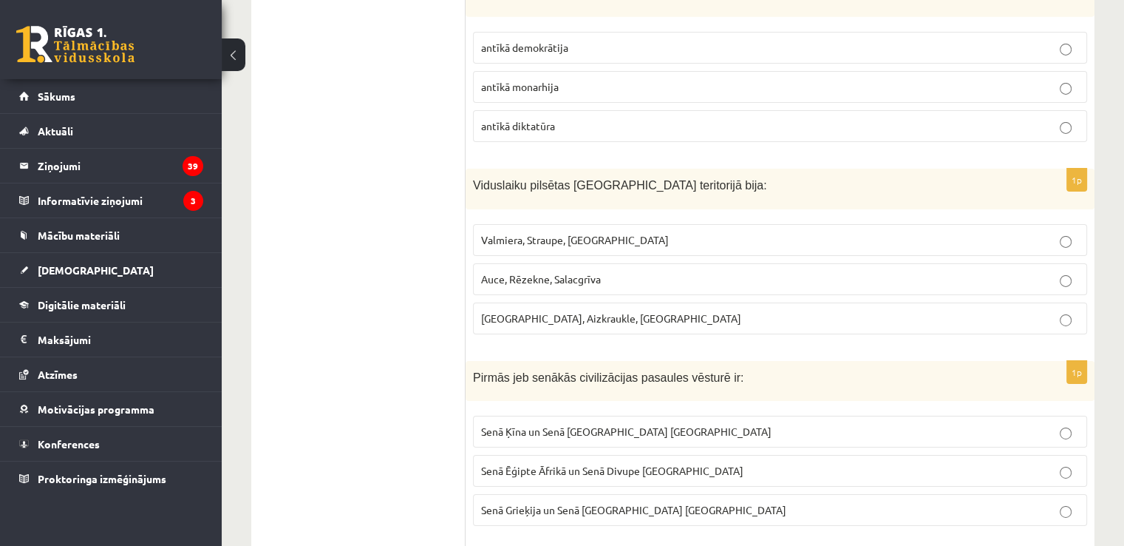
click at [588, 311] on span "Rīga, Aizkraukle, Ludza" at bounding box center [611, 317] width 260 height 13
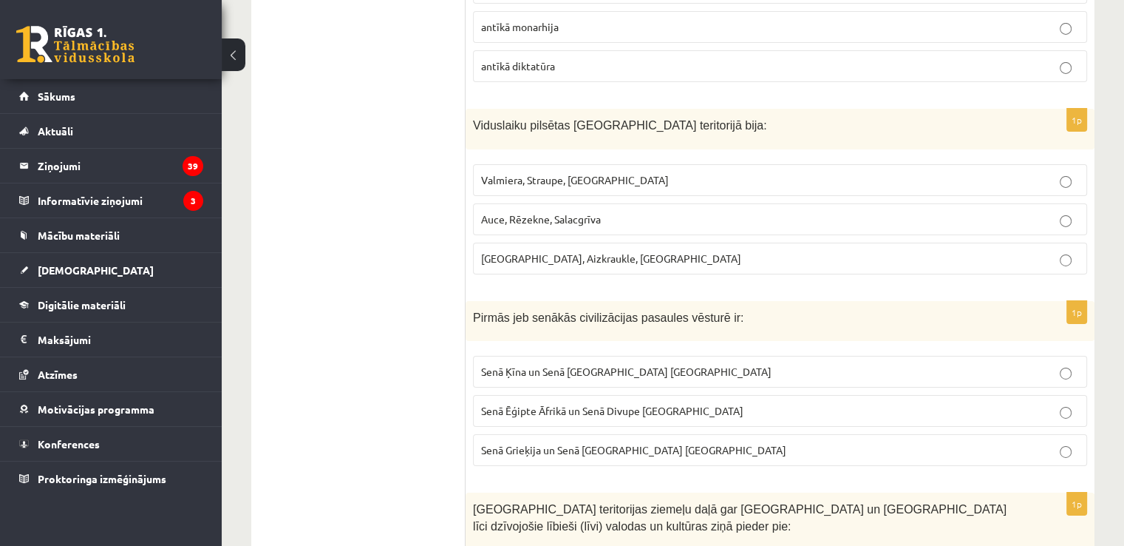
scroll to position [5035, 0]
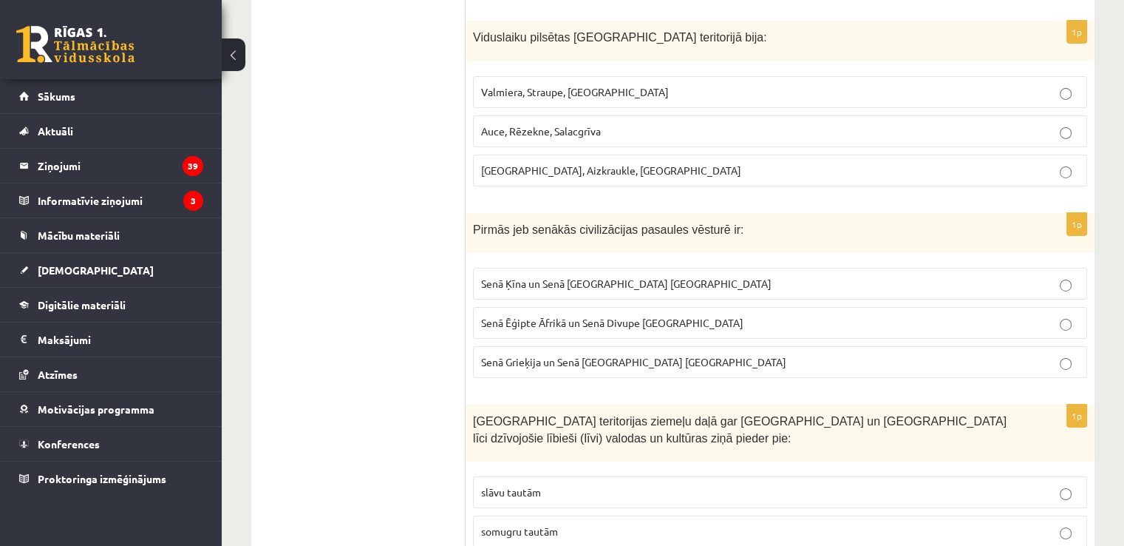
click at [605, 316] on span "Senā Ēģipte Āfrikā un Senā Divupe Āzijā" at bounding box center [612, 322] width 262 height 13
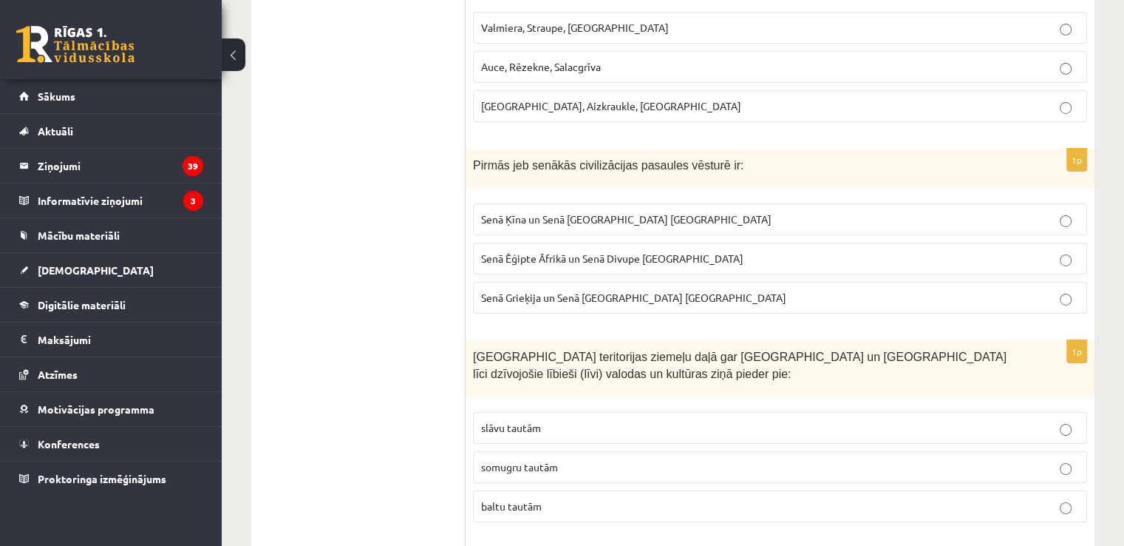
scroll to position [5183, 0]
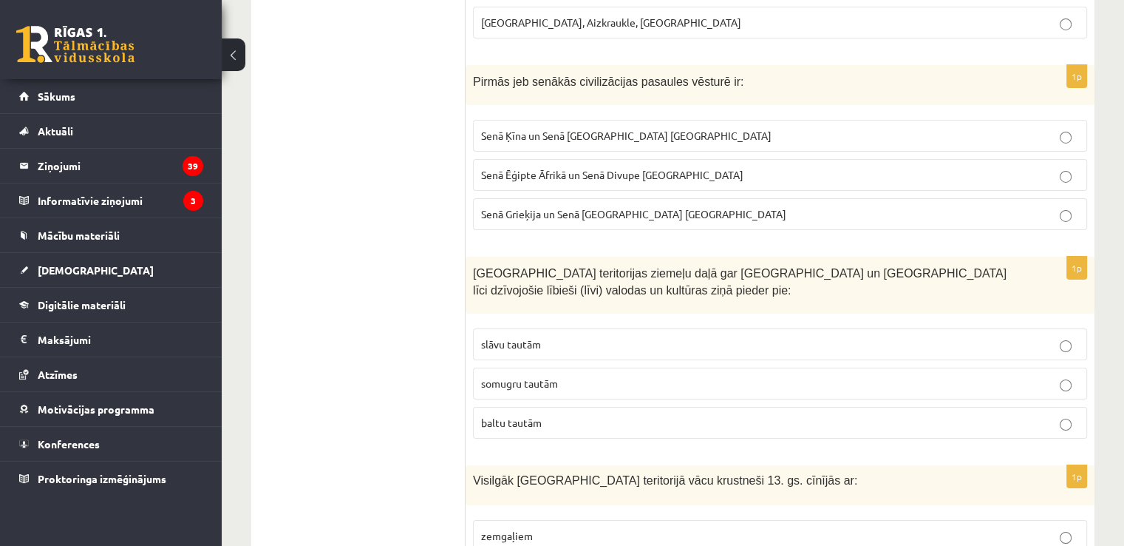
click at [540, 376] on span "somugru tautām" at bounding box center [519, 382] width 77 height 13
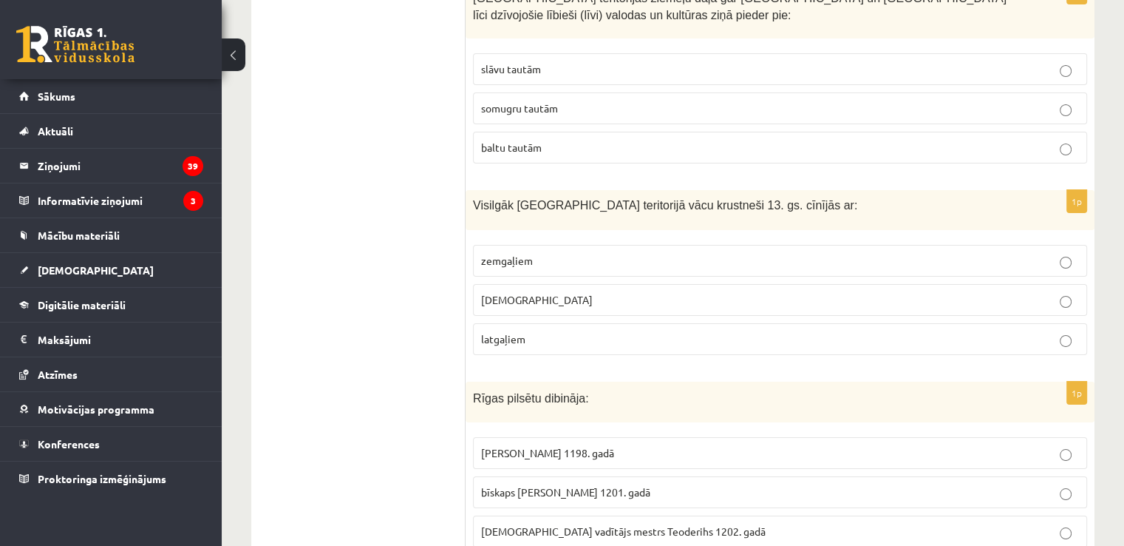
scroll to position [5479, 0]
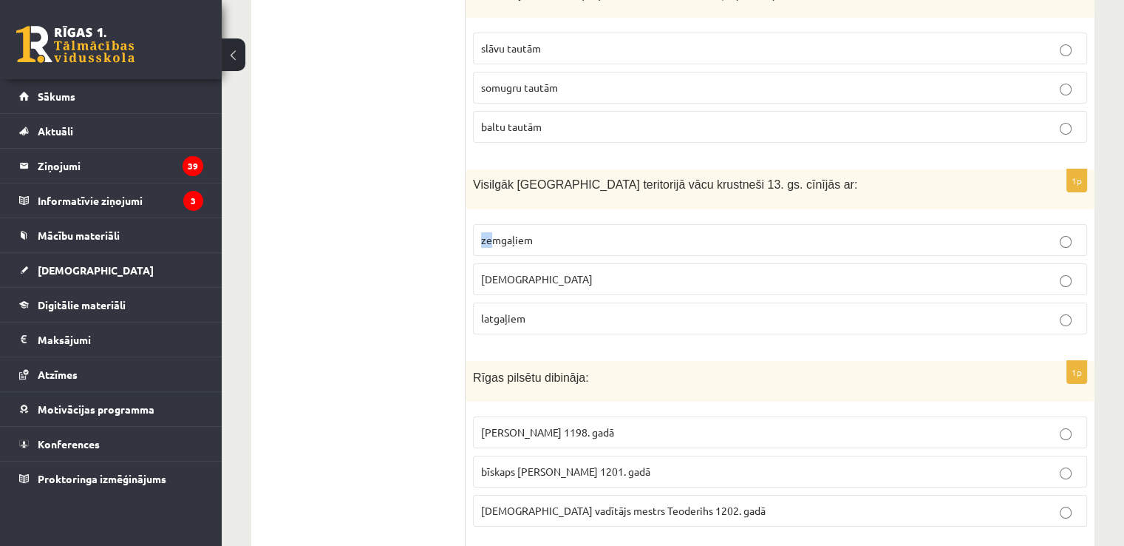
drag, startPoint x: 473, startPoint y: 134, endPoint x: 489, endPoint y: 146, distance: 19.5
click at [489, 217] on fieldset "zemgaļiem kuršiem latgaļiem" at bounding box center [780, 278] width 614 height 122
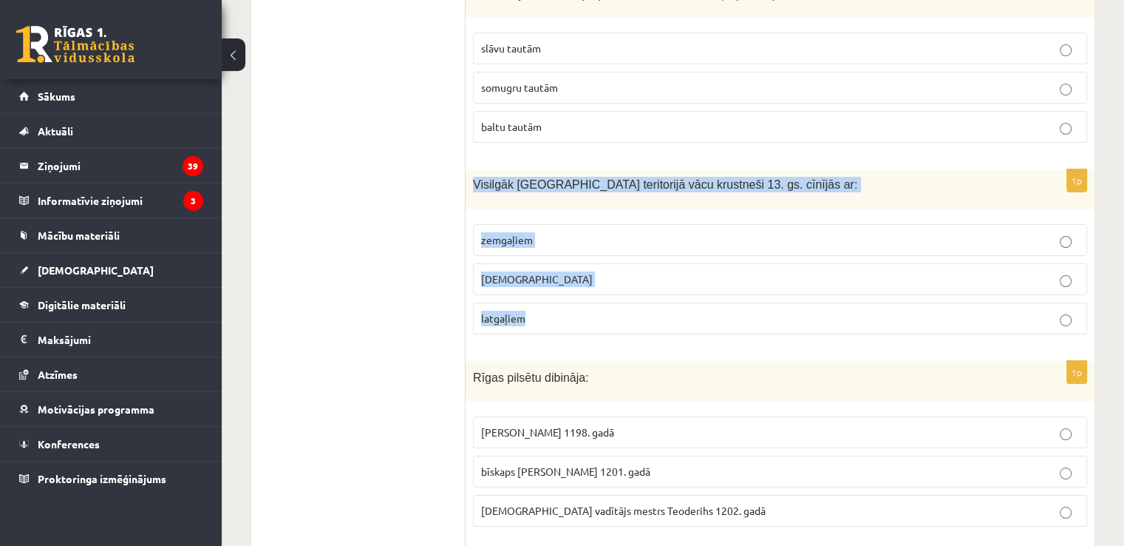
drag, startPoint x: 470, startPoint y: 86, endPoint x: 526, endPoint y: 234, distance: 158.2
click at [526, 234] on div "1p Visilgāk Latvijas teritorijā vācu krustneši 13. gs. cīnījās ar: zemgaļiem ku…" at bounding box center [780, 257] width 629 height 177
click at [552, 232] on p "zemgaļiem" at bounding box center [780, 240] width 598 height 16
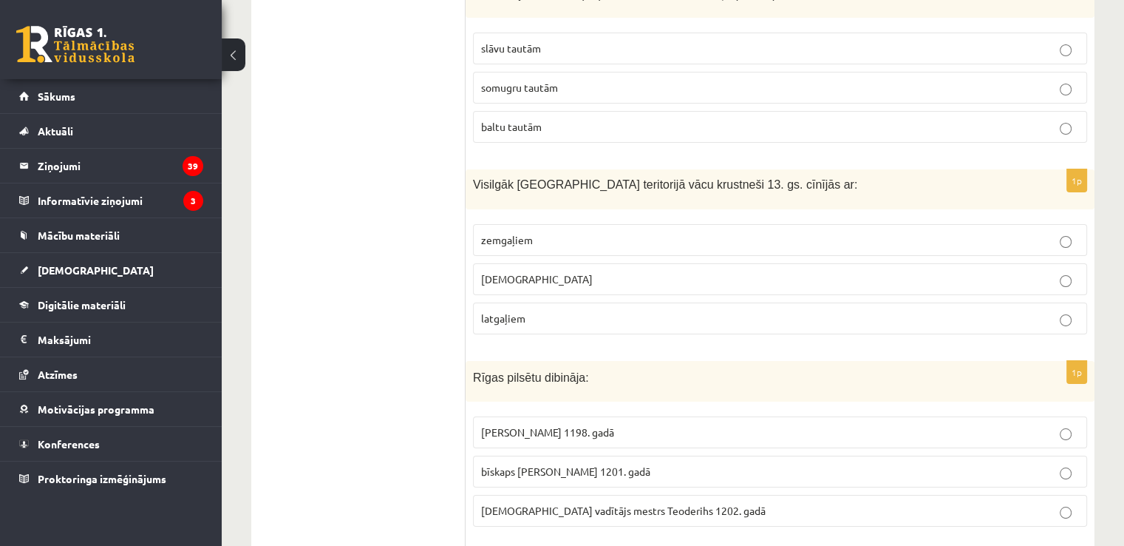
scroll to position [5553, 0]
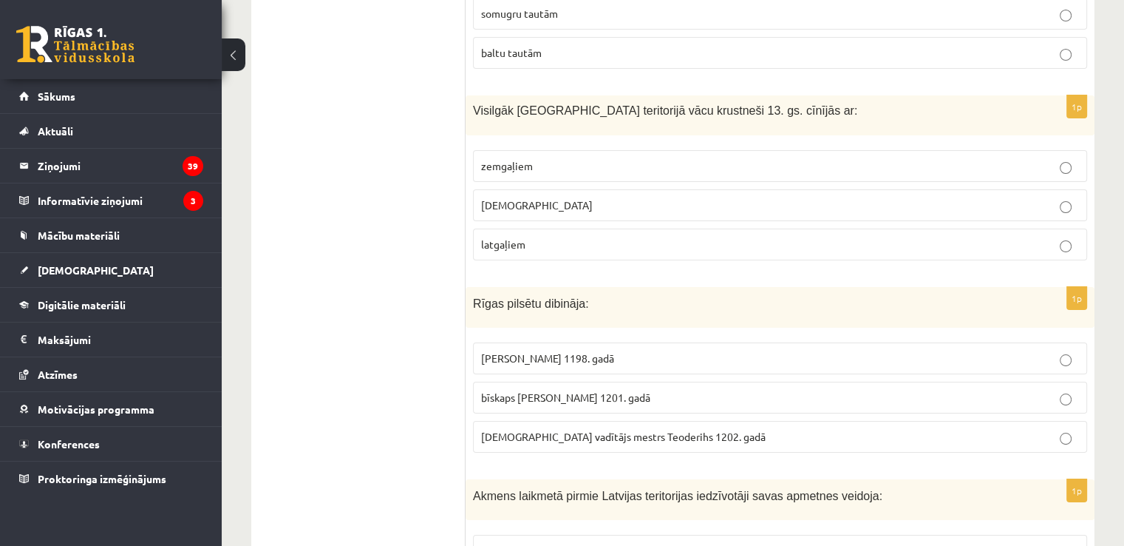
click at [570, 390] on span "bīskaps Alberts 1201. gadā" at bounding box center [565, 396] width 169 height 13
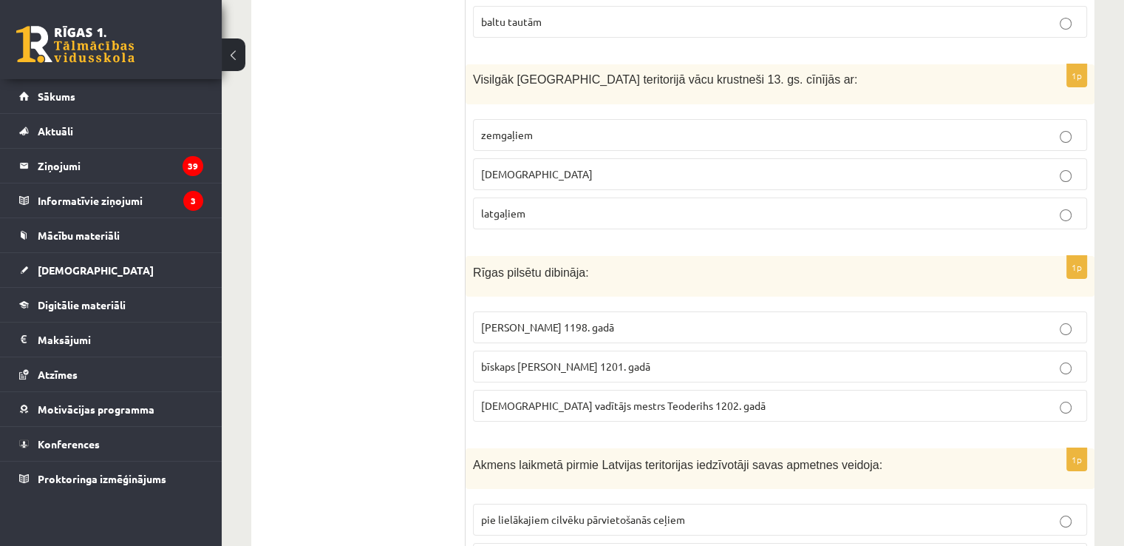
scroll to position [5616, 0]
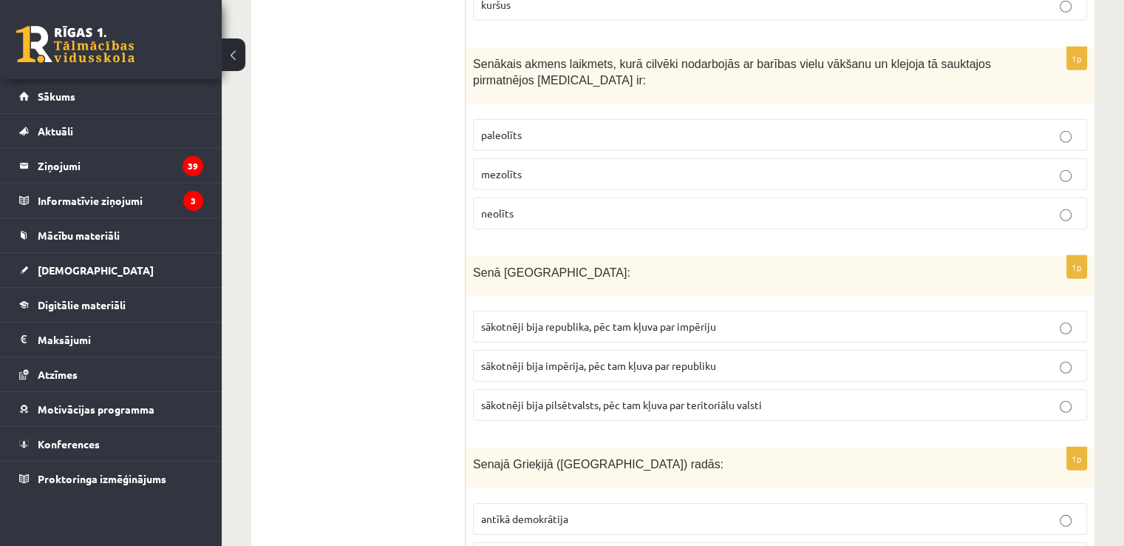
scroll to position [0, 0]
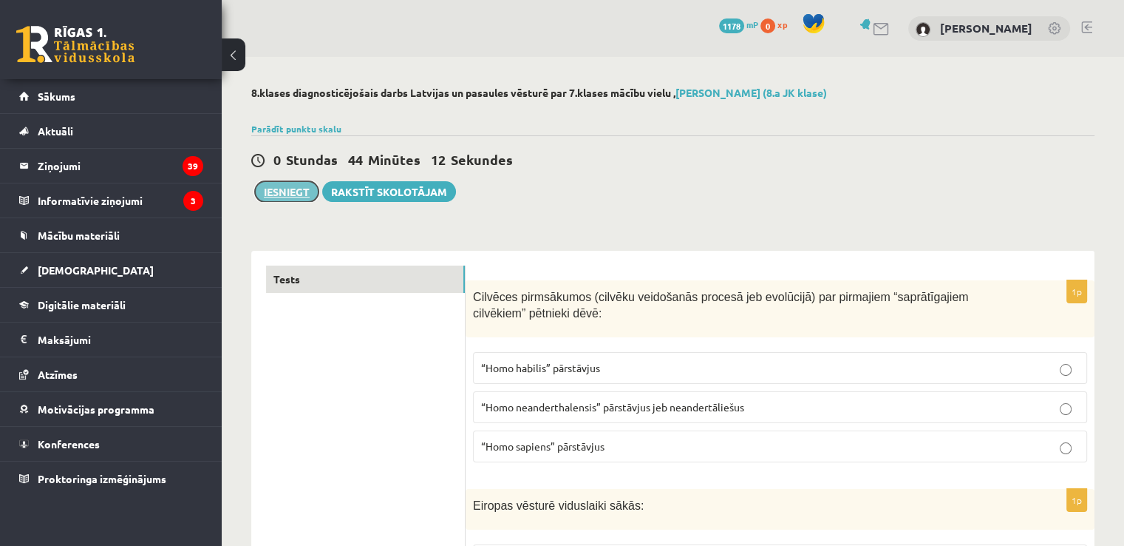
click at [291, 190] on button "Iesniegt" at bounding box center [287, 191] width 64 height 21
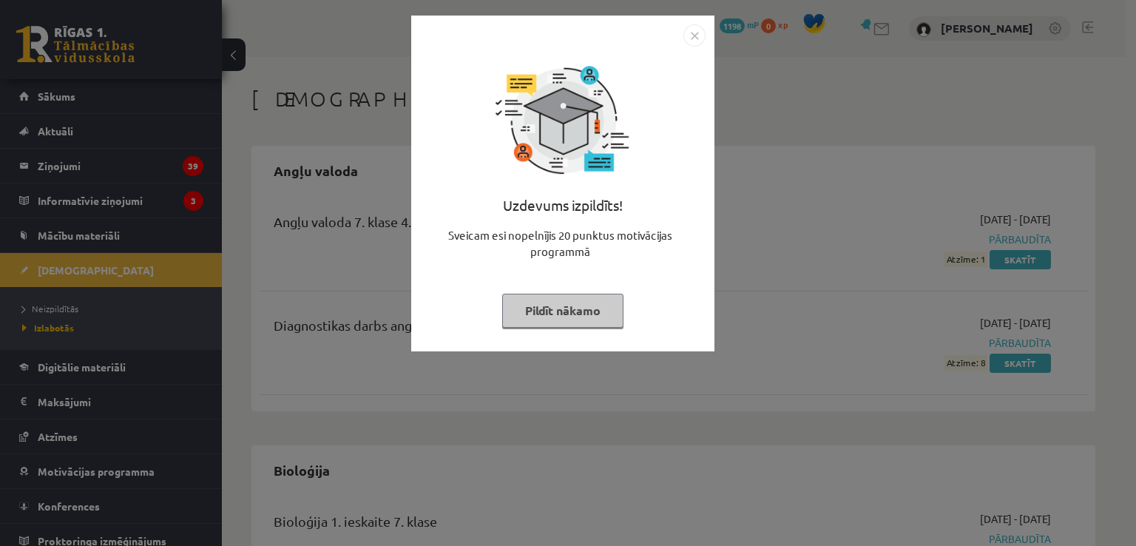
click at [689, 39] on img "Close" at bounding box center [694, 35] width 22 height 22
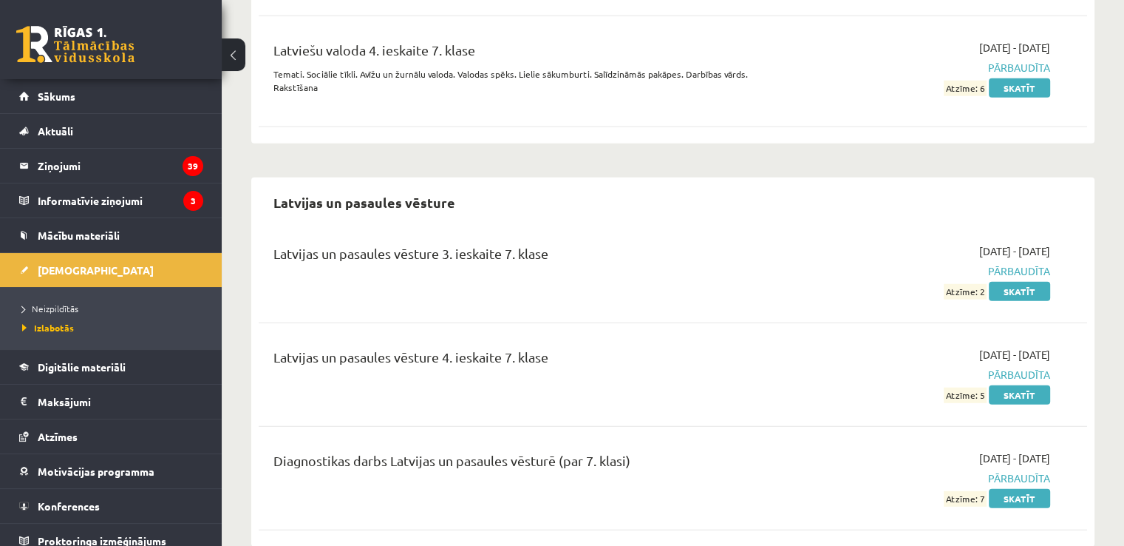
scroll to position [3844, 0]
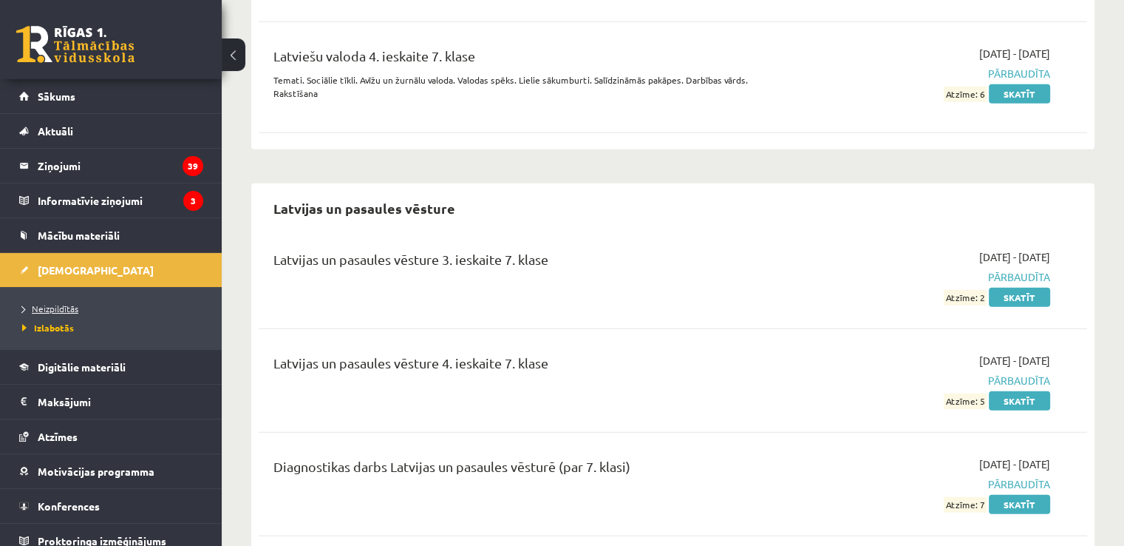
click at [67, 305] on span "Neizpildītās" at bounding box center [50, 308] width 56 height 12
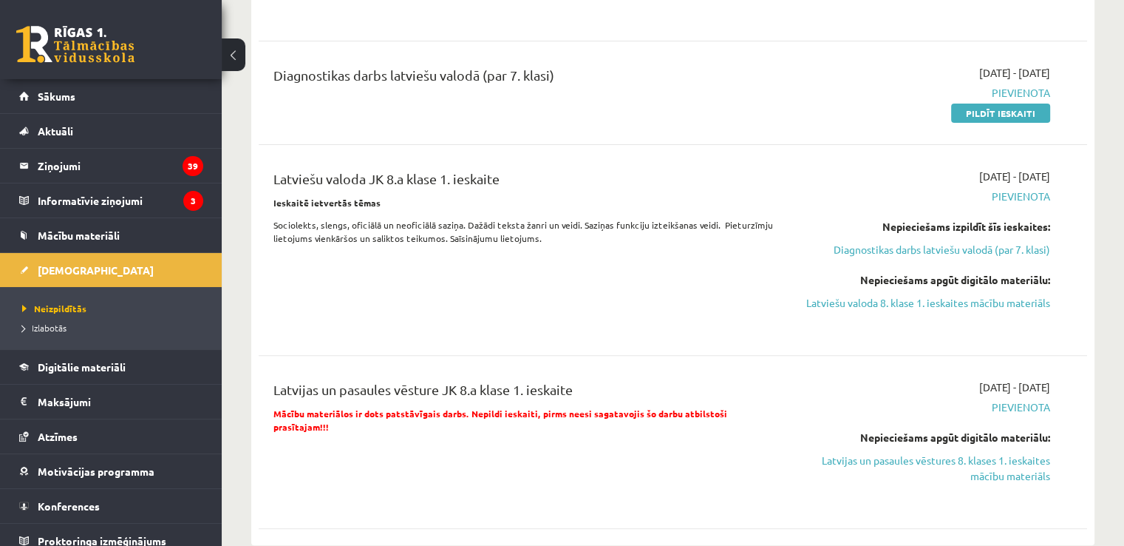
scroll to position [591, 0]
